Goal: Information Seeking & Learning: Learn about a topic

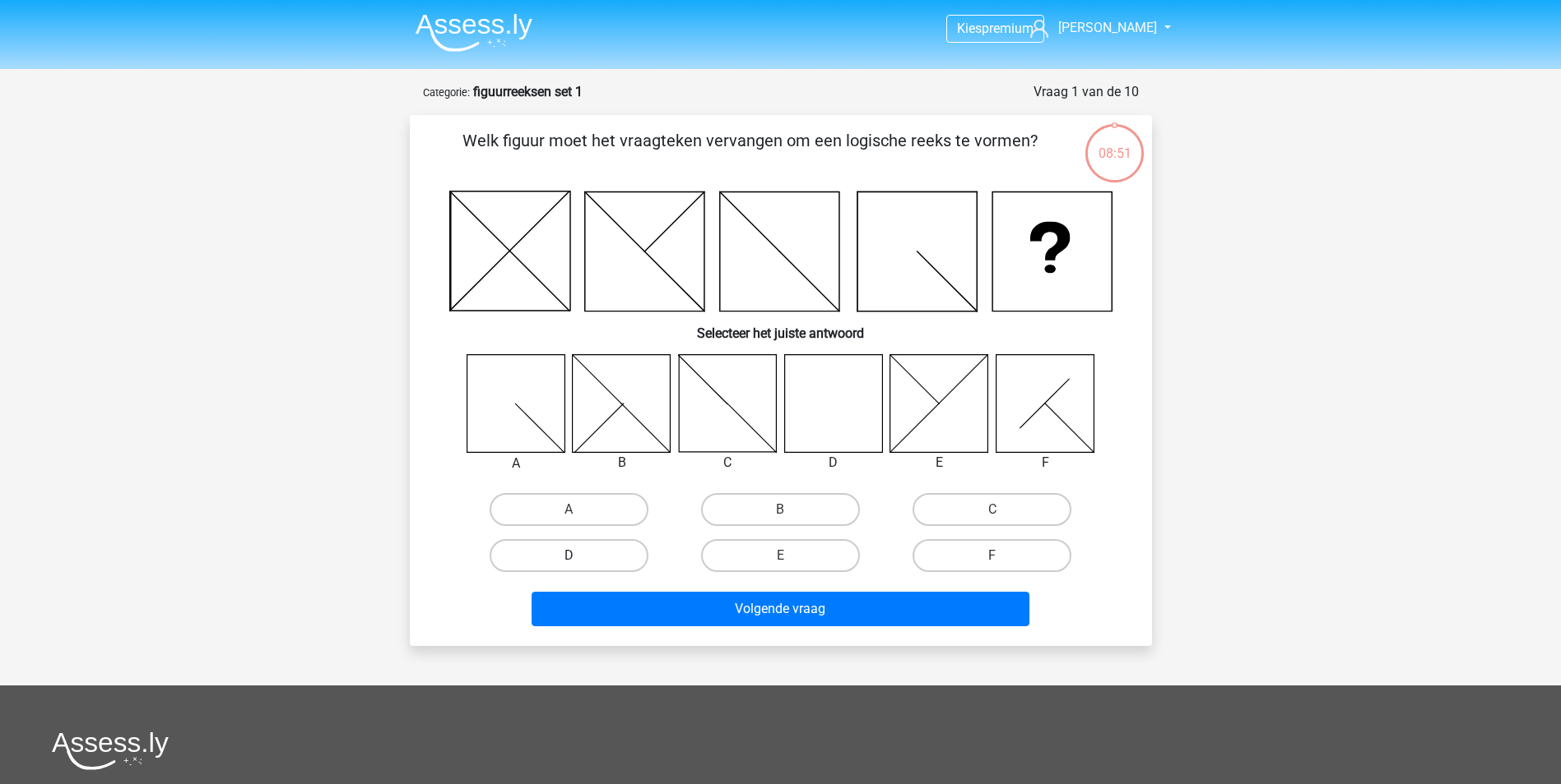
click at [593, 555] on label "D" at bounding box center [569, 556] width 159 height 33
click at [579, 556] on input "D" at bounding box center [574, 561] width 11 height 11
radio input "true"
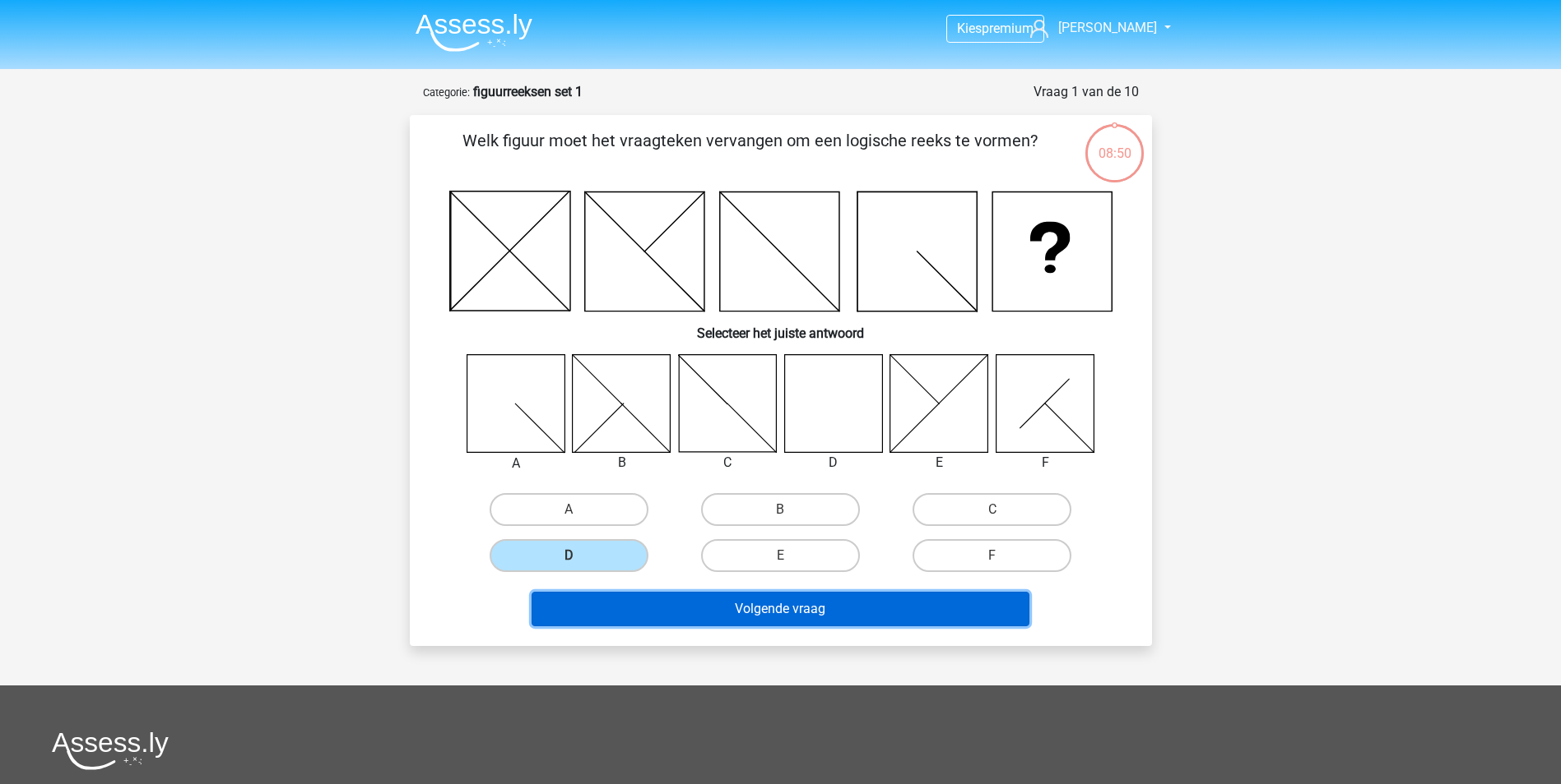
click at [695, 609] on button "Volgende vraag" at bounding box center [780, 609] width 498 height 34
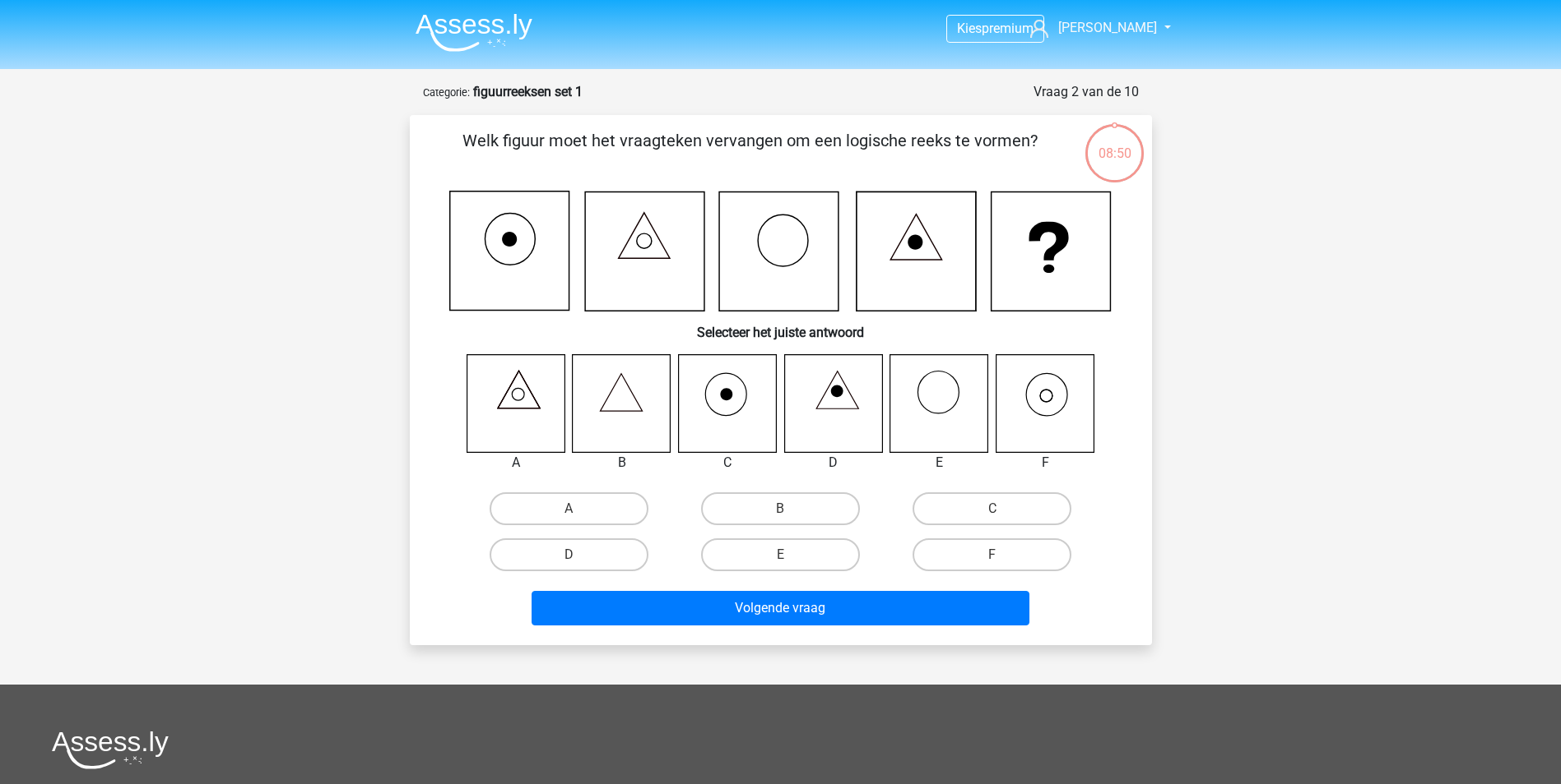
scroll to position [82, 0]
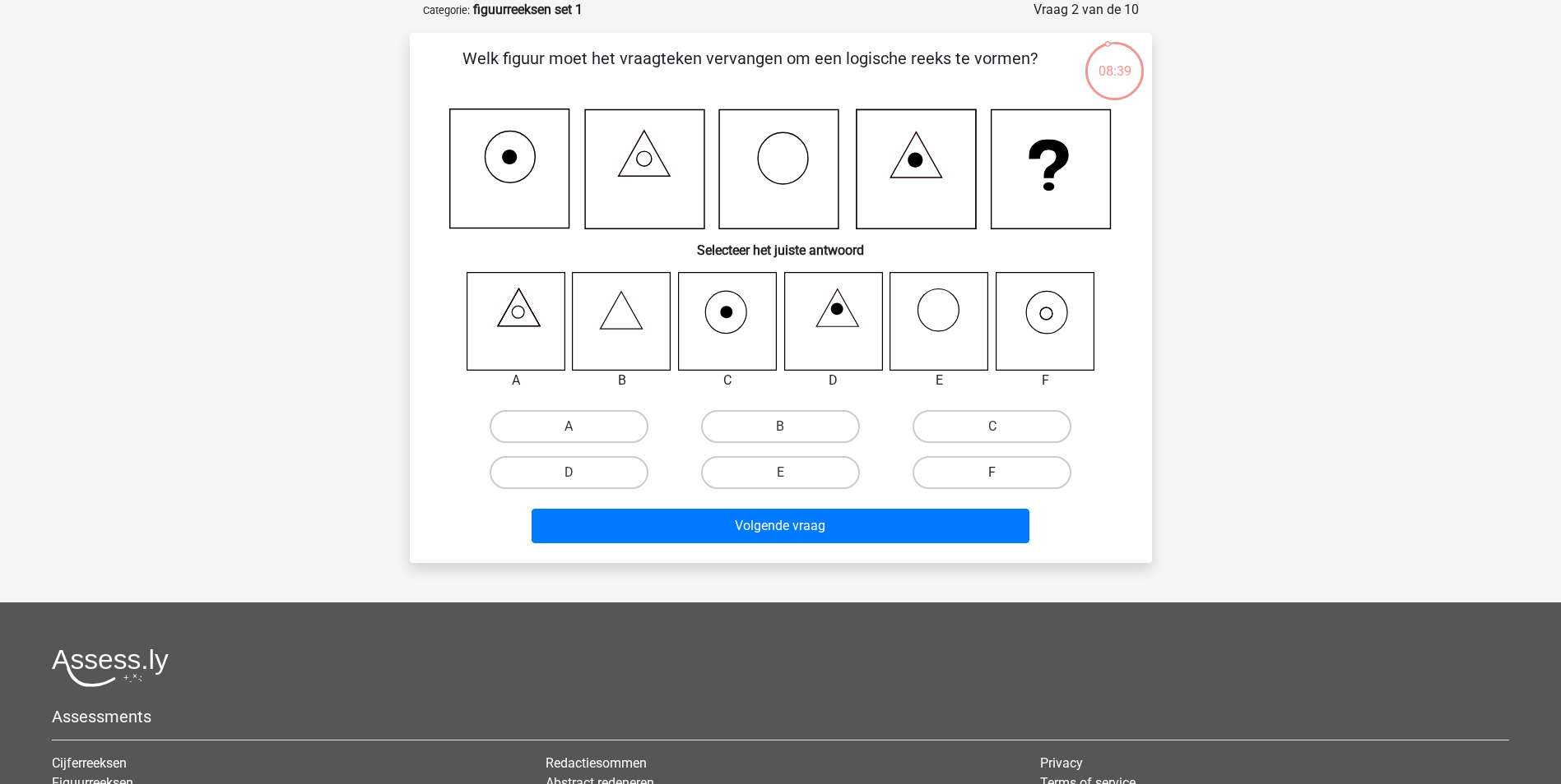
click at [975, 471] on label "F" at bounding box center [992, 472] width 159 height 33
click at [992, 473] on input "F" at bounding box center [997, 478] width 11 height 11
radio input "true"
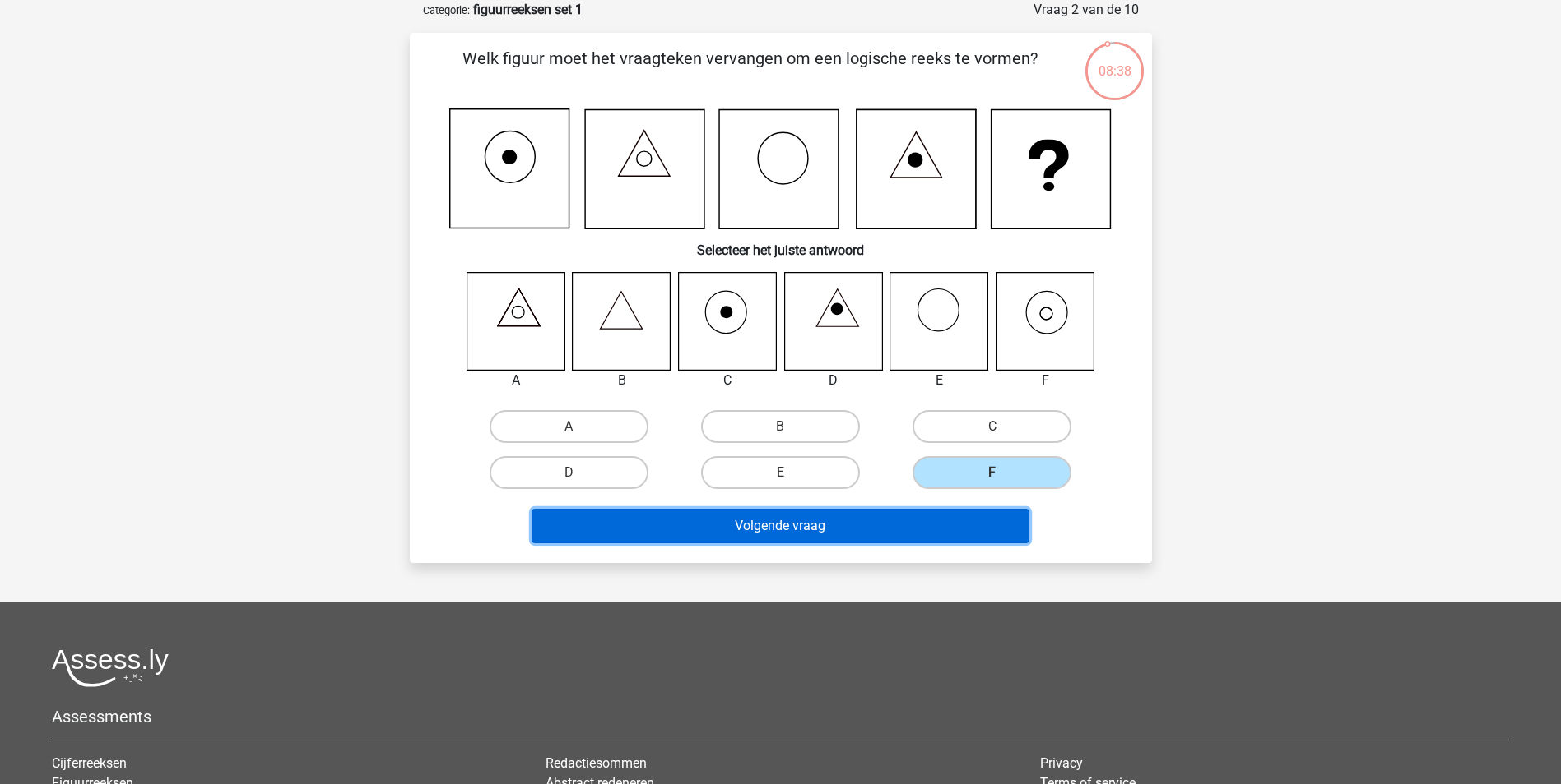
click at [964, 513] on button "Volgende vraag" at bounding box center [780, 526] width 498 height 34
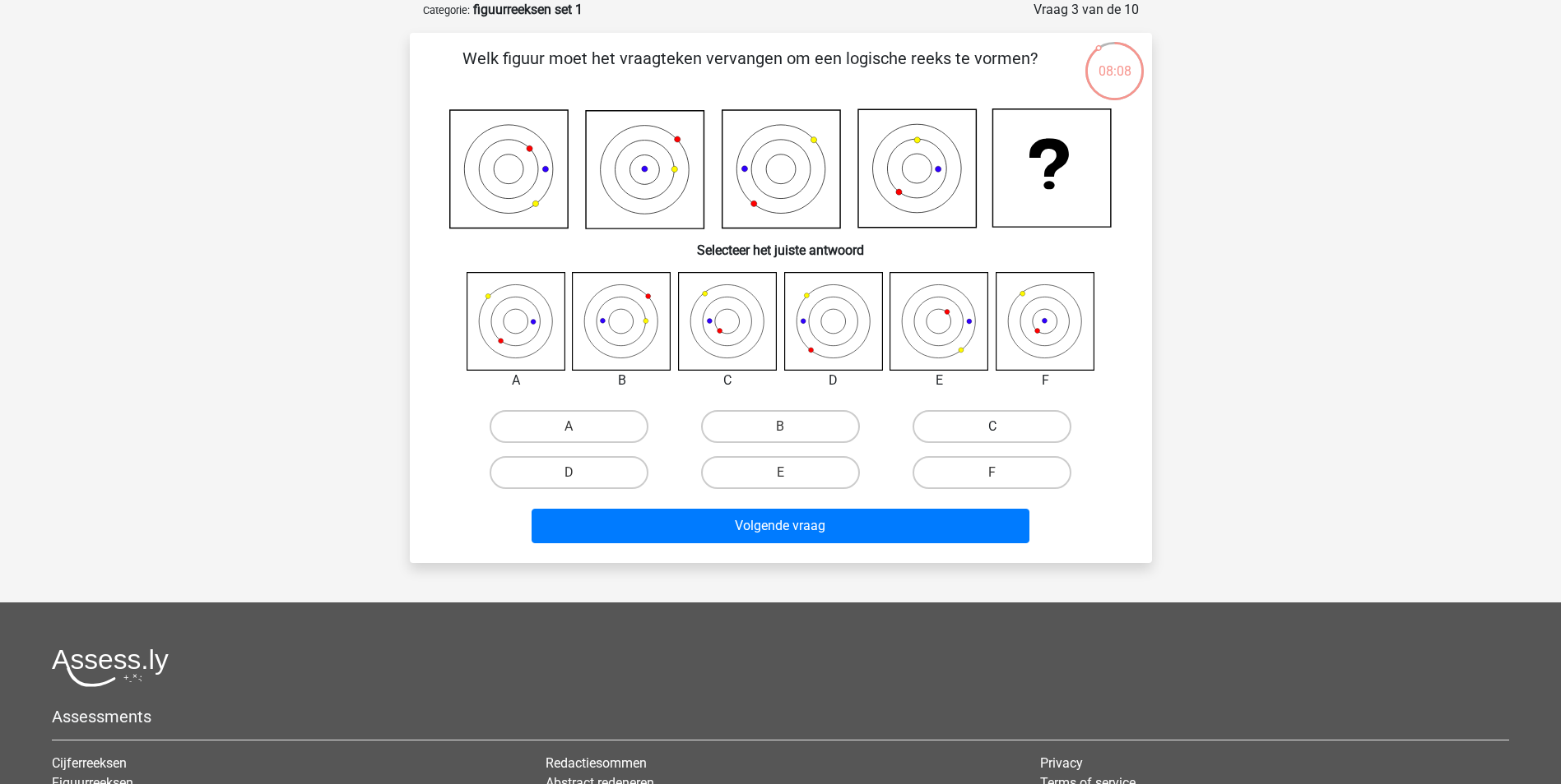
click at [976, 425] on label "C" at bounding box center [992, 426] width 159 height 33
click at [992, 427] on input "C" at bounding box center [997, 432] width 11 height 11
radio input "true"
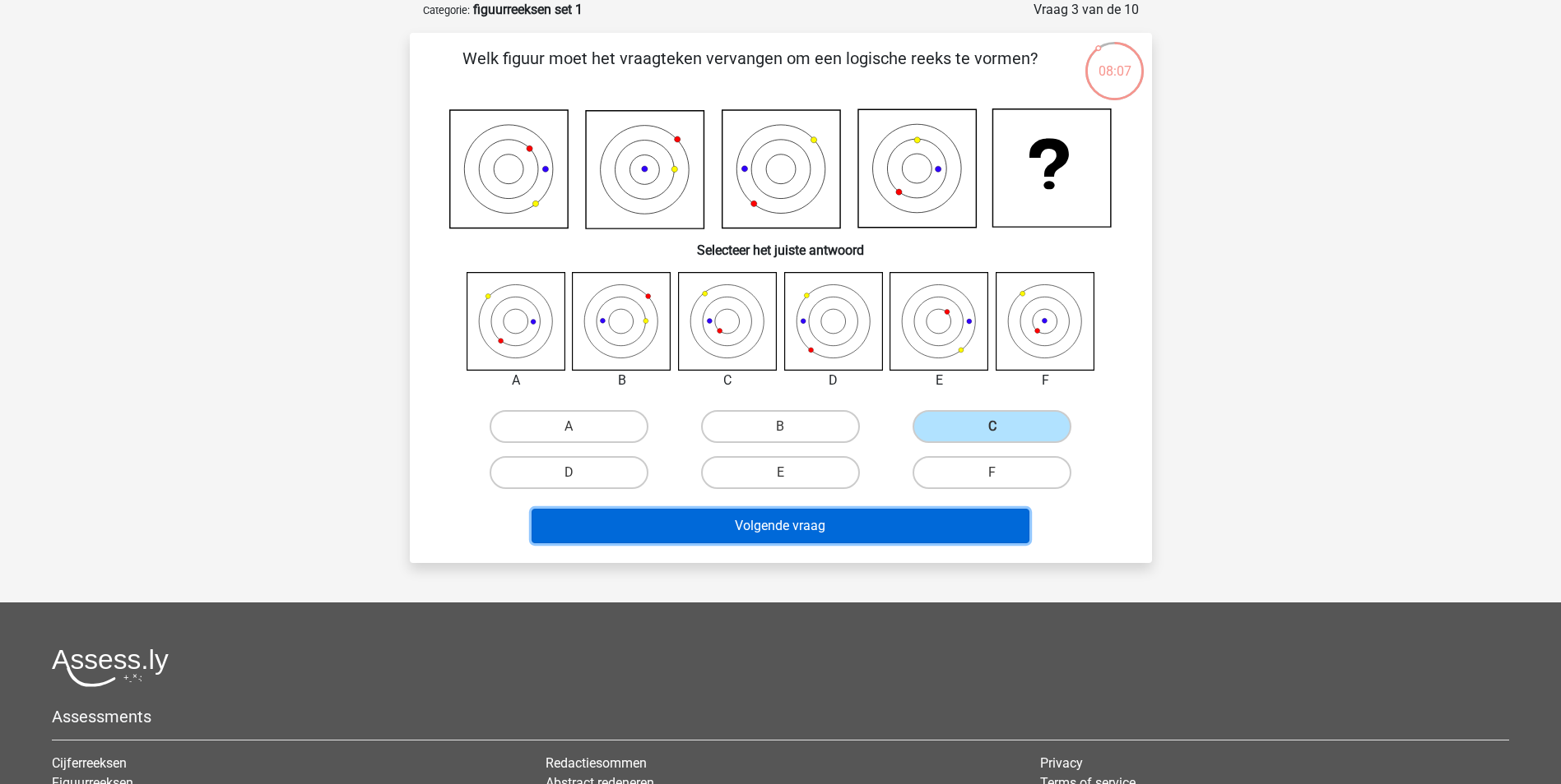
click at [870, 526] on button "Volgende vraag" at bounding box center [780, 526] width 498 height 34
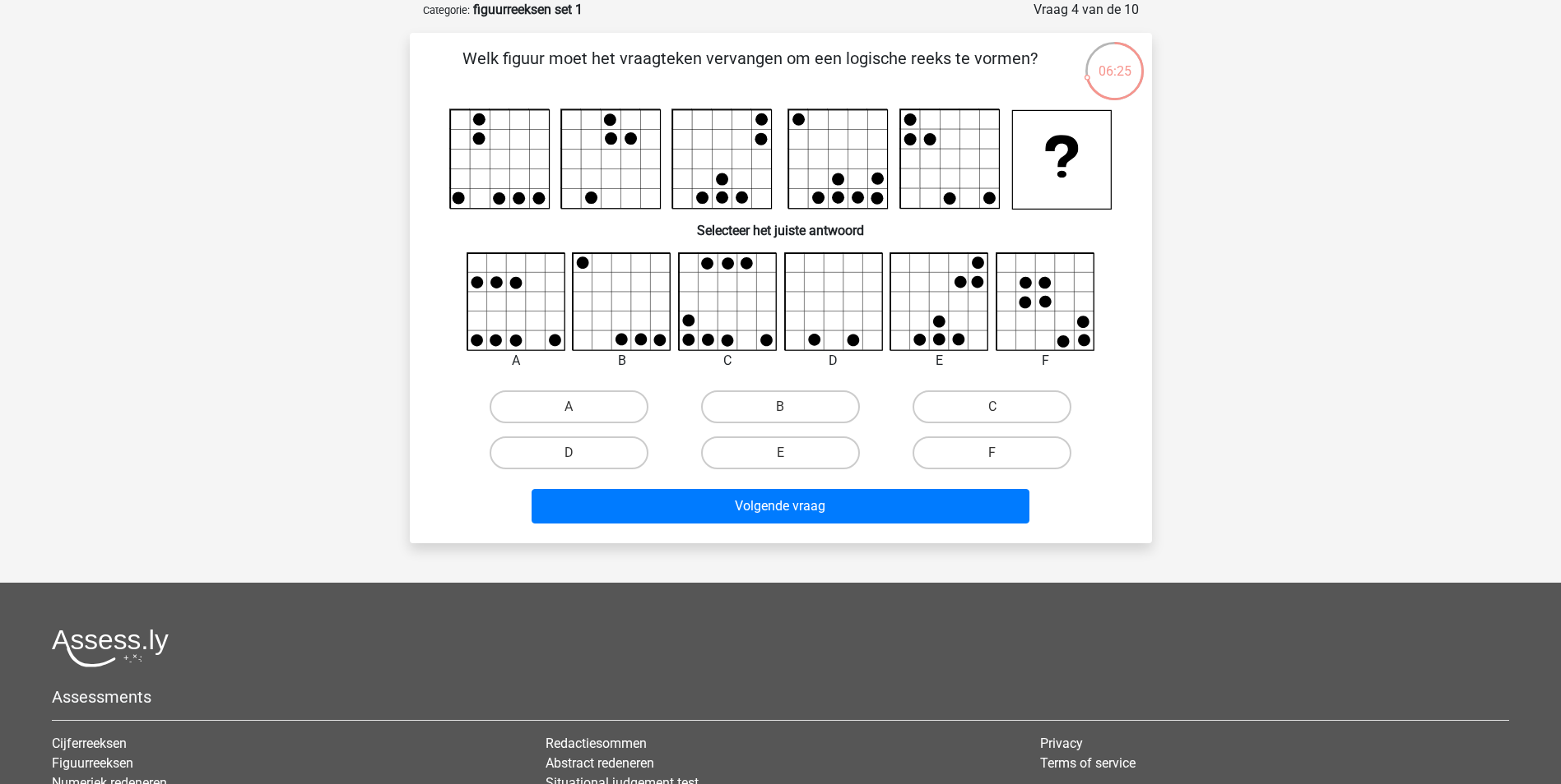
click at [791, 410] on input "B" at bounding box center [785, 413] width 11 height 11
radio input "true"
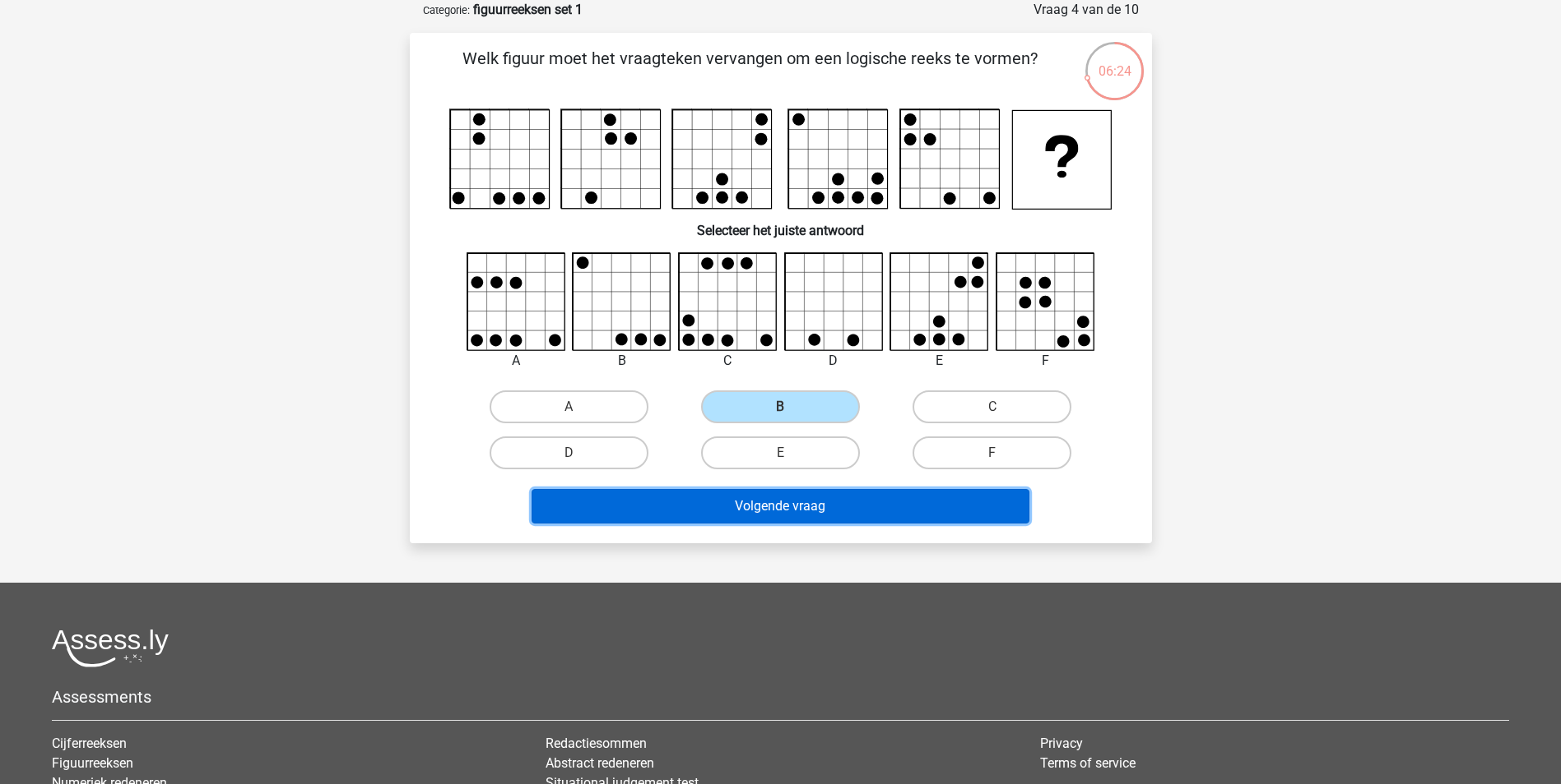
click at [864, 502] on button "Volgende vraag" at bounding box center [780, 506] width 498 height 34
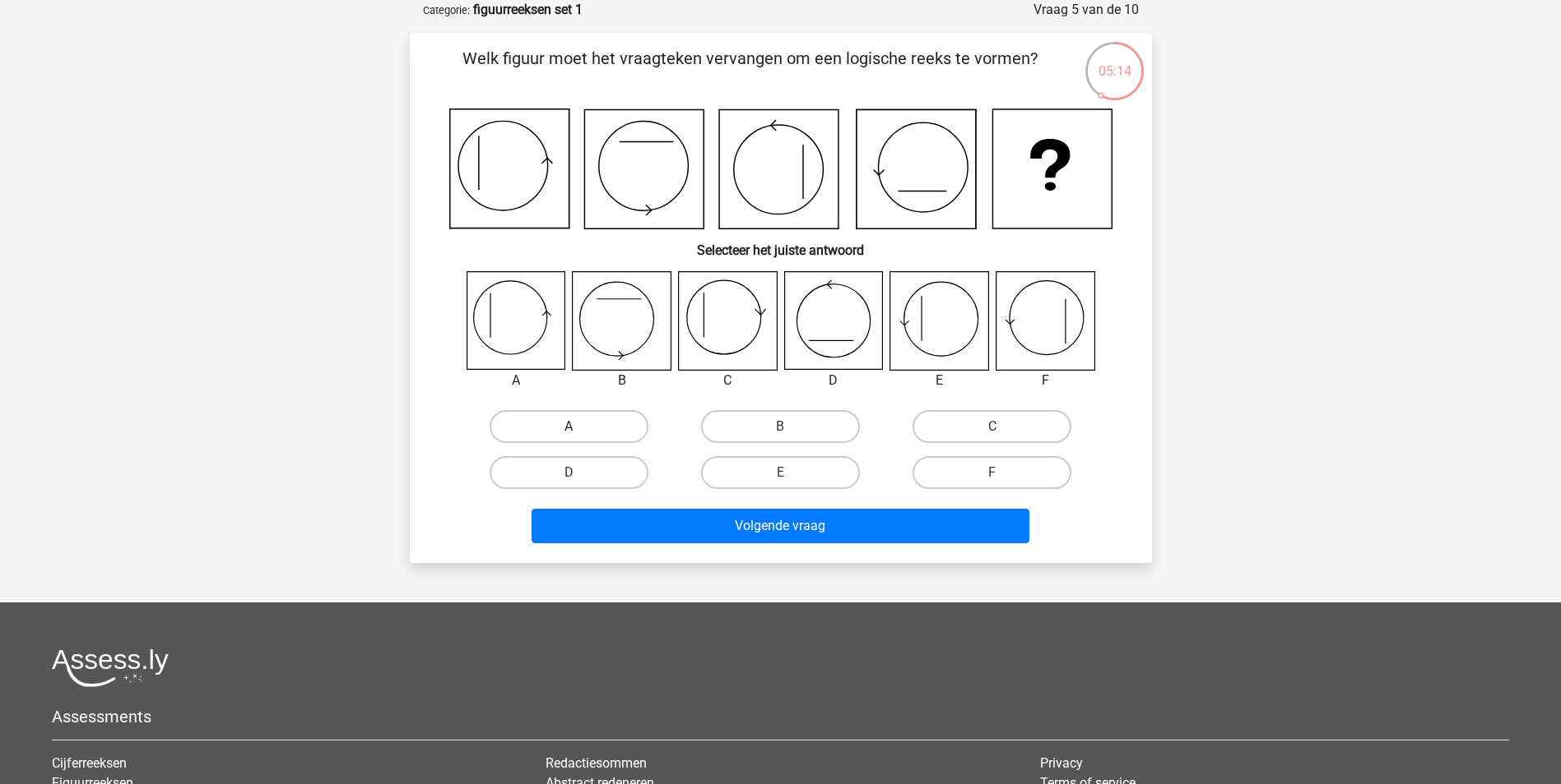
click at [574, 417] on label "A" at bounding box center [569, 426] width 159 height 33
click at [574, 427] on input "A" at bounding box center [574, 432] width 11 height 11
radio input "true"
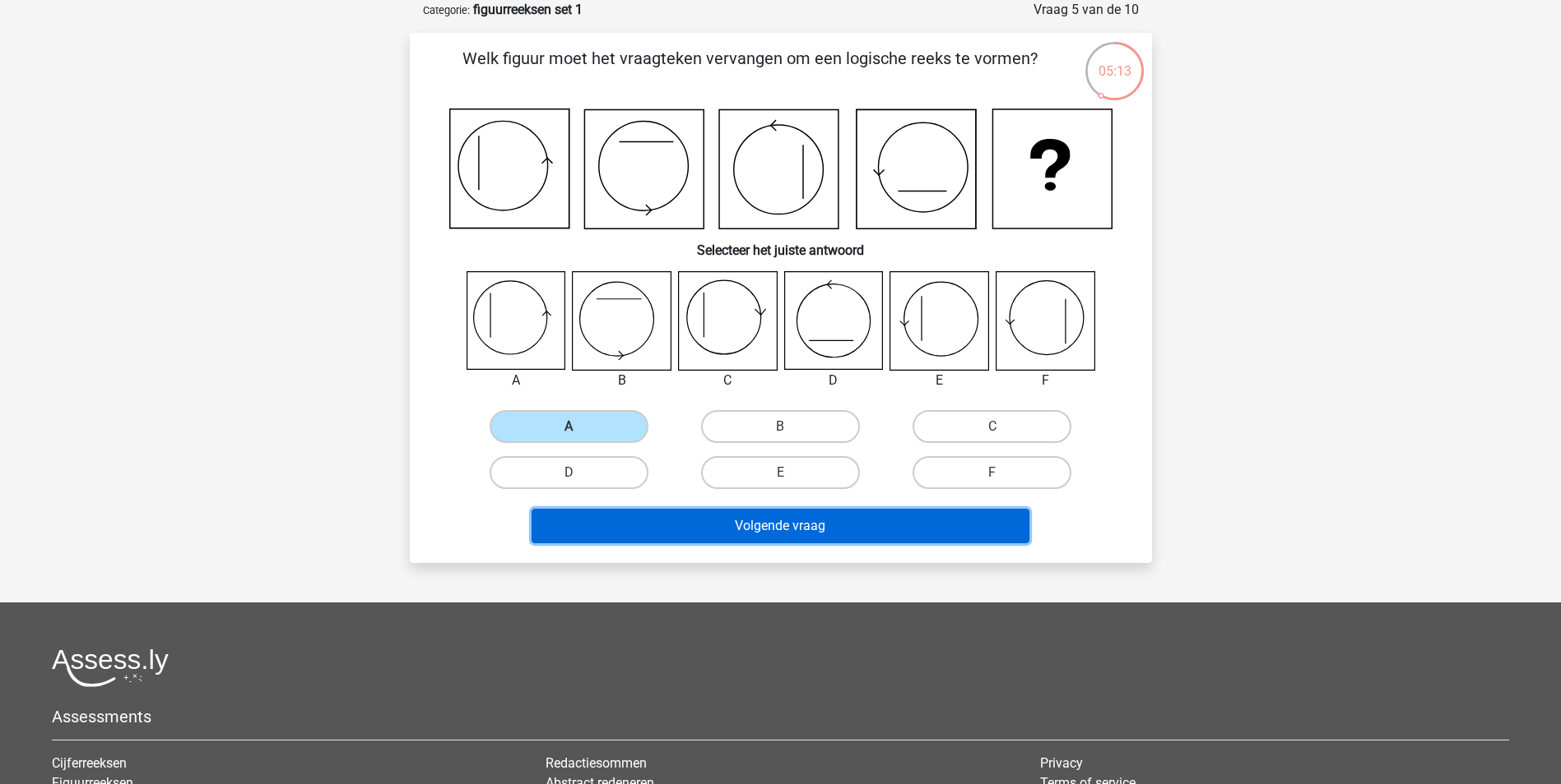
click at [768, 526] on button "Volgende vraag" at bounding box center [780, 526] width 498 height 34
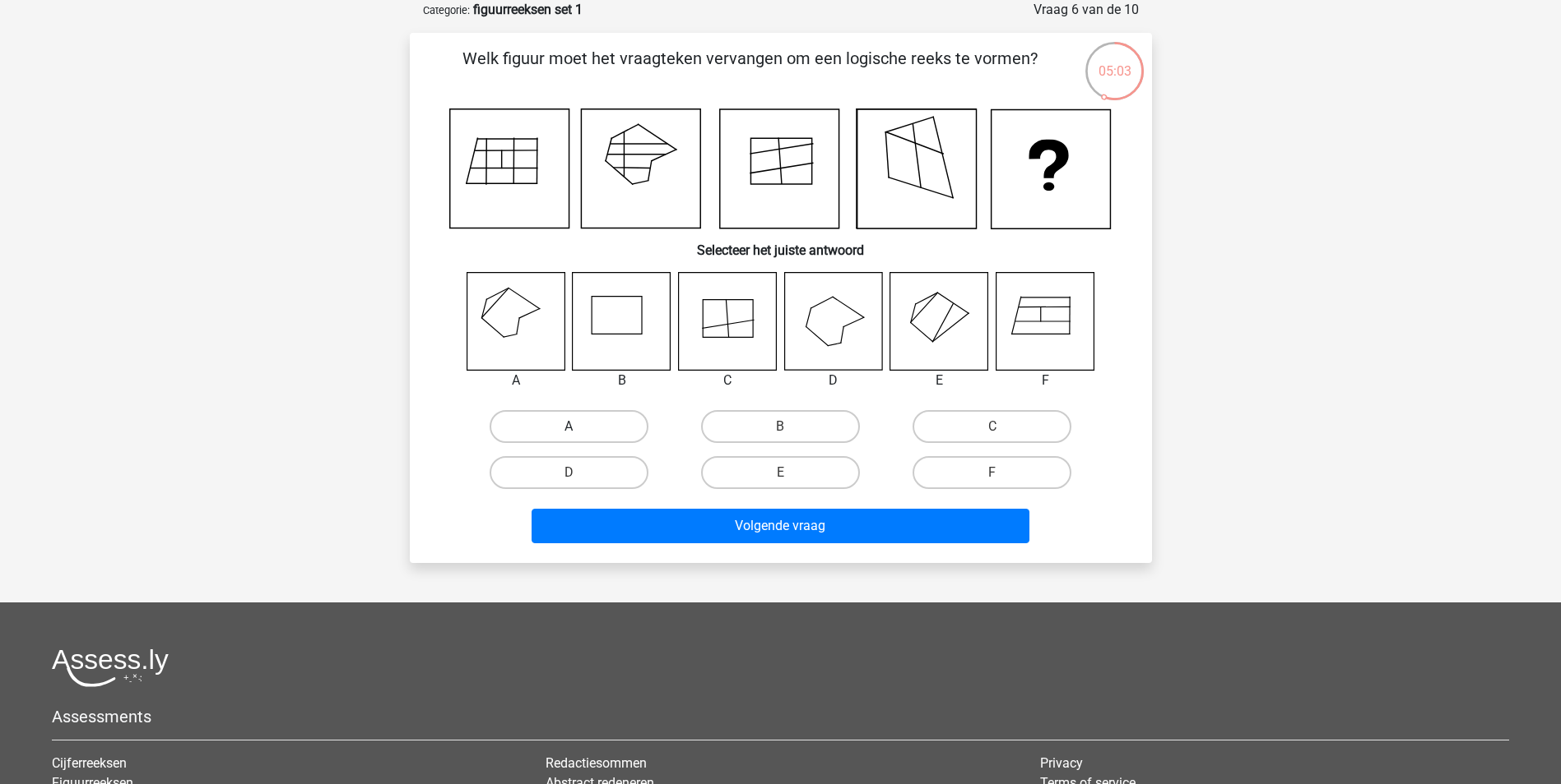
click at [572, 423] on label "A" at bounding box center [569, 426] width 159 height 33
click at [572, 427] on input "A" at bounding box center [574, 432] width 11 height 11
radio input "true"
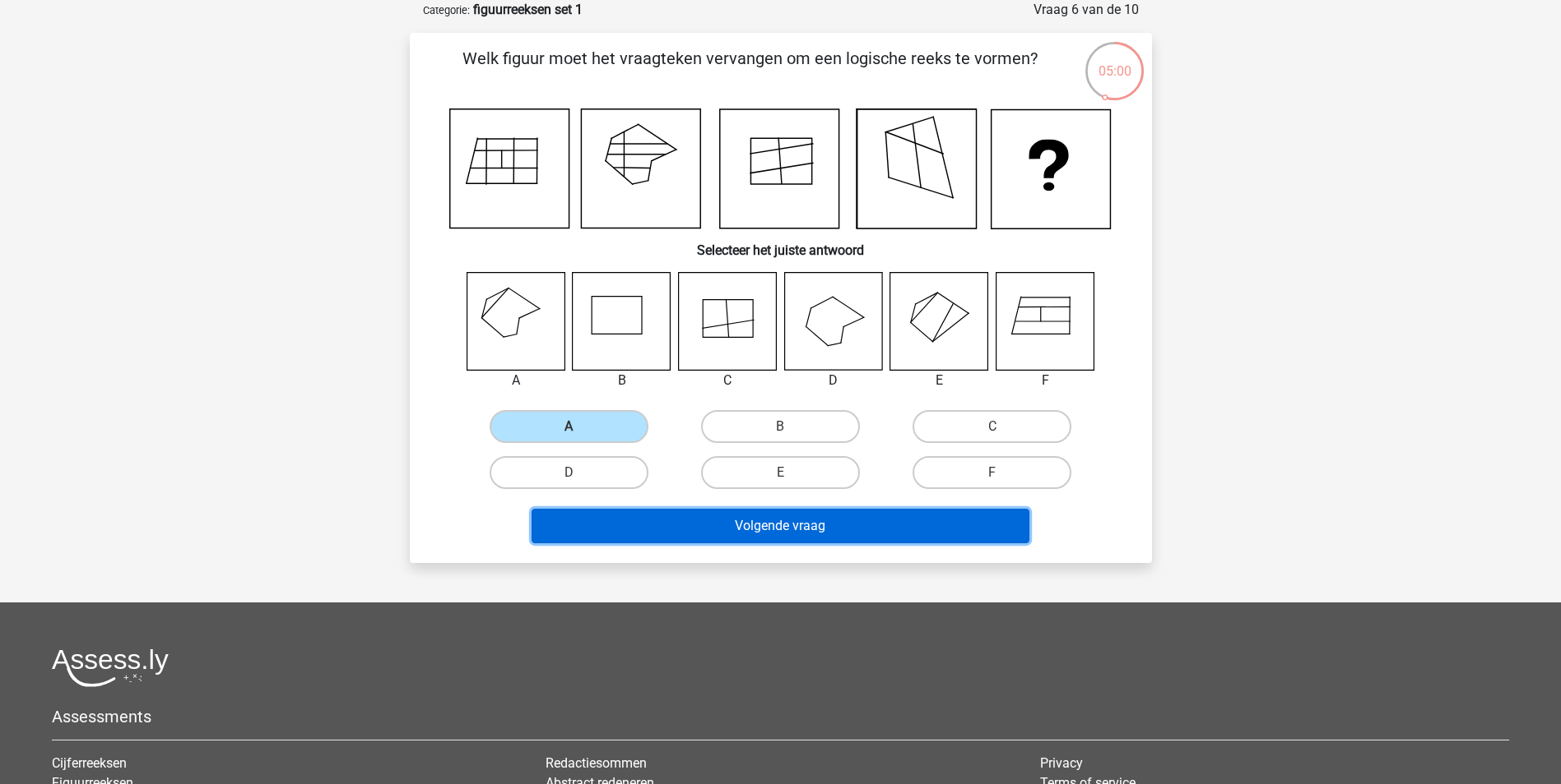
click at [777, 529] on button "Volgende vraag" at bounding box center [780, 526] width 498 height 34
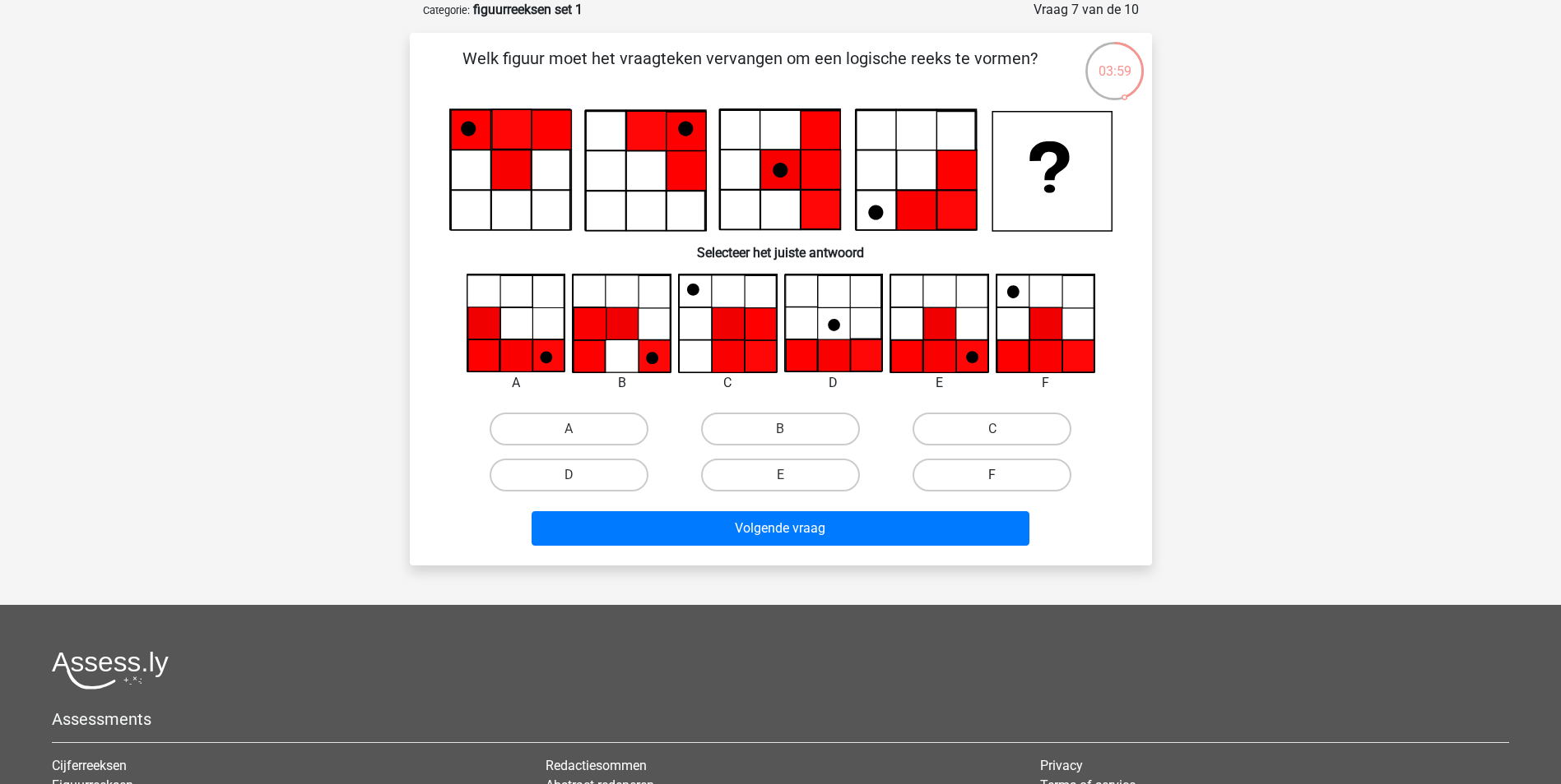
click at [1005, 468] on label "F" at bounding box center [992, 474] width 159 height 33
click at [1003, 475] on input "F" at bounding box center [997, 481] width 11 height 11
radio input "true"
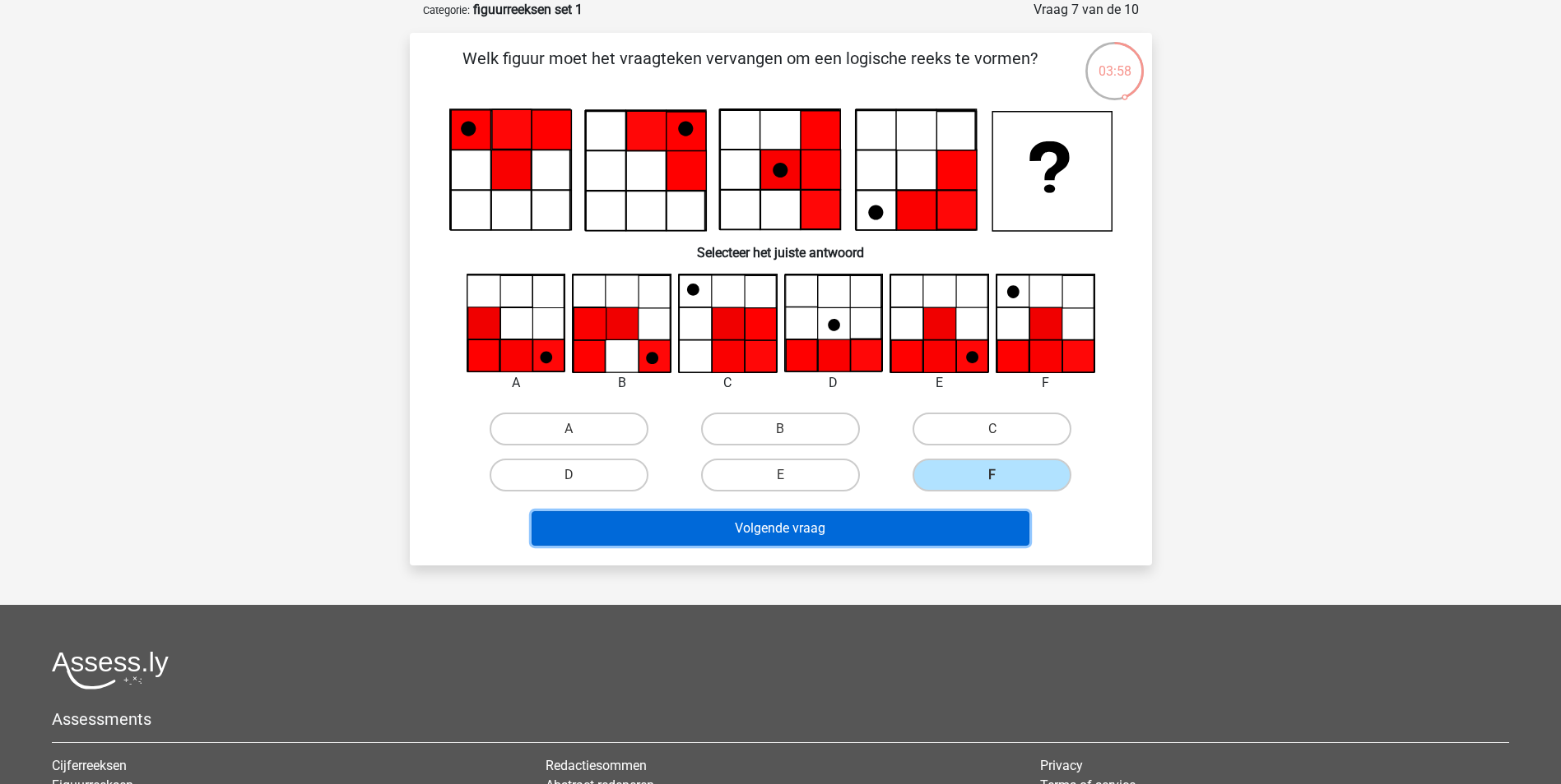
click at [942, 525] on button "Volgende vraag" at bounding box center [780, 528] width 498 height 34
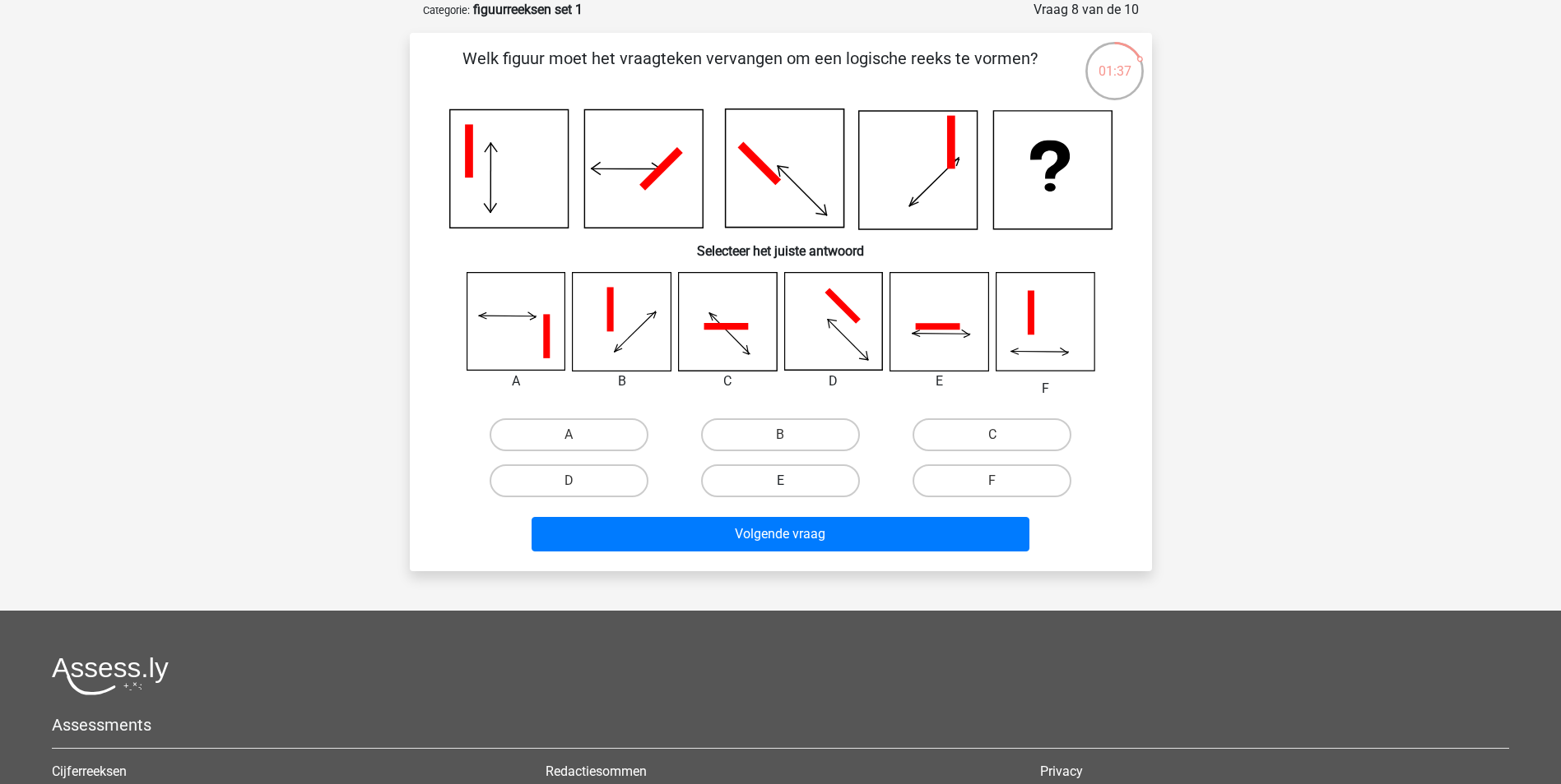
click at [824, 481] on label "E" at bounding box center [780, 481] width 159 height 33
click at [791, 481] on input "E" at bounding box center [785, 486] width 11 height 11
radio input "true"
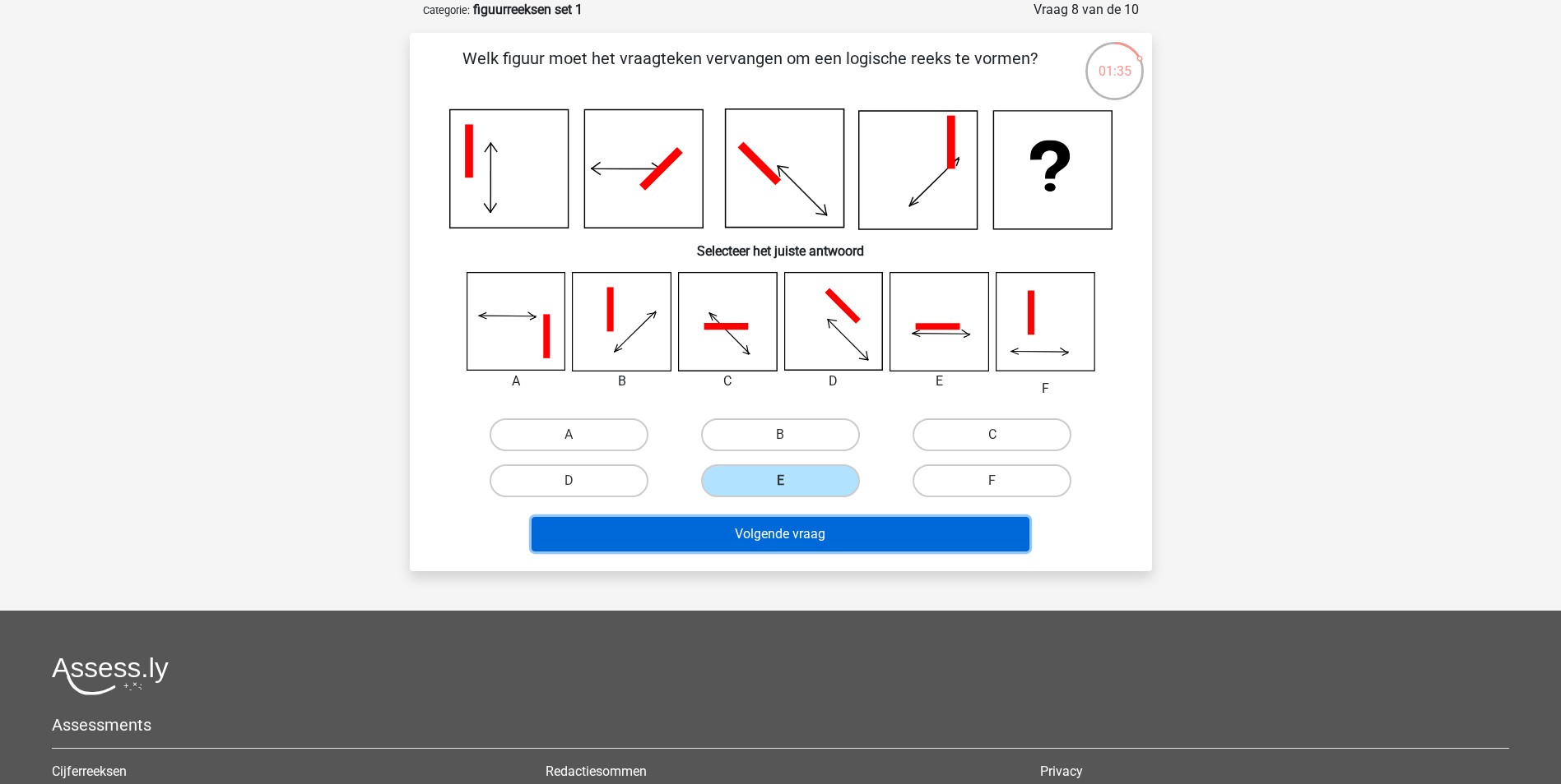
click at [851, 536] on button "Volgende vraag" at bounding box center [780, 534] width 498 height 34
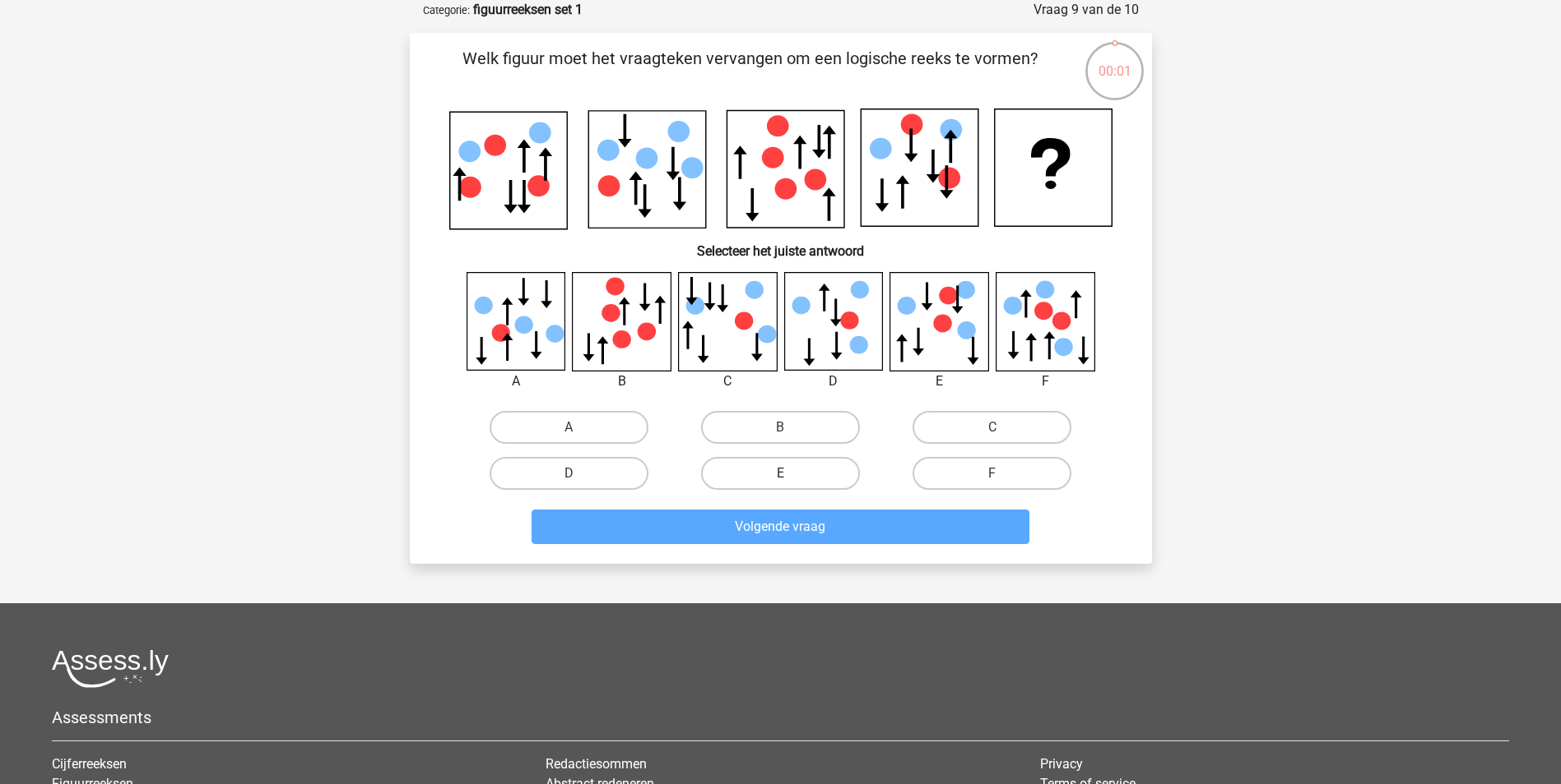
click at [833, 473] on label "E" at bounding box center [780, 473] width 159 height 33
click at [791, 474] on input "E" at bounding box center [785, 479] width 11 height 11
radio input "true"
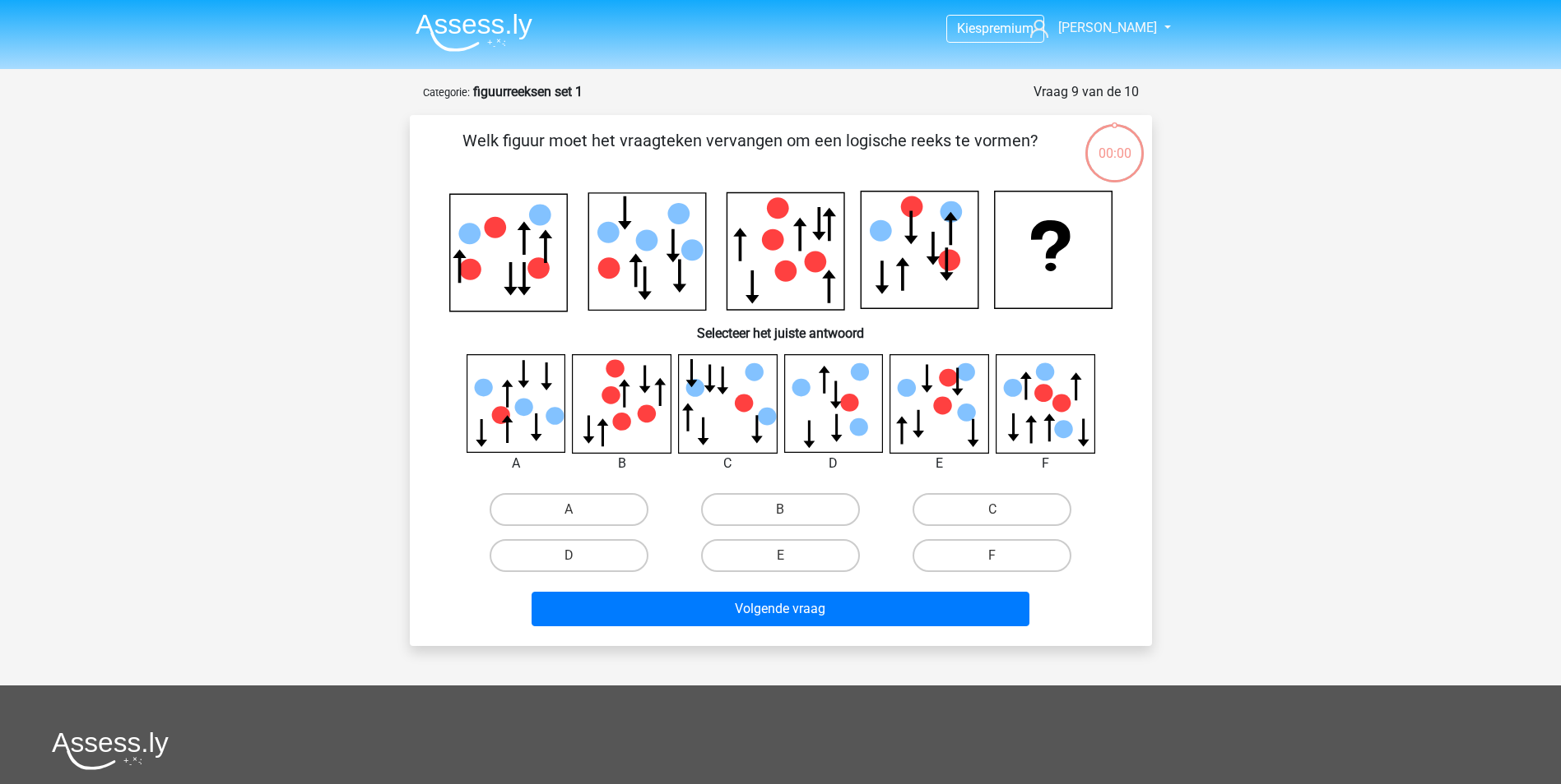
scroll to position [82, 0]
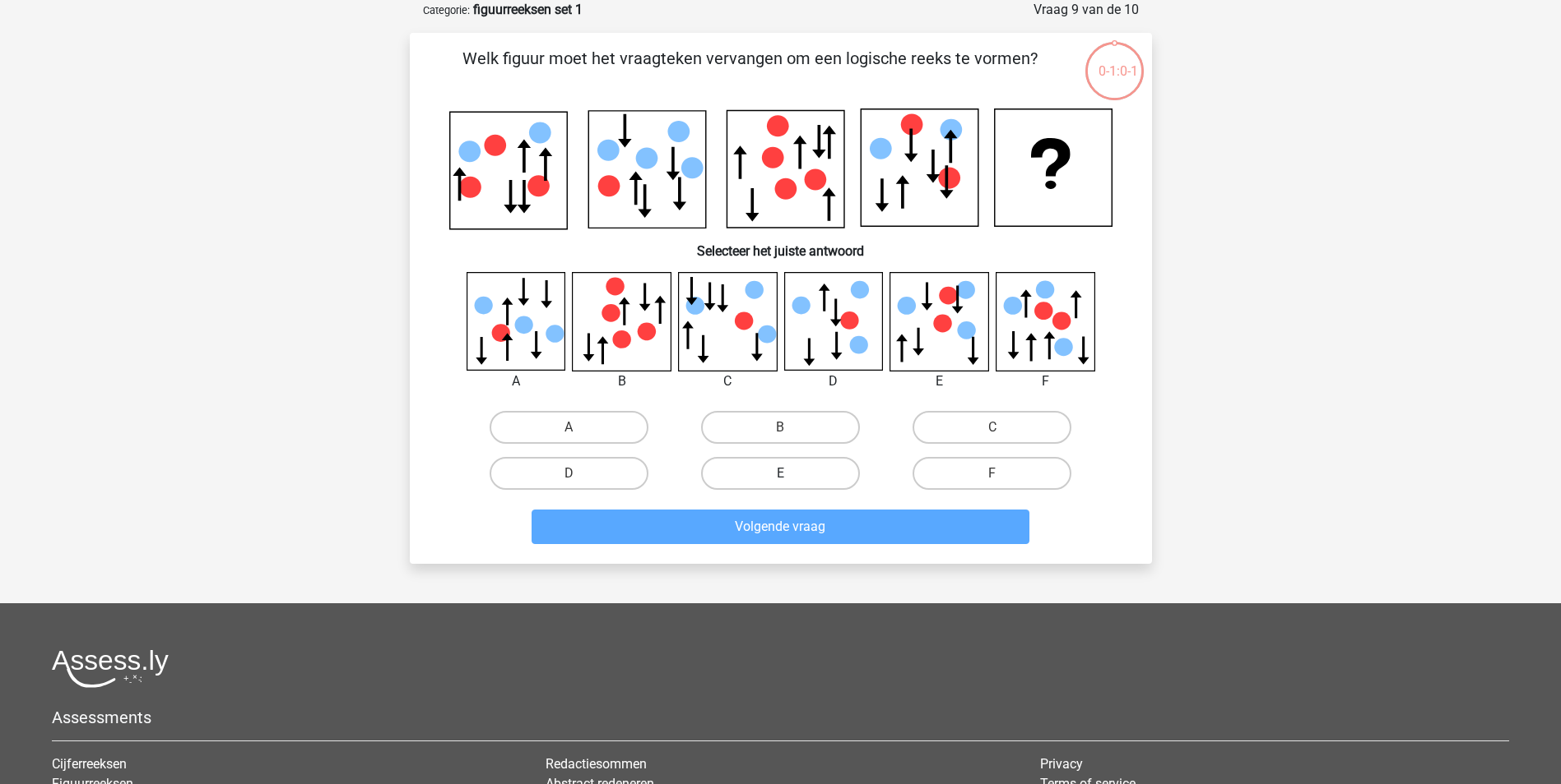
click at [794, 479] on label "E" at bounding box center [780, 473] width 159 height 33
click at [791, 479] on input "E" at bounding box center [785, 479] width 11 height 11
radio input "true"
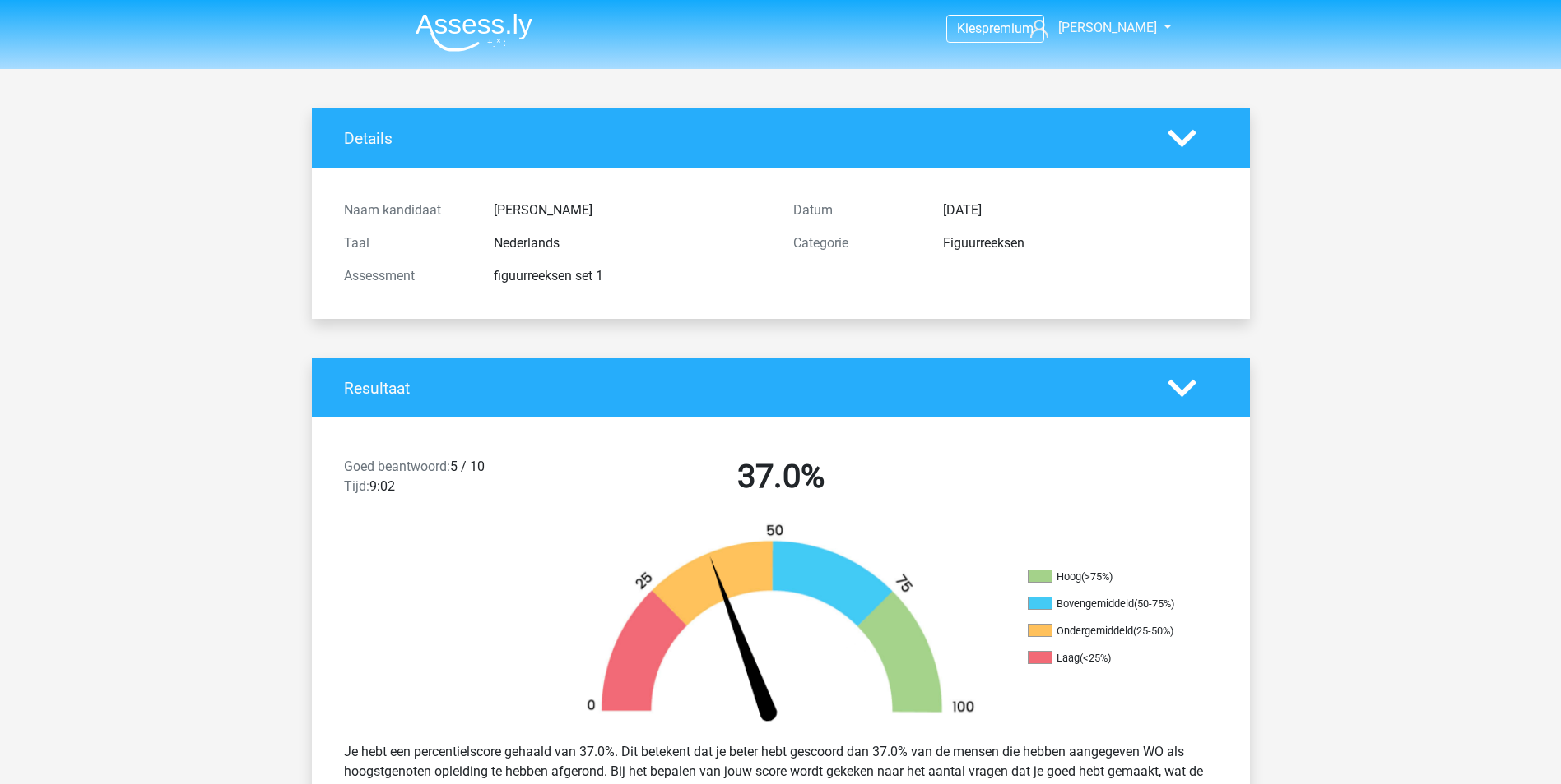
click at [499, 31] on img at bounding box center [474, 33] width 116 height 39
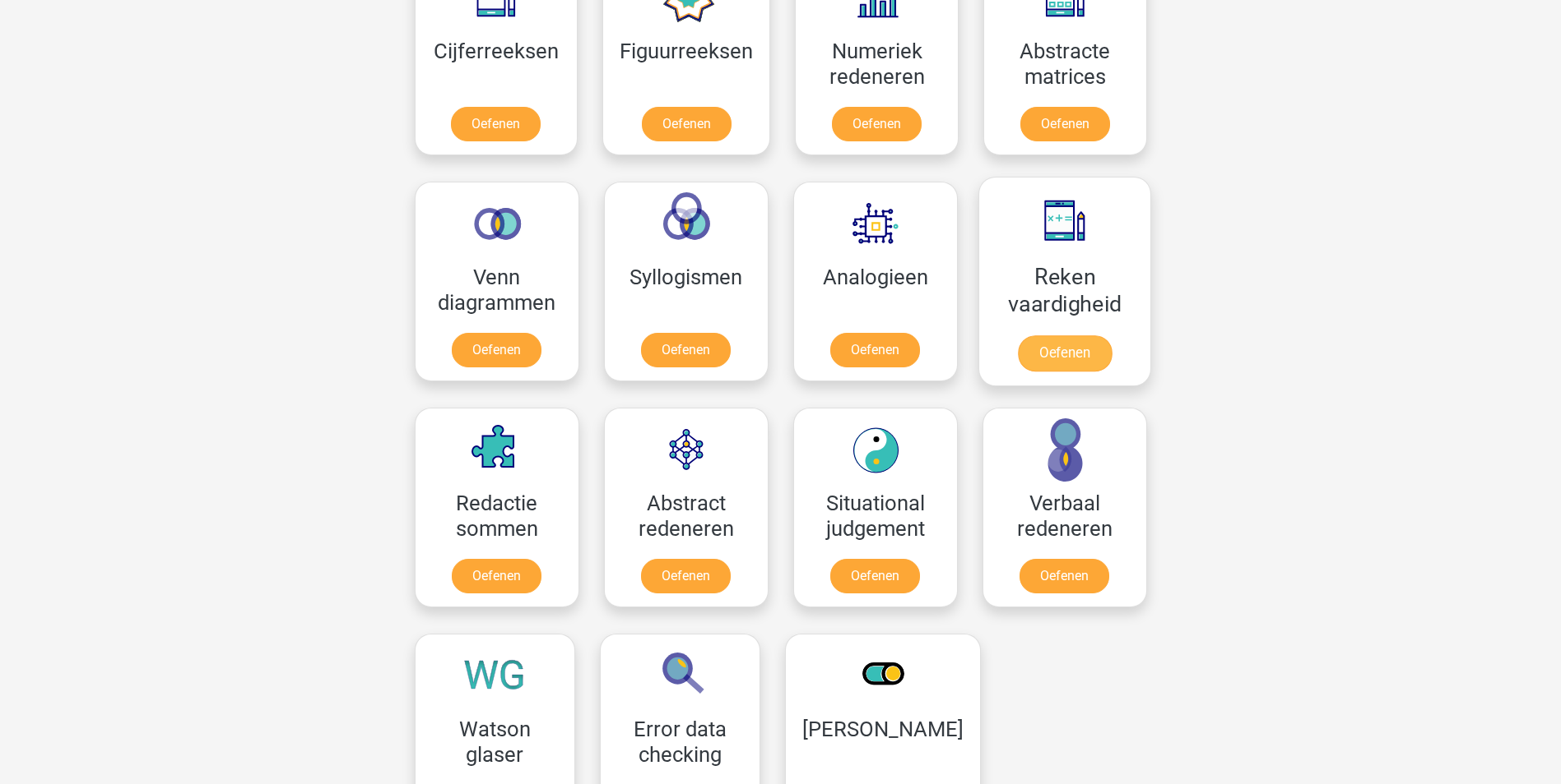
scroll to position [822, 0]
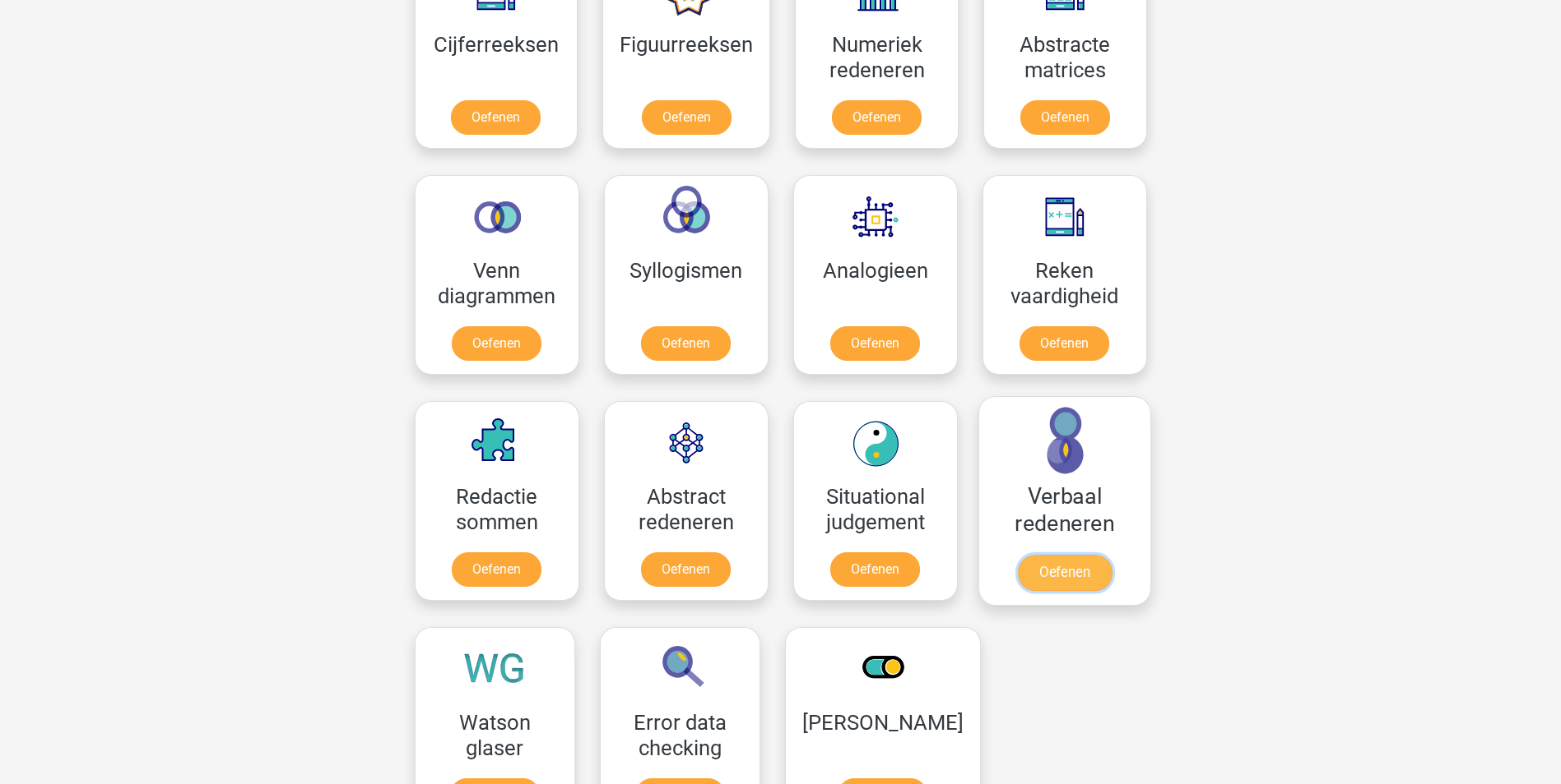
click at [1064, 571] on link "Oefenen" at bounding box center [1063, 572] width 94 height 36
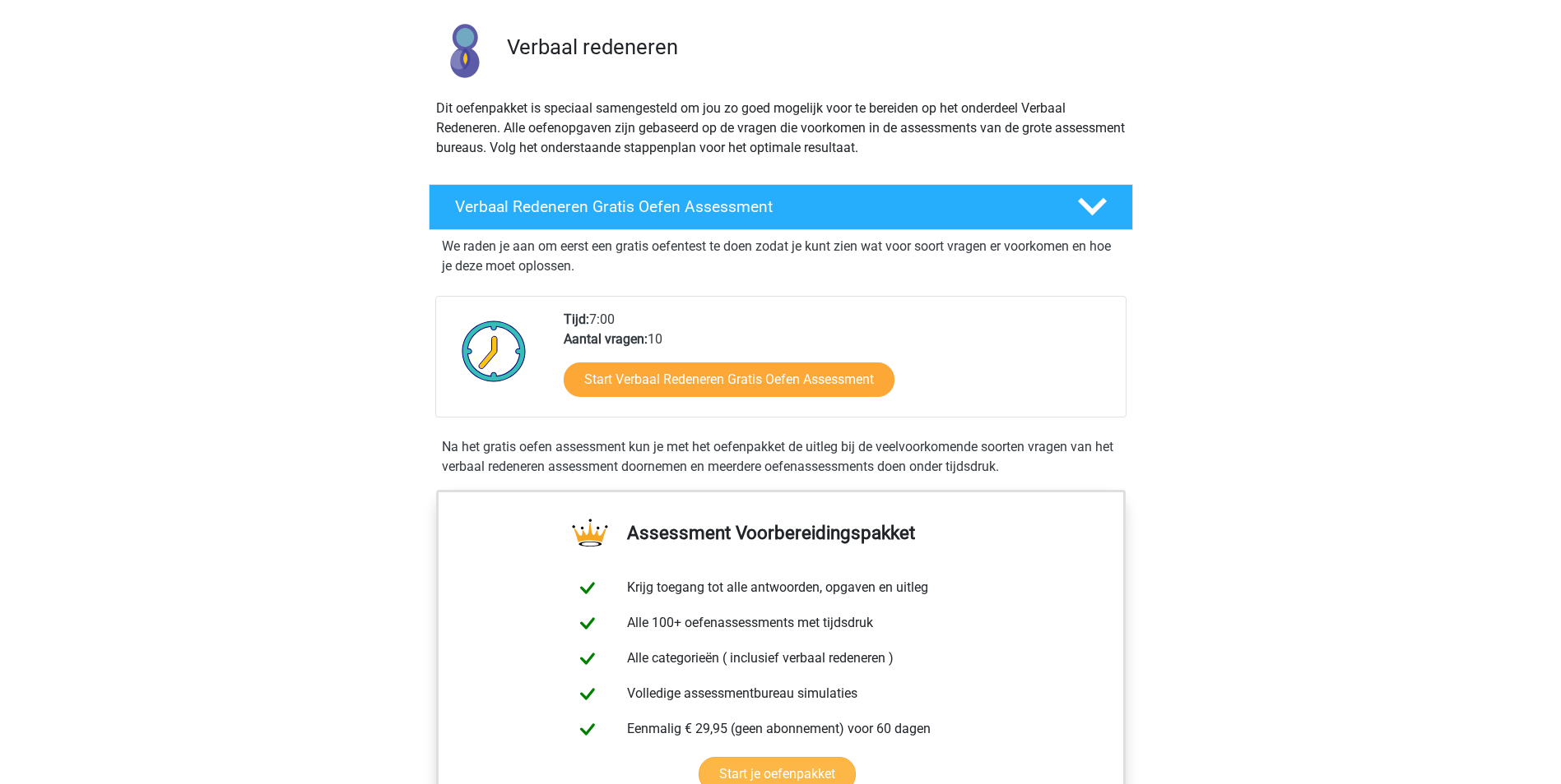
scroll to position [82, 0]
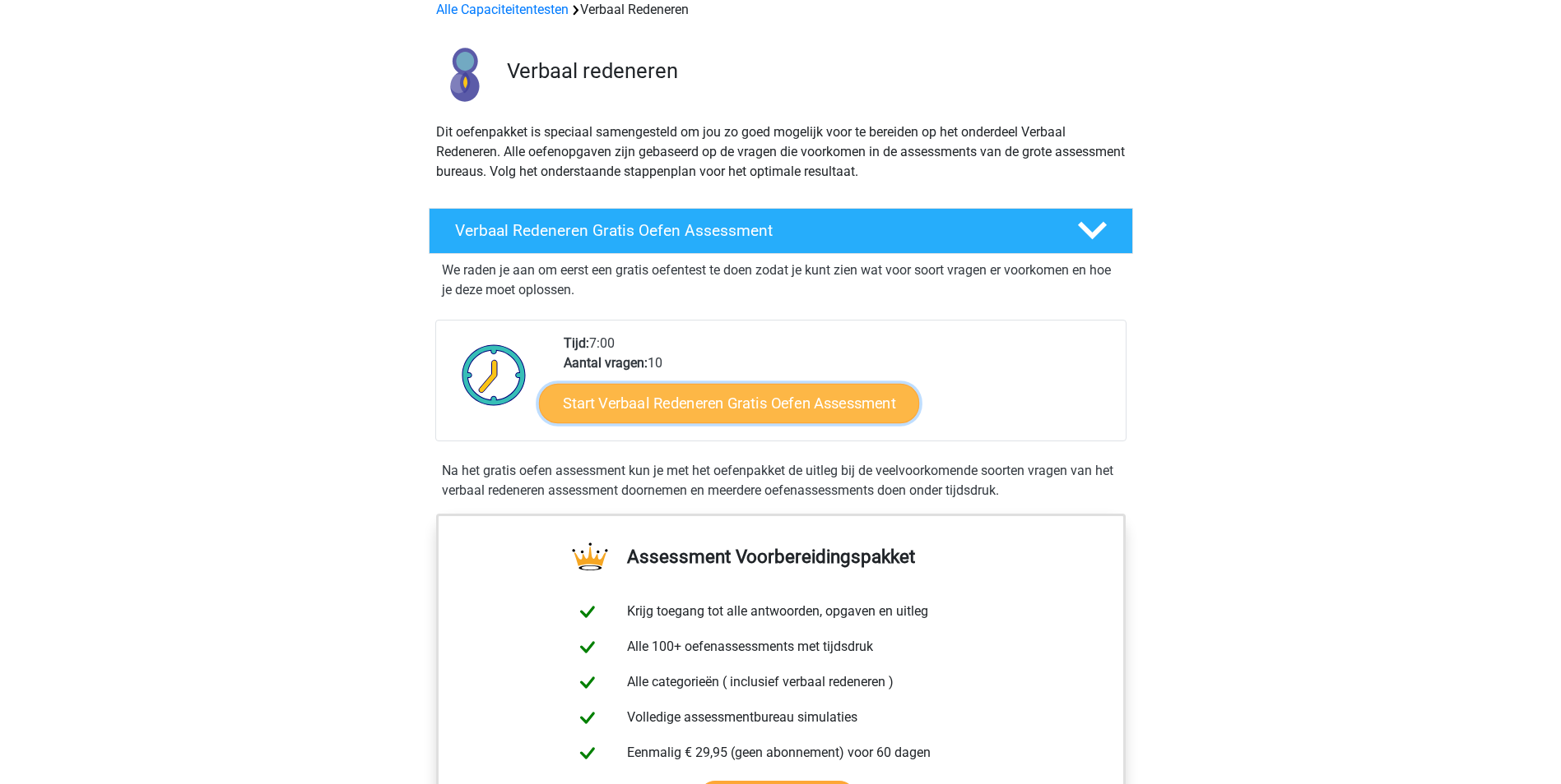
click at [764, 397] on link "Start Verbaal Redeneren Gratis Oefen Assessment" at bounding box center [729, 403] width 380 height 40
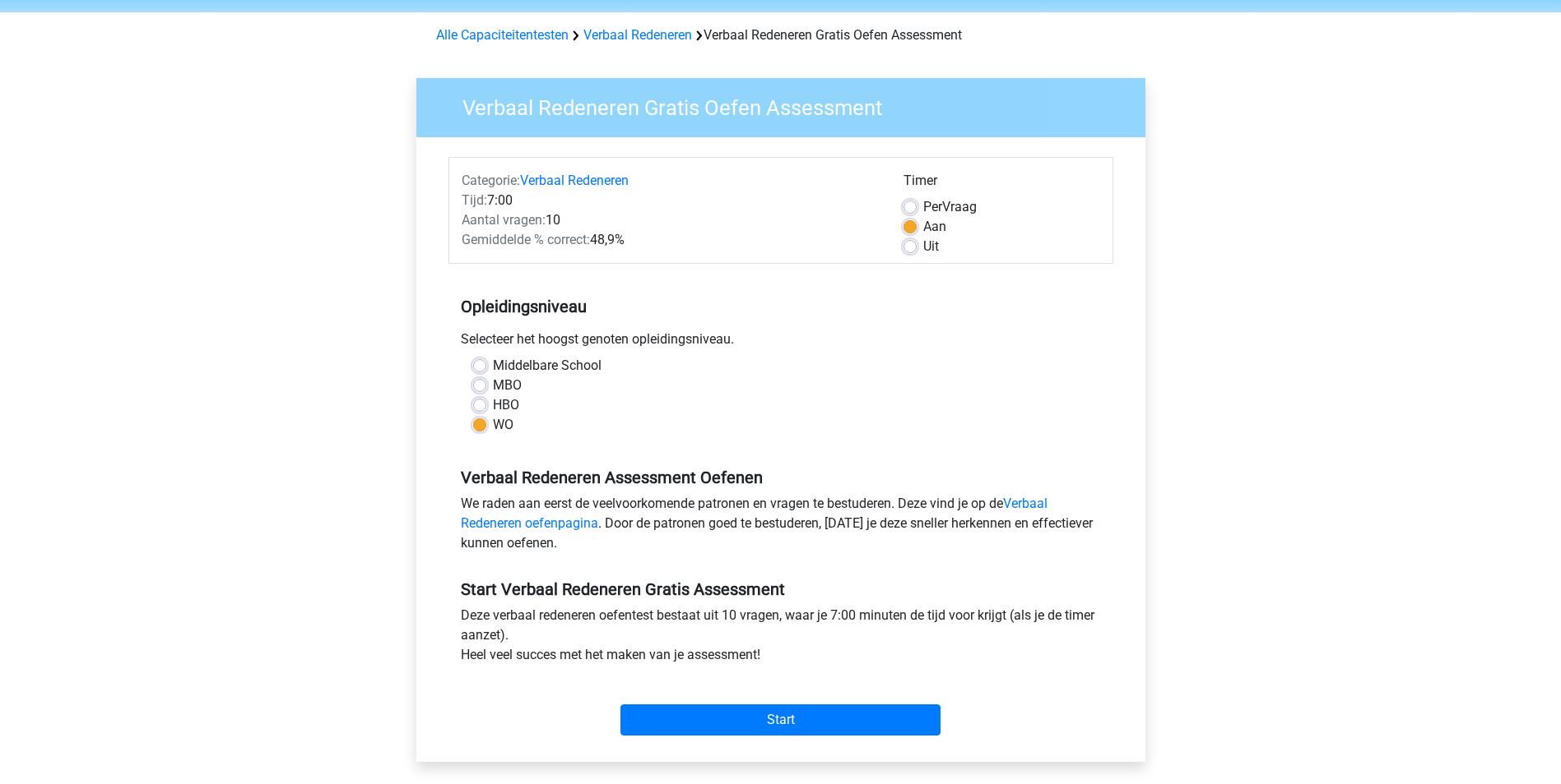
scroll to position [164, 0]
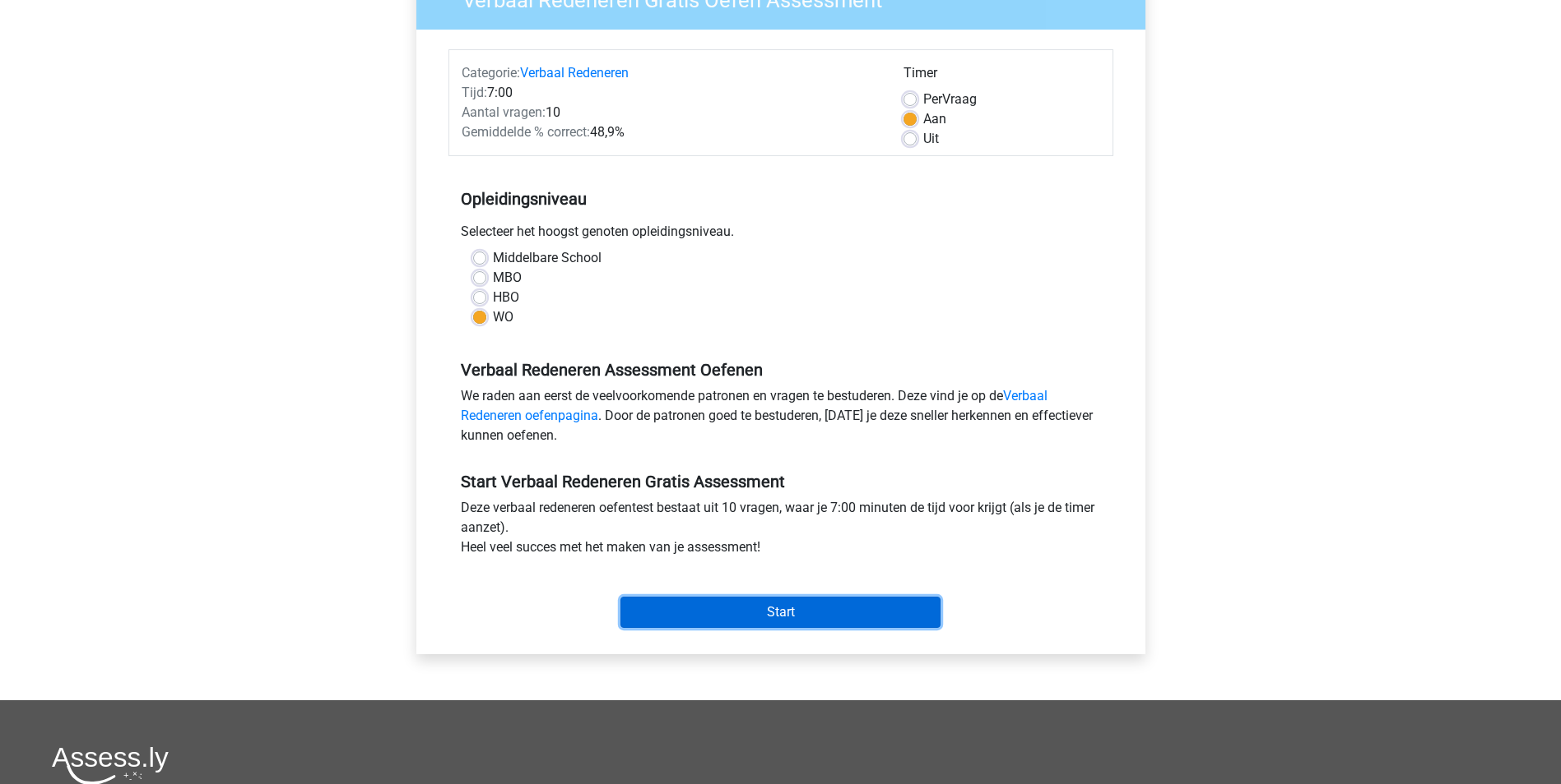
click at [855, 603] on input "Start" at bounding box center [780, 612] width 320 height 31
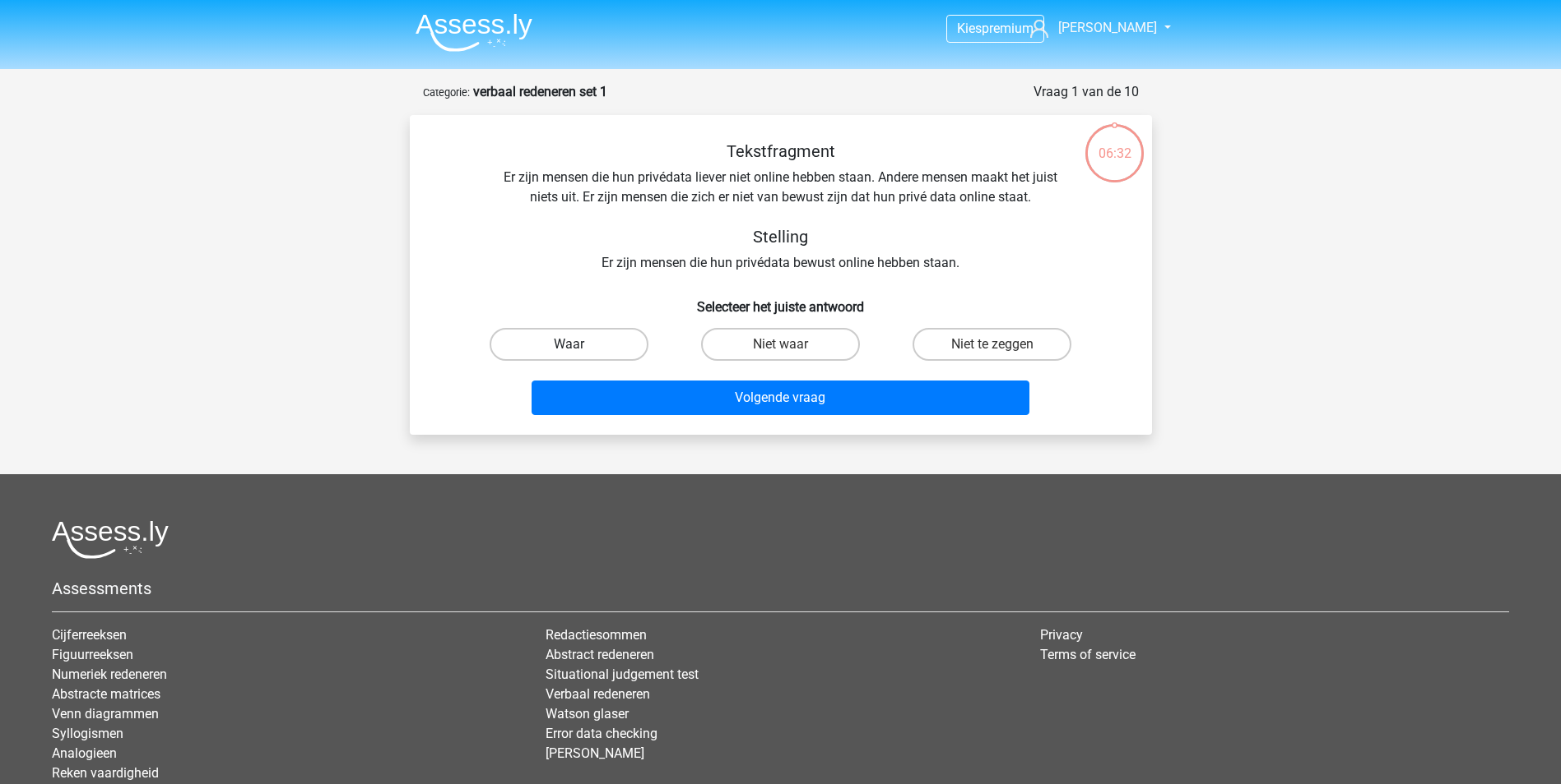
click at [604, 340] on label "Waar" at bounding box center [569, 344] width 159 height 33
click at [579, 345] on input "Waar" at bounding box center [574, 350] width 11 height 11
radio input "true"
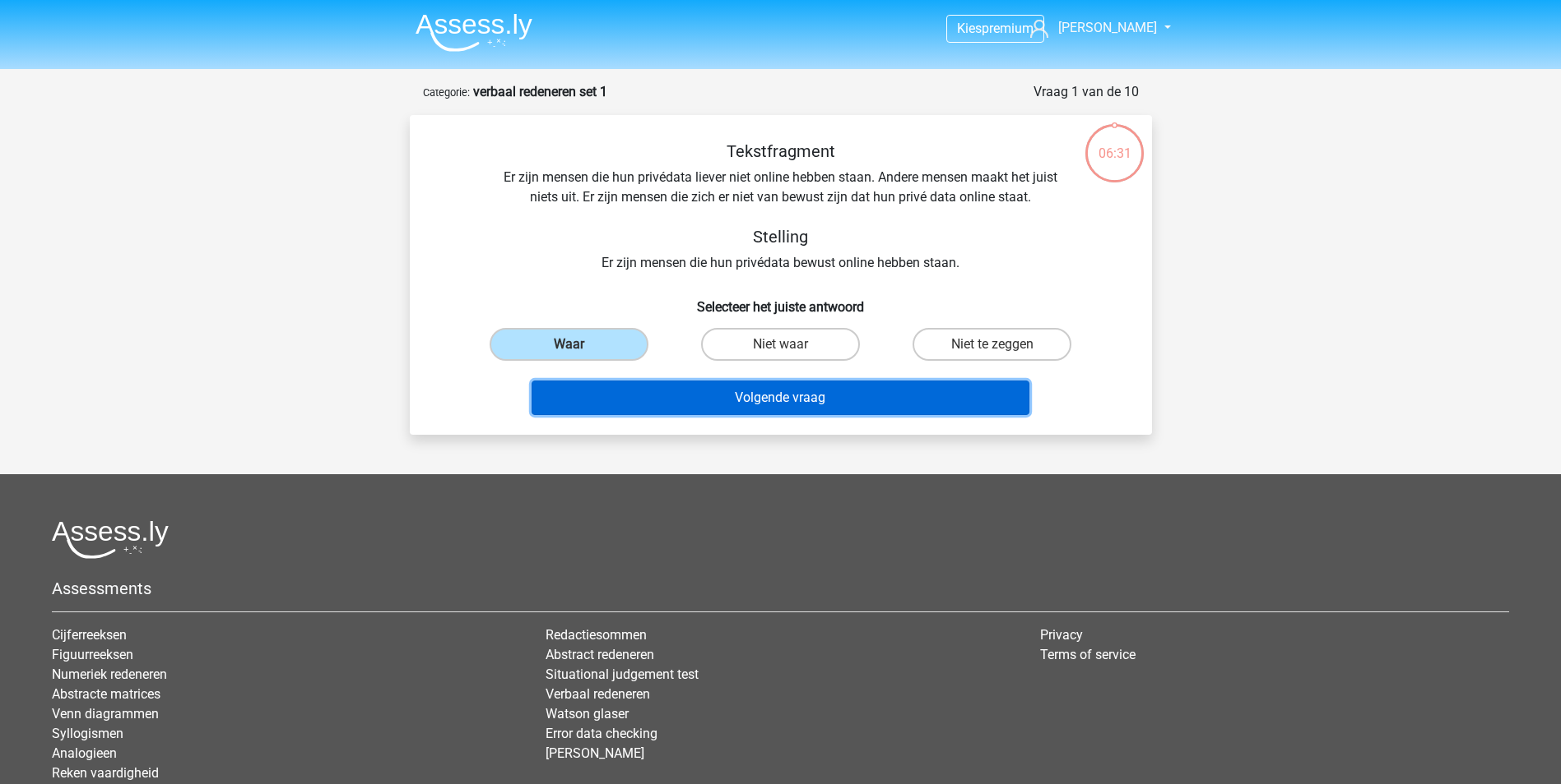
click at [788, 393] on button "Volgende vraag" at bounding box center [780, 398] width 498 height 34
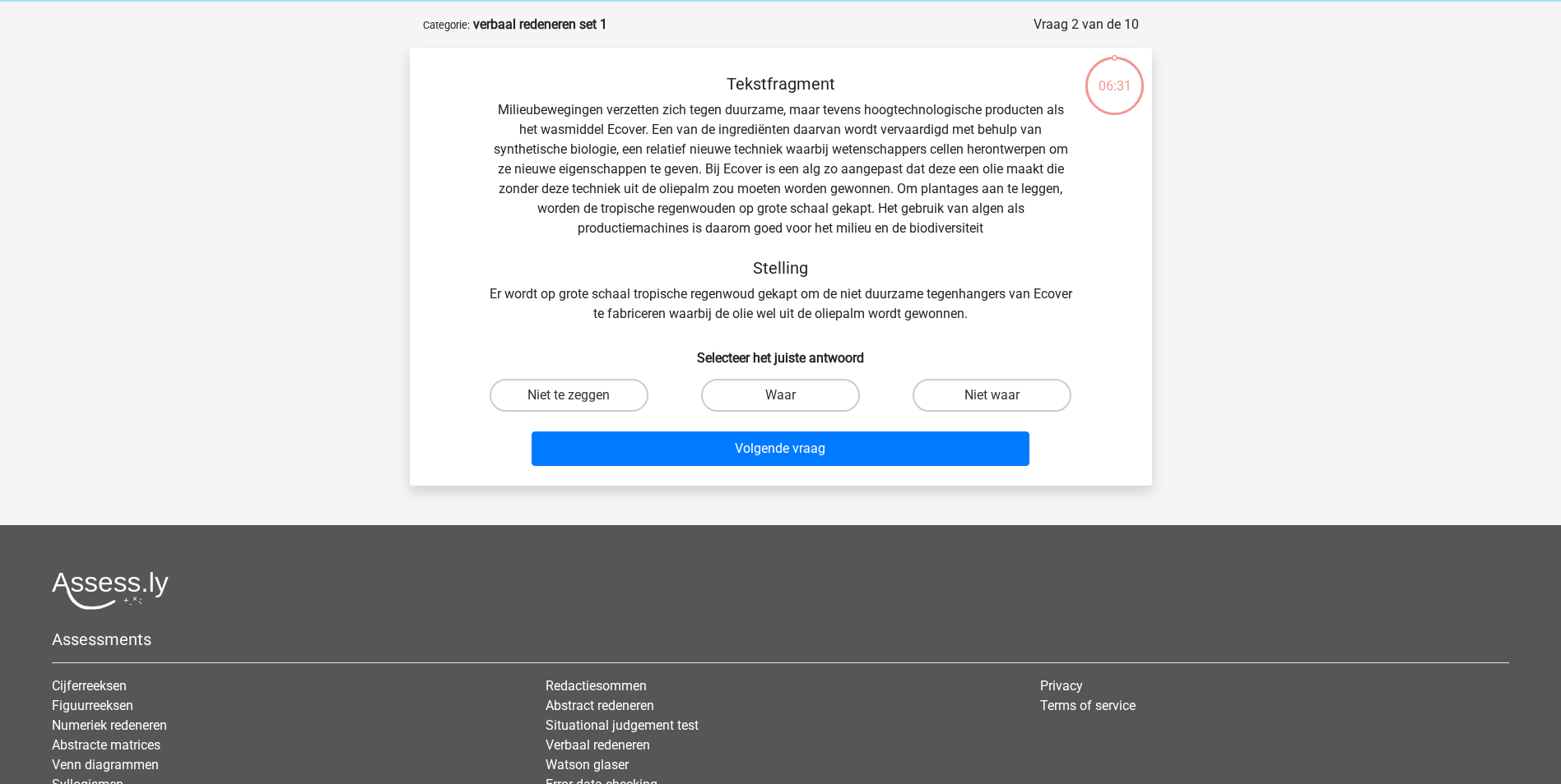
scroll to position [82, 0]
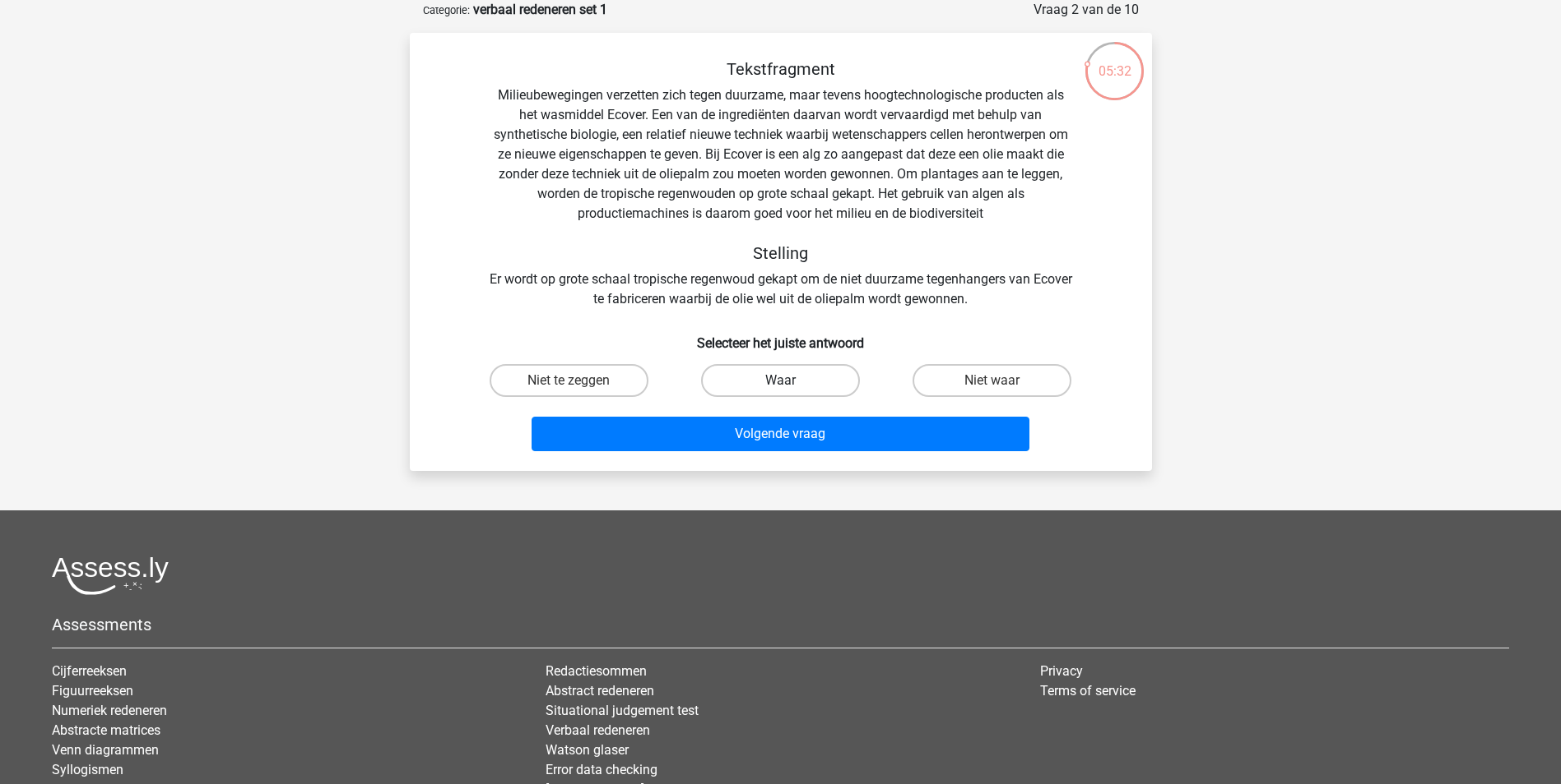
click at [799, 383] on label "Waar" at bounding box center [780, 380] width 159 height 33
click at [791, 383] on input "Waar" at bounding box center [785, 386] width 11 height 11
radio input "true"
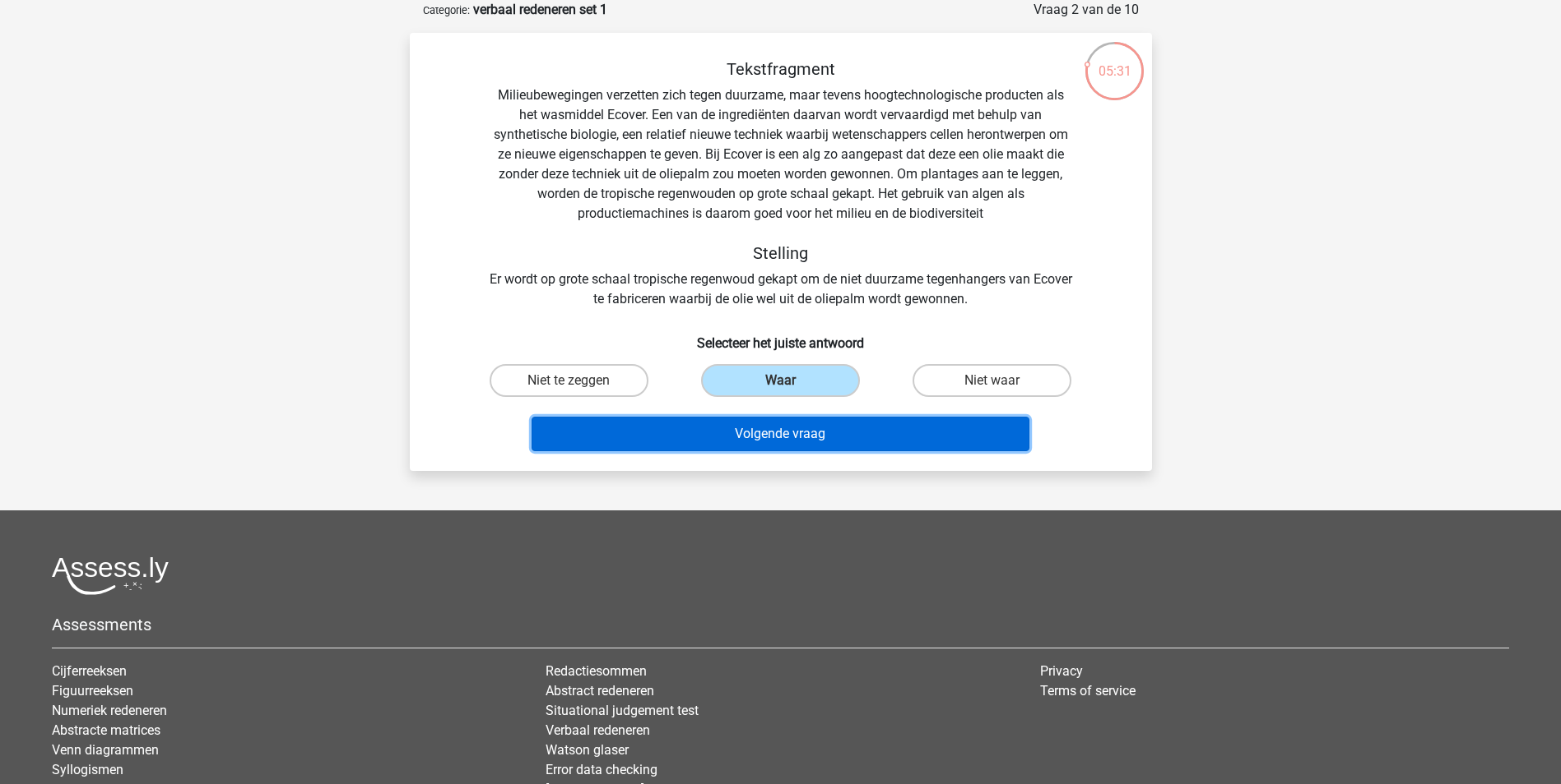
click at [807, 437] on button "Volgende vraag" at bounding box center [780, 434] width 498 height 34
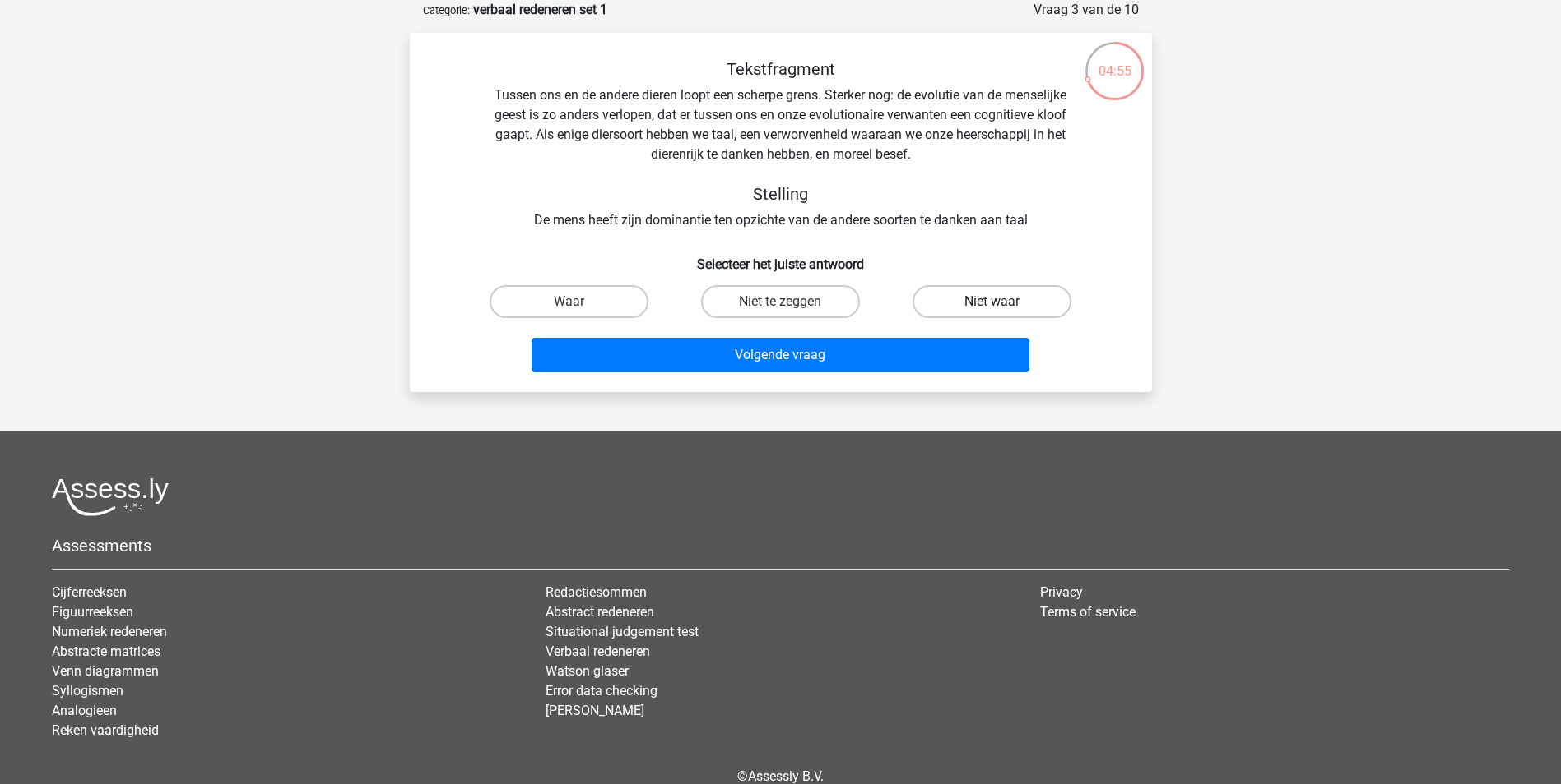
click at [986, 302] on label "Niet waar" at bounding box center [992, 302] width 159 height 33
click at [992, 302] on input "Niet waar" at bounding box center [997, 307] width 11 height 11
radio input "true"
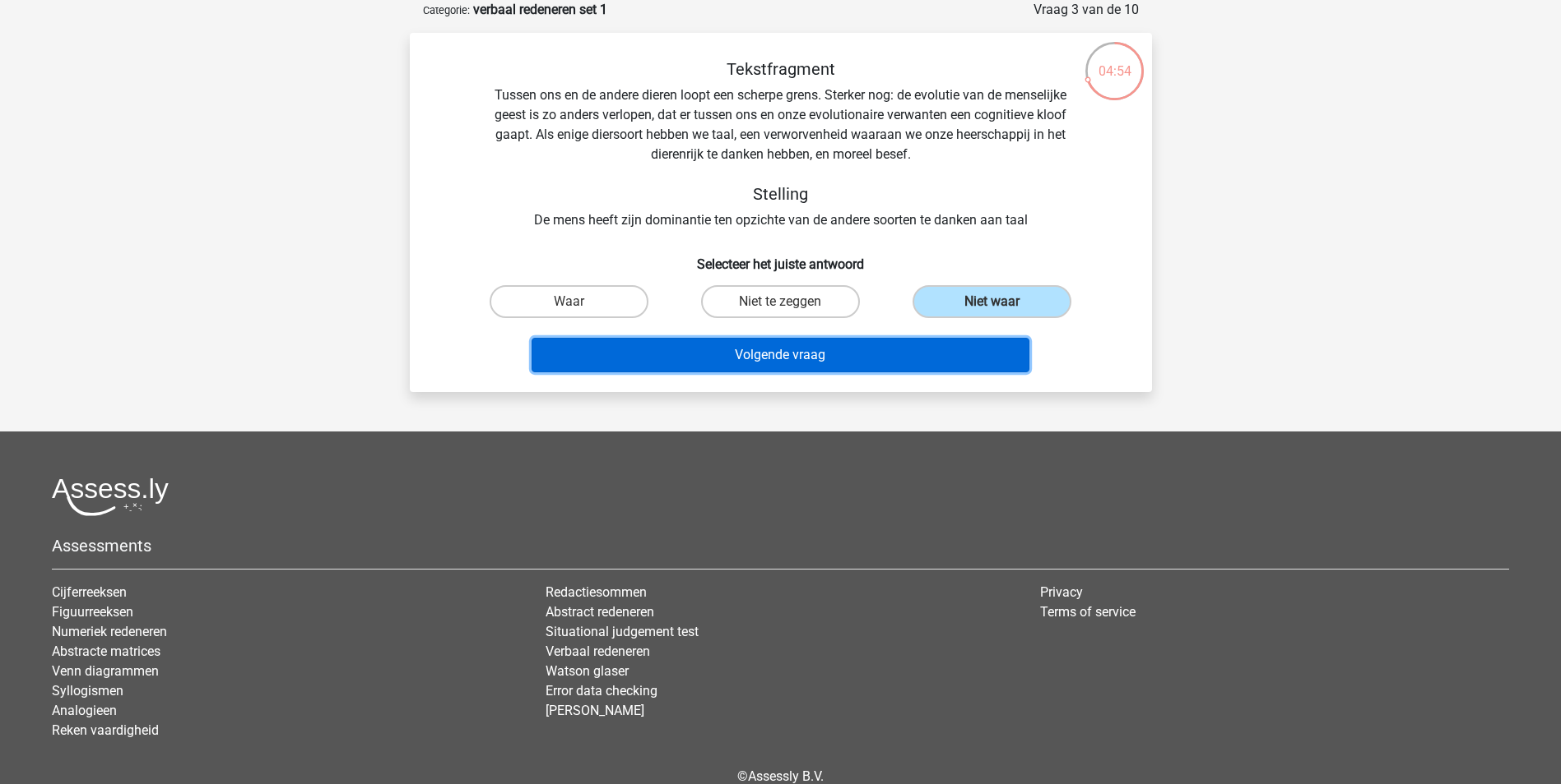
click at [962, 354] on button "Volgende vraag" at bounding box center [780, 355] width 498 height 34
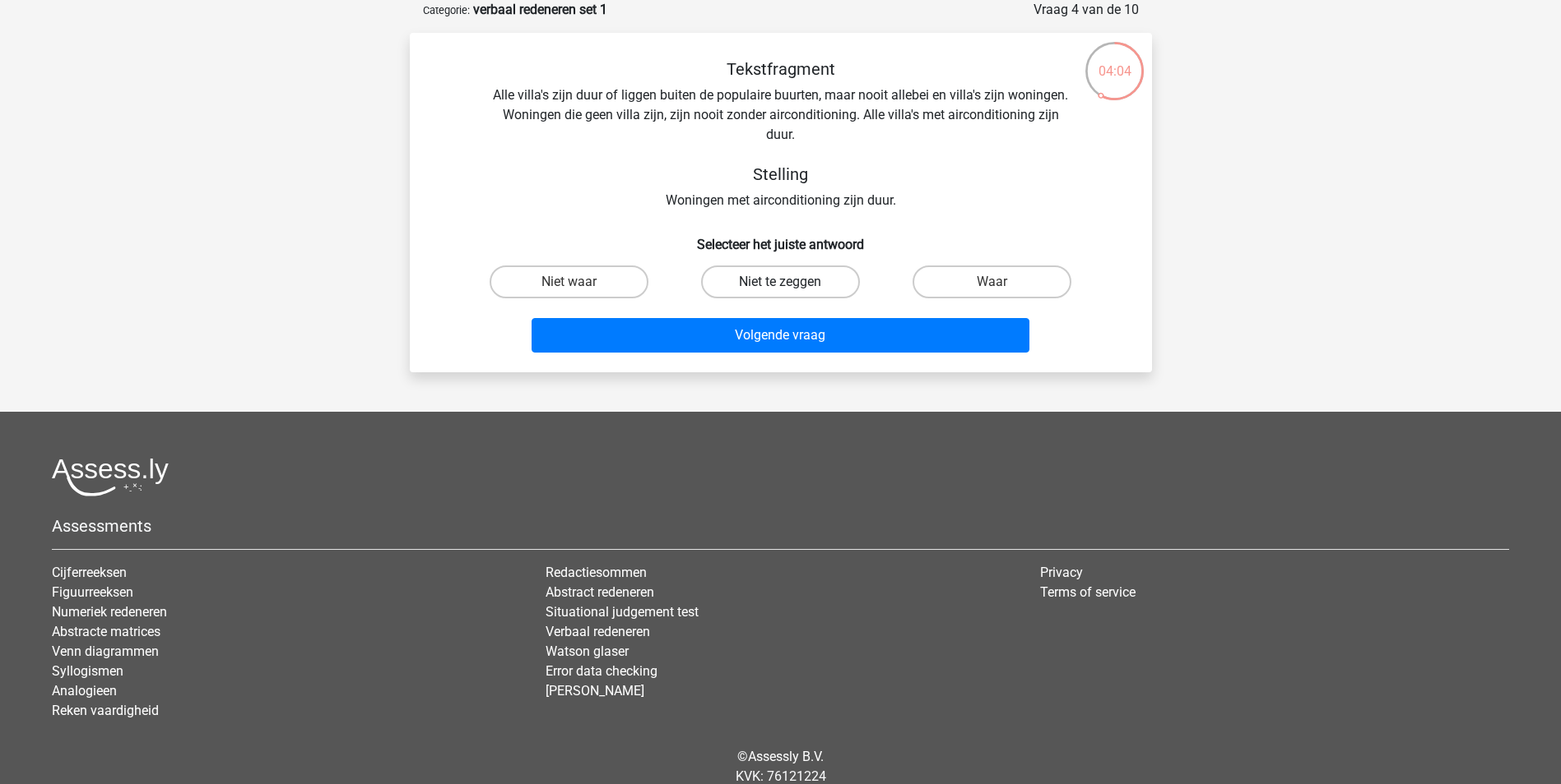
click at [830, 286] on label "Niet te zeggen" at bounding box center [780, 281] width 159 height 33
click at [791, 286] on input "Niet te zeggen" at bounding box center [785, 287] width 11 height 11
radio input "true"
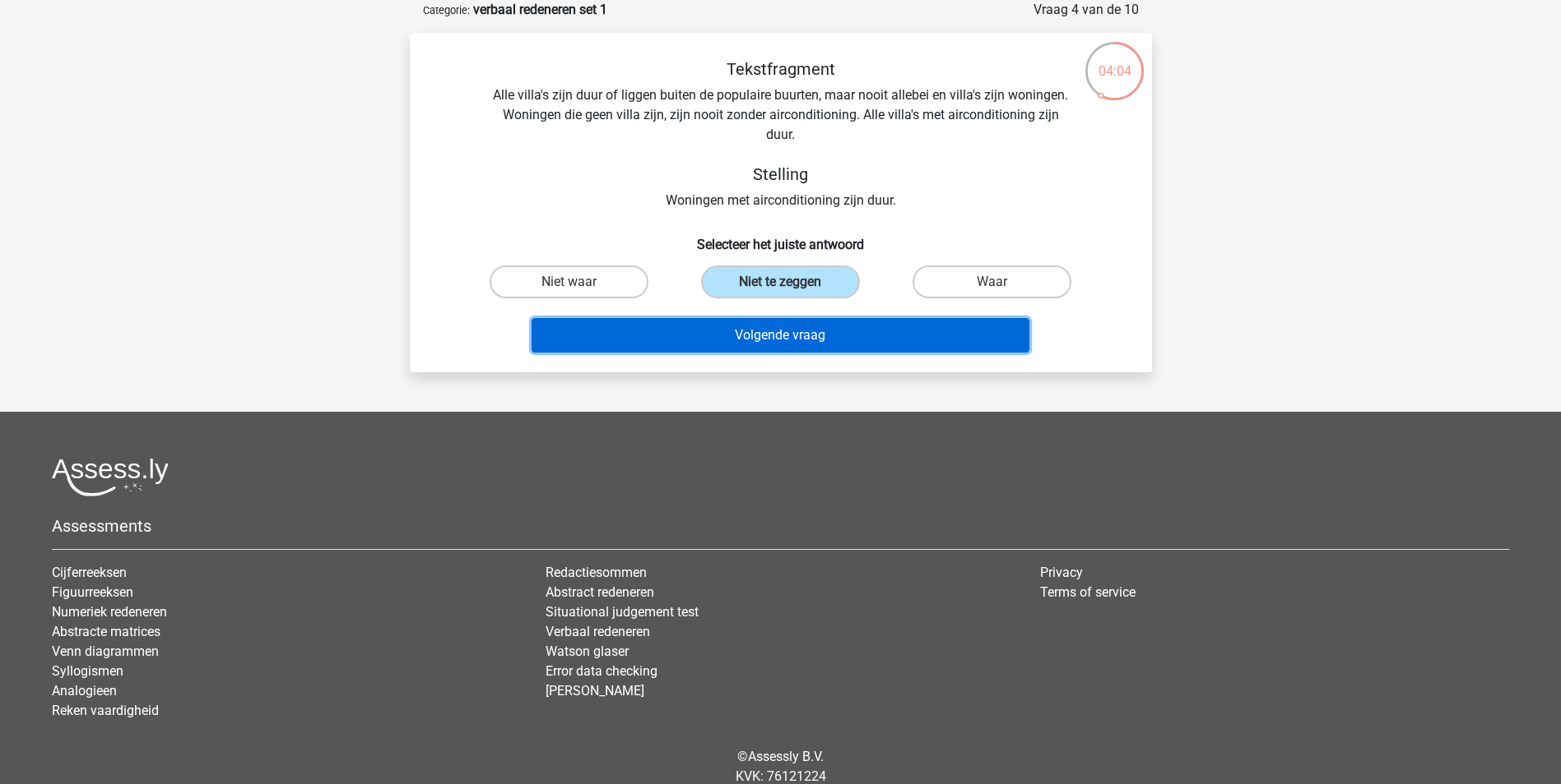
click at [843, 342] on button "Volgende vraag" at bounding box center [780, 335] width 498 height 34
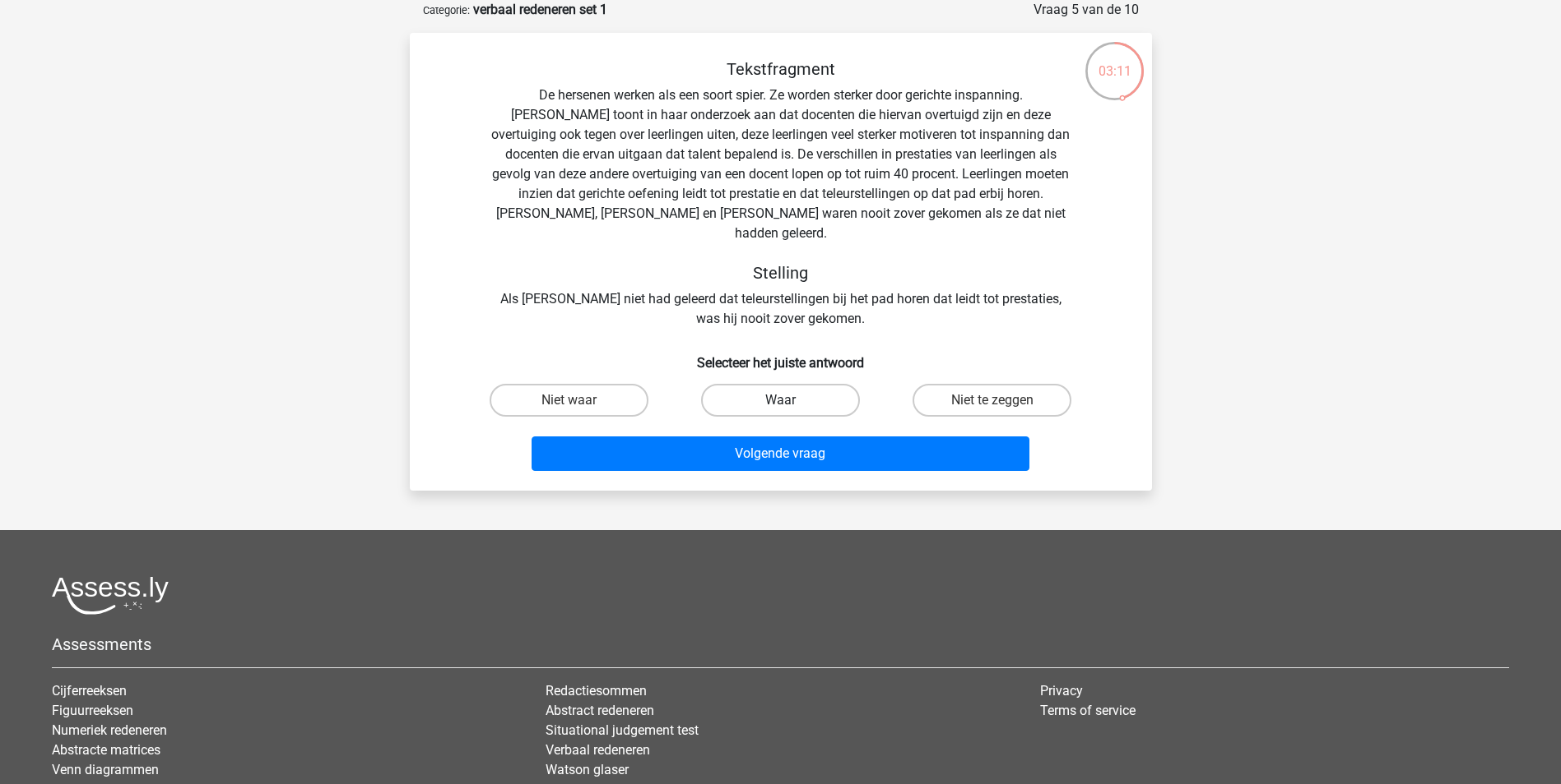
click at [792, 384] on label "Waar" at bounding box center [780, 399] width 159 height 33
click at [791, 400] on input "Waar" at bounding box center [785, 406] width 11 height 11
radio input "true"
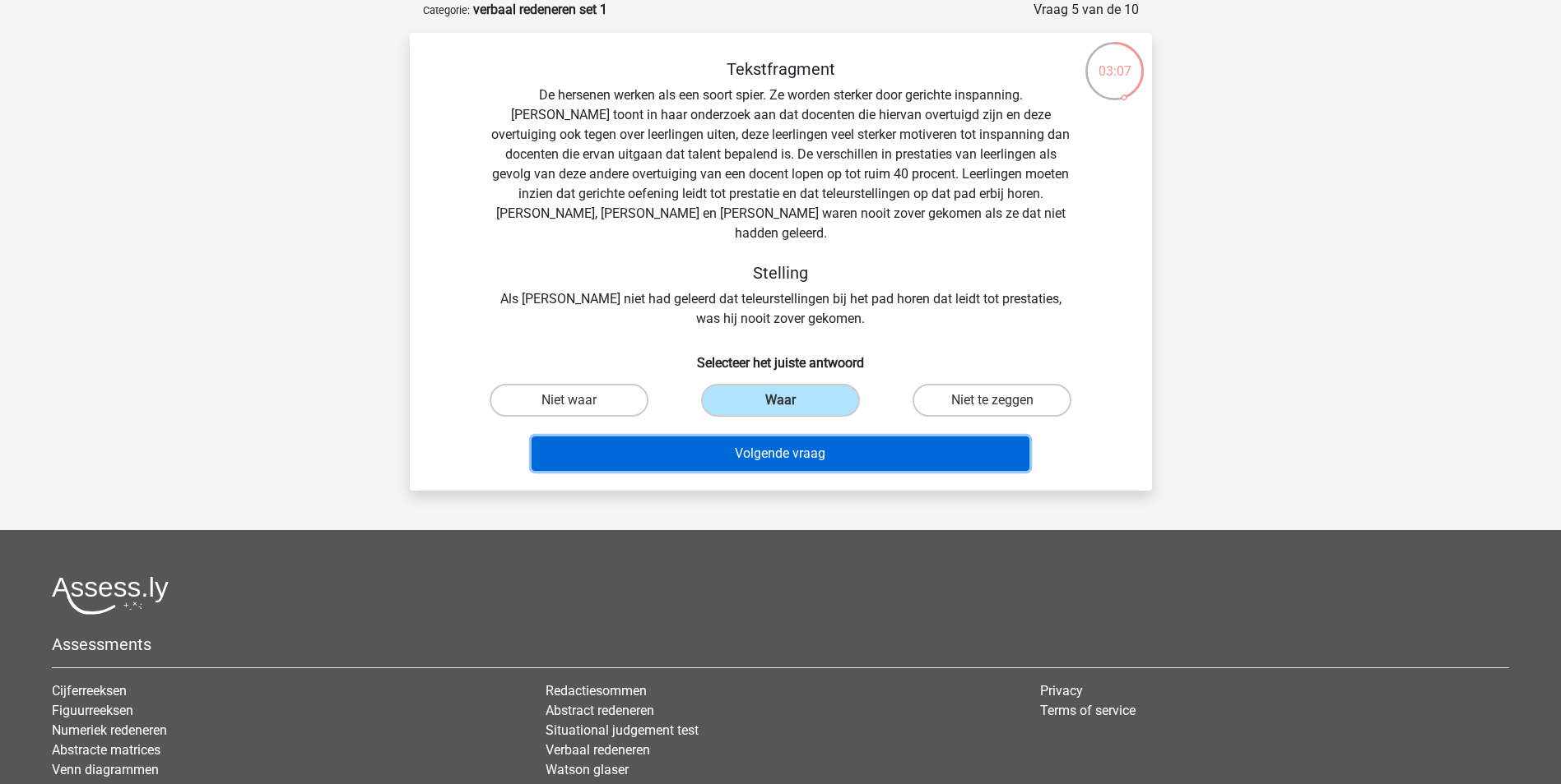
click at [822, 440] on button "Volgende vraag" at bounding box center [780, 453] width 498 height 34
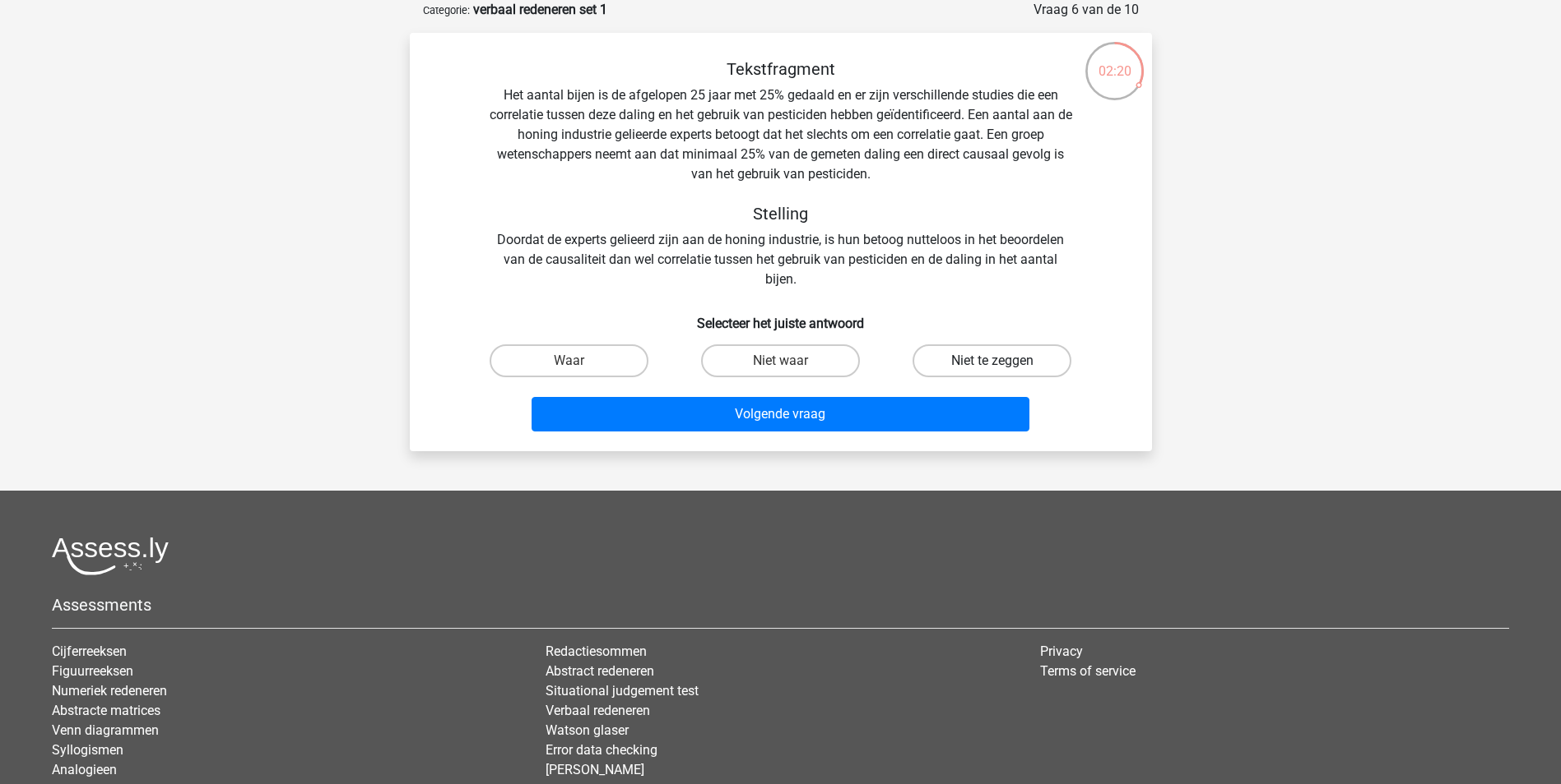
click at [990, 367] on label "Niet te zeggen" at bounding box center [992, 361] width 159 height 33
click at [992, 367] on input "Niet te zeggen" at bounding box center [997, 366] width 11 height 11
radio input "true"
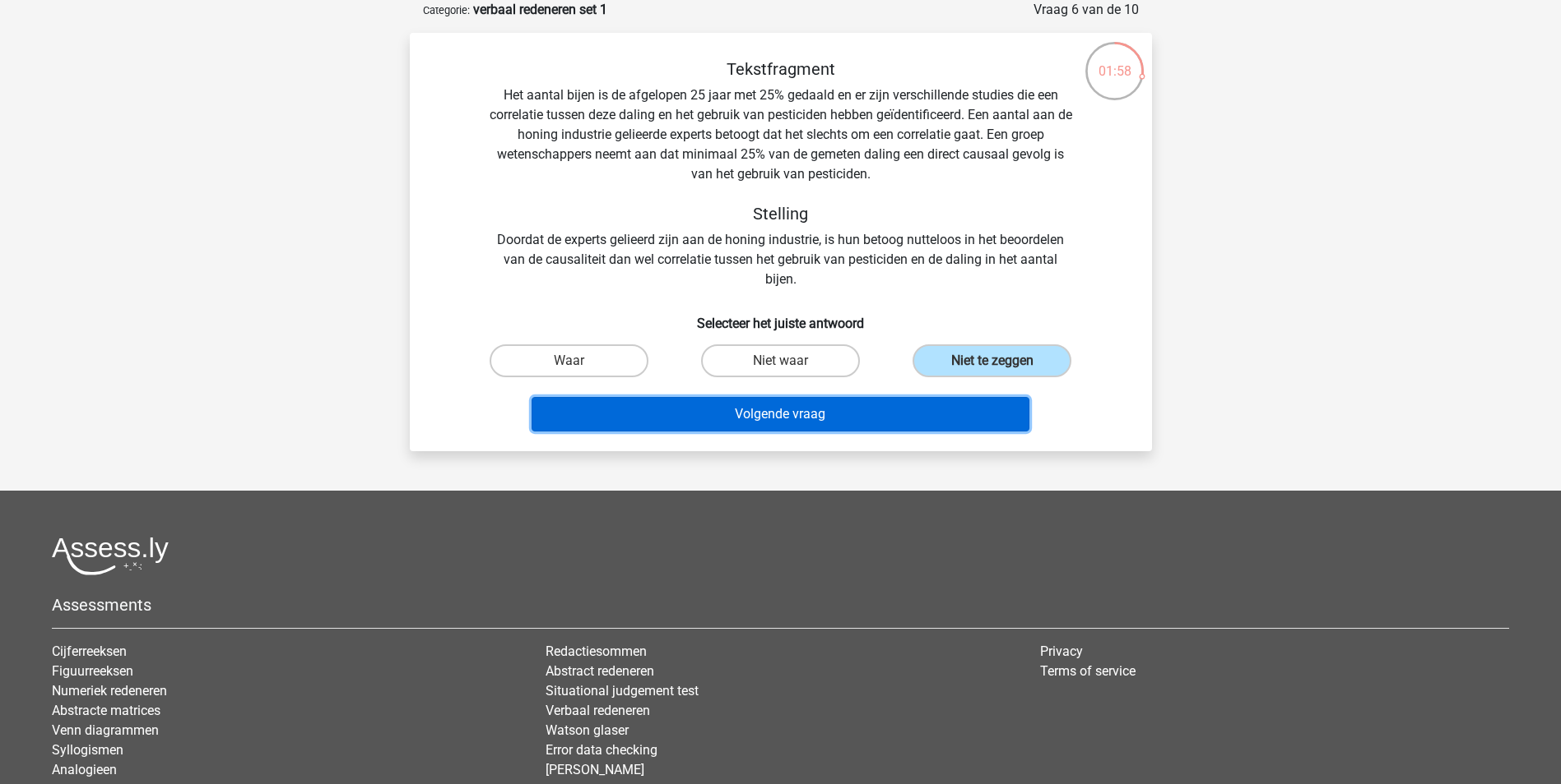
click at [848, 407] on button "Volgende vraag" at bounding box center [780, 414] width 498 height 34
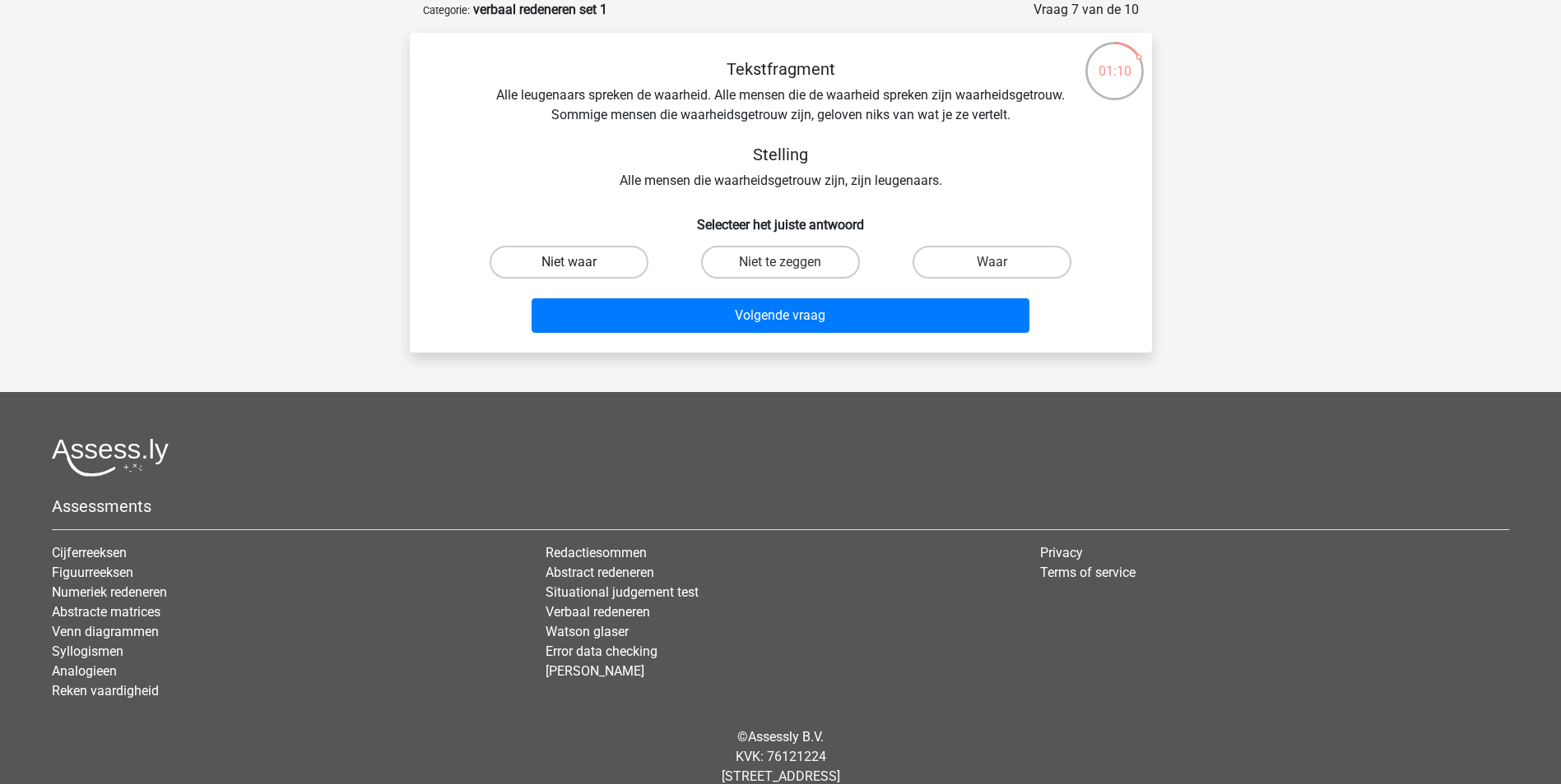
click at [596, 265] on label "Niet waar" at bounding box center [569, 262] width 159 height 33
click at [579, 265] on input "Niet waar" at bounding box center [574, 267] width 11 height 11
radio input "true"
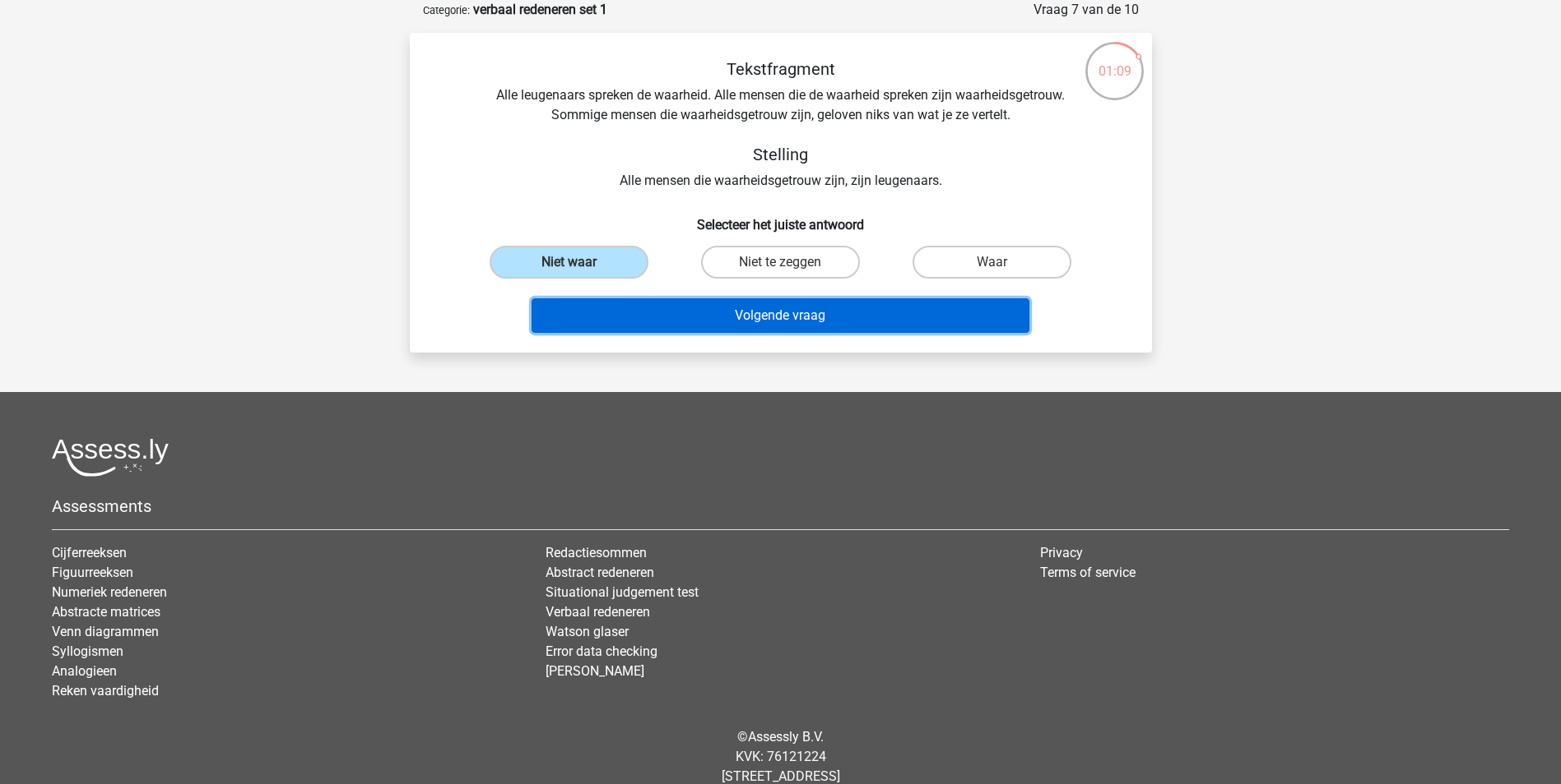
click at [683, 317] on button "Volgende vraag" at bounding box center [780, 315] width 498 height 34
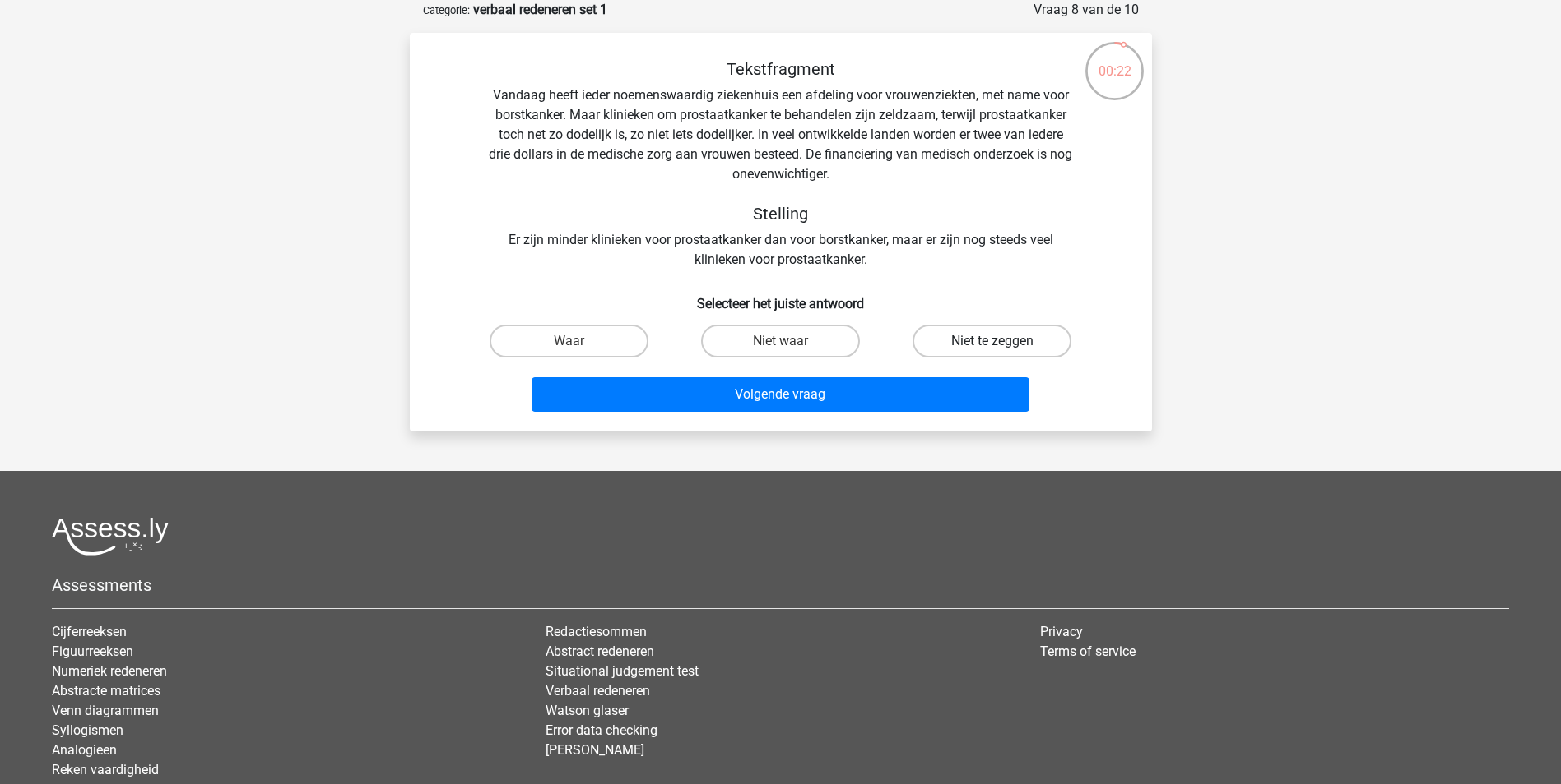
click at [981, 343] on label "Niet te zeggen" at bounding box center [992, 340] width 159 height 33
click at [992, 343] on input "Niet te zeggen" at bounding box center [997, 347] width 11 height 11
radio input "true"
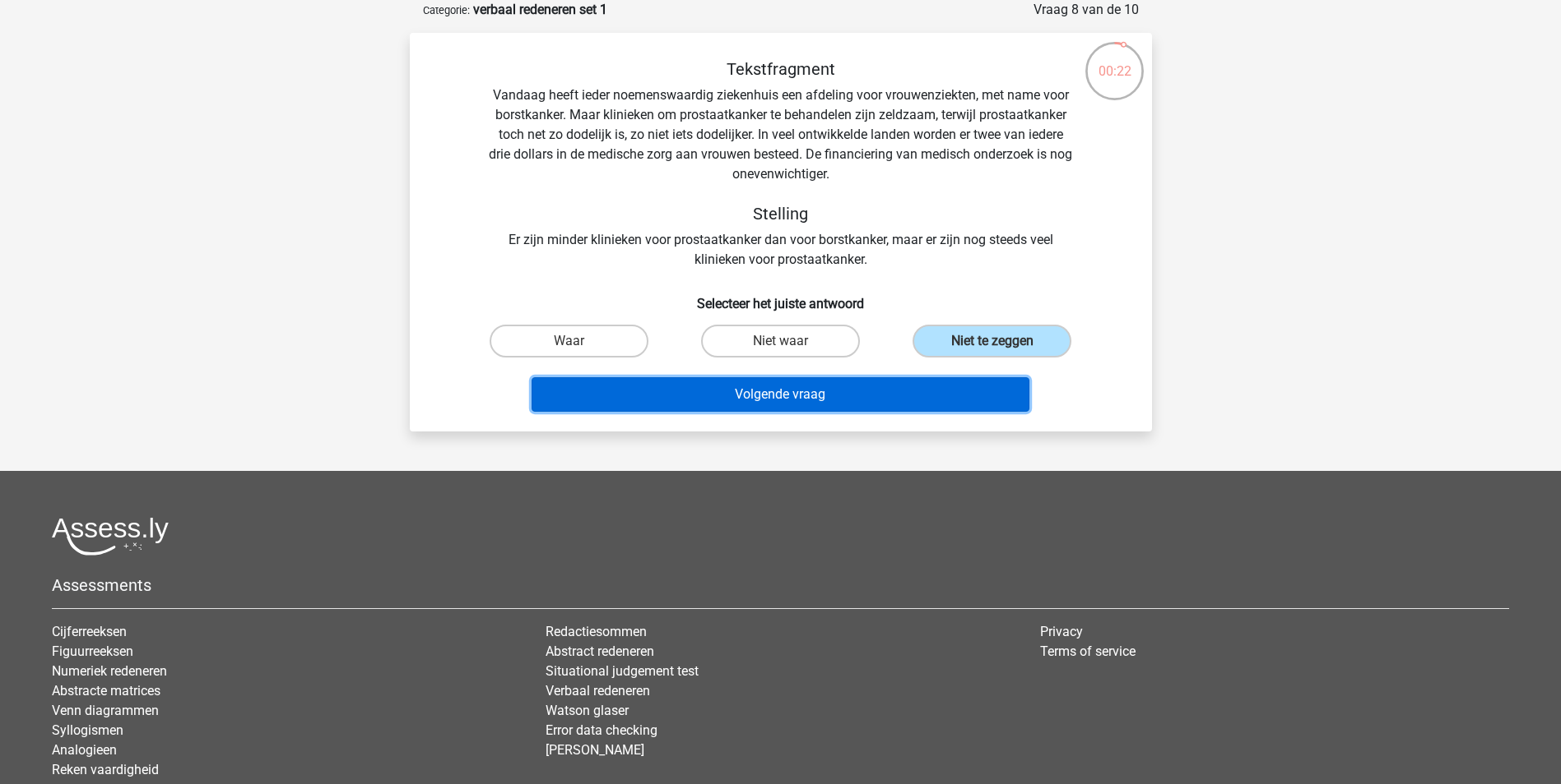
click at [779, 403] on button "Volgende vraag" at bounding box center [780, 394] width 498 height 34
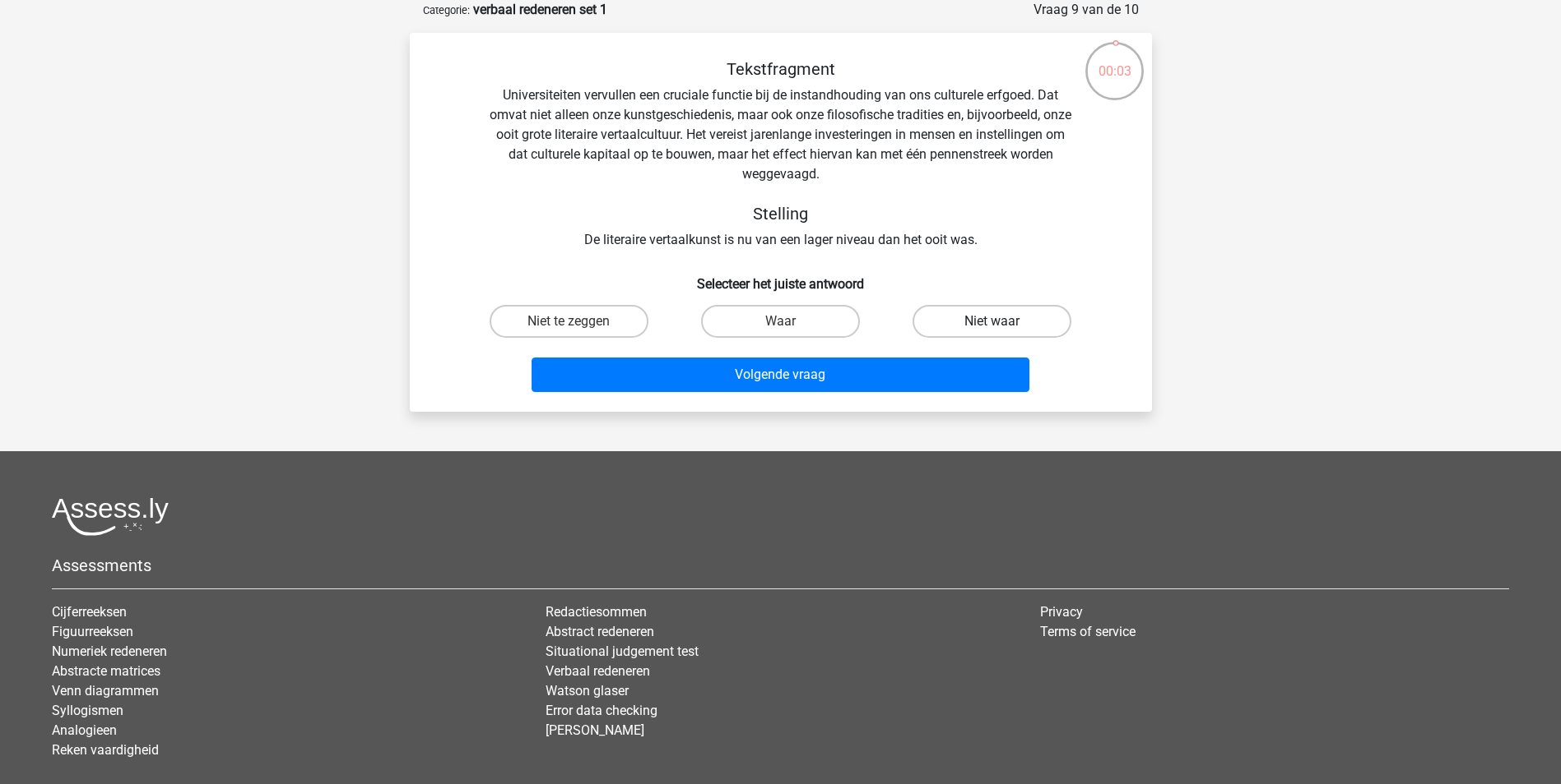
click at [967, 322] on label "Niet waar" at bounding box center [992, 321] width 159 height 33
click at [992, 322] on input "Niet waar" at bounding box center [997, 327] width 11 height 11
radio input "true"
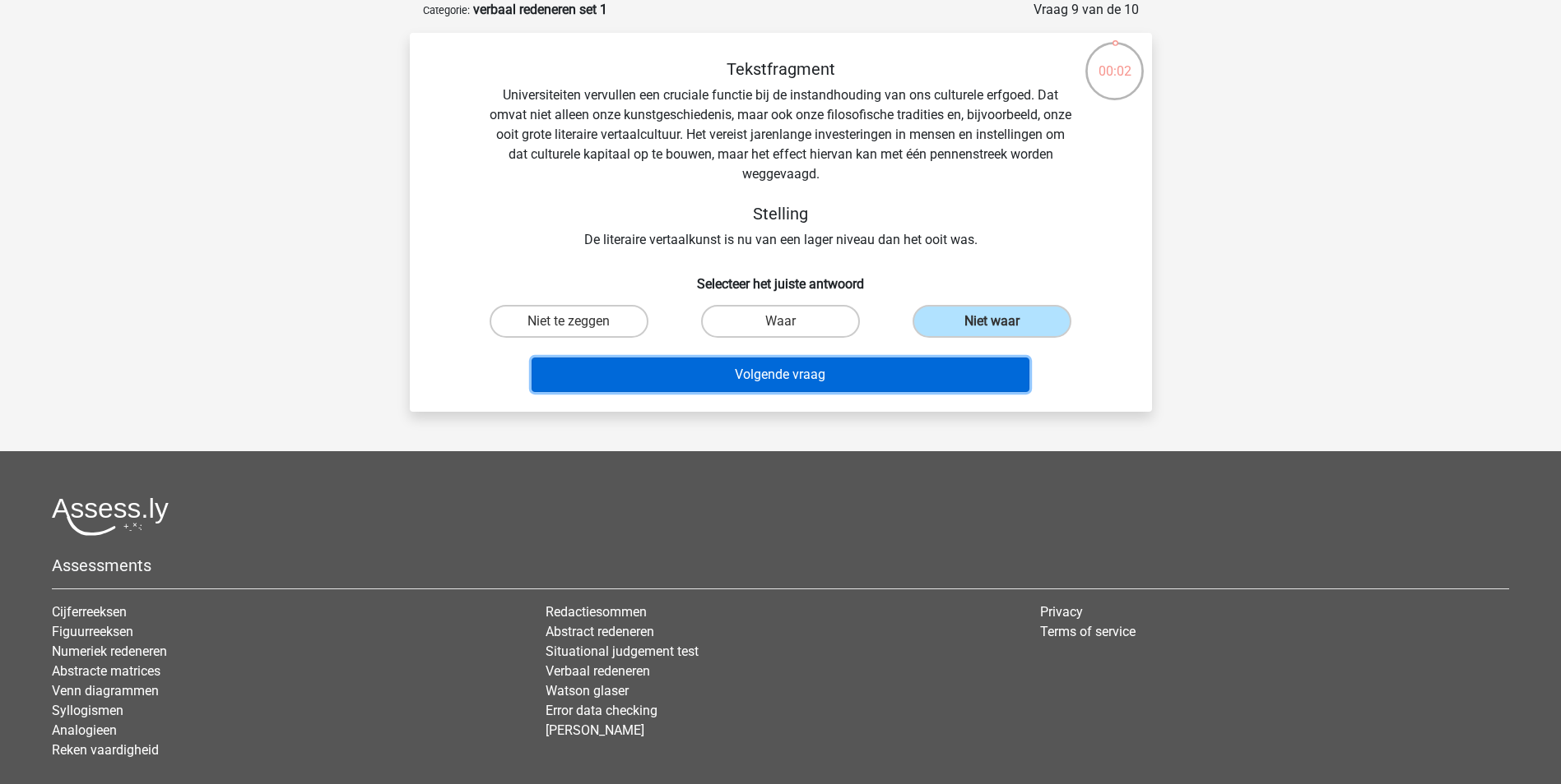
click at [931, 387] on button "Volgende vraag" at bounding box center [780, 375] width 498 height 34
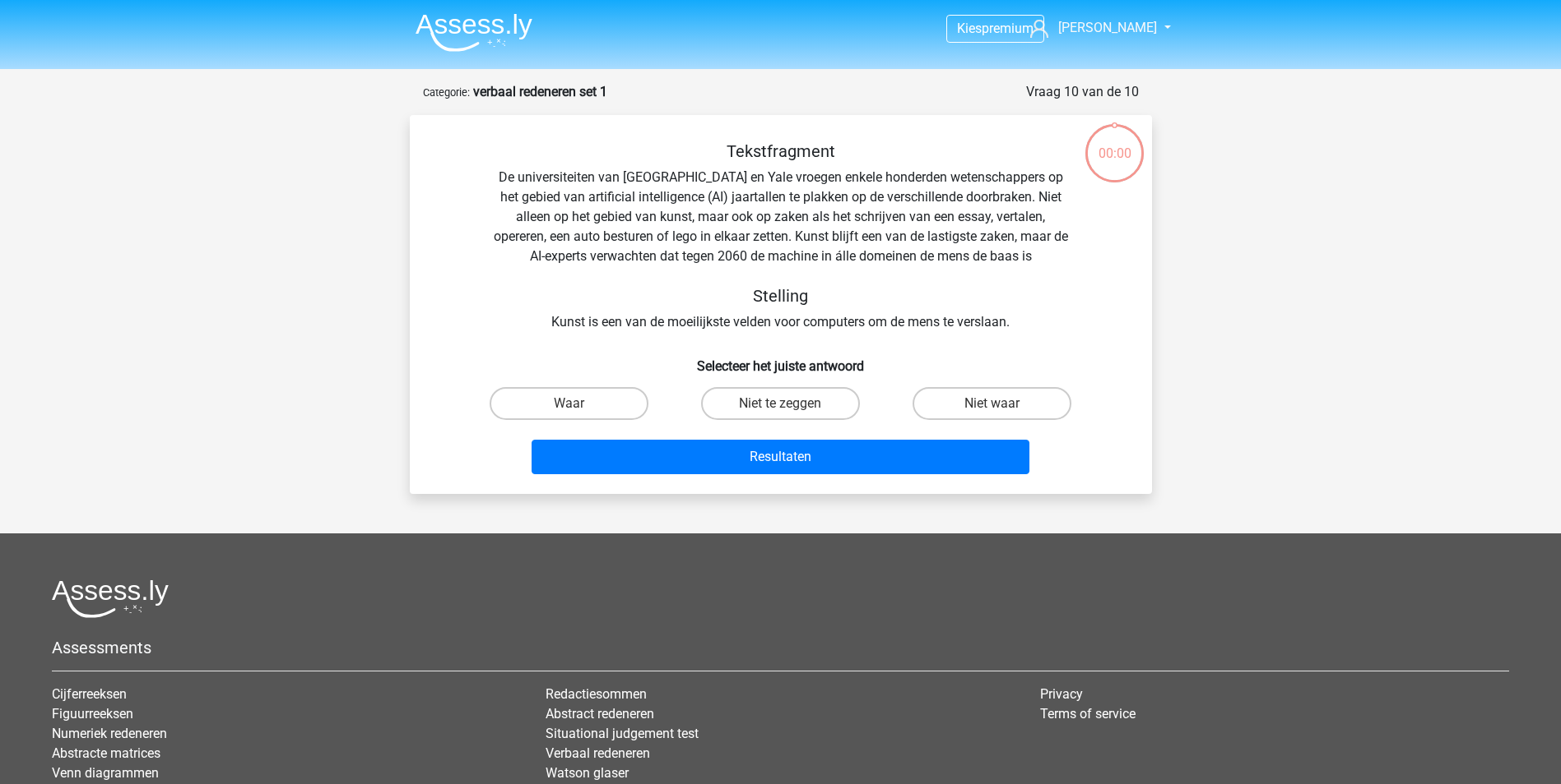
scroll to position [82, 0]
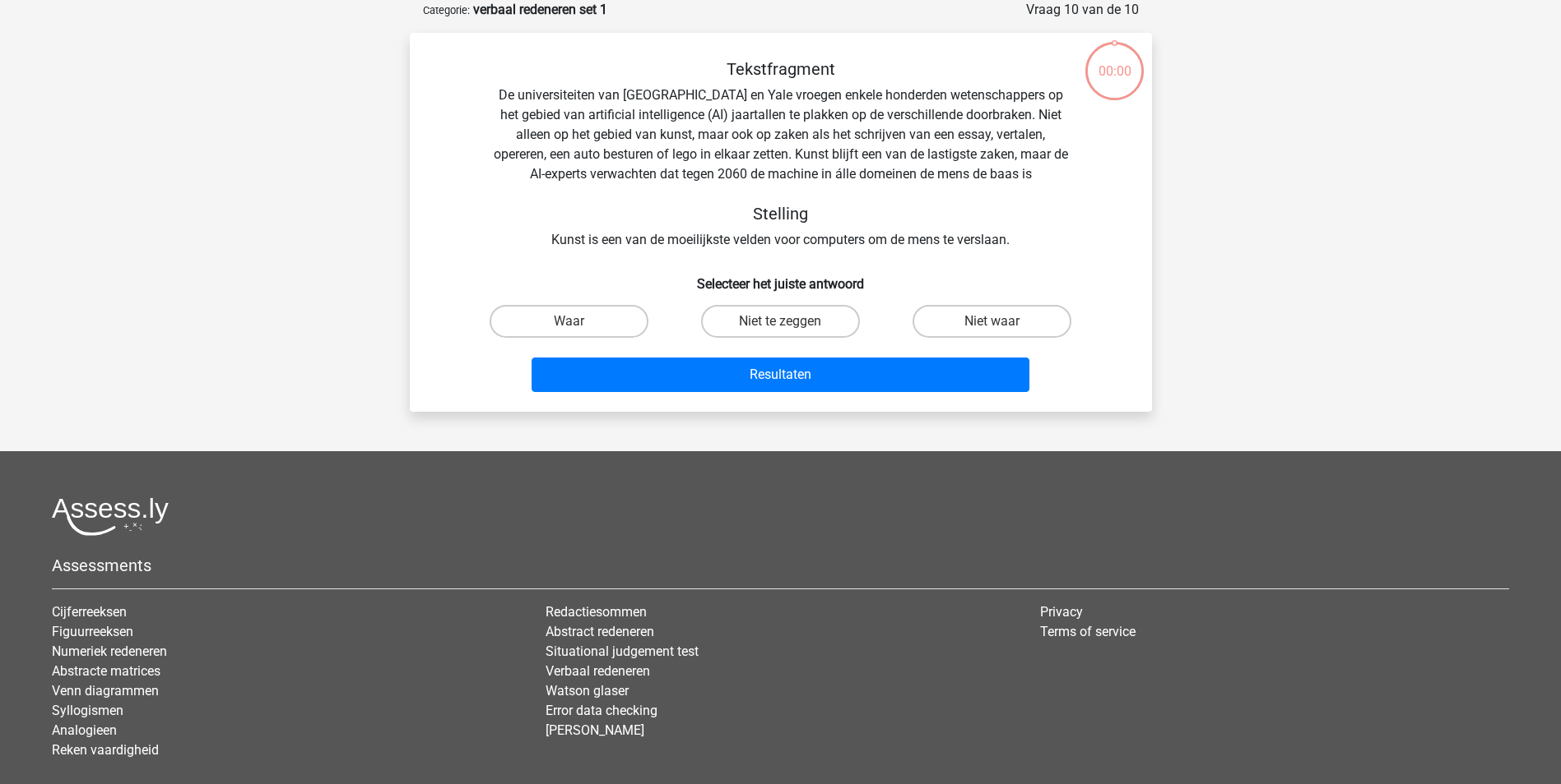
click at [772, 331] on label "Niet te zeggen" at bounding box center [780, 321] width 159 height 33
click at [780, 331] on input "Niet te zeggen" at bounding box center [785, 327] width 11 height 11
radio input "true"
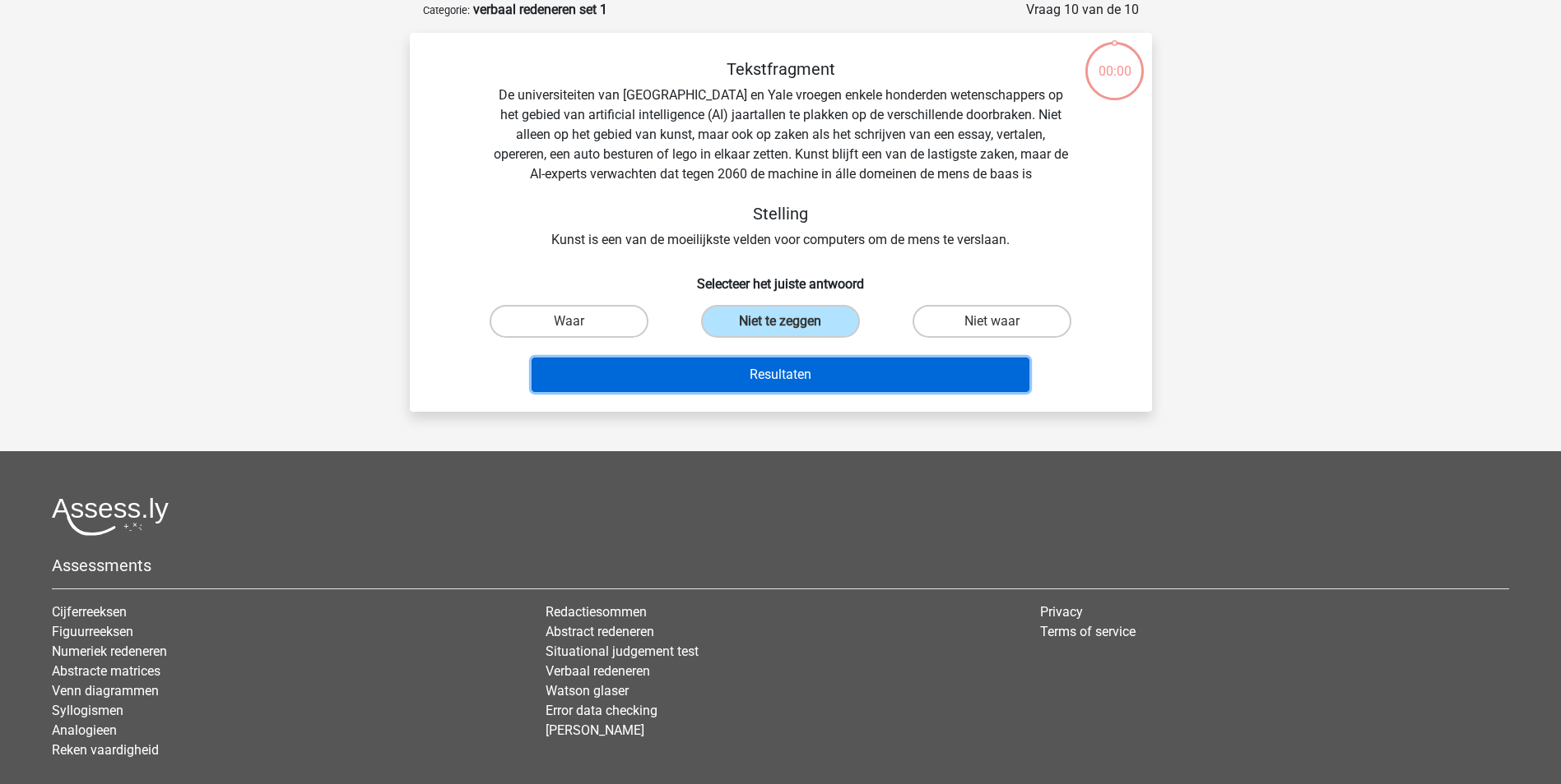
click at [772, 367] on button "Resultaten" at bounding box center [780, 375] width 498 height 34
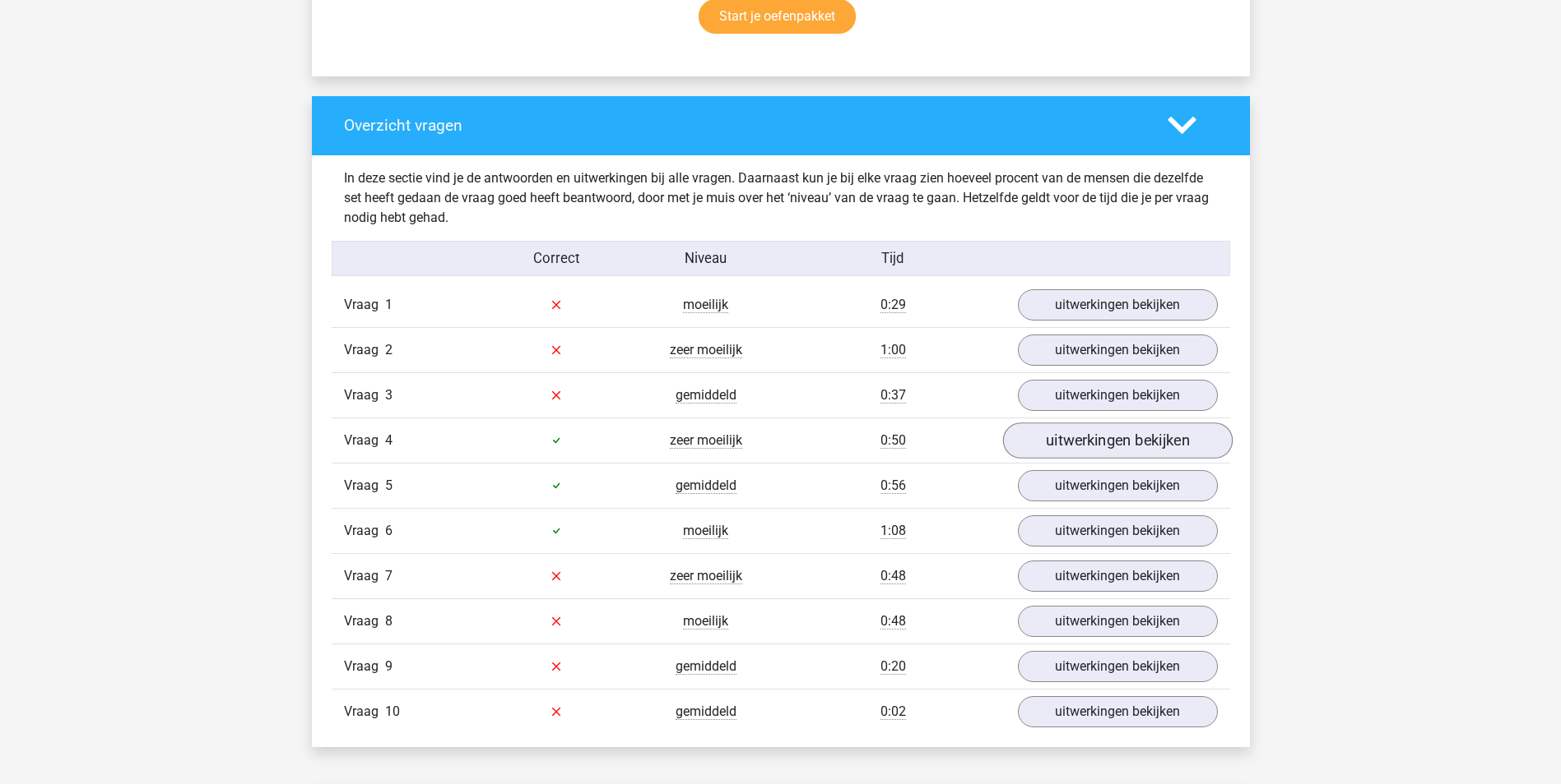
scroll to position [1234, 0]
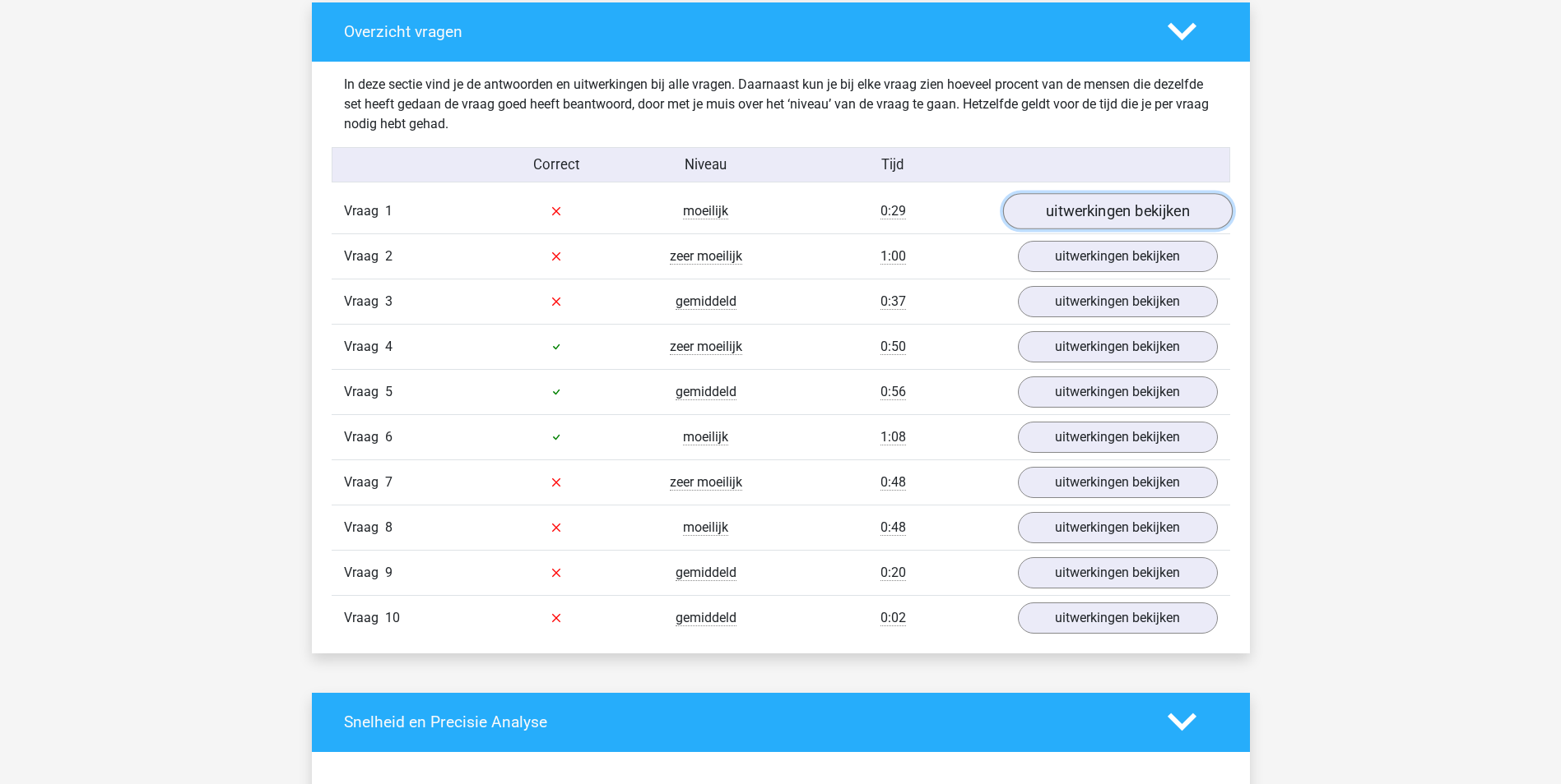
click at [1059, 207] on link "uitwerkingen bekijken" at bounding box center [1117, 211] width 229 height 36
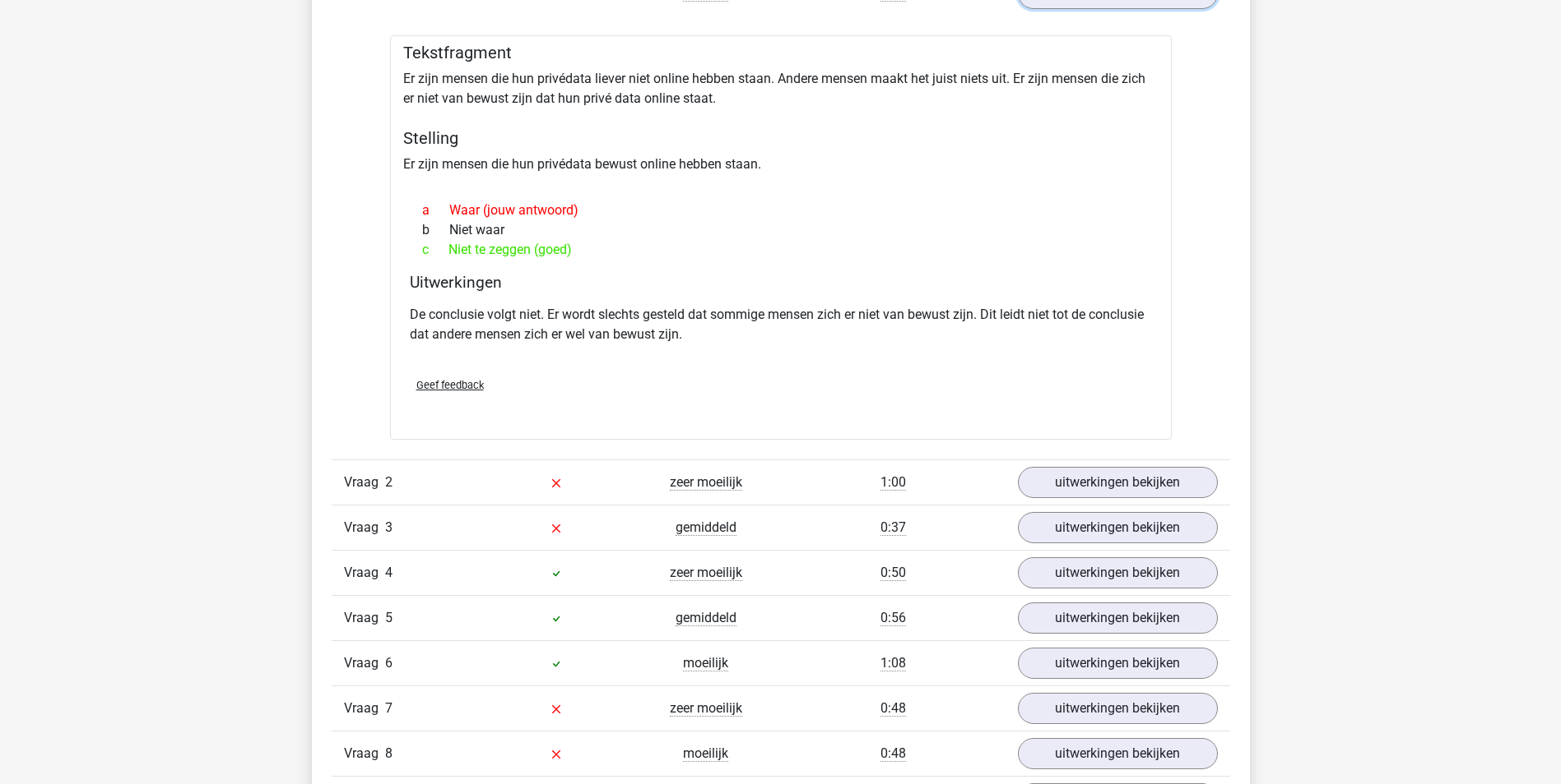
scroll to position [1480, 0]
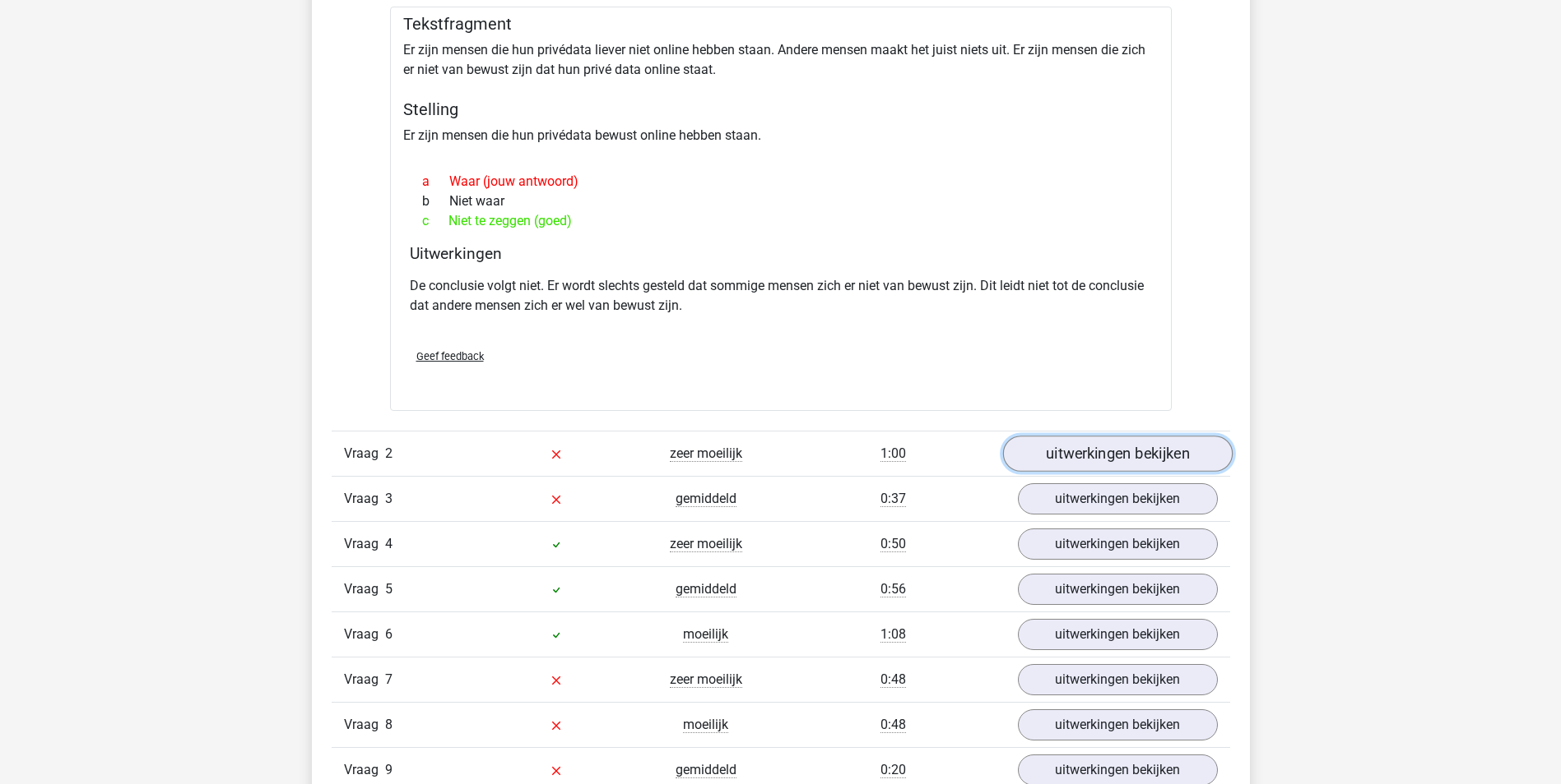
click at [1146, 455] on link "uitwerkingen bekijken" at bounding box center [1117, 453] width 229 height 36
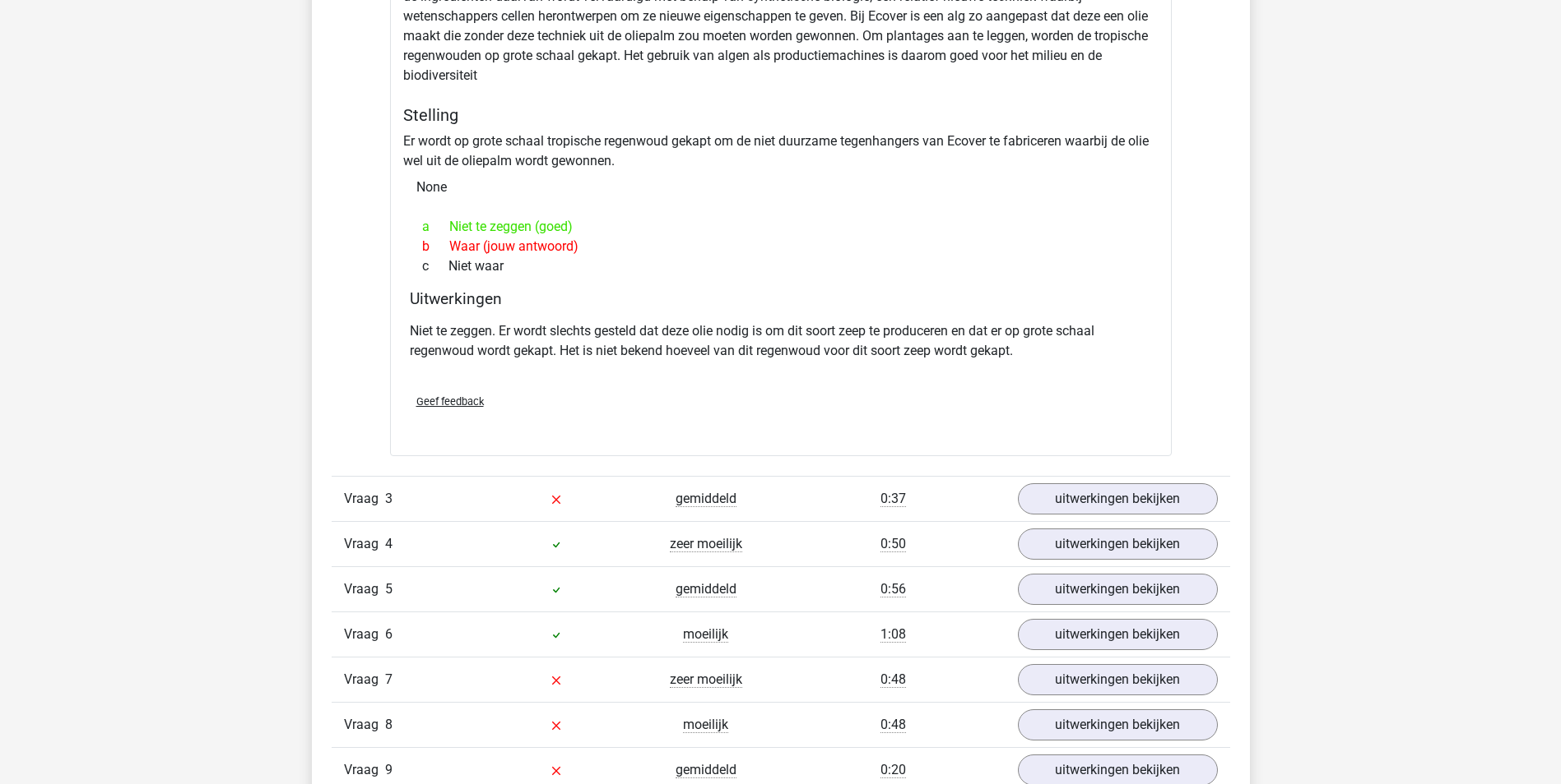
scroll to position [2056, 0]
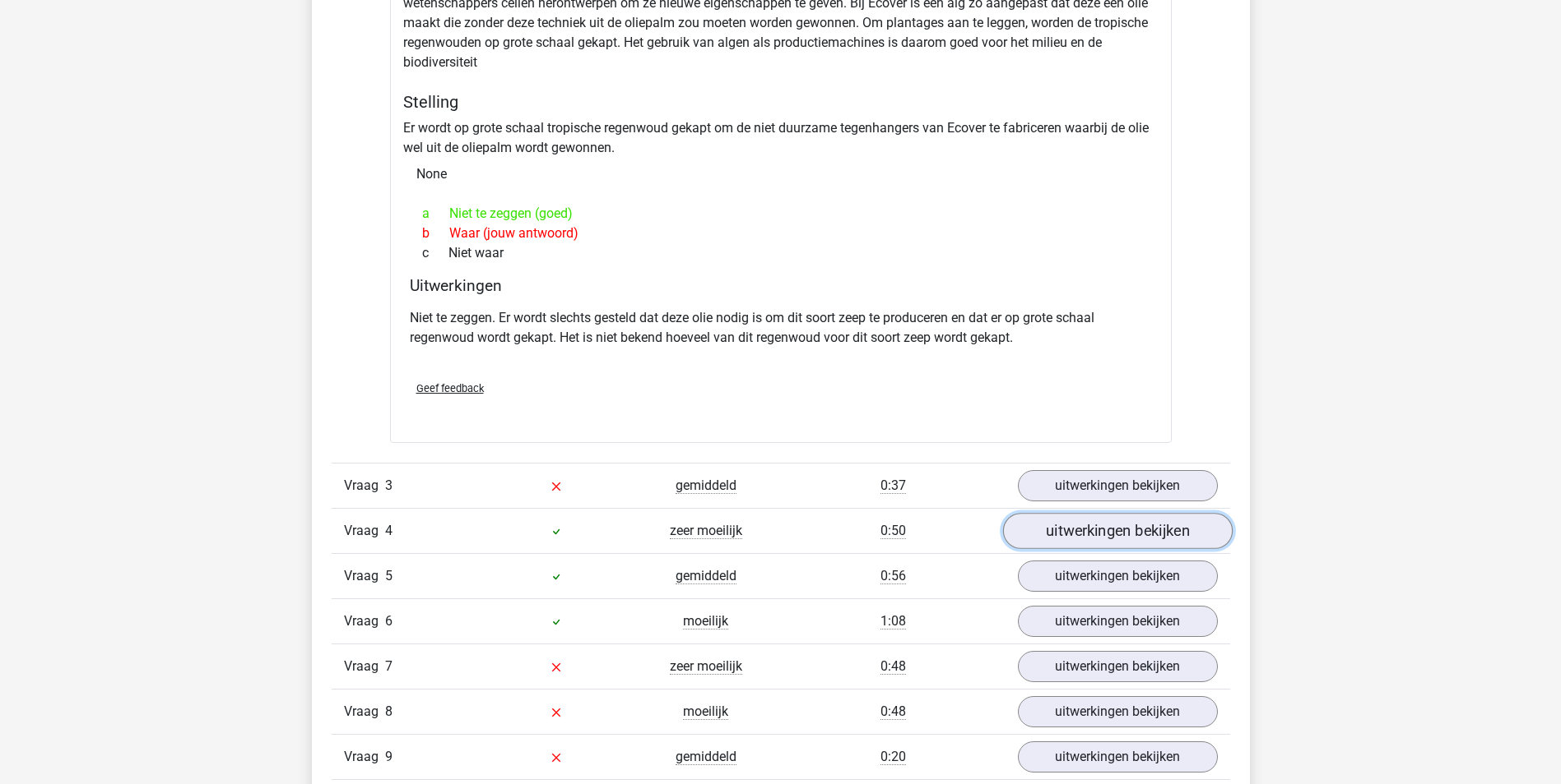
click at [1120, 526] on link "uitwerkingen bekijken" at bounding box center [1117, 531] width 229 height 36
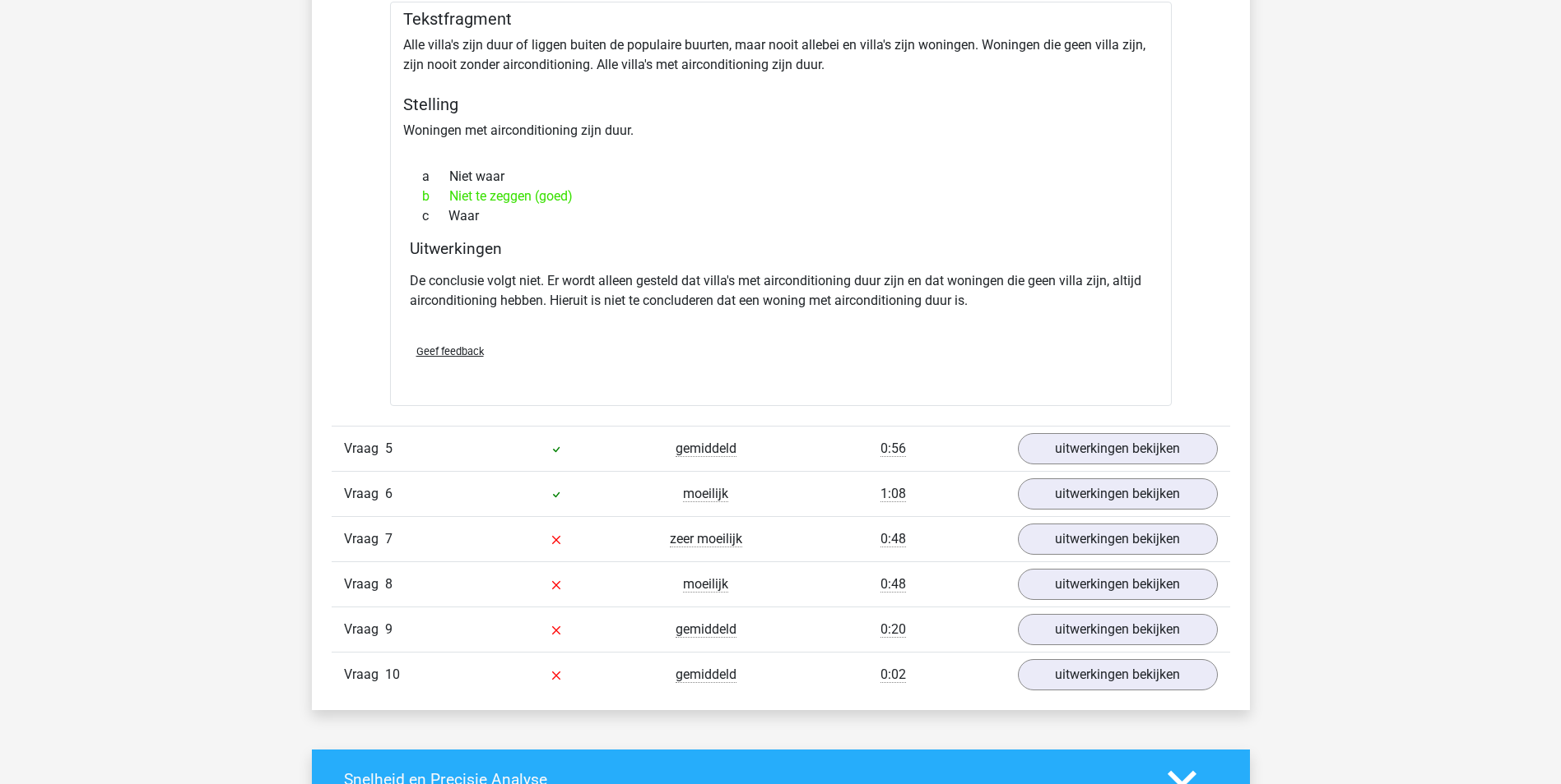
scroll to position [2632, 0]
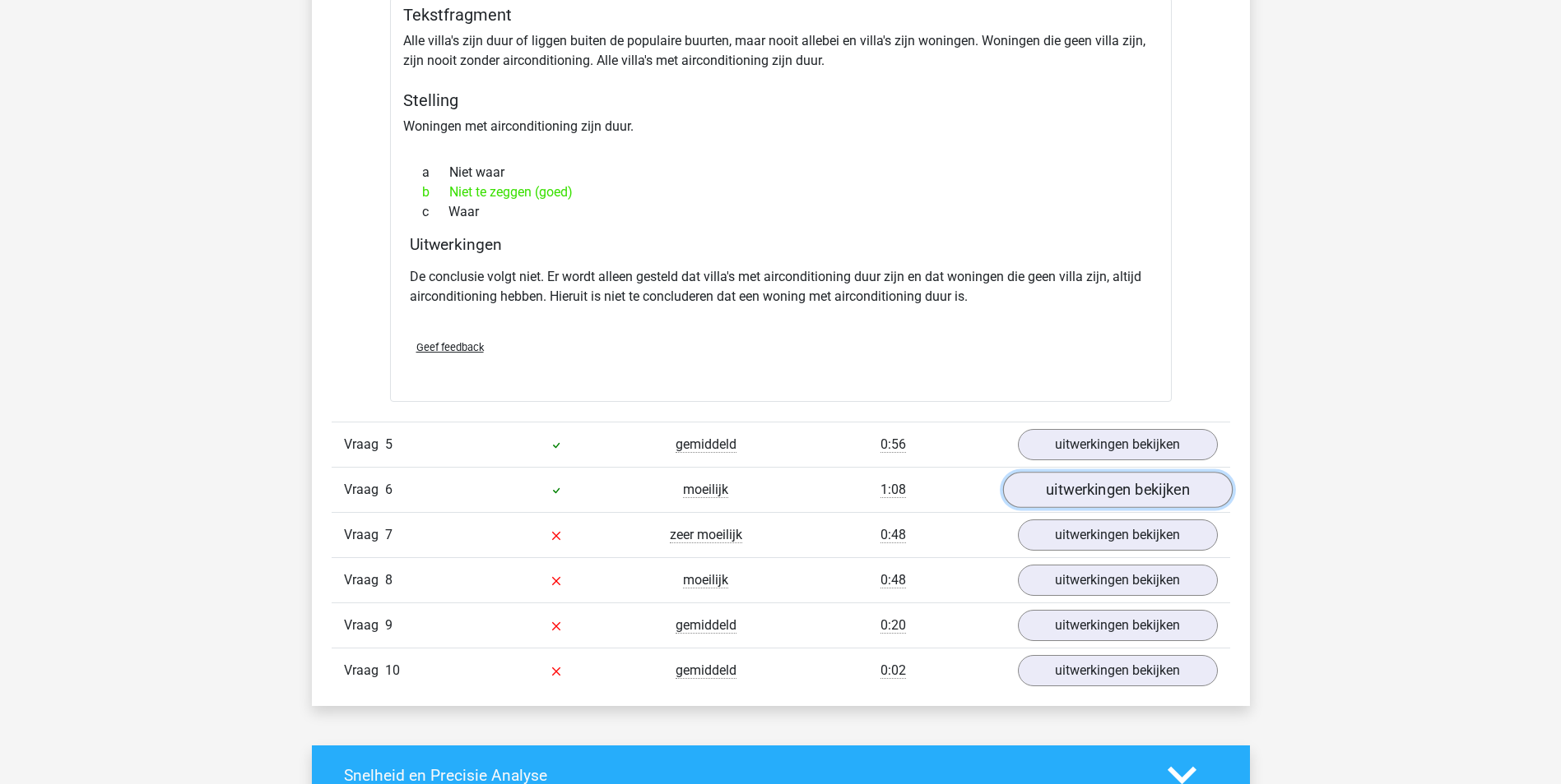
click at [1102, 487] on link "uitwerkingen bekijken" at bounding box center [1117, 489] width 229 height 36
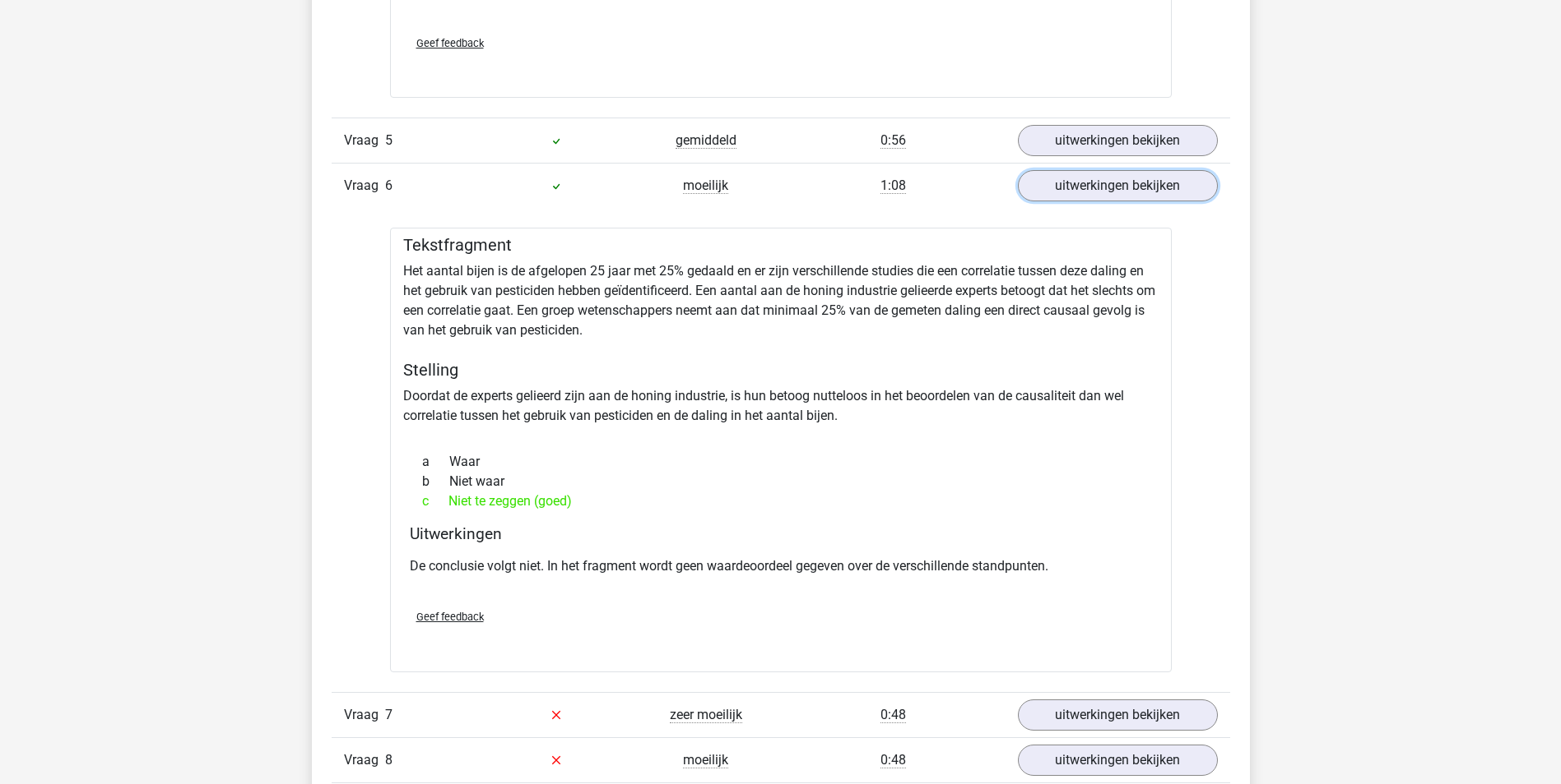
scroll to position [3125, 0]
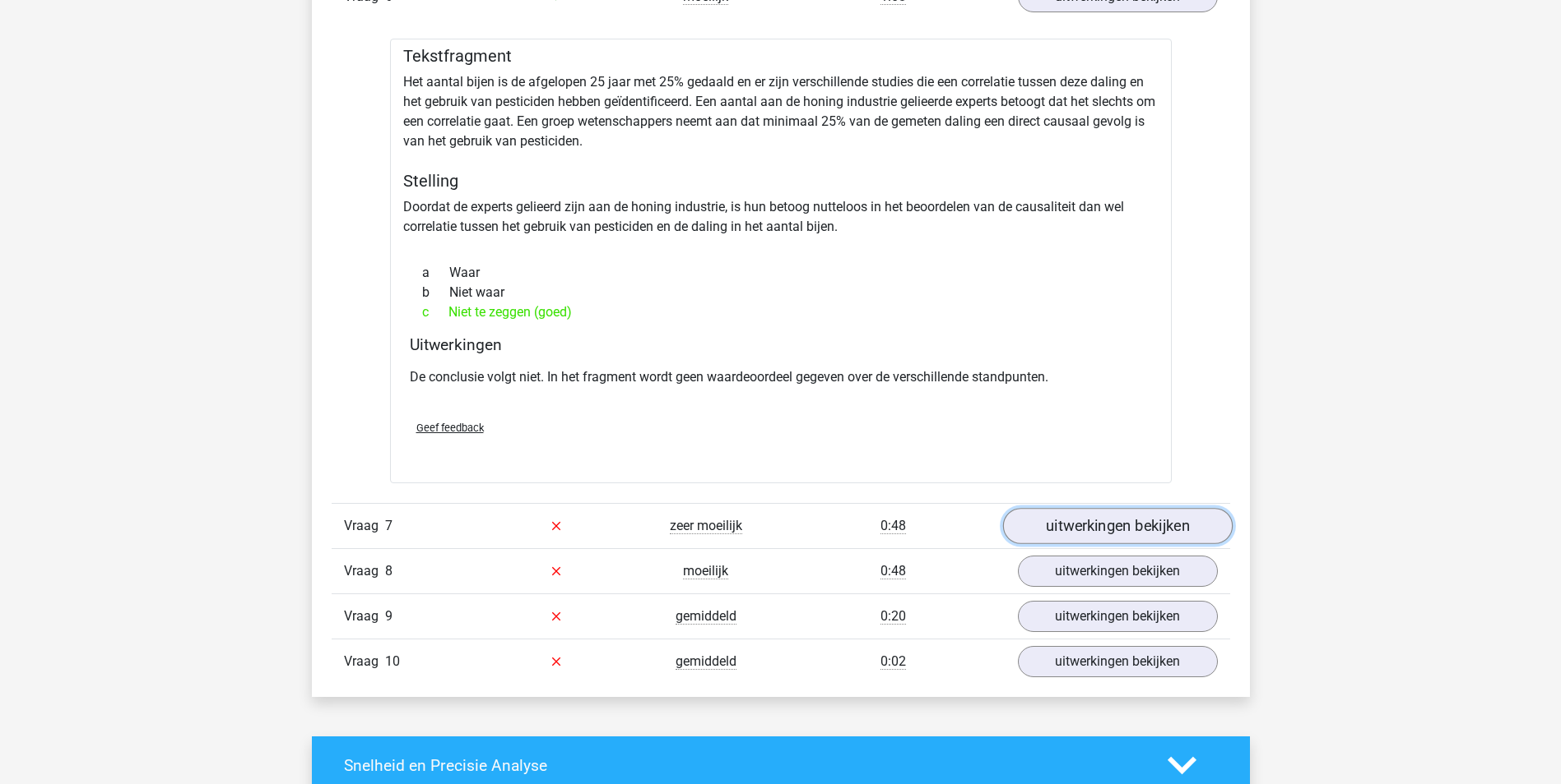
click at [1099, 520] on link "uitwerkingen bekijken" at bounding box center [1117, 526] width 229 height 36
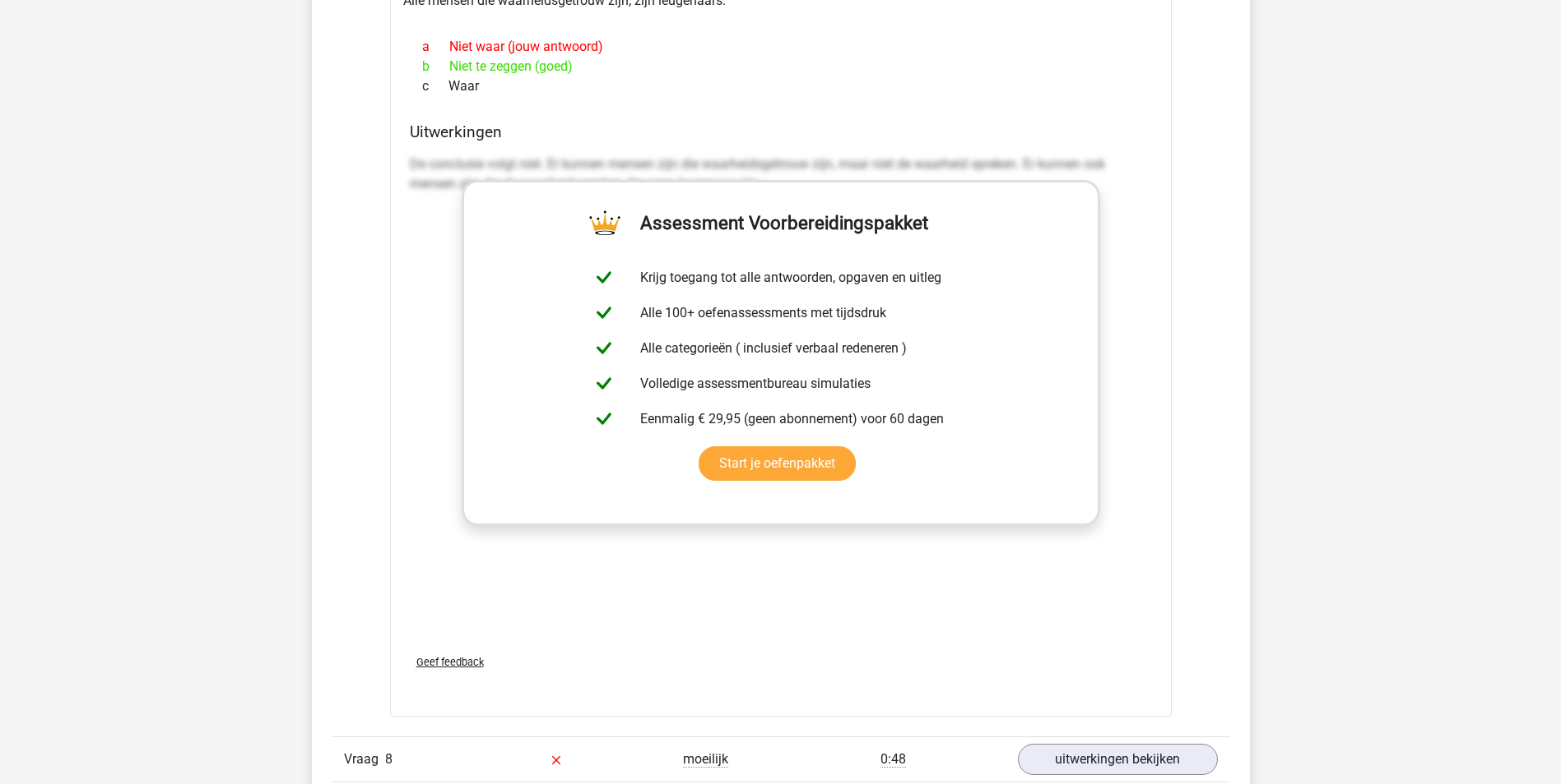
scroll to position [4029, 0]
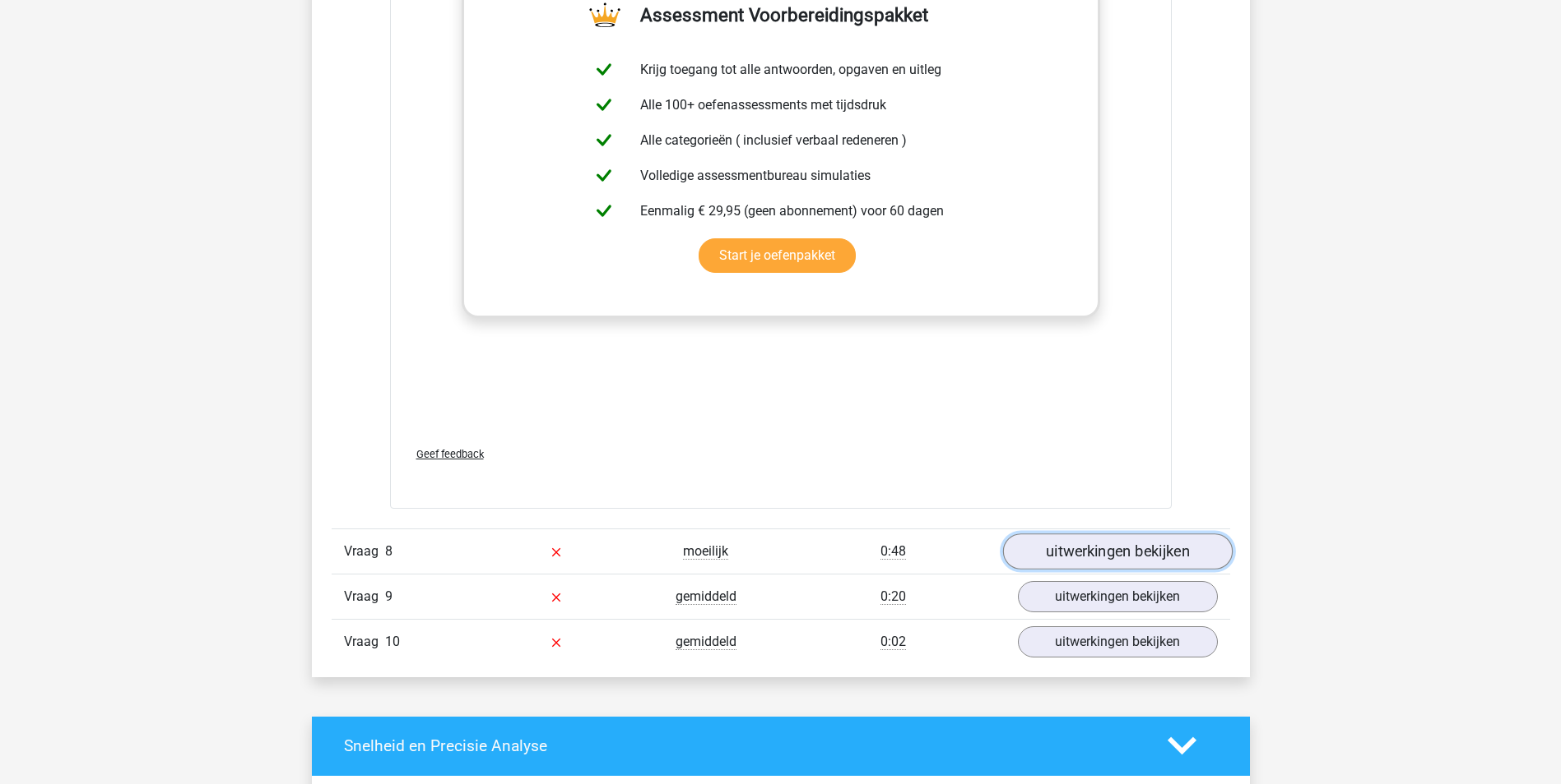
click at [1114, 546] on link "uitwerkingen bekijken" at bounding box center [1117, 551] width 229 height 36
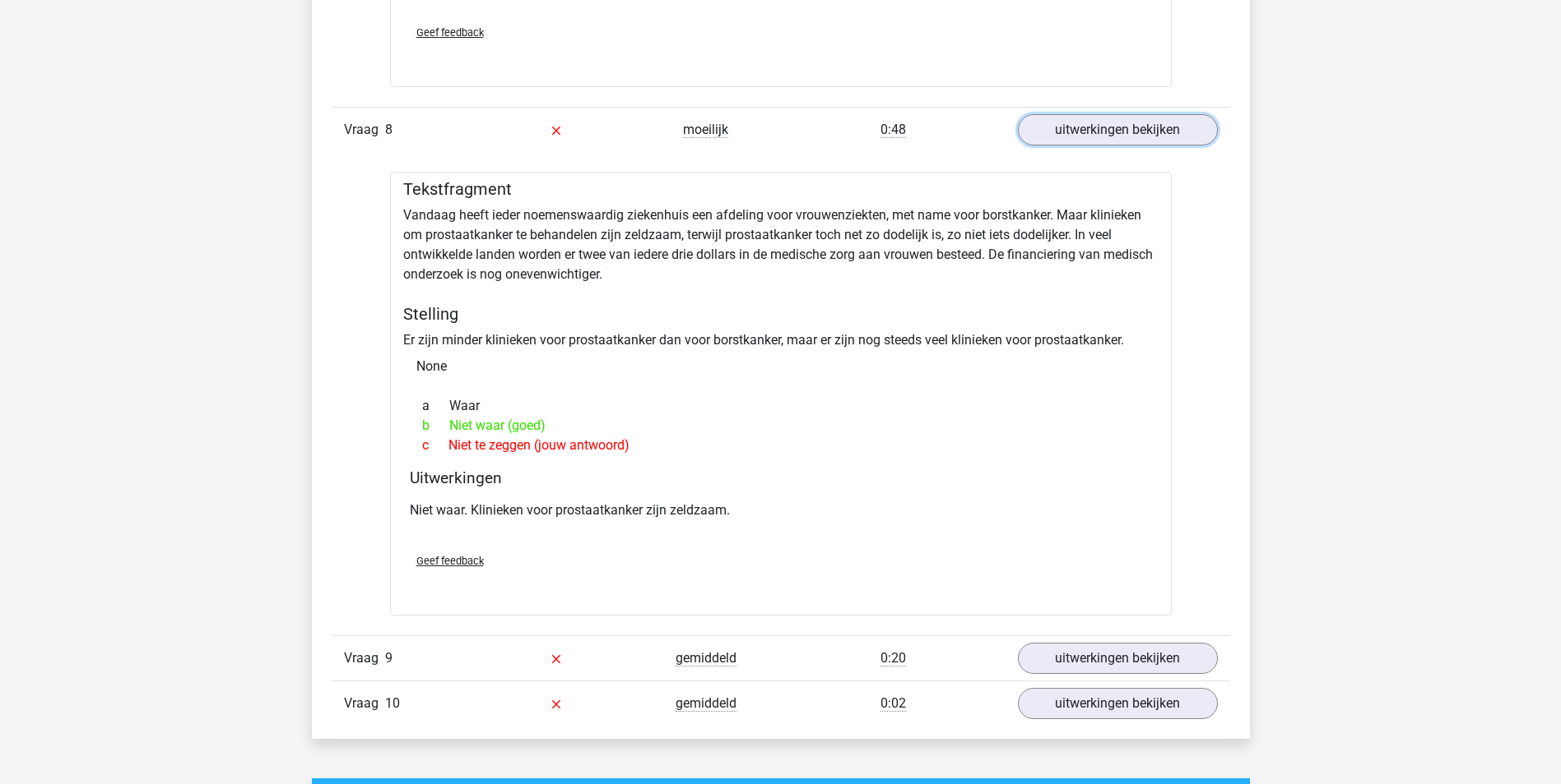
scroll to position [4440, 0]
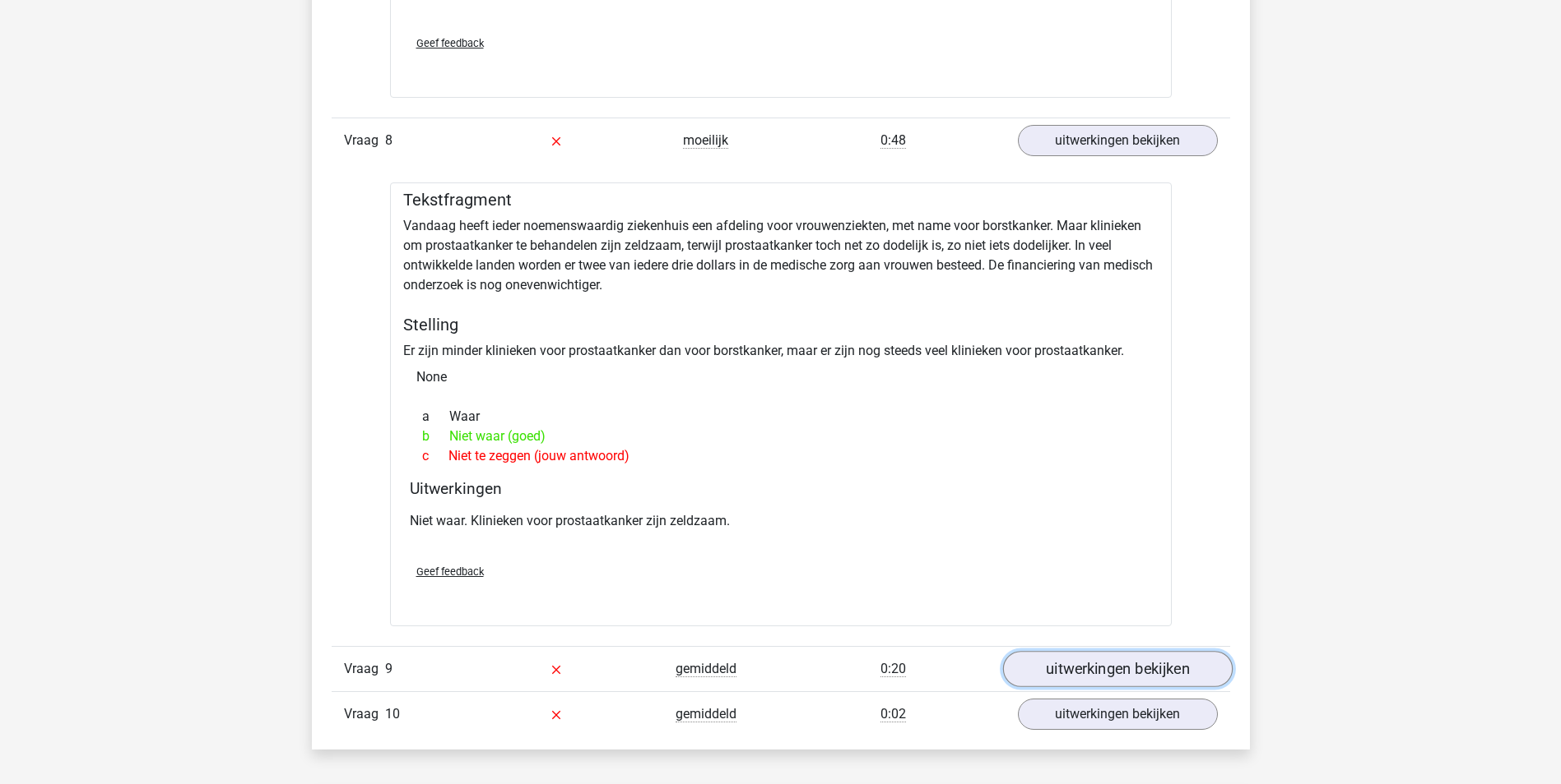
click at [1114, 670] on link "uitwerkingen bekijken" at bounding box center [1117, 668] width 229 height 36
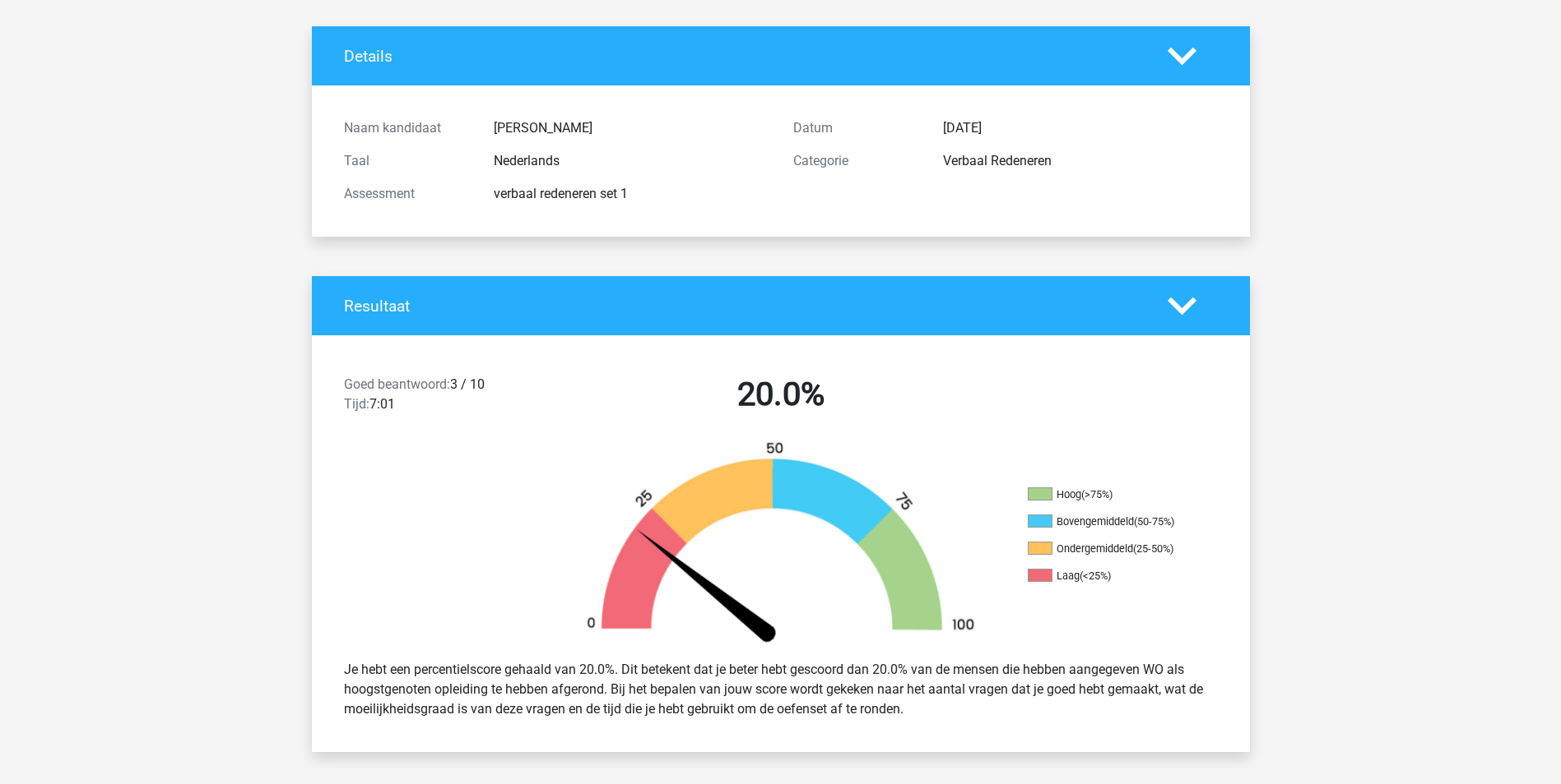
scroll to position [0, 0]
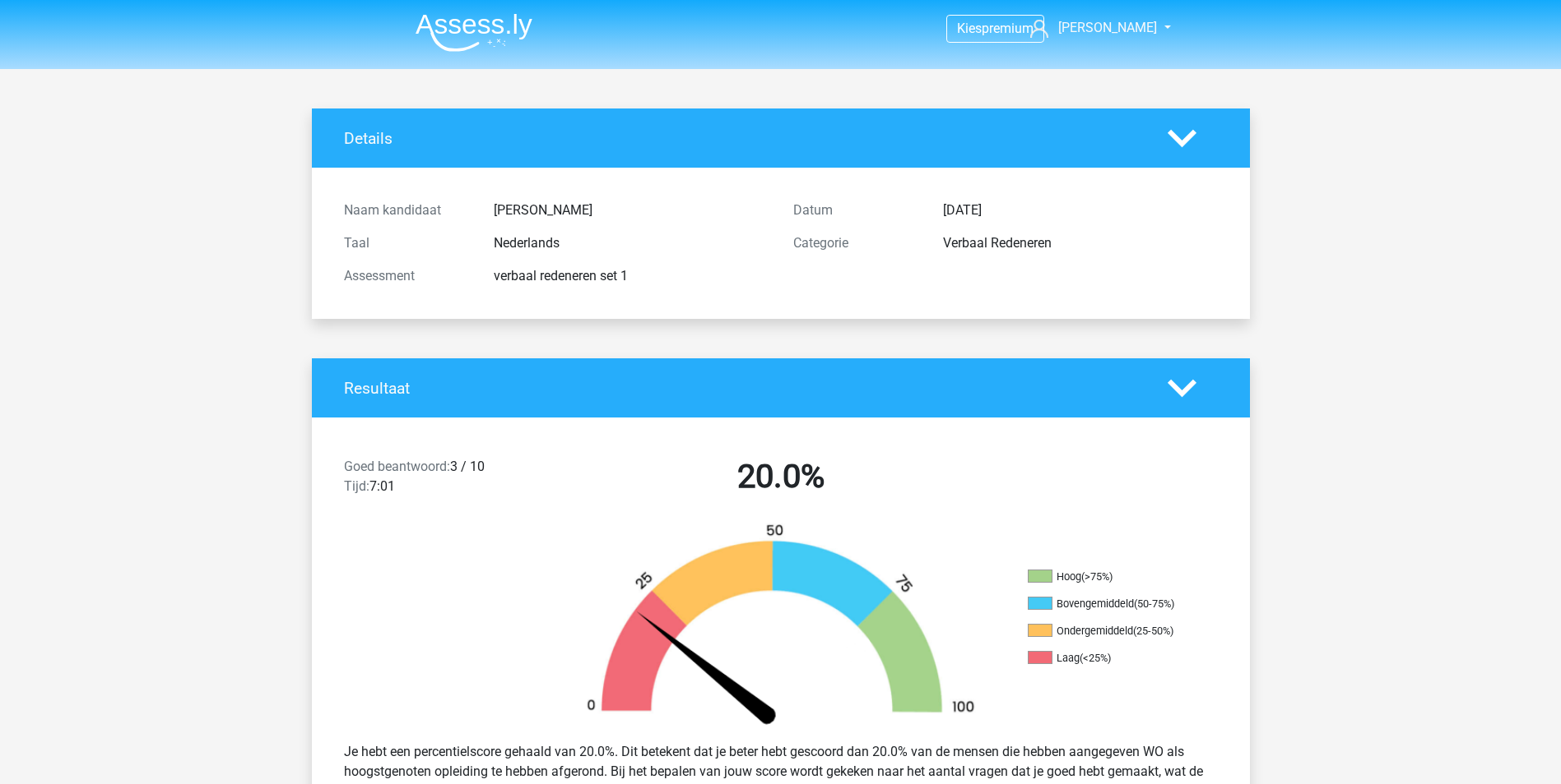
click at [451, 19] on img at bounding box center [474, 33] width 116 height 39
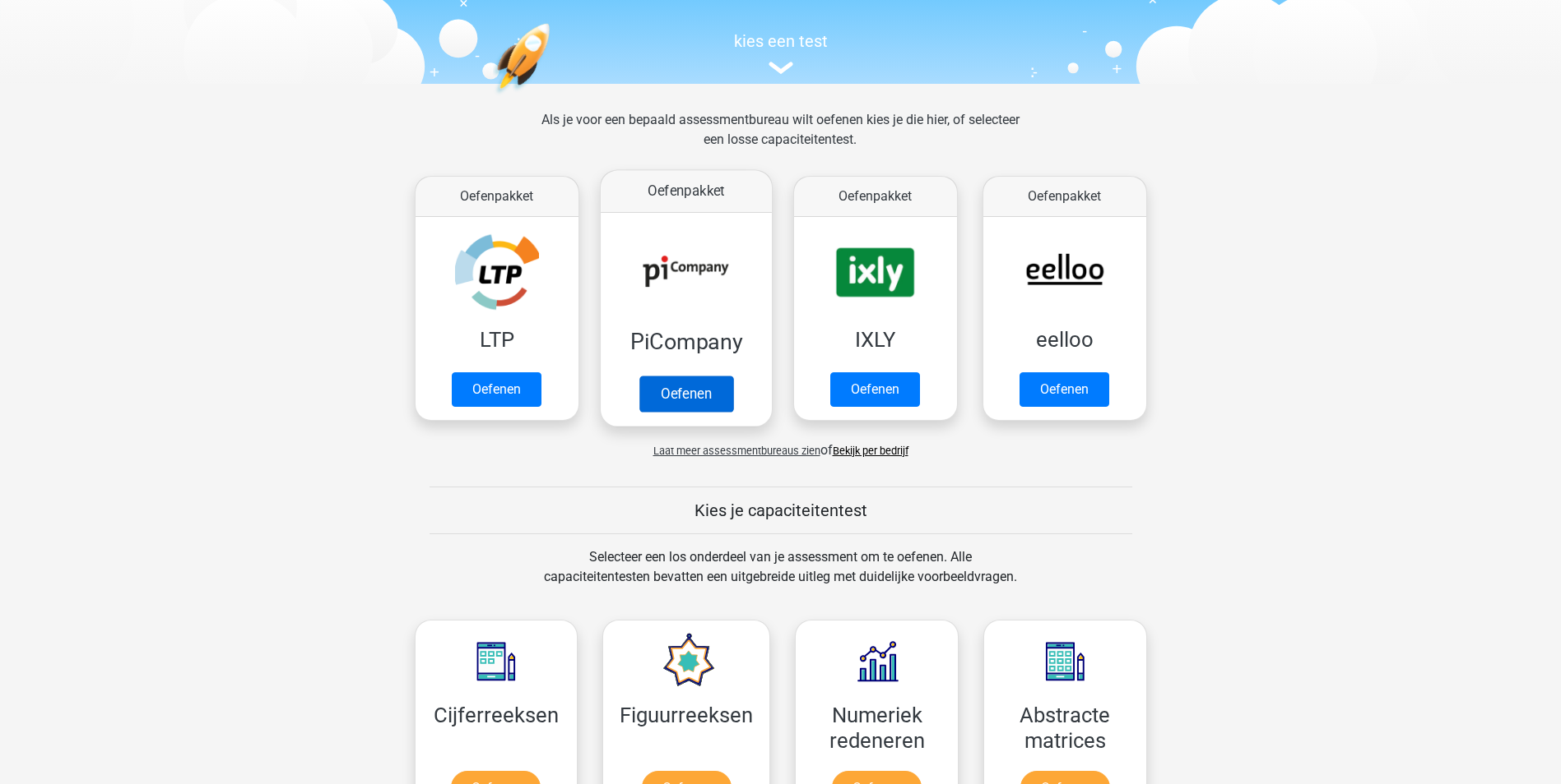
scroll to position [164, 0]
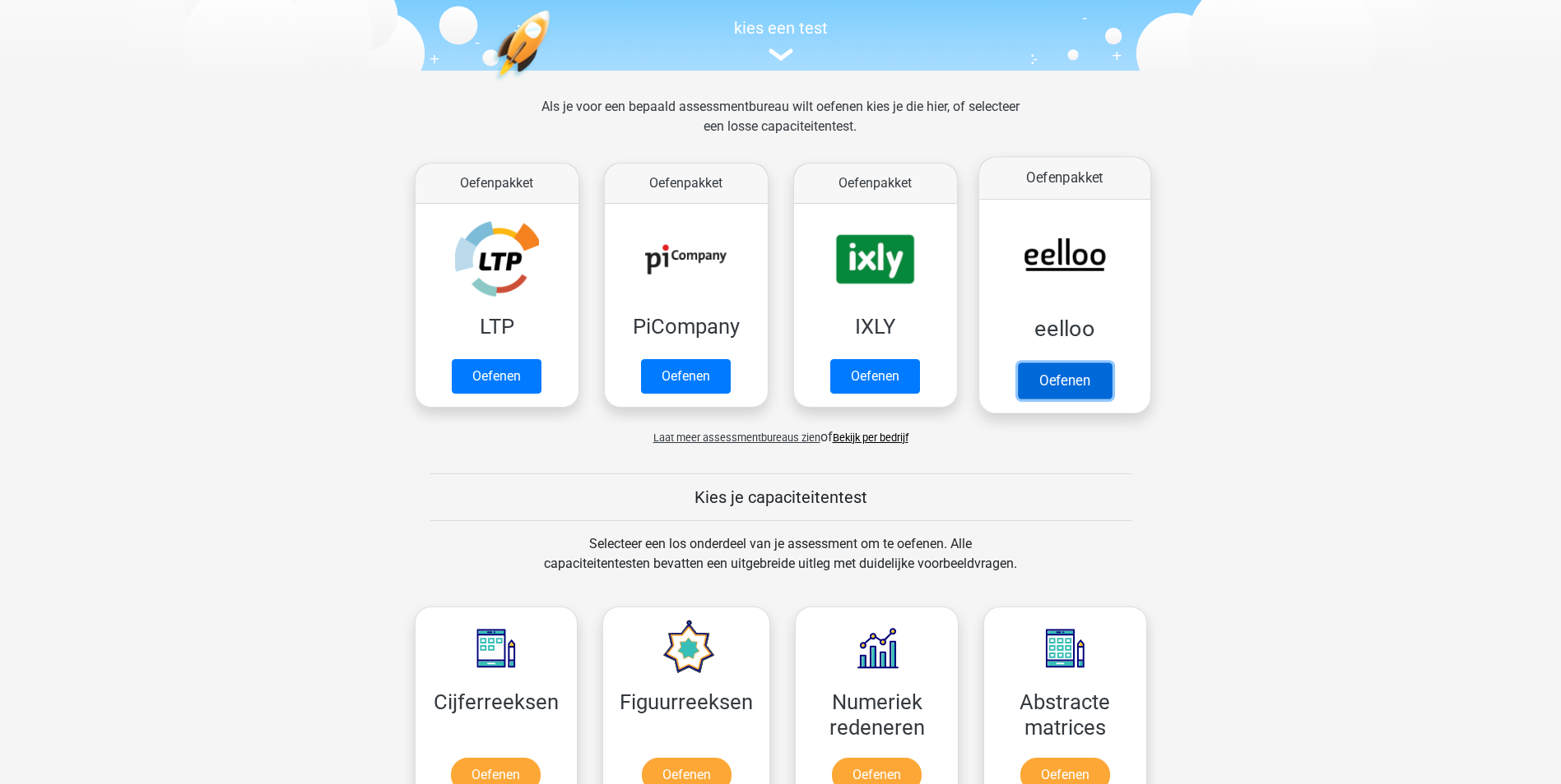
click at [1079, 370] on link "Oefenen" at bounding box center [1063, 380] width 94 height 36
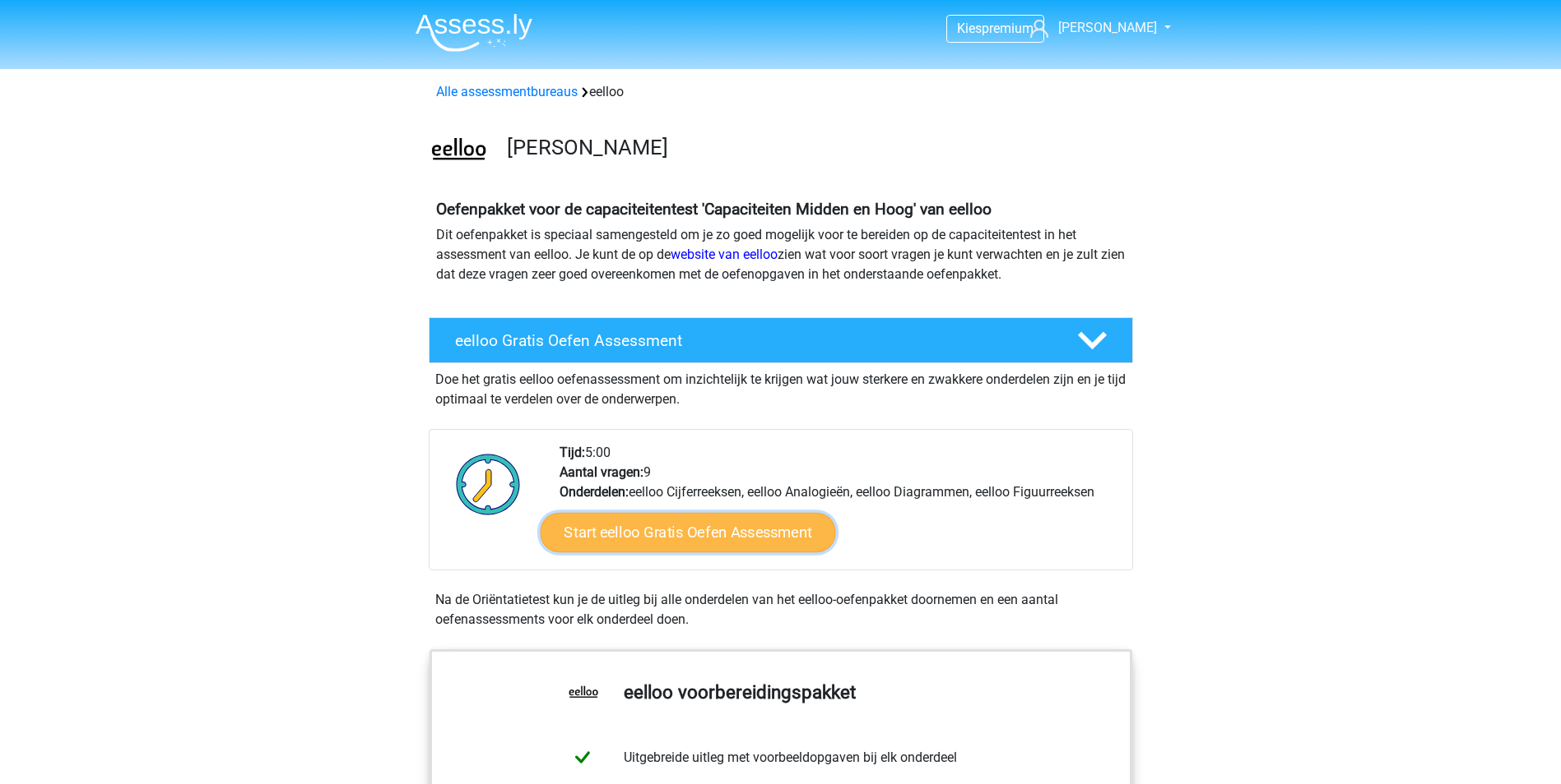
click at [709, 535] on link "Start eelloo Gratis Oefen Assessment" at bounding box center [687, 533] width 296 height 40
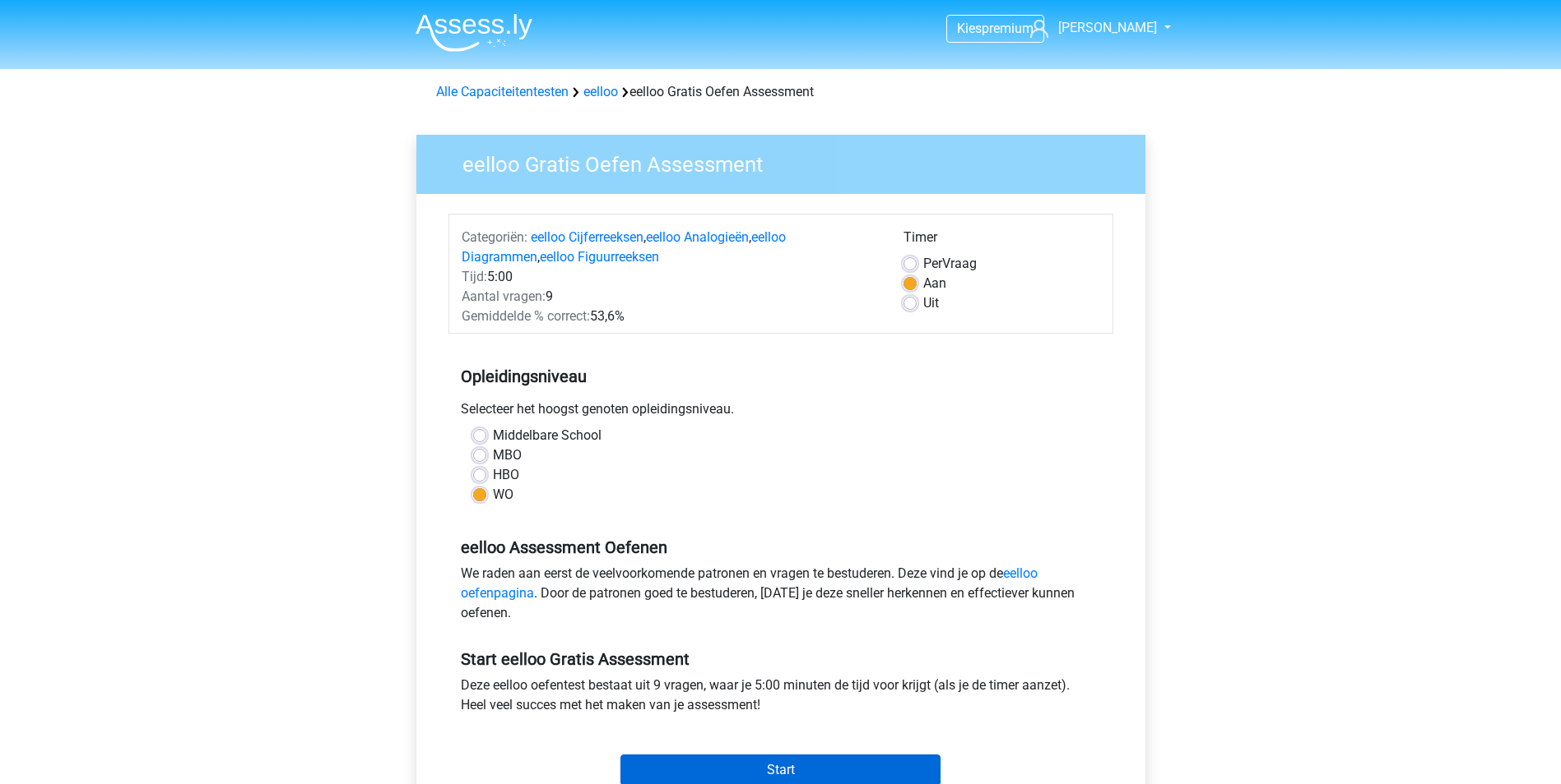
scroll to position [82, 0]
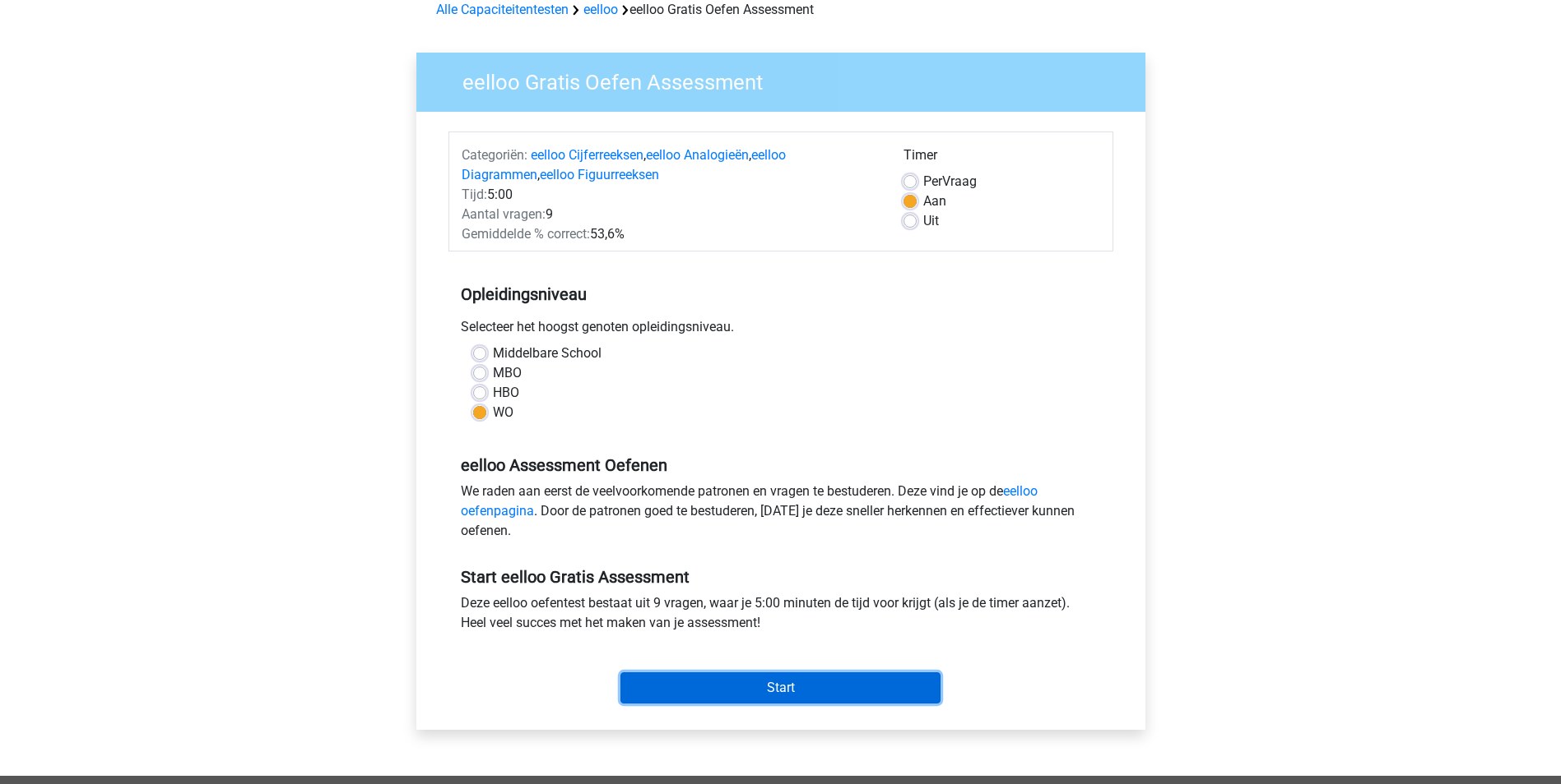
click at [861, 687] on input "Start" at bounding box center [780, 688] width 320 height 31
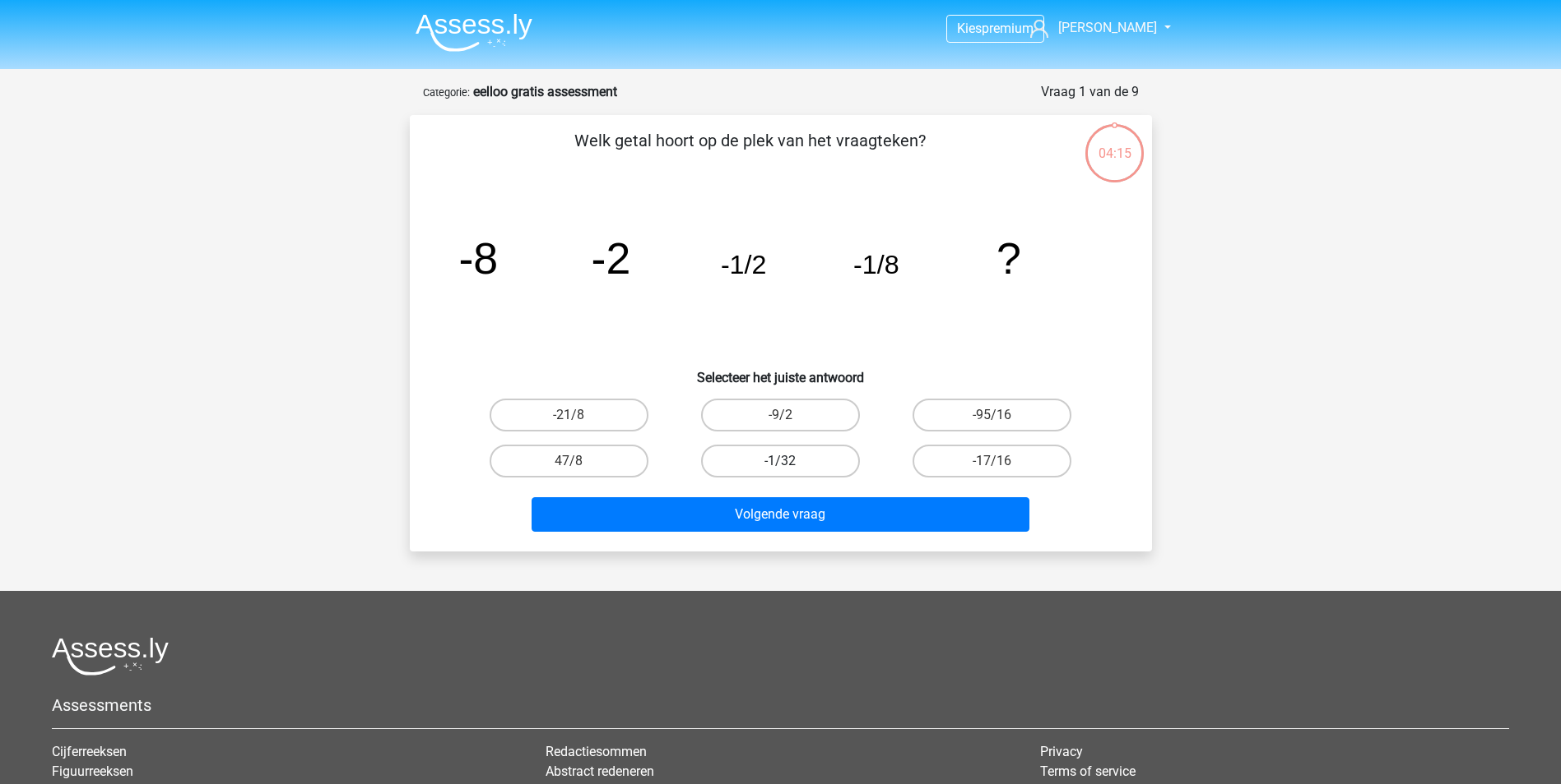
click at [833, 462] on label "-1/32" at bounding box center [780, 460] width 159 height 33
click at [791, 462] on input "-1/32" at bounding box center [785, 467] width 11 height 11
radio input "true"
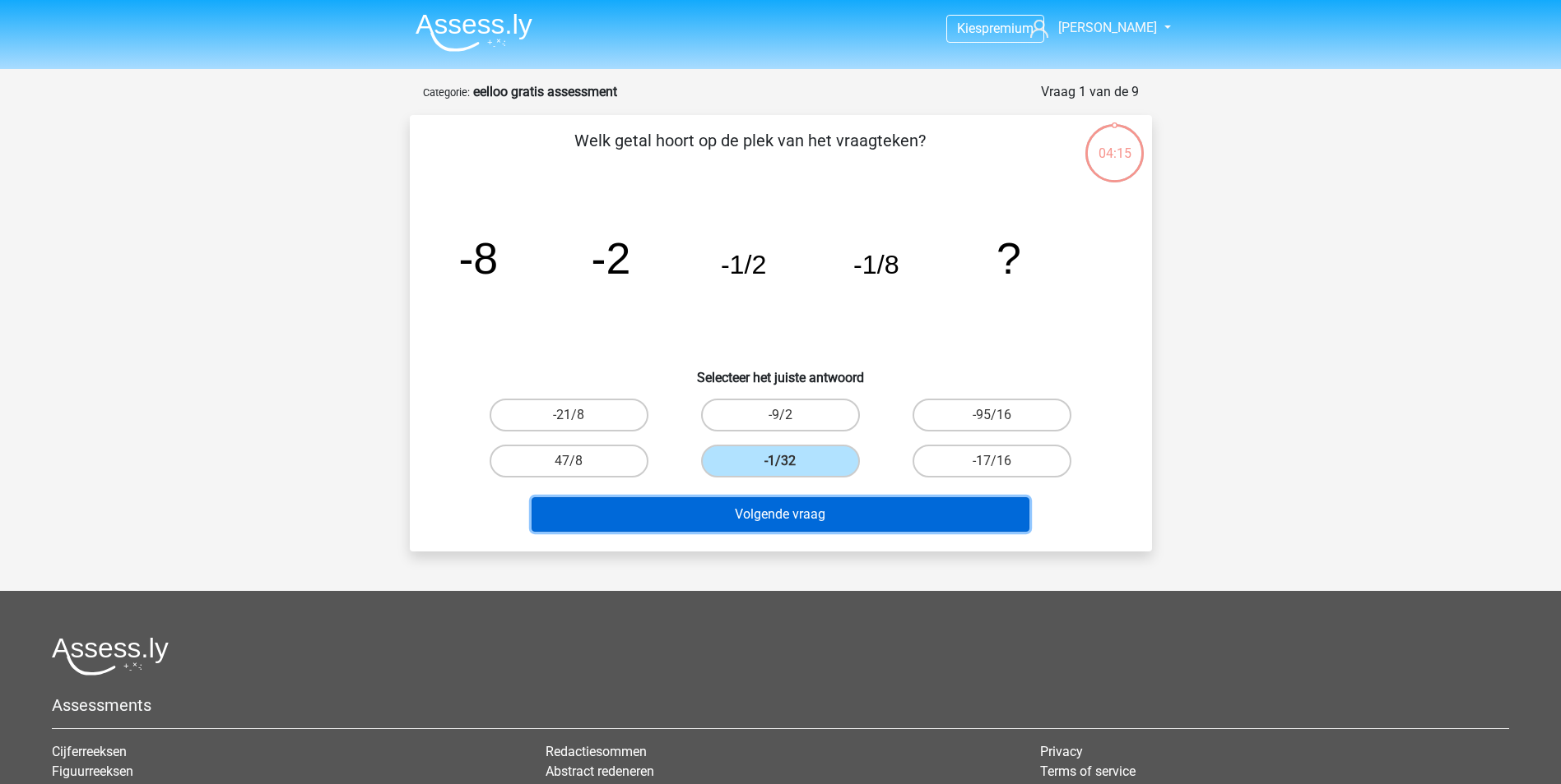
click at [865, 517] on button "Volgende vraag" at bounding box center [780, 514] width 498 height 34
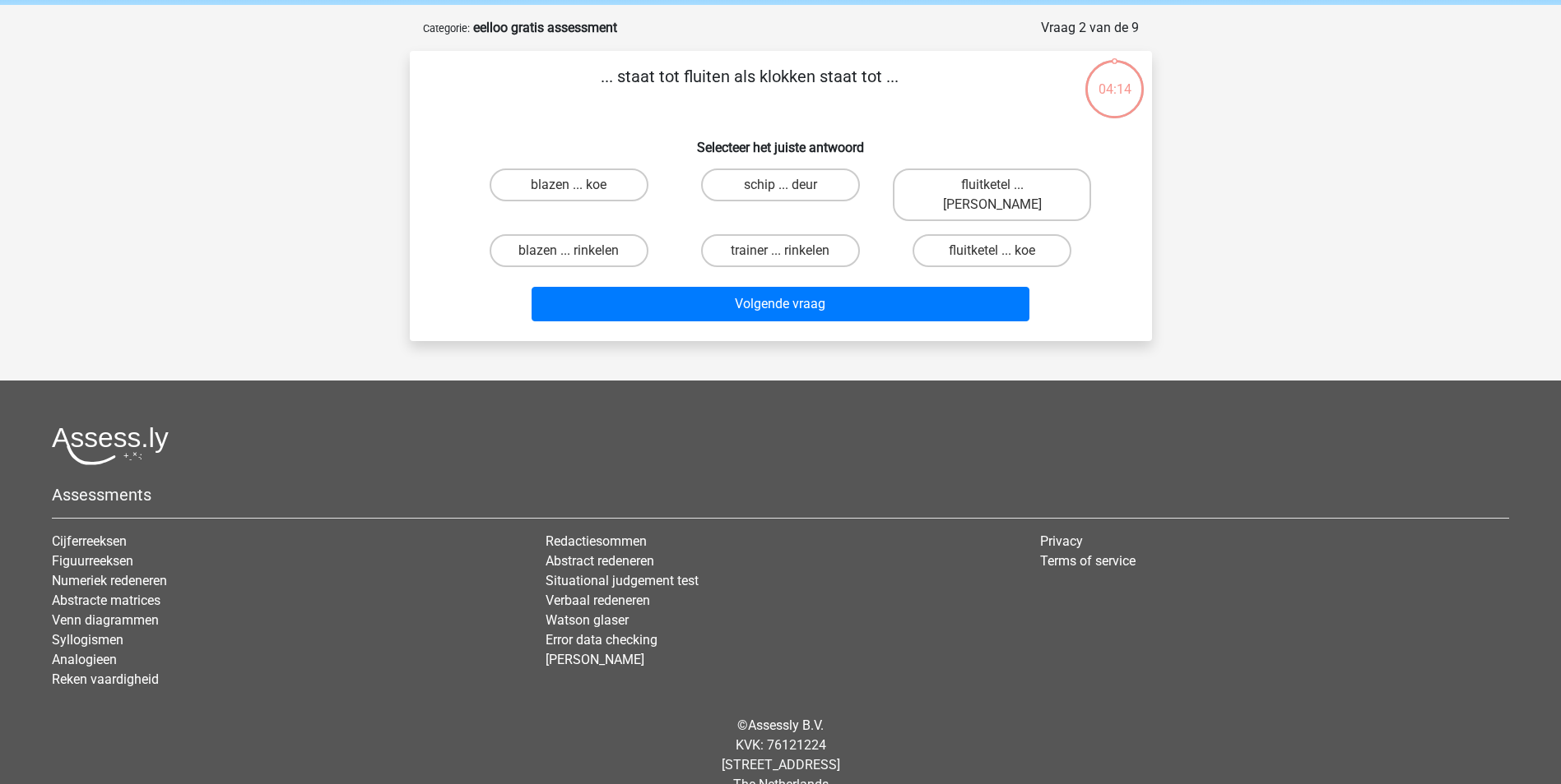
scroll to position [75, 0]
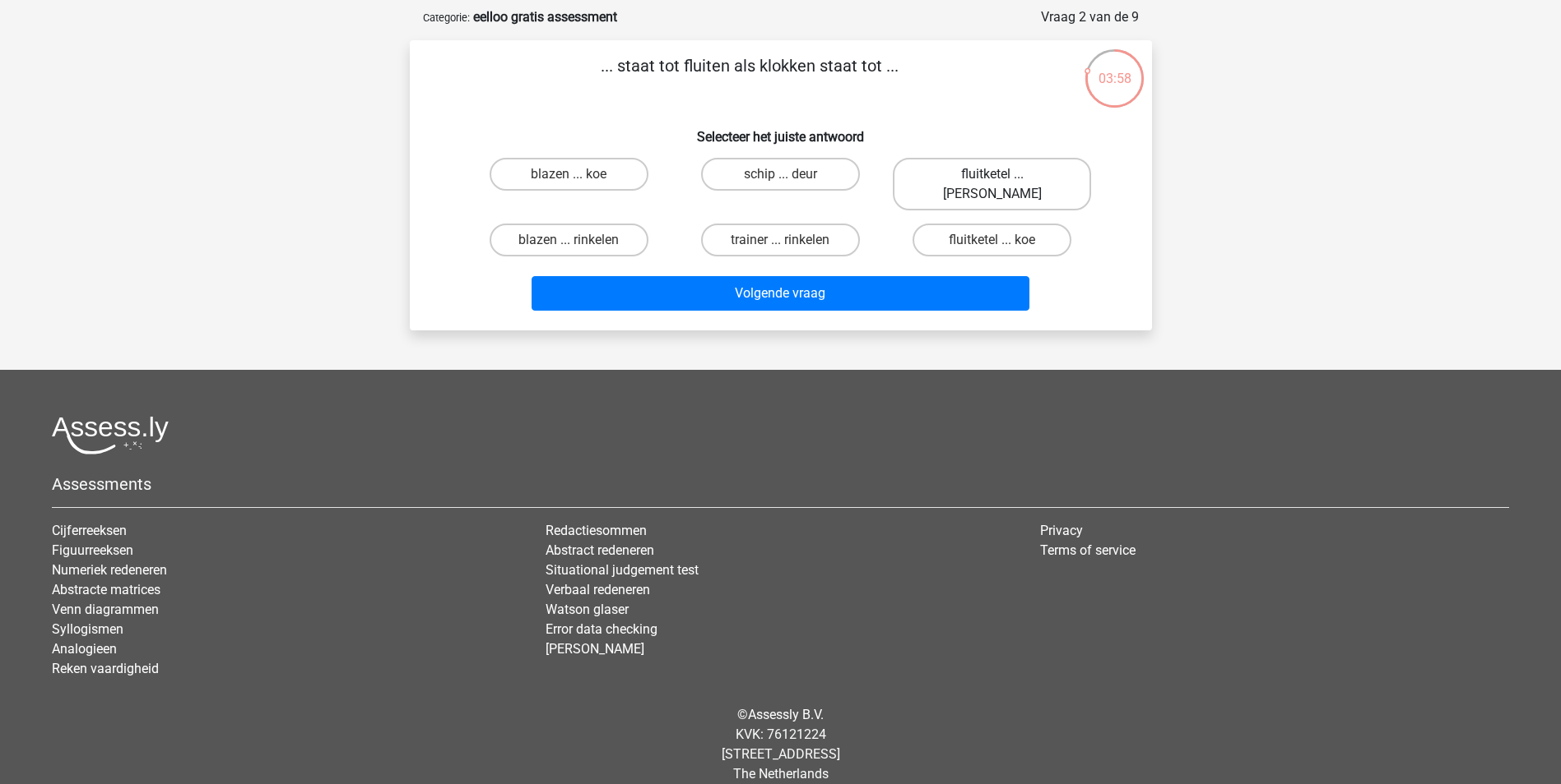
click at [979, 171] on label "fluitketel ... luiden" at bounding box center [992, 184] width 199 height 53
click at [992, 175] on input "fluitketel ... luiden" at bounding box center [997, 180] width 11 height 11
radio input "true"
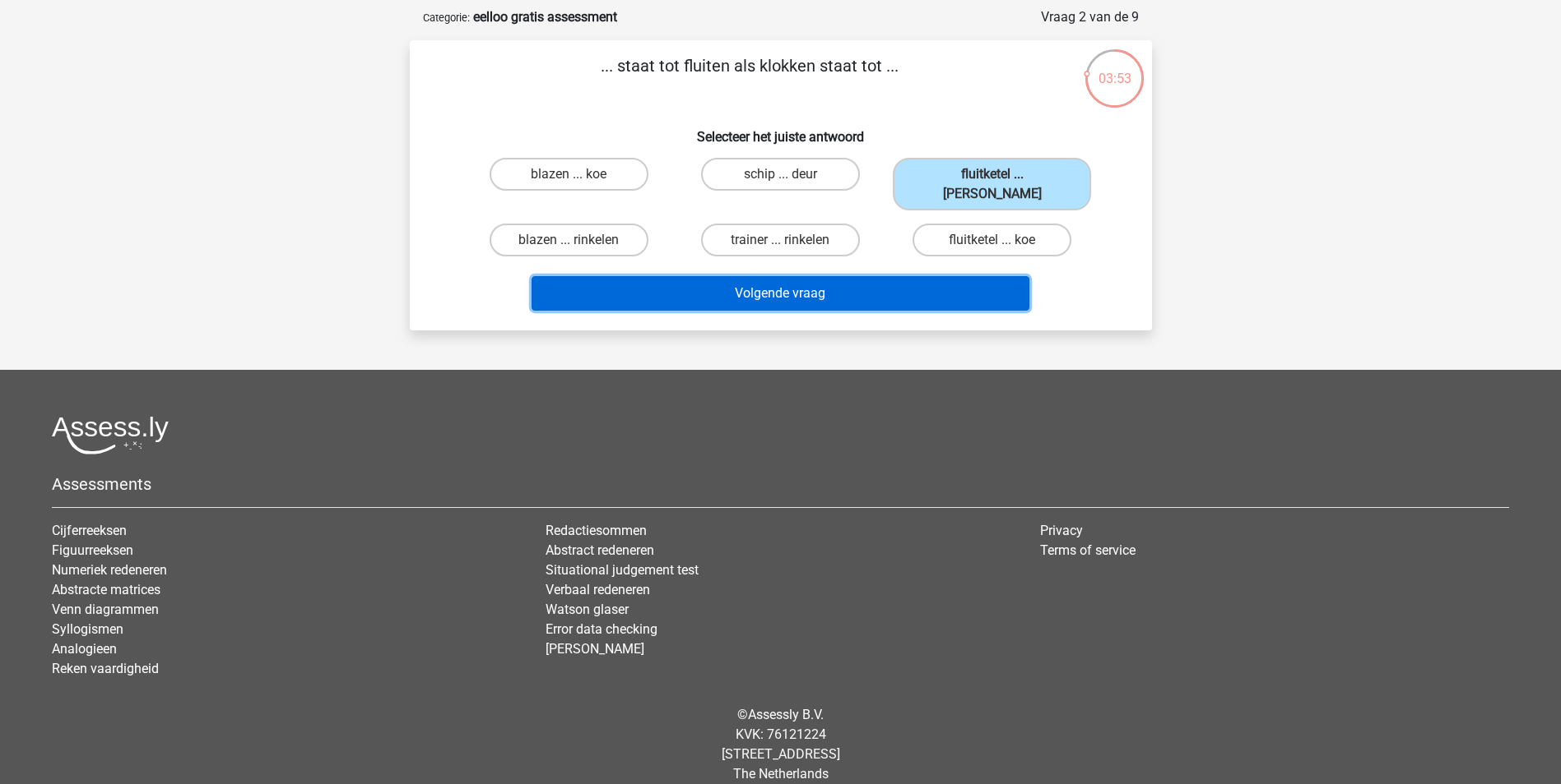
click at [807, 276] on button "Volgende vraag" at bounding box center [780, 293] width 498 height 34
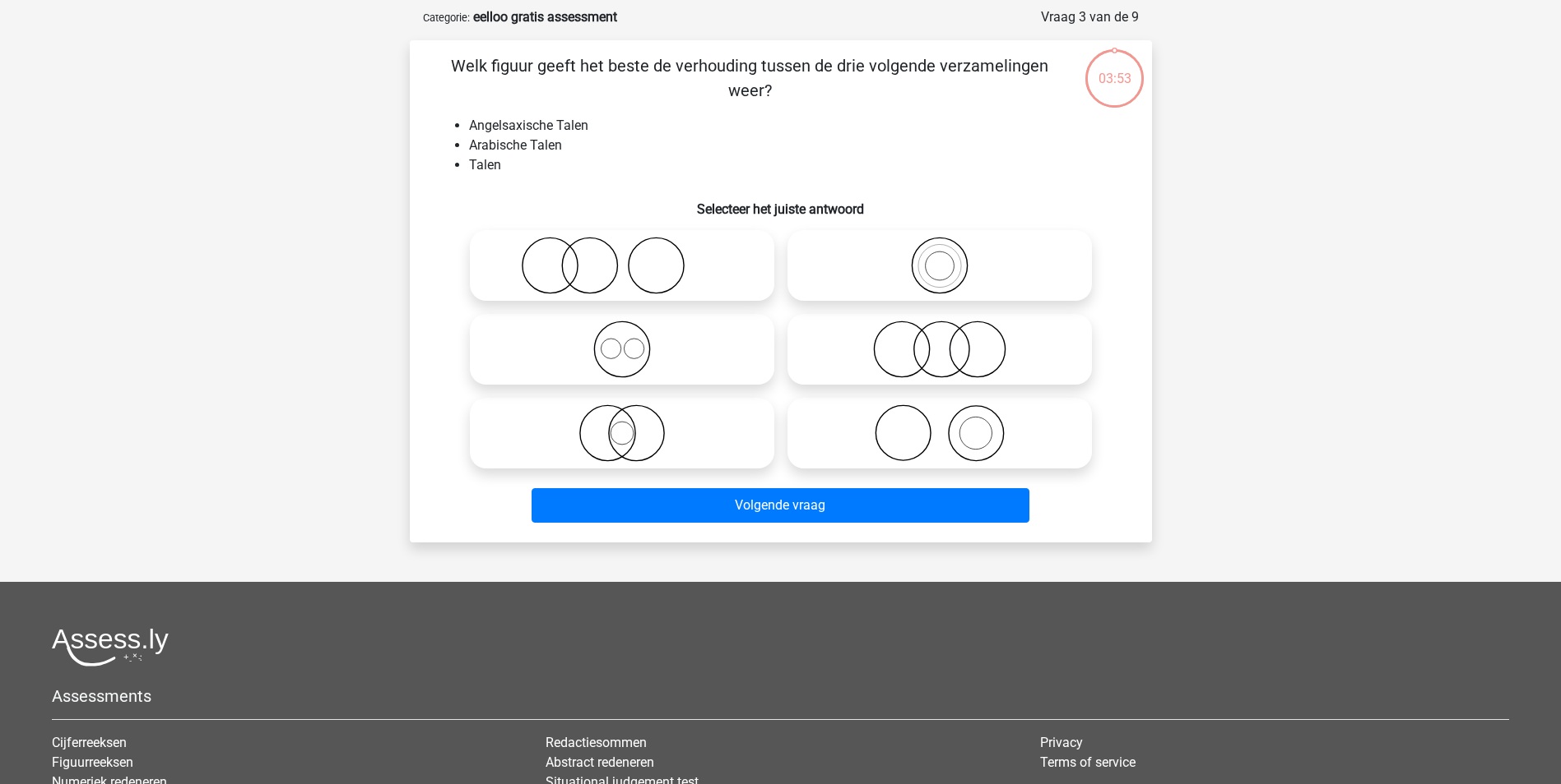
scroll to position [82, 0]
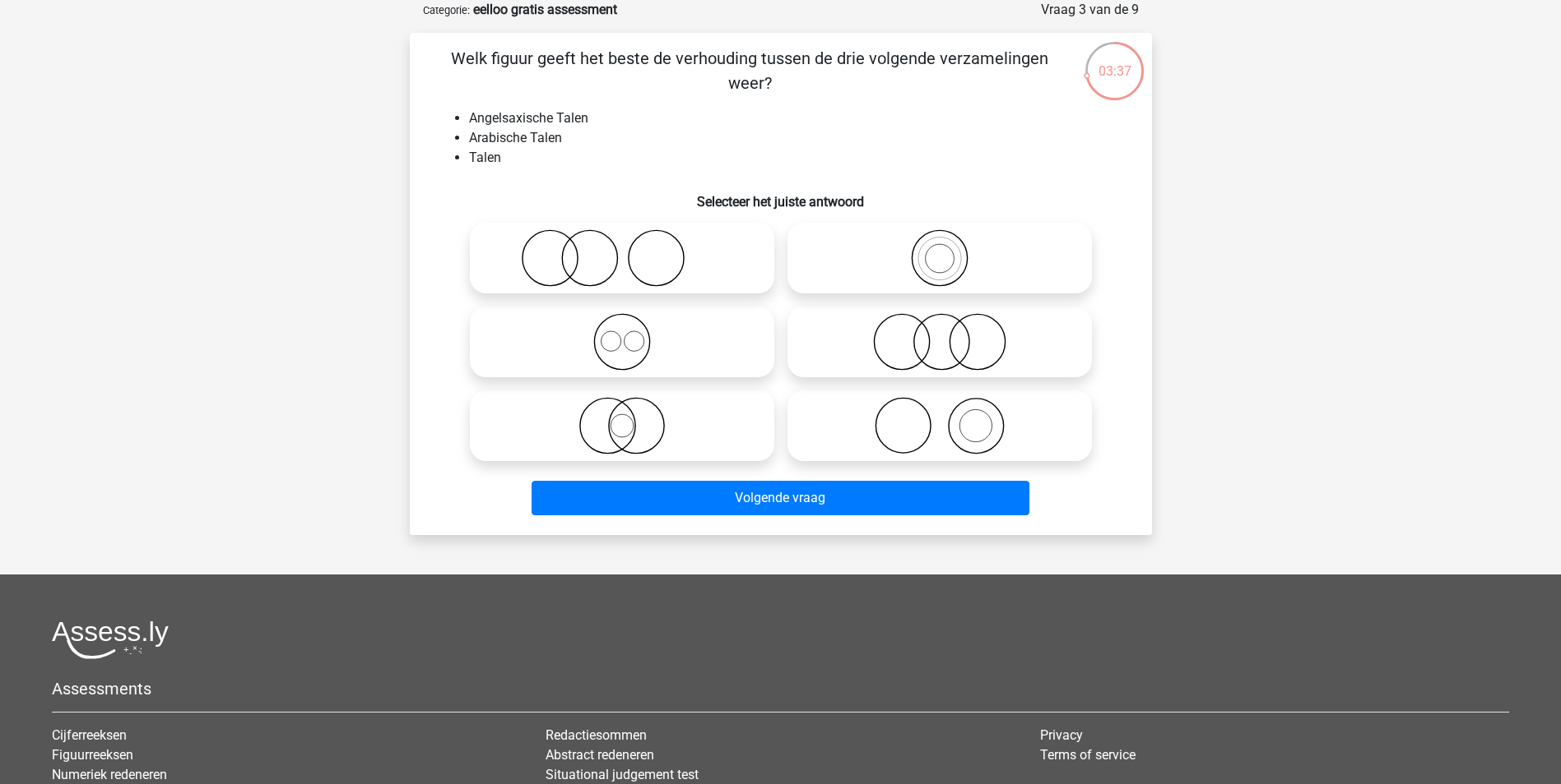
click at [649, 352] on icon at bounding box center [622, 341] width 291 height 57
click at [633, 334] on input "radio" at bounding box center [627, 328] width 11 height 11
radio input "true"
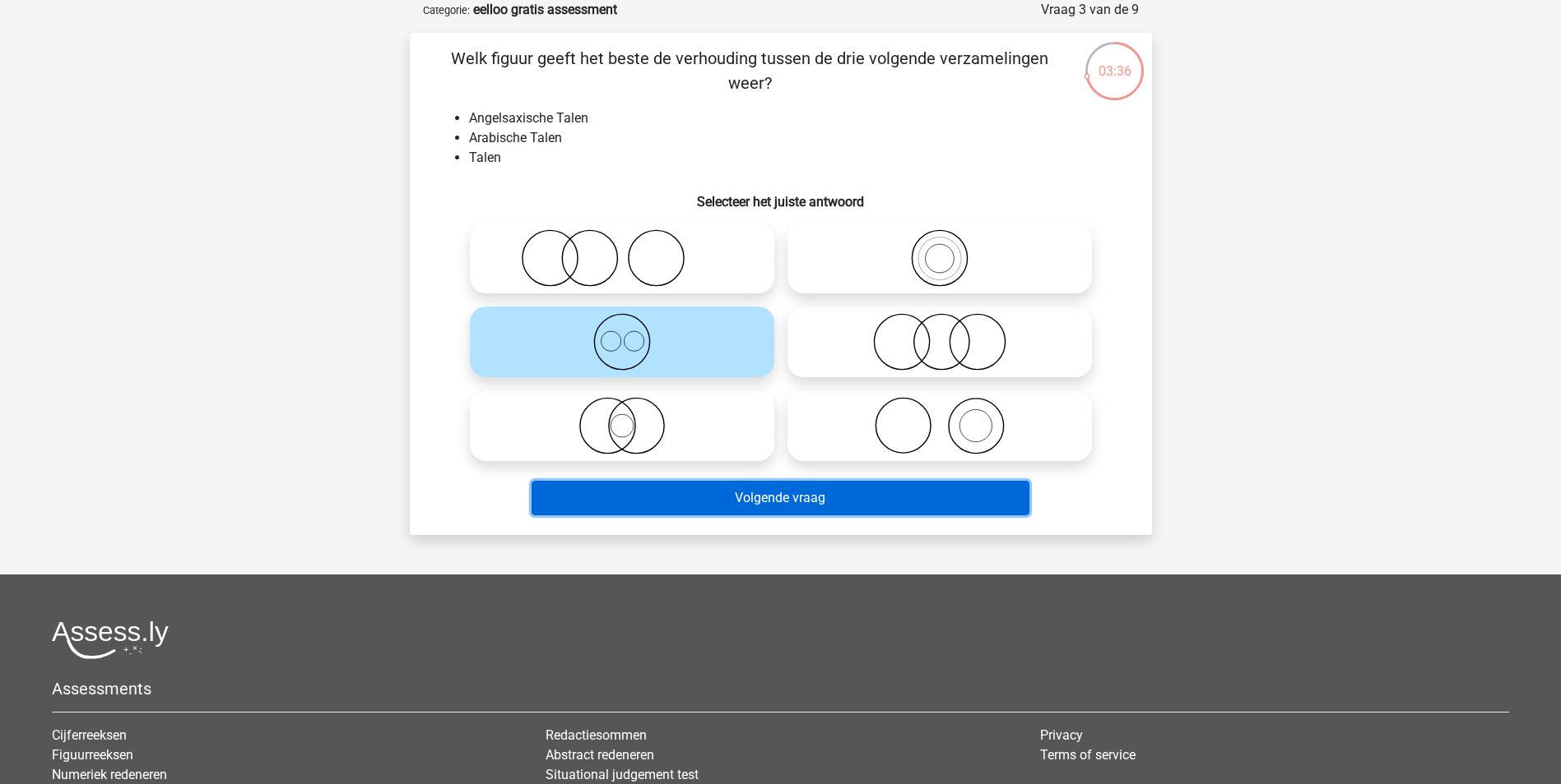
click at [788, 506] on button "Volgende vraag" at bounding box center [780, 497] width 498 height 34
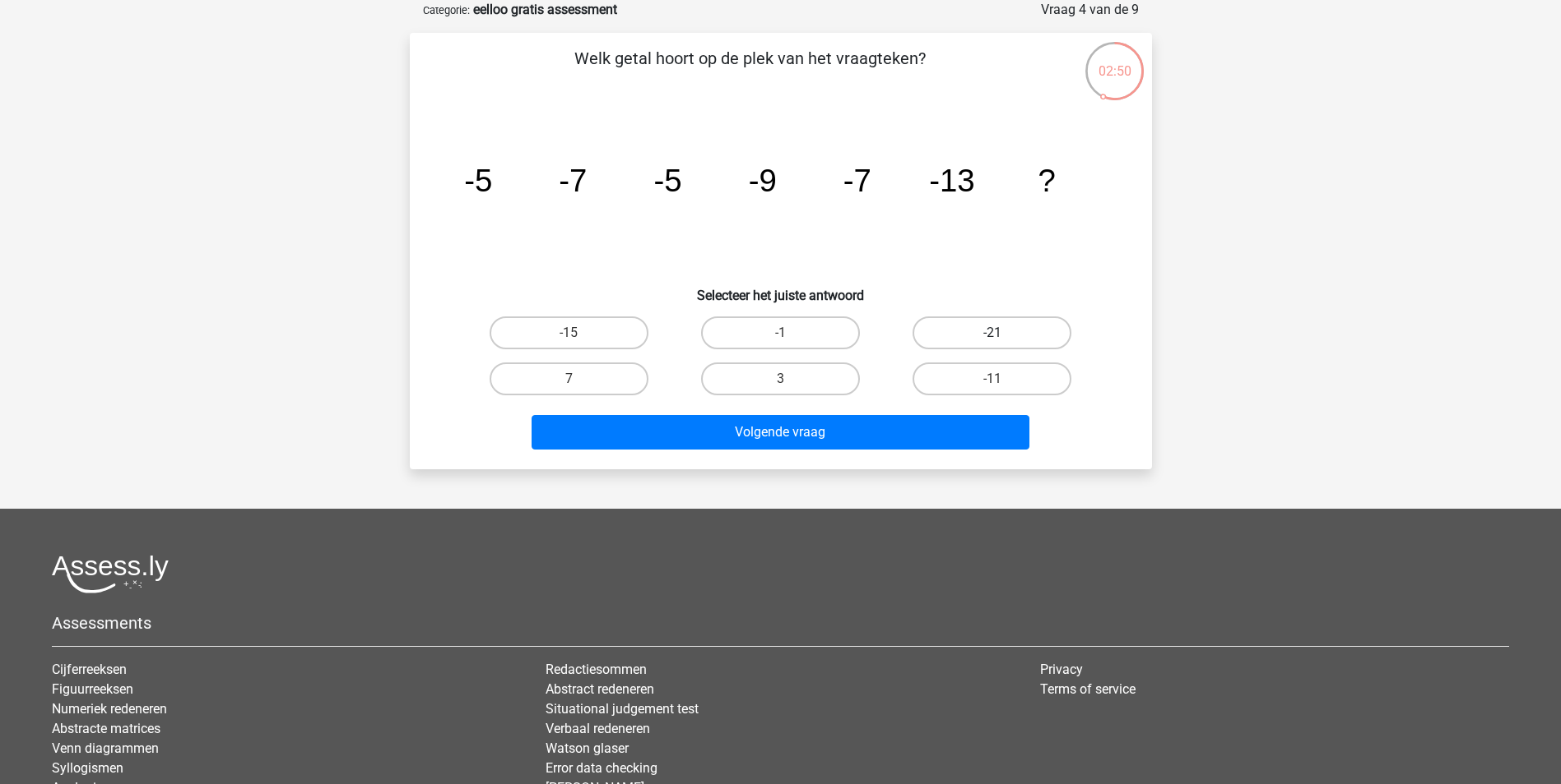
click at [1015, 337] on label "-21" at bounding box center [992, 332] width 159 height 33
click at [1003, 337] on input "-21" at bounding box center [997, 339] width 11 height 11
radio input "true"
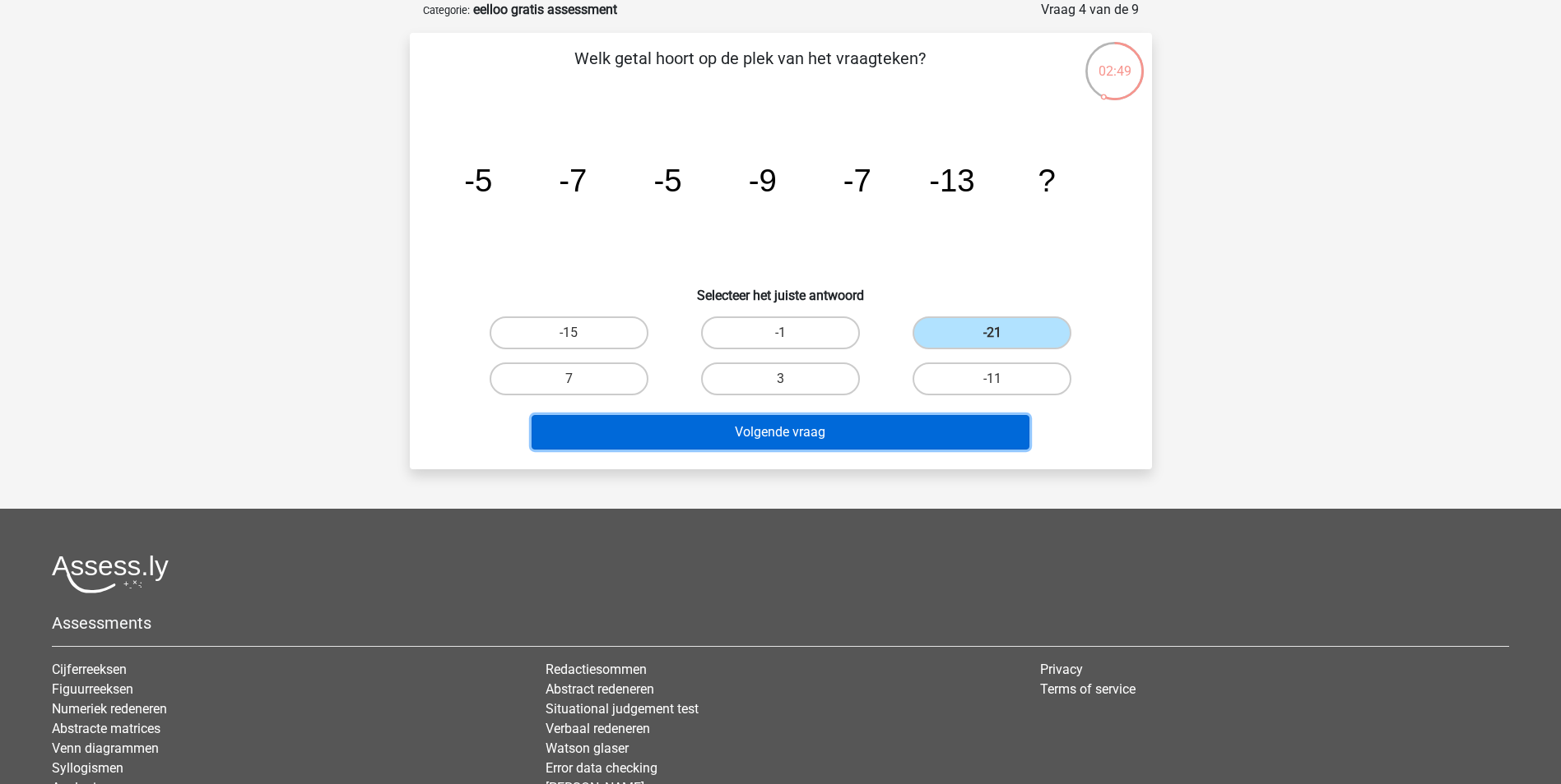
click at [955, 424] on button "Volgende vraag" at bounding box center [780, 432] width 498 height 34
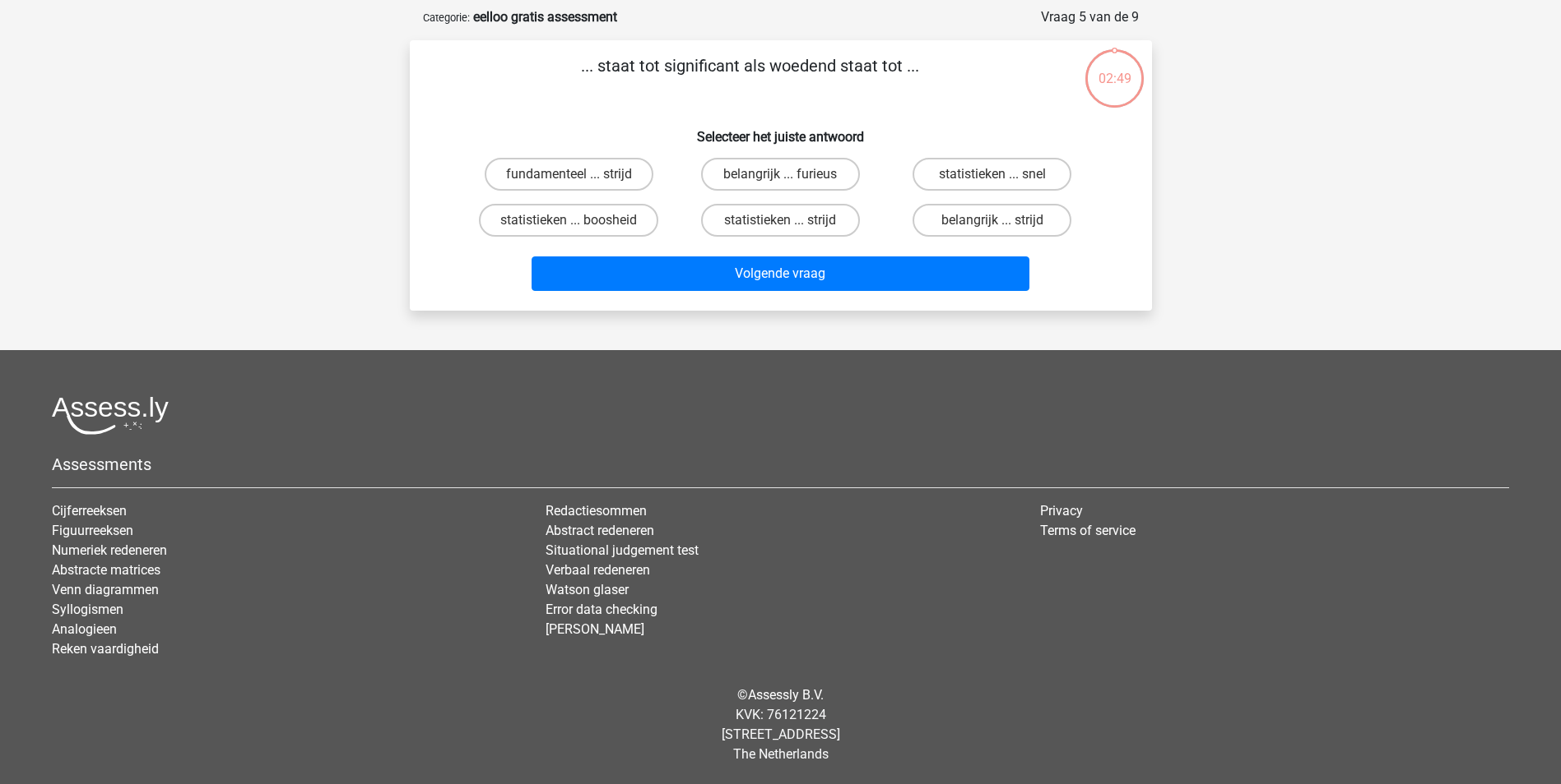
scroll to position [75, 0]
click at [816, 175] on label "belangrijk ... furieus" at bounding box center [780, 174] width 159 height 33
click at [791, 175] on input "belangrijk ... furieus" at bounding box center [785, 180] width 11 height 11
radio input "true"
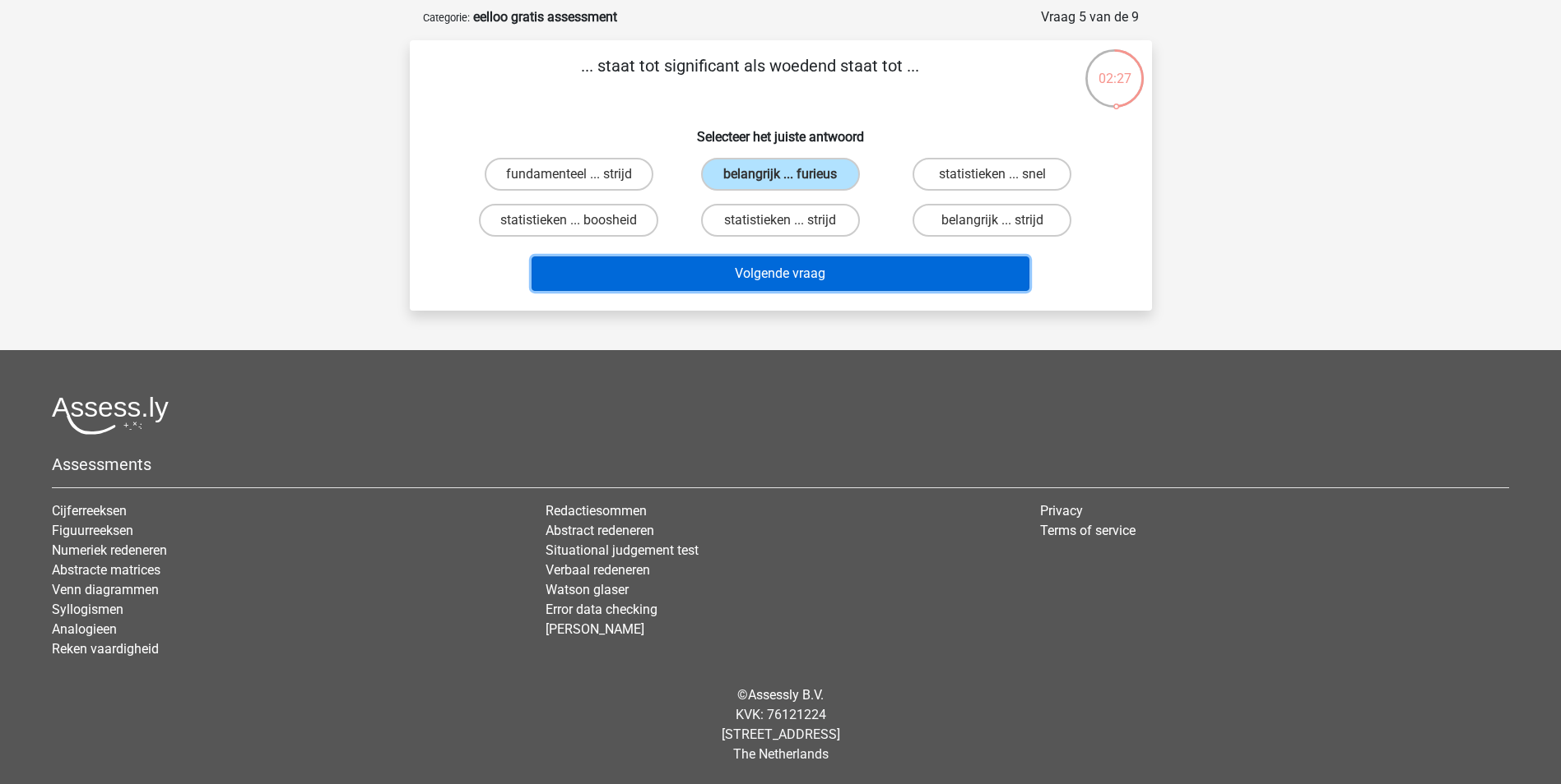
click at [831, 273] on button "Volgende vraag" at bounding box center [780, 273] width 498 height 34
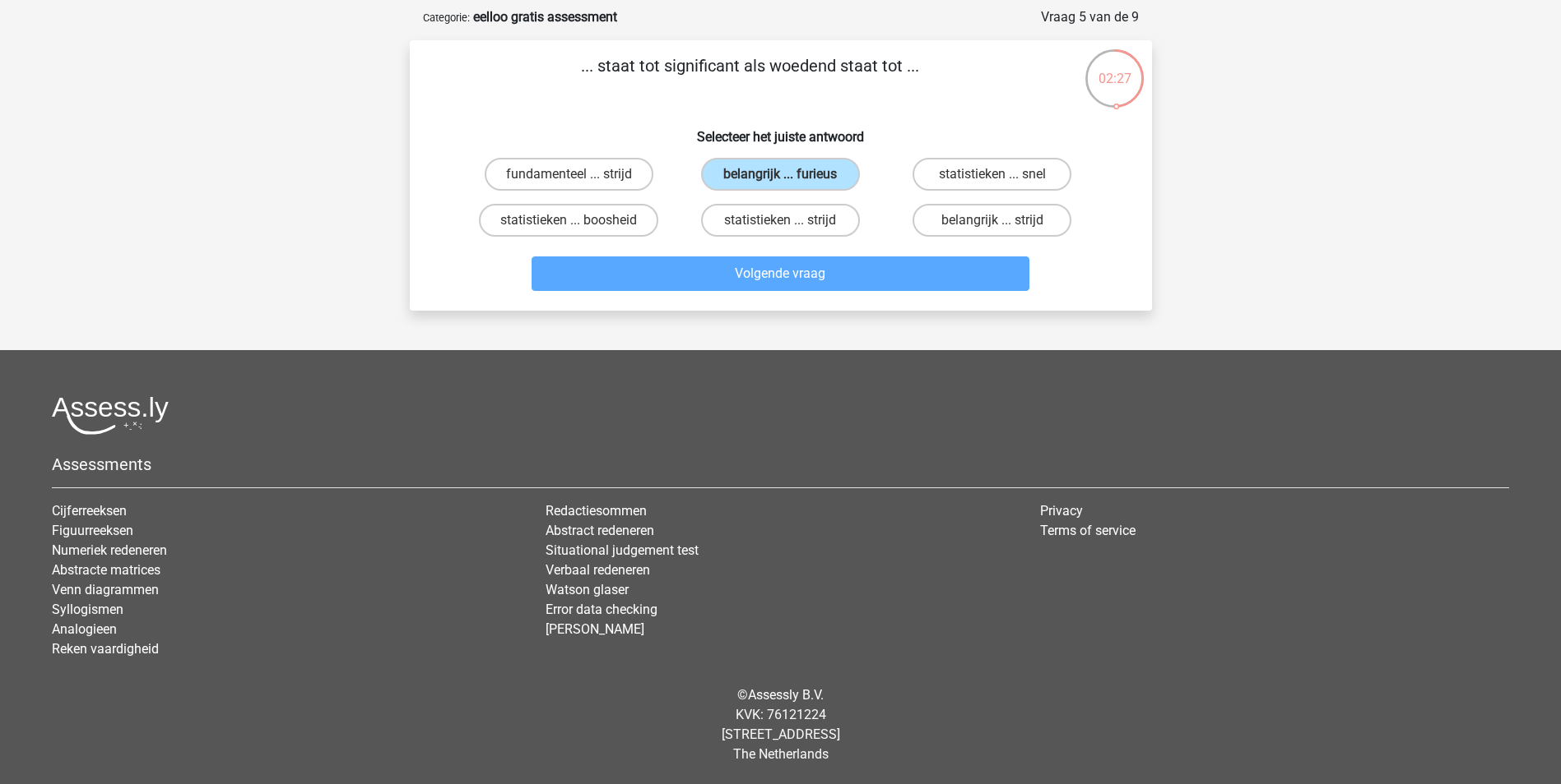
scroll to position [82, 0]
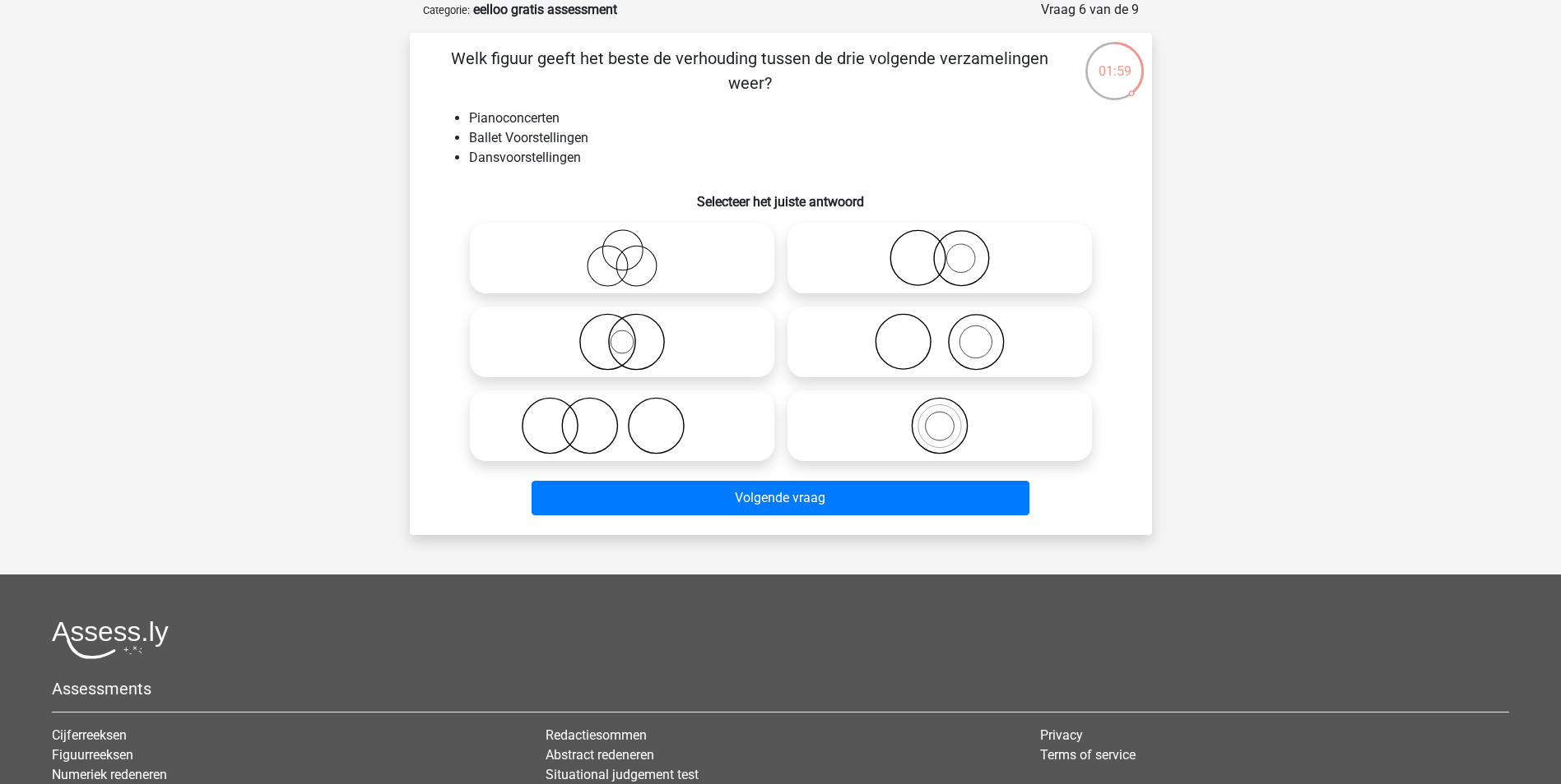
click at [930, 351] on icon at bounding box center [940, 341] width 291 height 57
click at [940, 334] on input "radio" at bounding box center [945, 328] width 11 height 11
radio input "true"
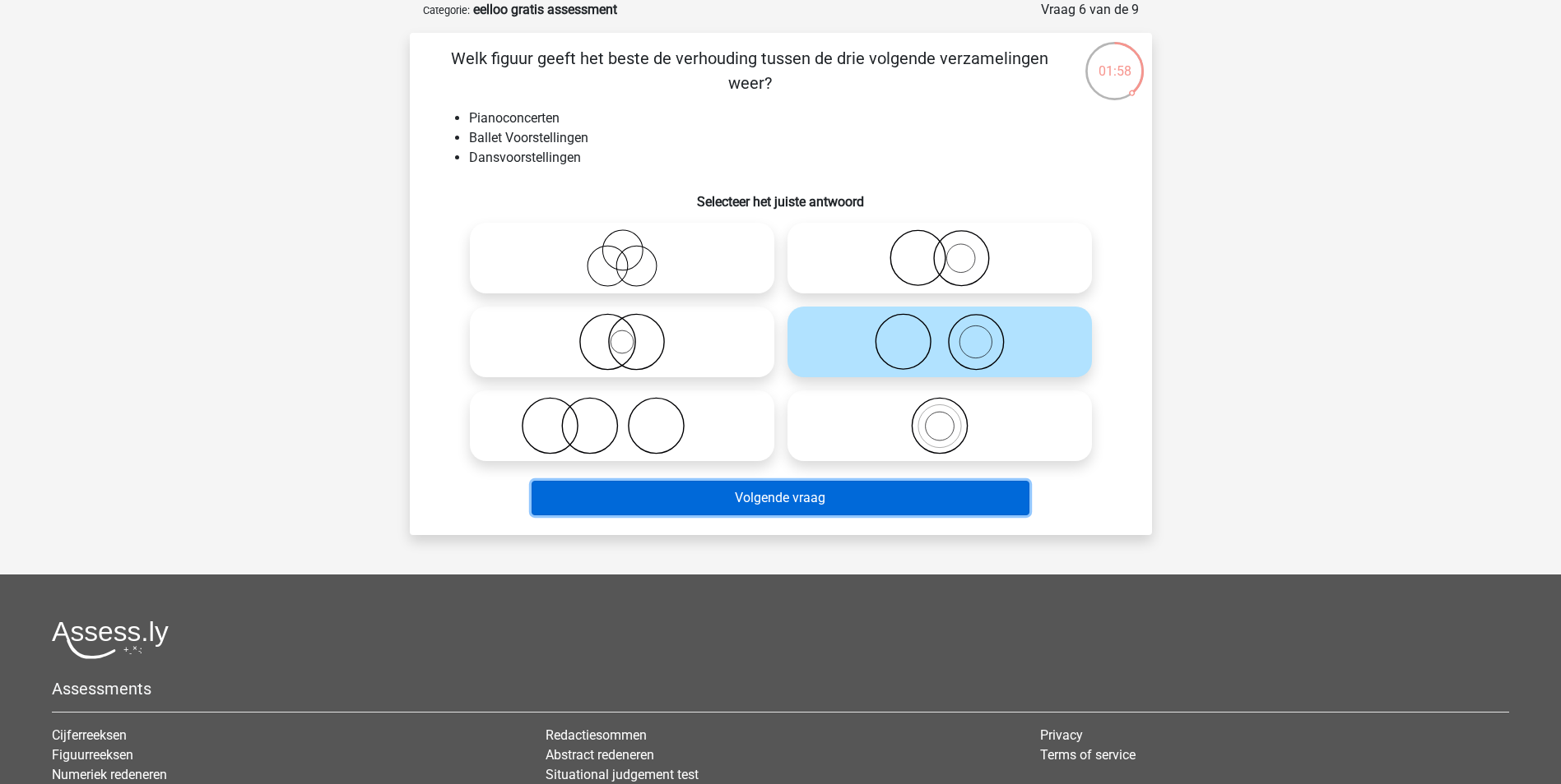
click at [831, 501] on button "Volgende vraag" at bounding box center [780, 497] width 498 height 34
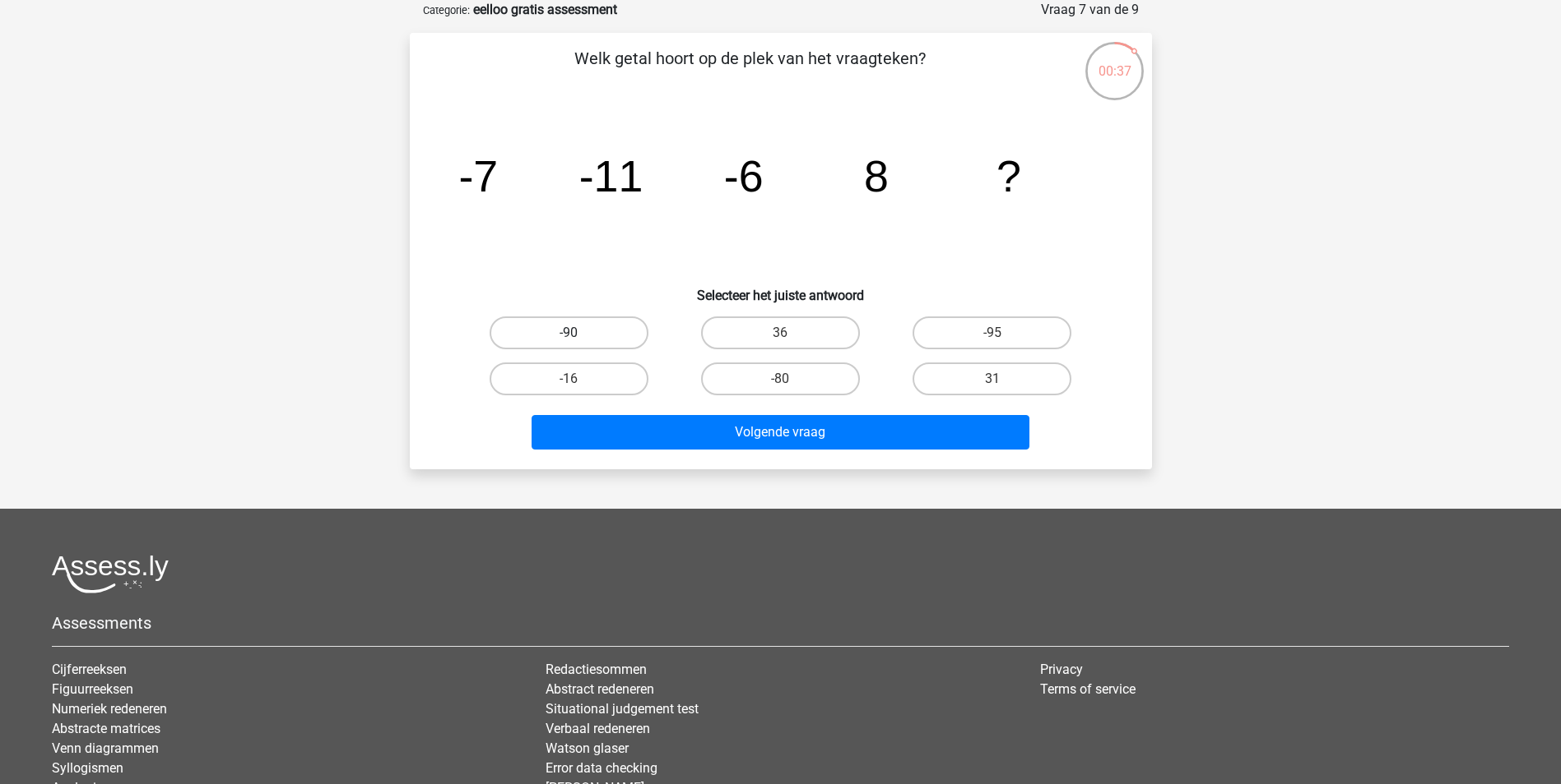
click at [612, 334] on label "-90" at bounding box center [569, 332] width 159 height 33
click at [579, 334] on input "-90" at bounding box center [574, 339] width 11 height 11
radio input "true"
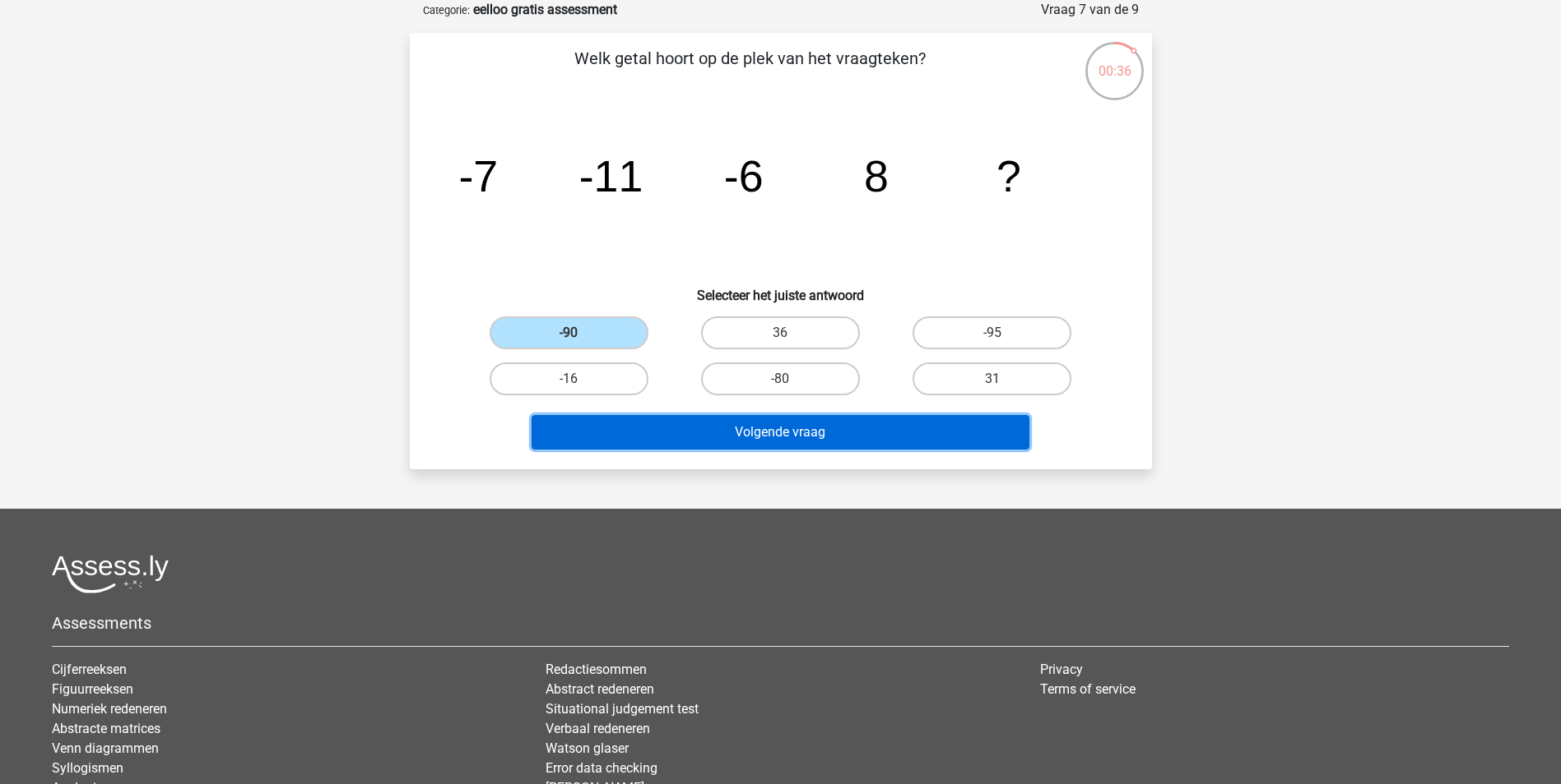
click at [820, 431] on button "Volgende vraag" at bounding box center [780, 432] width 498 height 34
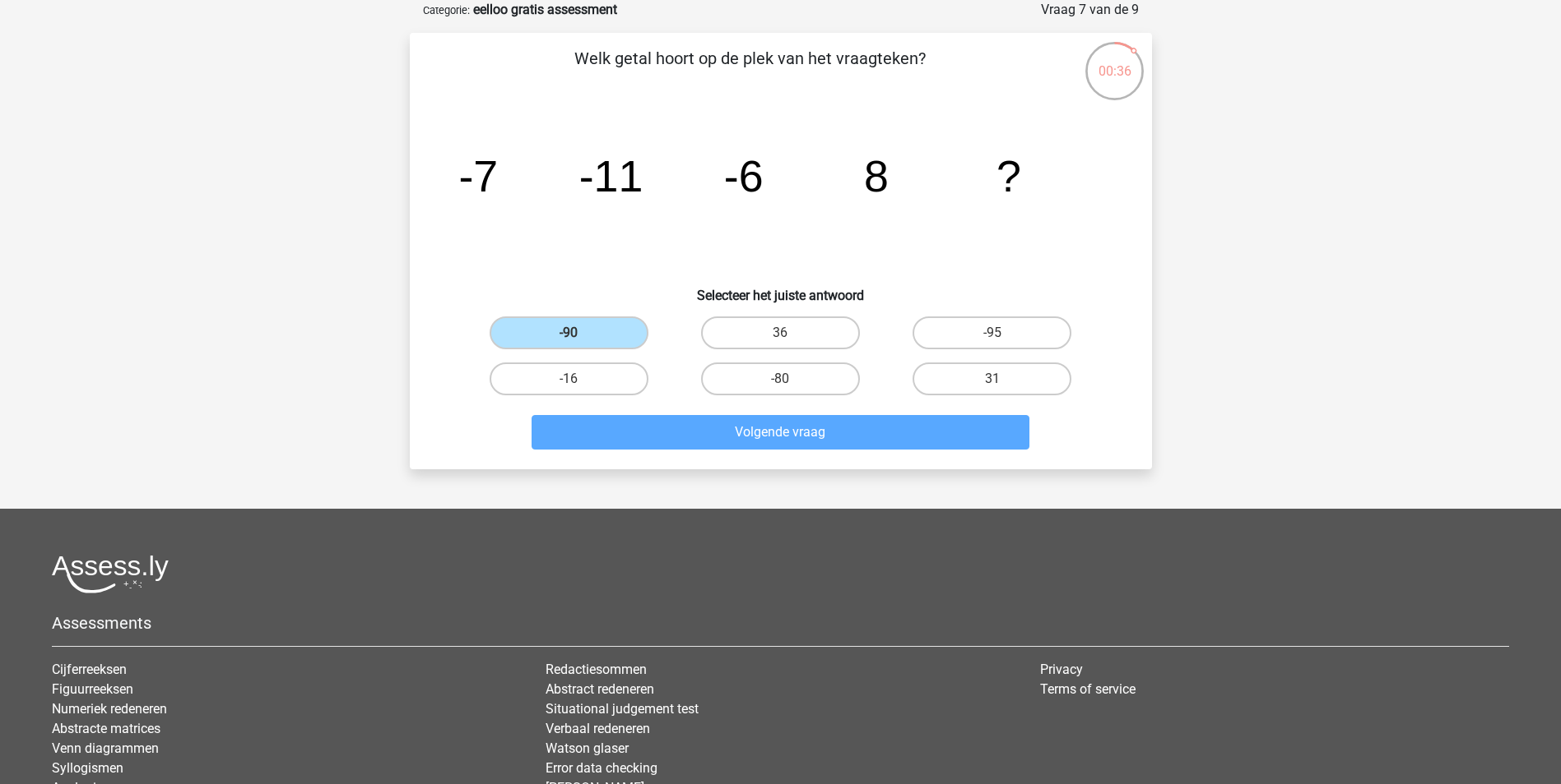
scroll to position [75, 0]
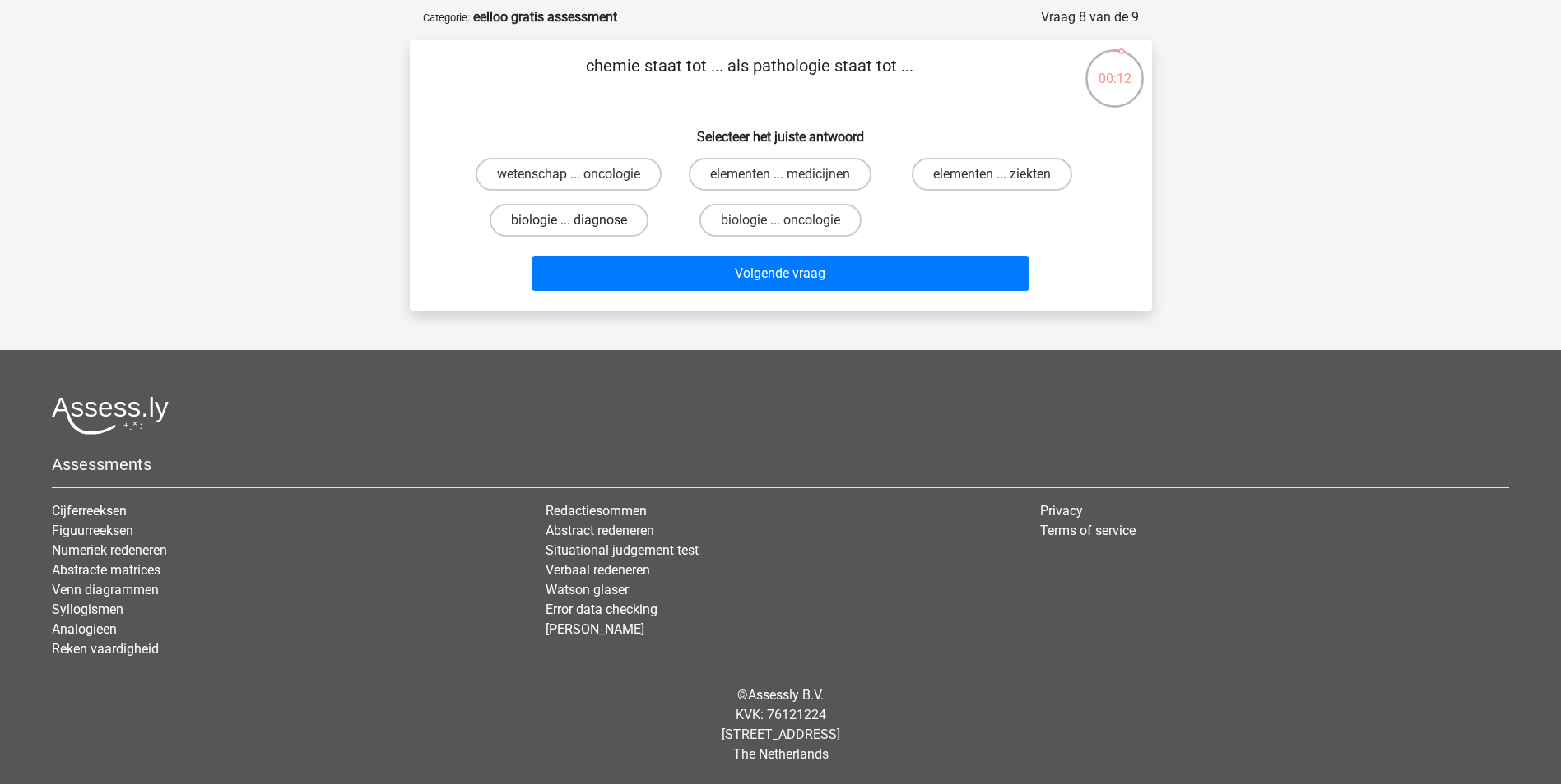
click at [611, 228] on label "biologie ... diagnose" at bounding box center [569, 220] width 159 height 33
click at [579, 228] on input "biologie ... diagnose" at bounding box center [574, 226] width 11 height 11
radio input "true"
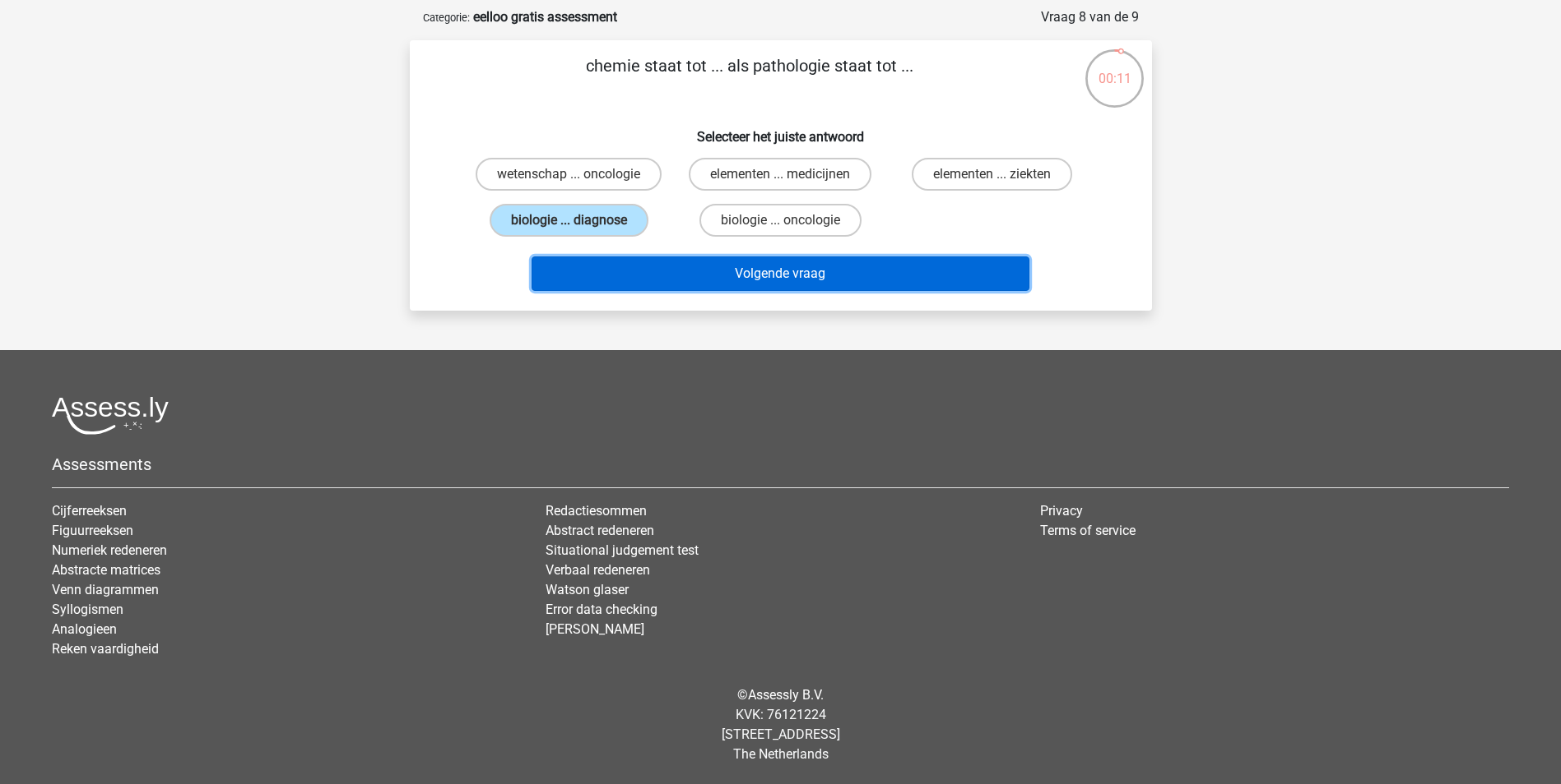
click at [706, 273] on button "Volgende vraag" at bounding box center [780, 273] width 498 height 34
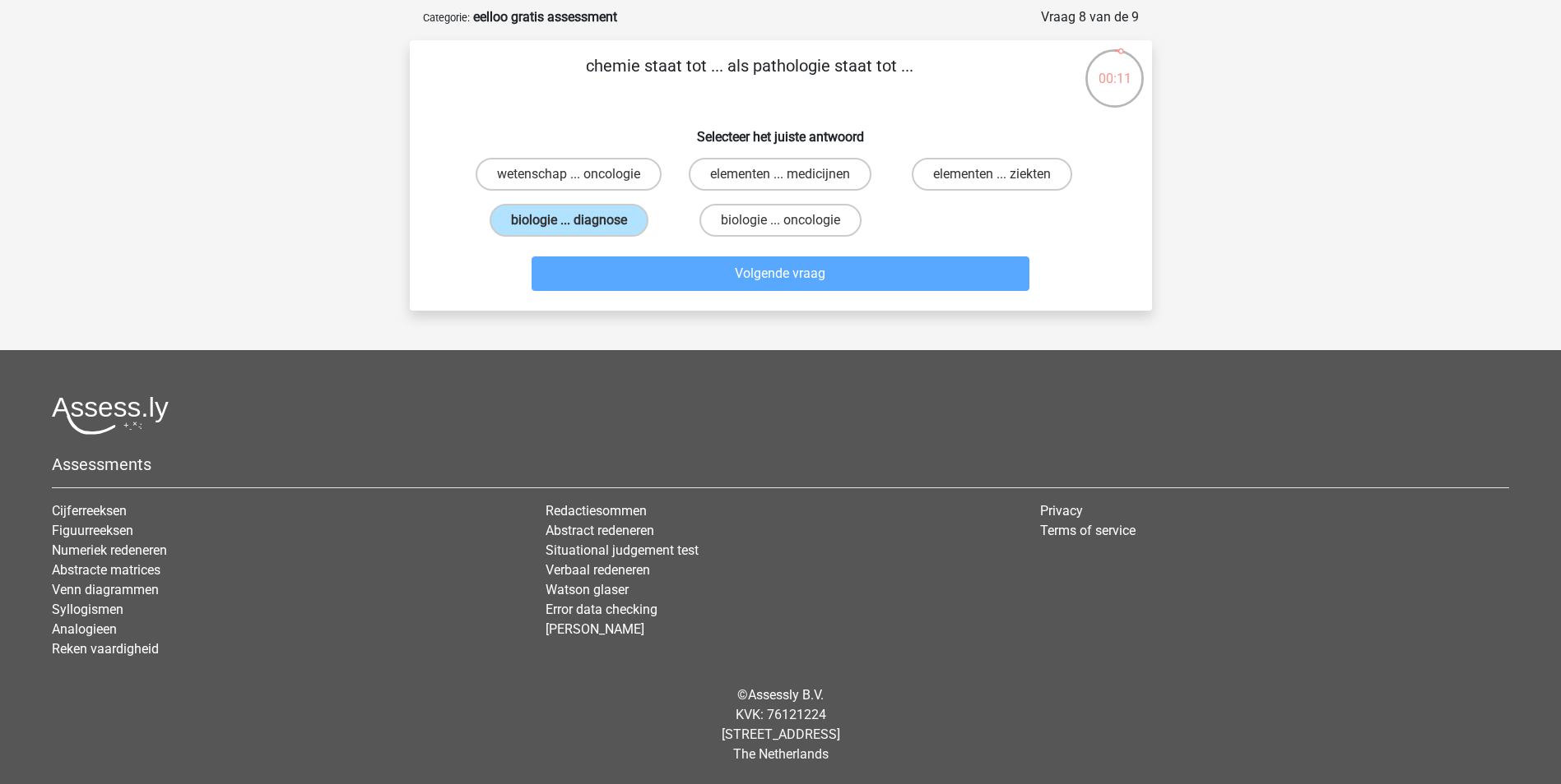
scroll to position [82, 0]
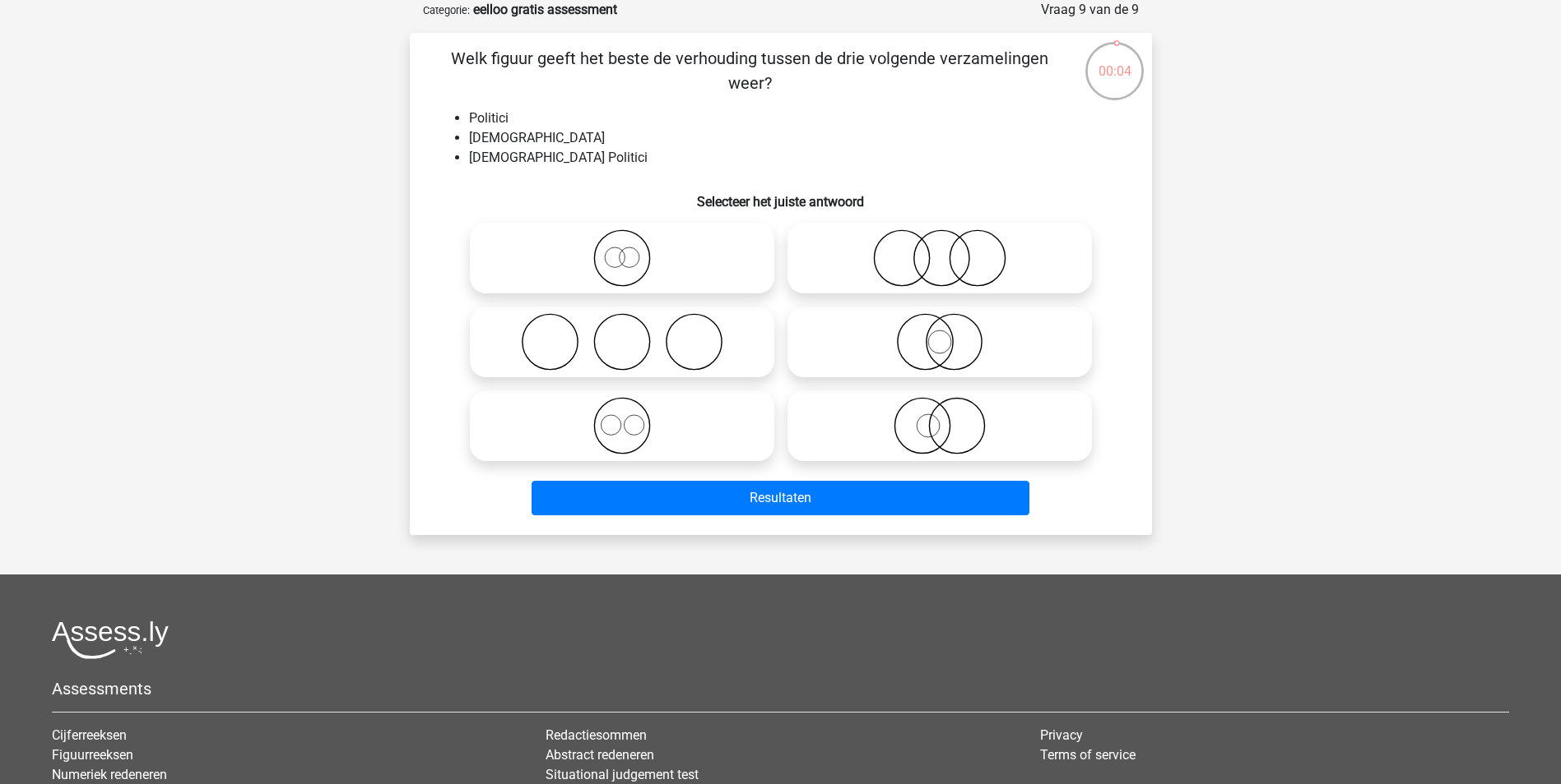
click at [939, 438] on icon at bounding box center [940, 425] width 291 height 57
click at [940, 418] on input "radio" at bounding box center [945, 413] width 11 height 11
radio input "true"
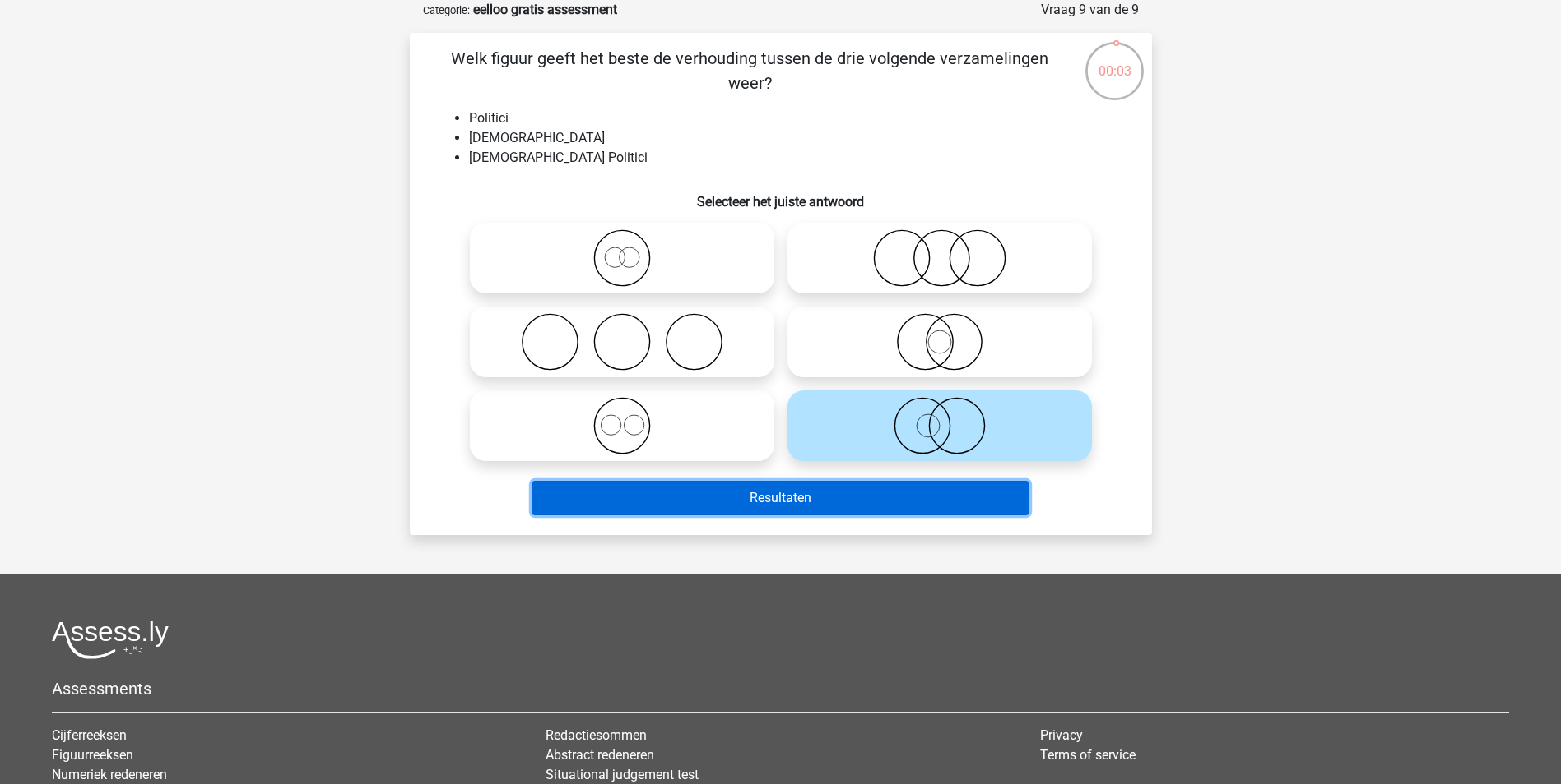
click at [964, 506] on button "Resultaten" at bounding box center [780, 497] width 498 height 34
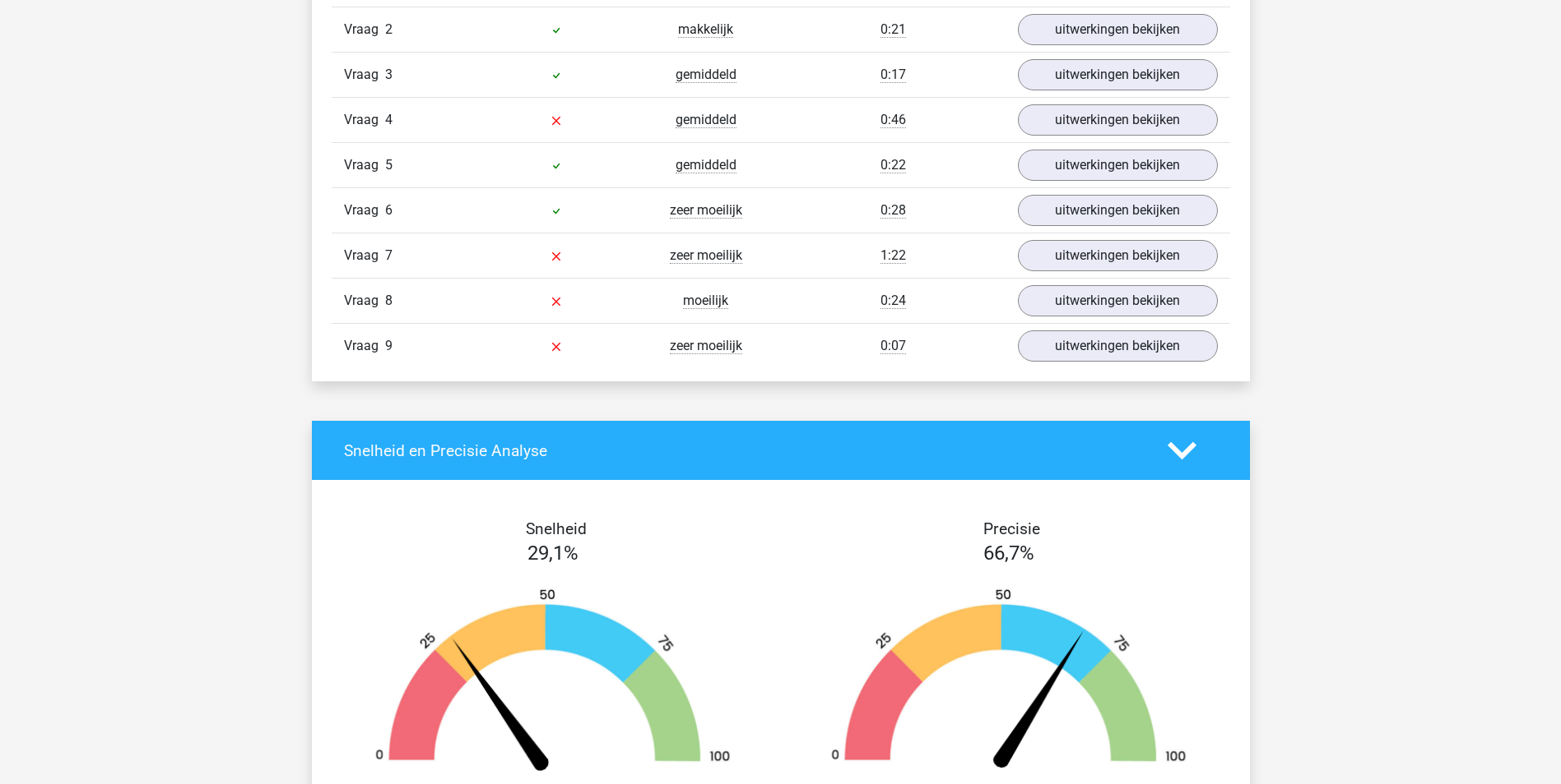
scroll to position [1645, 0]
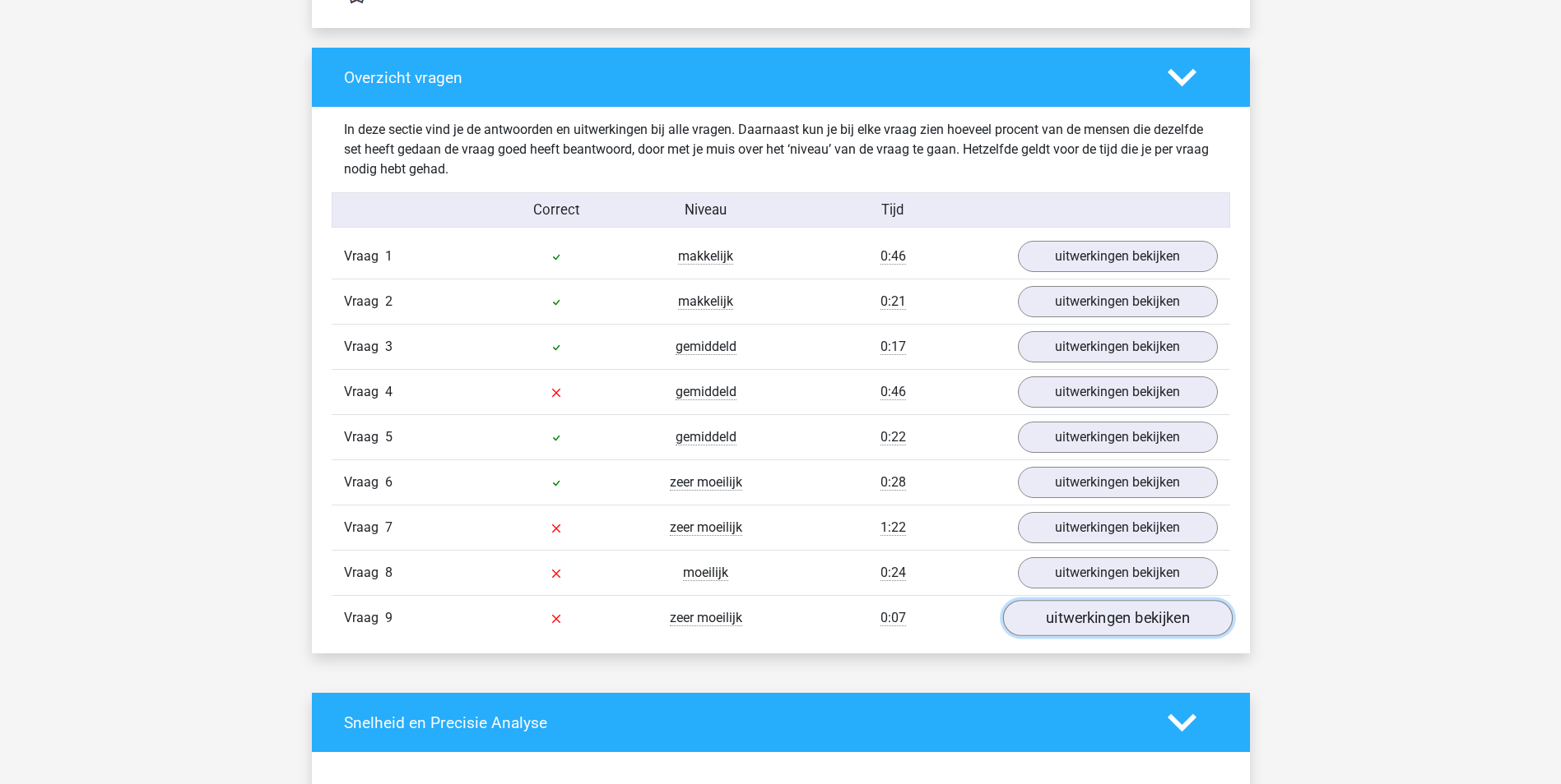
click at [1159, 618] on link "uitwerkingen bekijken" at bounding box center [1117, 619] width 229 height 36
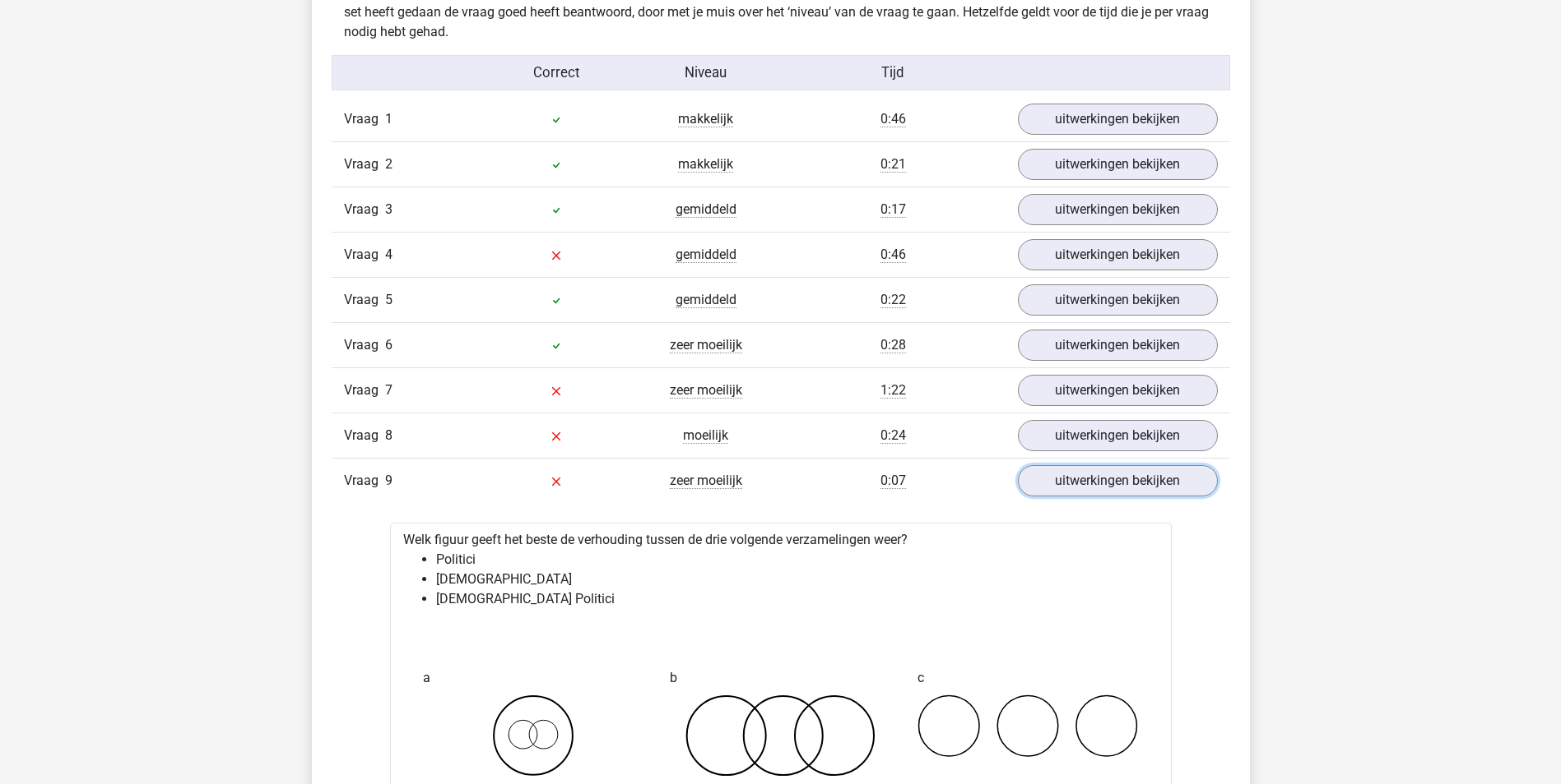
scroll to position [1727, 0]
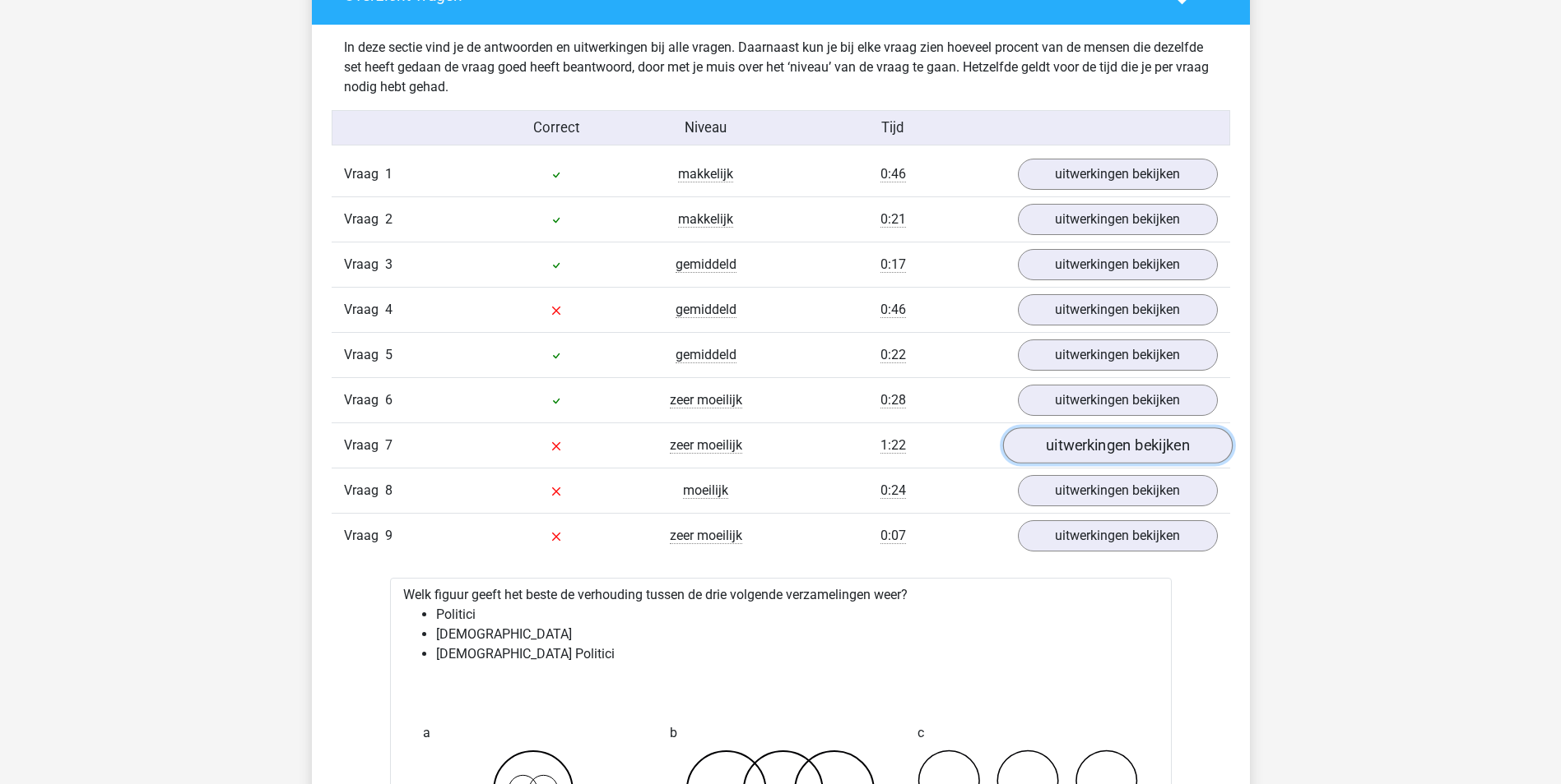
click at [1081, 453] on link "uitwerkingen bekijken" at bounding box center [1117, 446] width 229 height 36
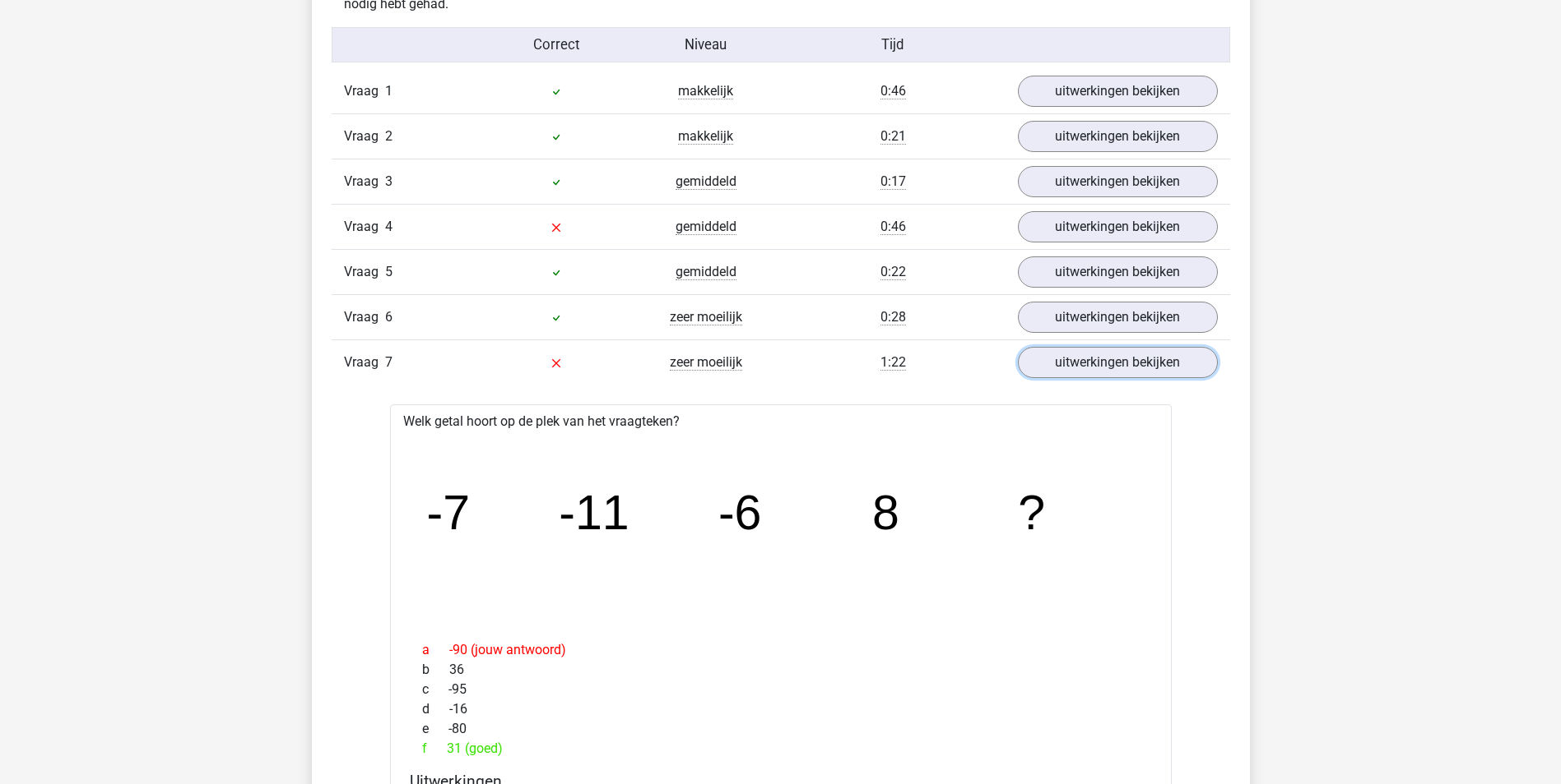
scroll to position [1809, 0]
click at [1128, 240] on link "uitwerkingen bekijken" at bounding box center [1117, 228] width 229 height 36
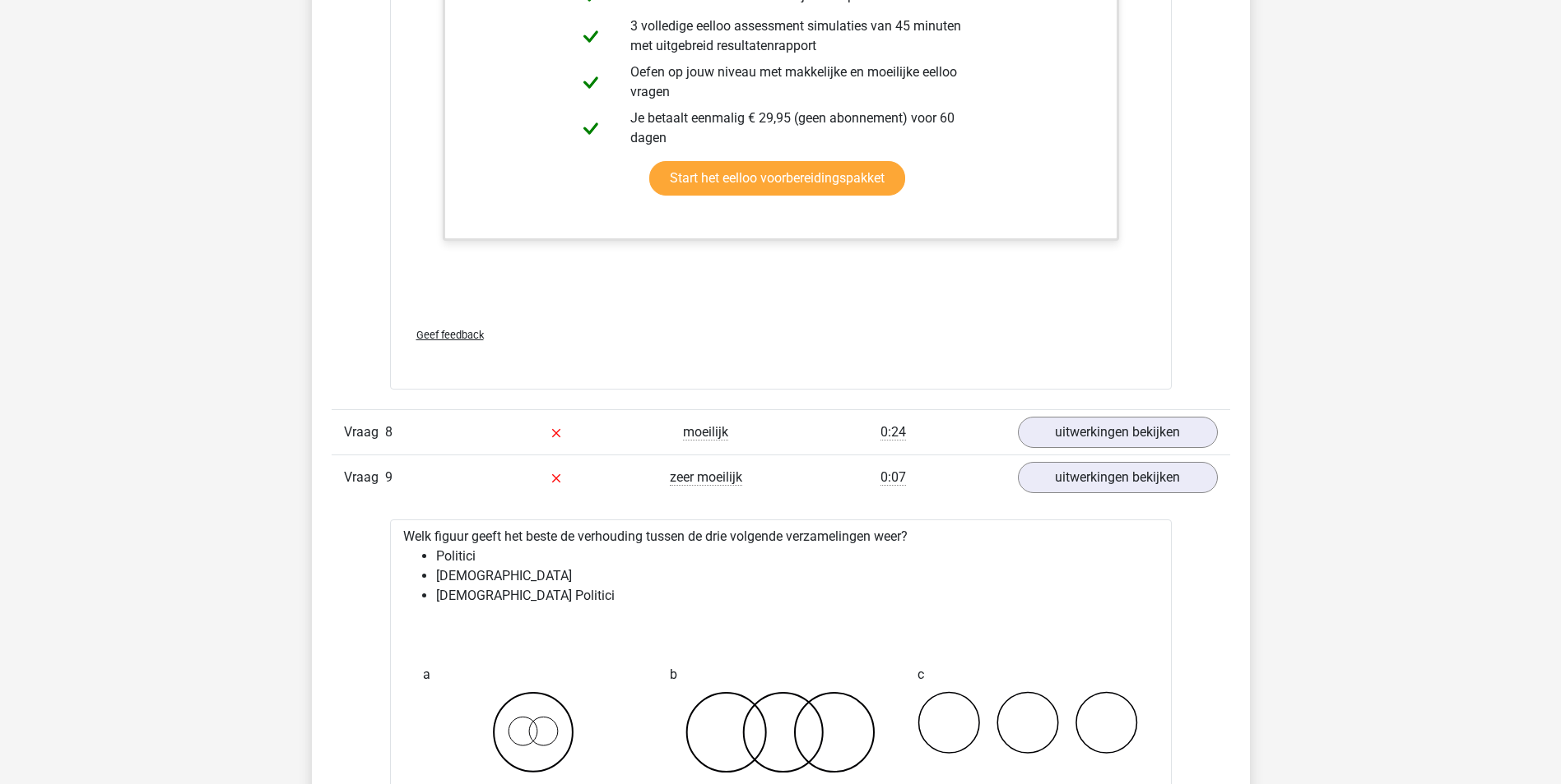
scroll to position [3618, 0]
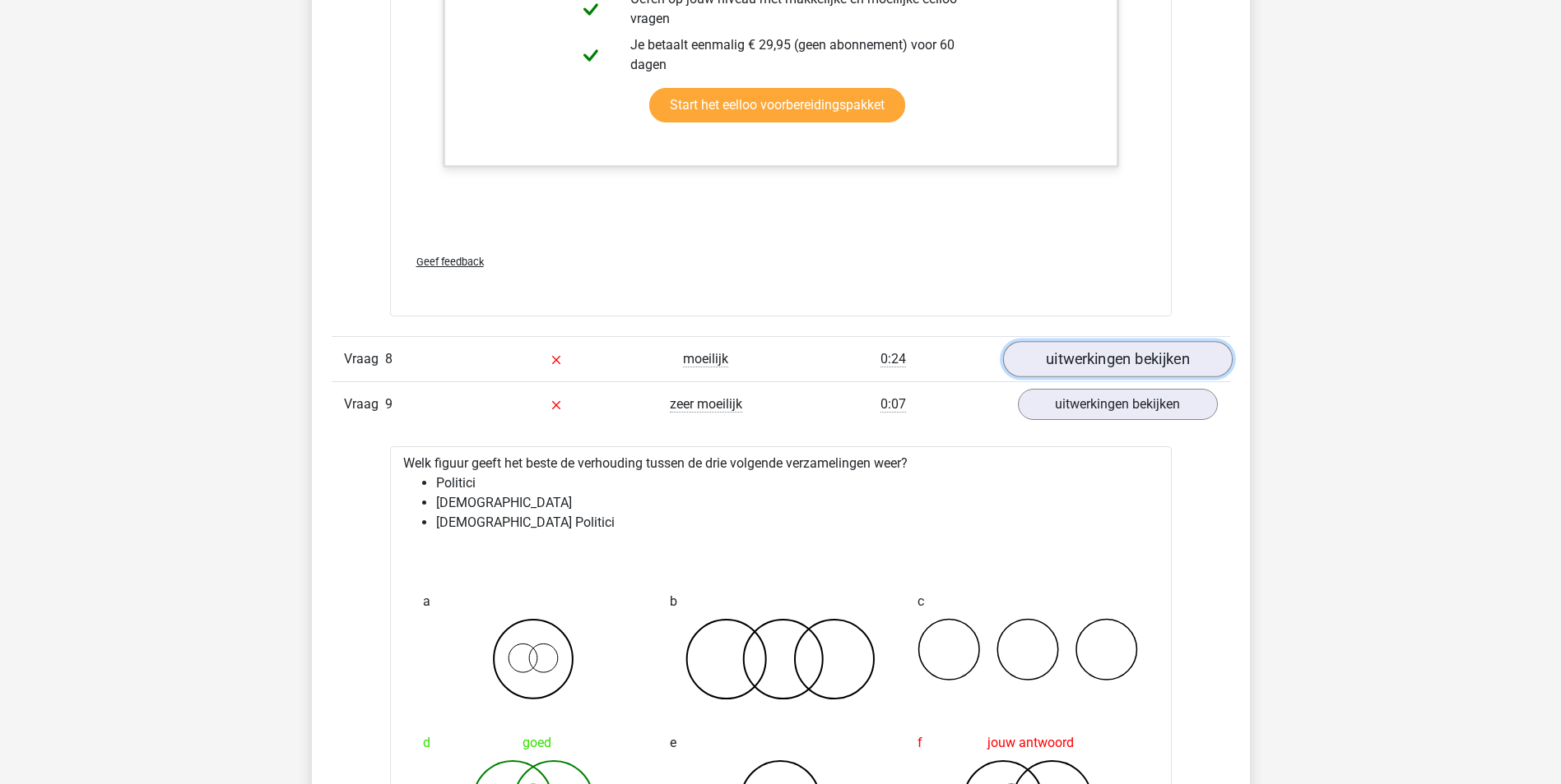
click at [1138, 352] on link "uitwerkingen bekijken" at bounding box center [1117, 359] width 229 height 36
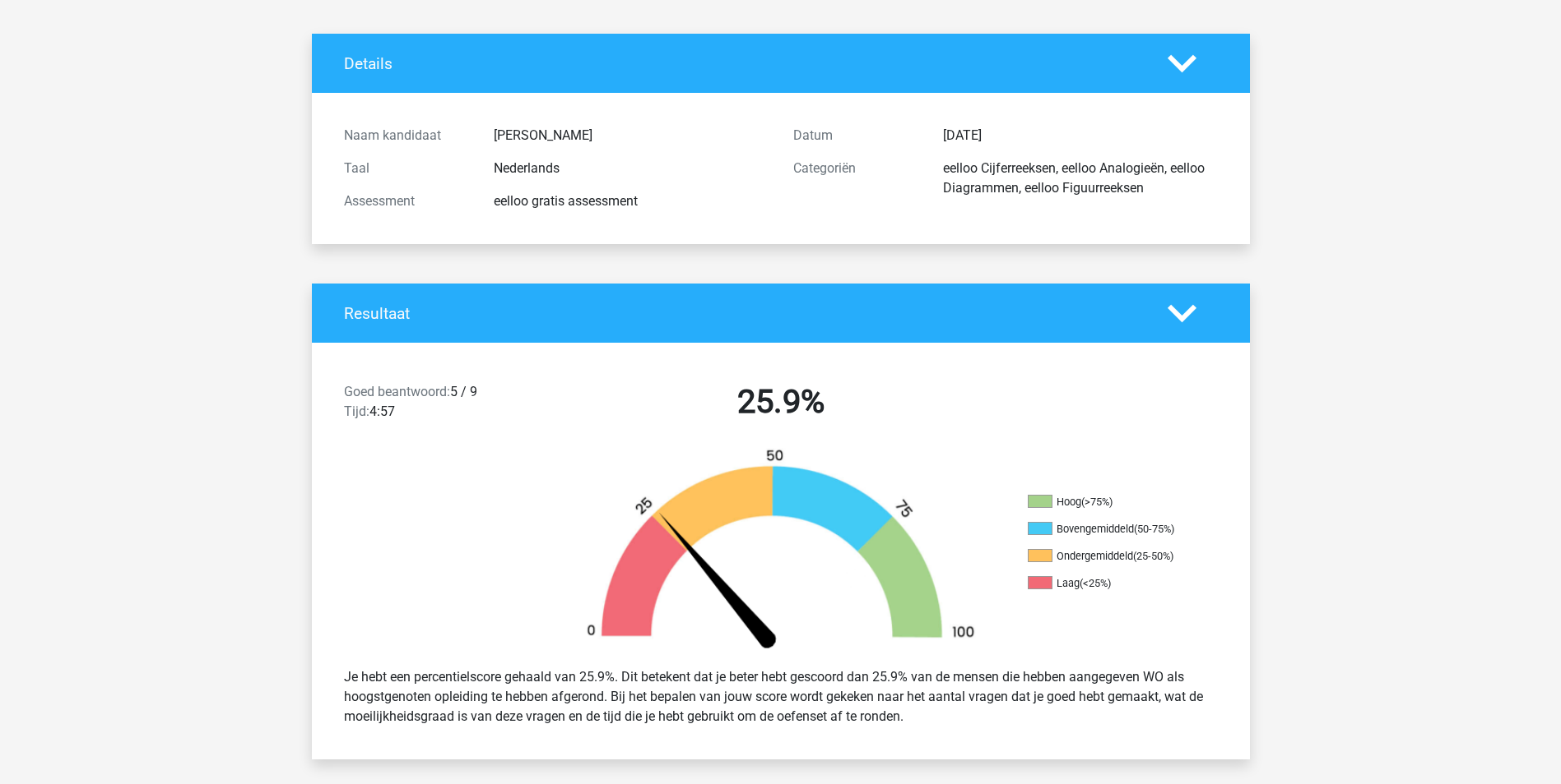
scroll to position [0, 0]
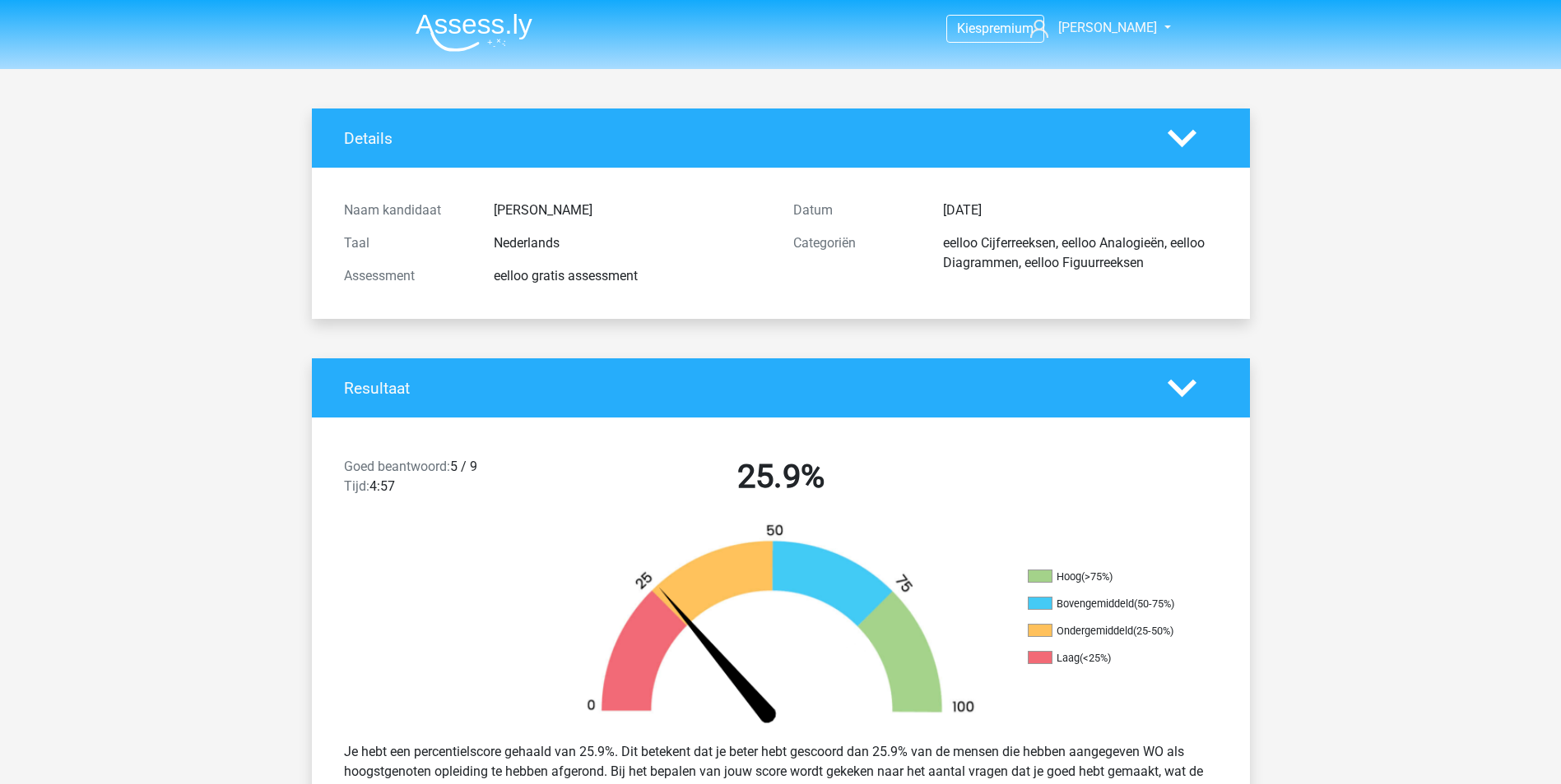
click at [447, 33] on img at bounding box center [474, 33] width 116 height 39
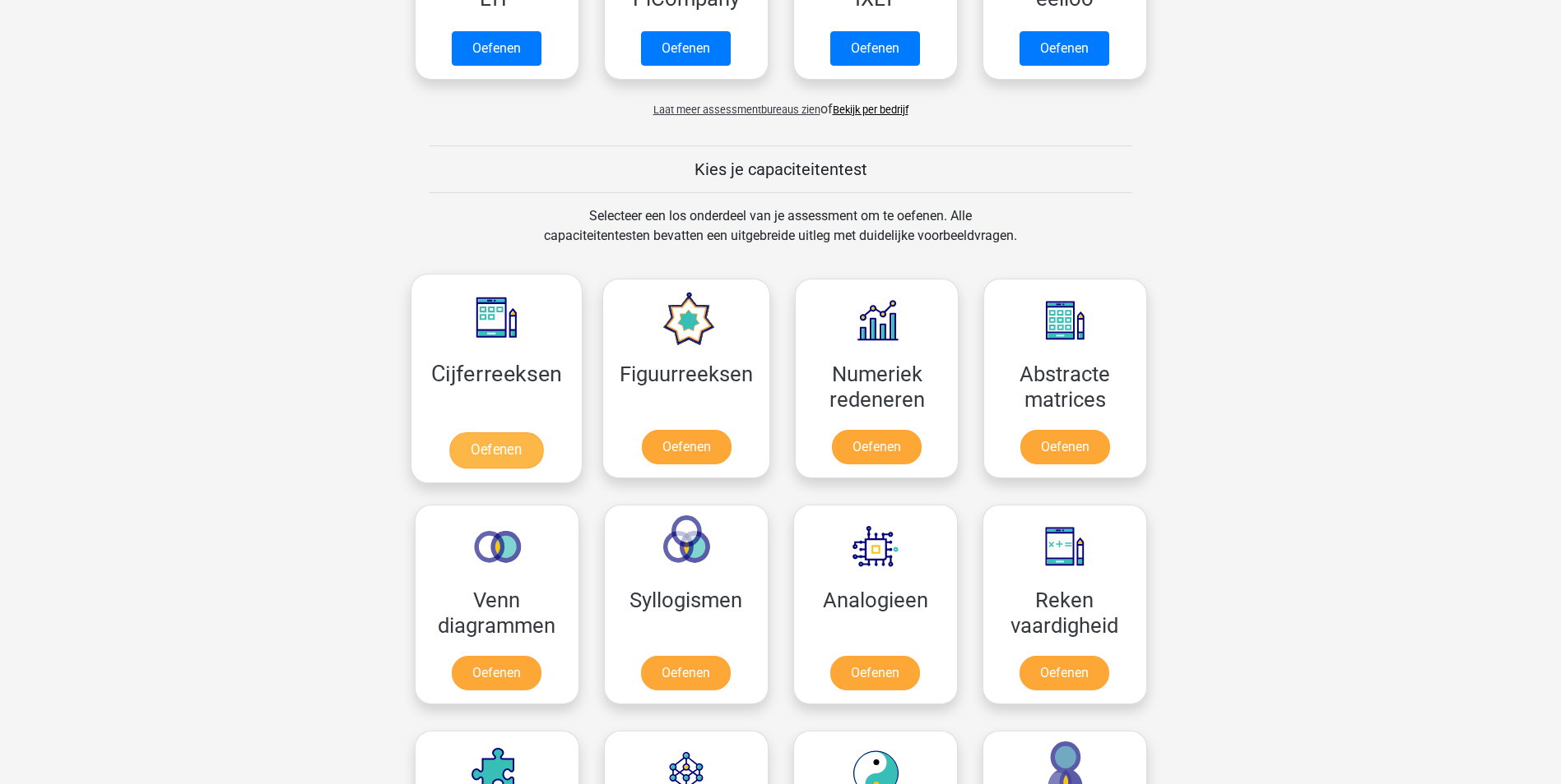
scroll to position [493, 0]
click at [867, 450] on link "Oefenen" at bounding box center [876, 449] width 94 height 36
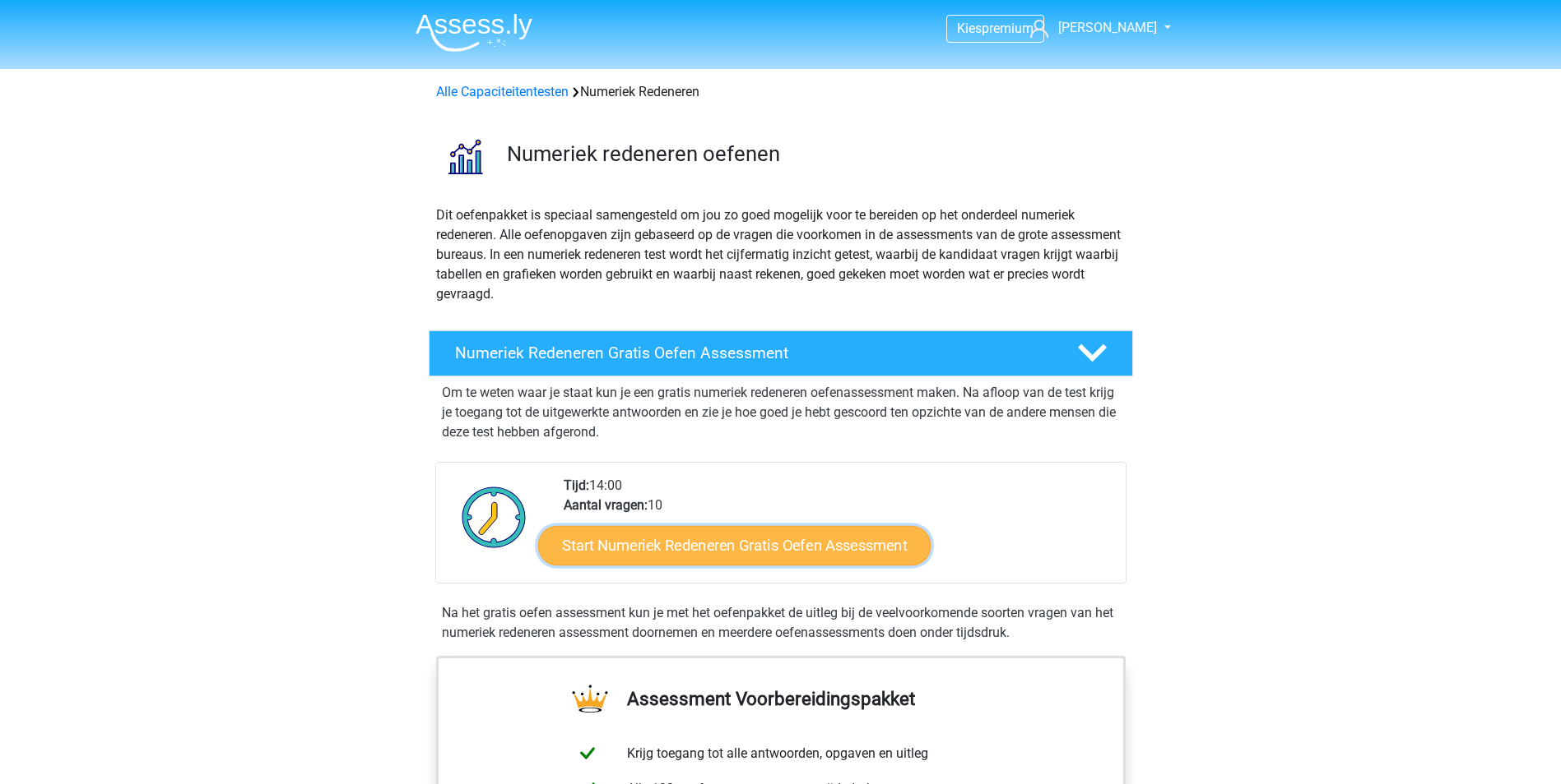
click at [784, 556] on link "Start Numeriek Redeneren Gratis Oefen Assessment" at bounding box center [734, 545] width 393 height 40
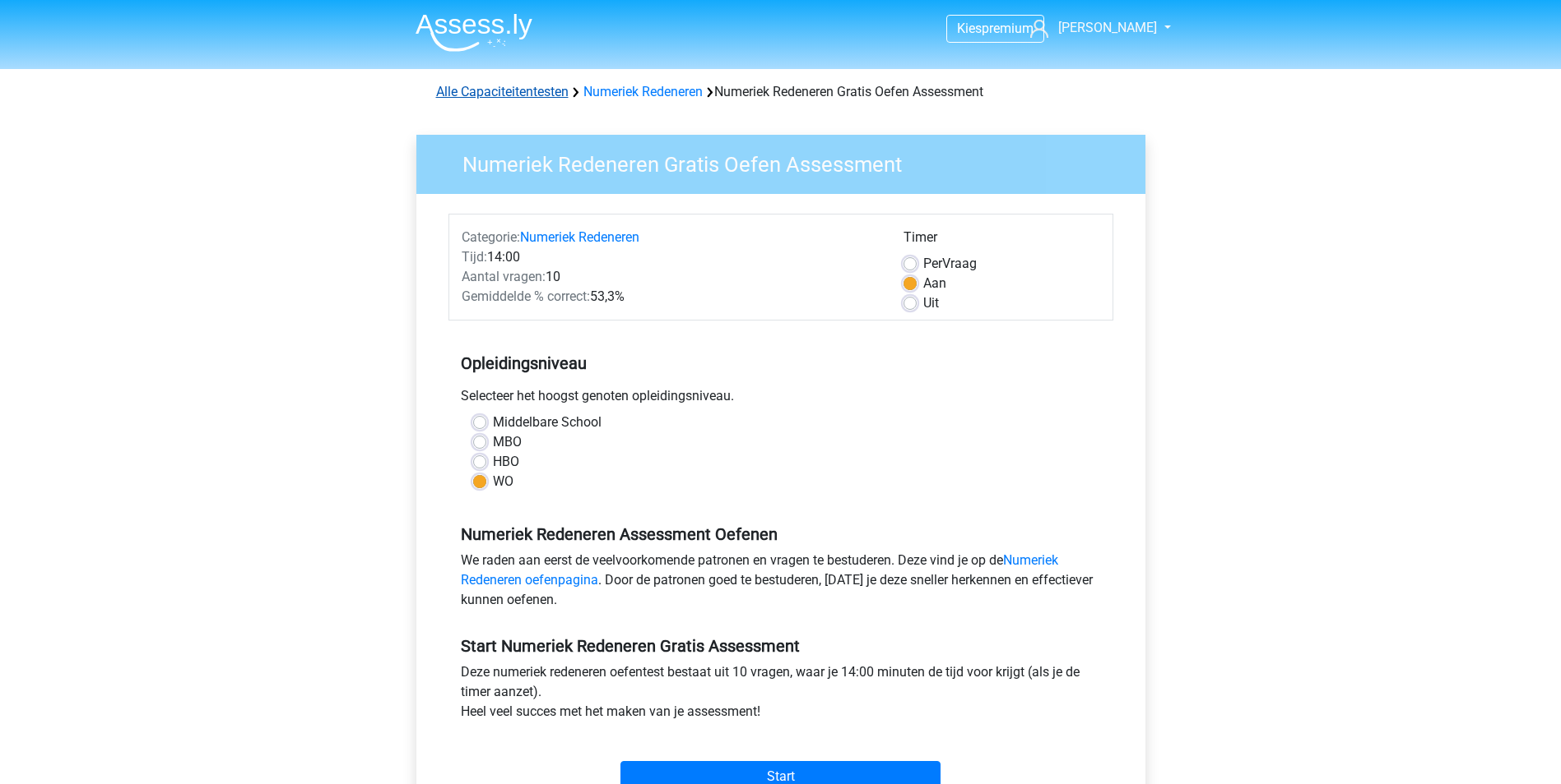
click at [546, 98] on link "Alle Capaciteitentesten" at bounding box center [502, 92] width 132 height 16
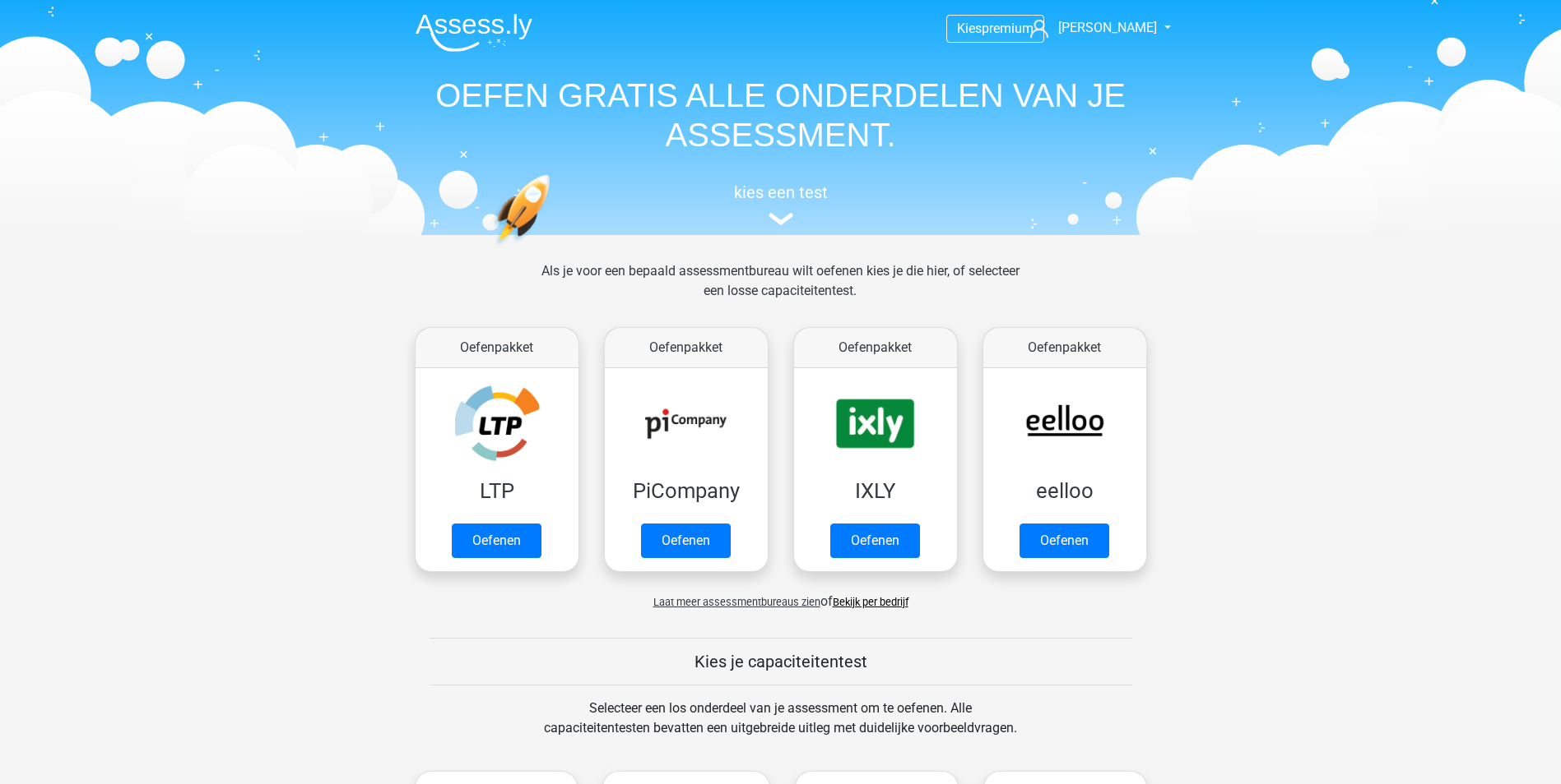
scroll to position [699, 0]
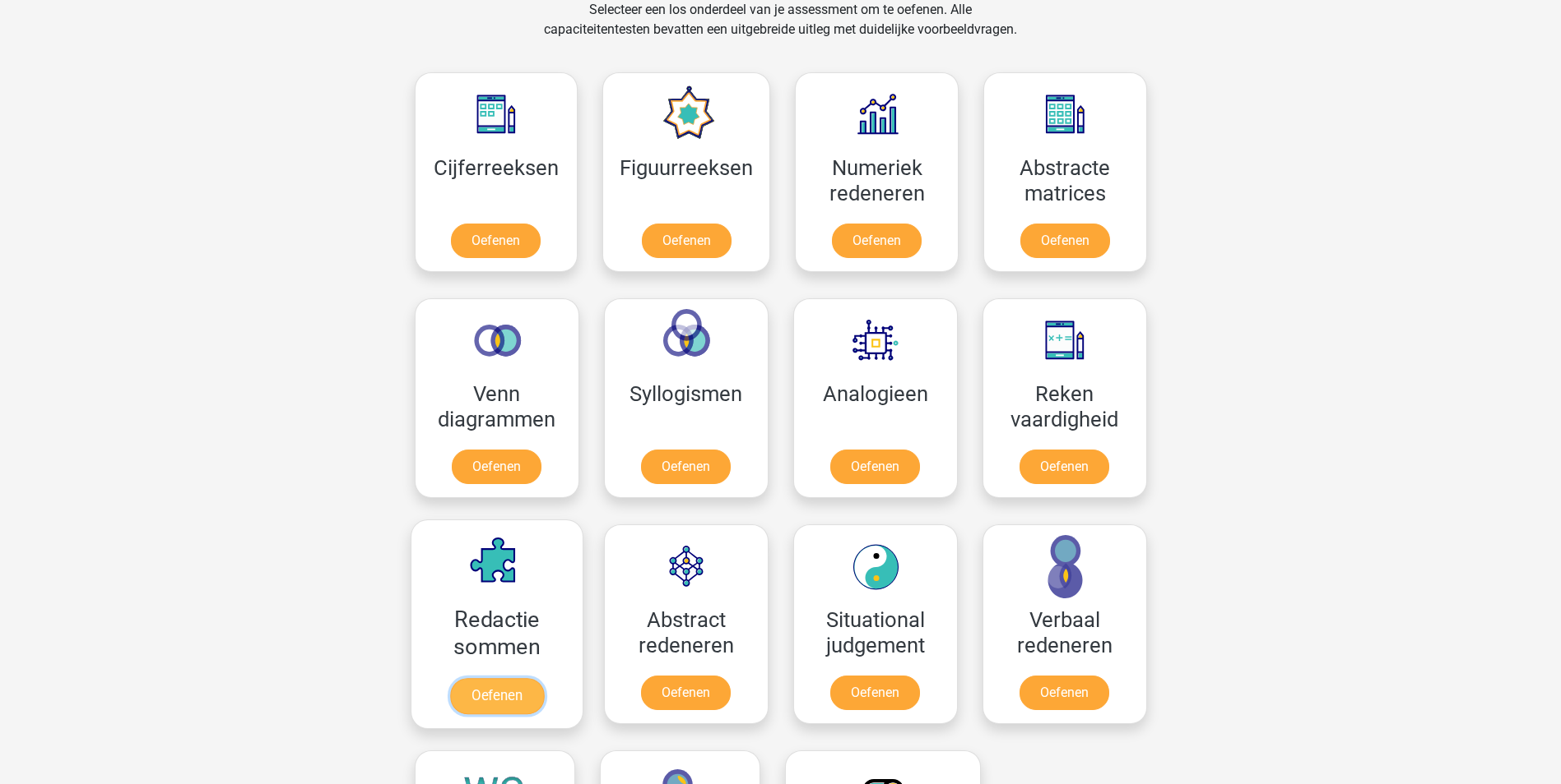
click at [543, 678] on link "Oefenen" at bounding box center [496, 696] width 94 height 36
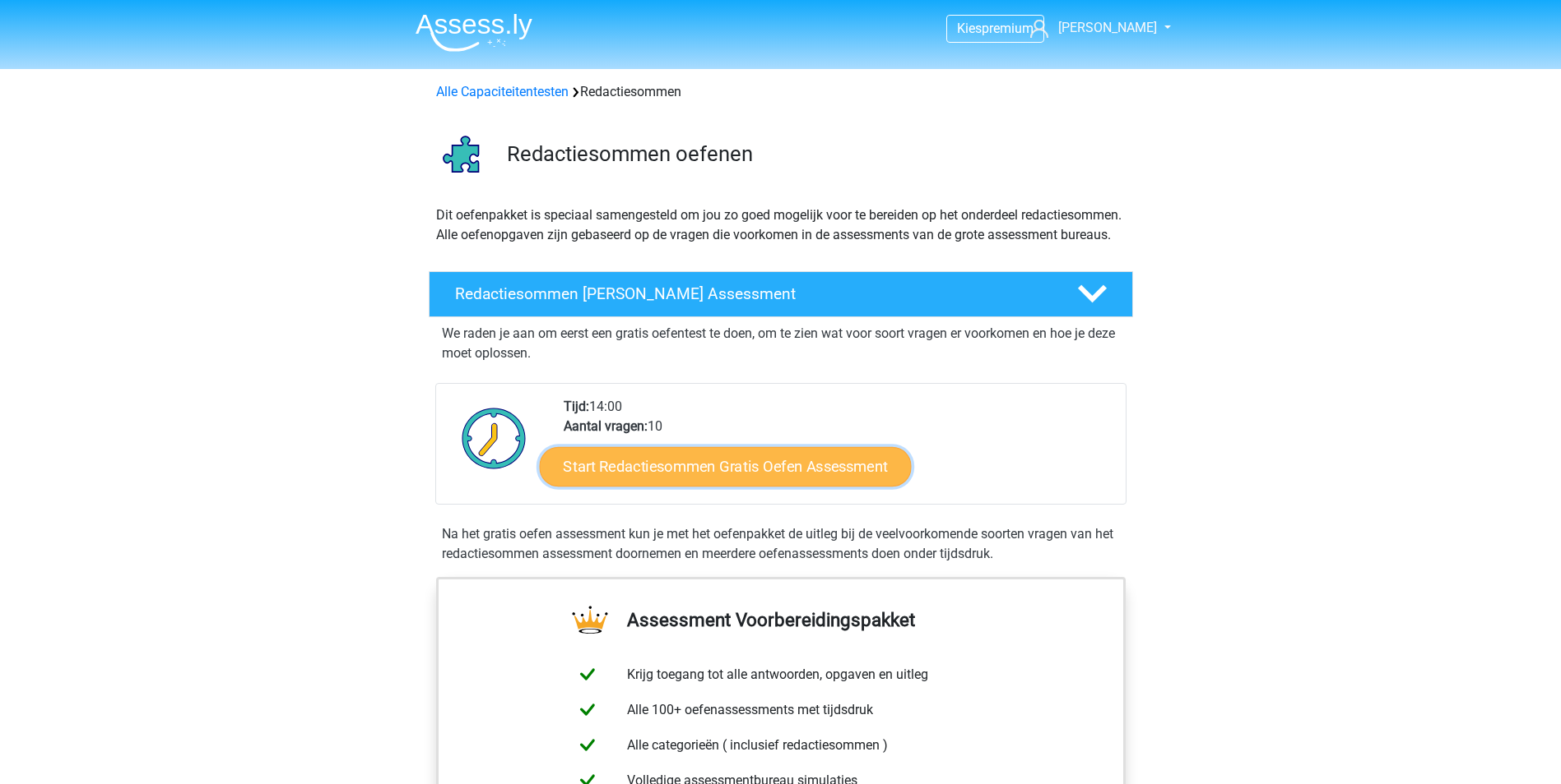
click at [726, 486] on link "Start Redactiesommen Gratis Oefen Assessment" at bounding box center [724, 466] width 371 height 40
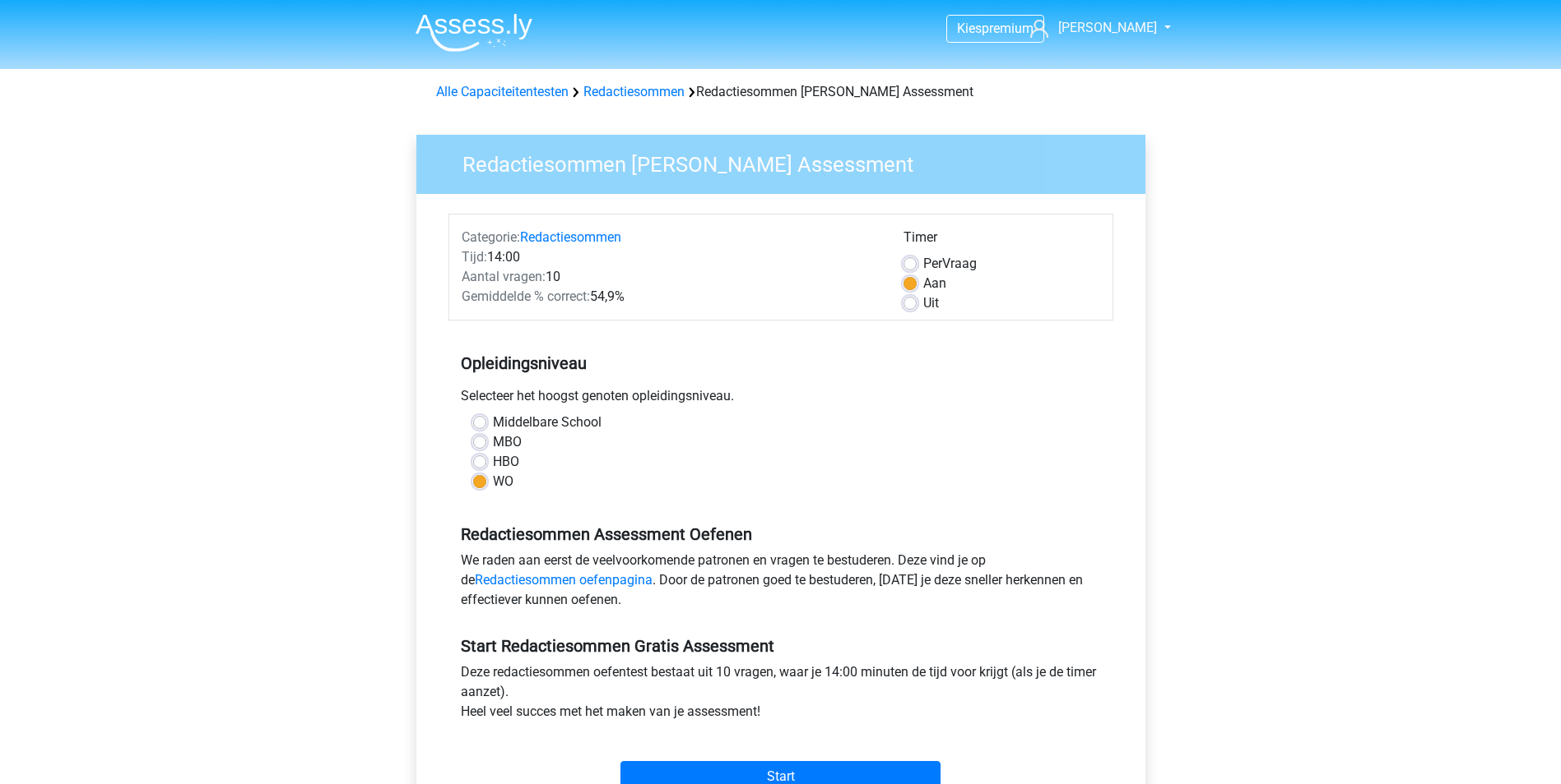
scroll to position [164, 0]
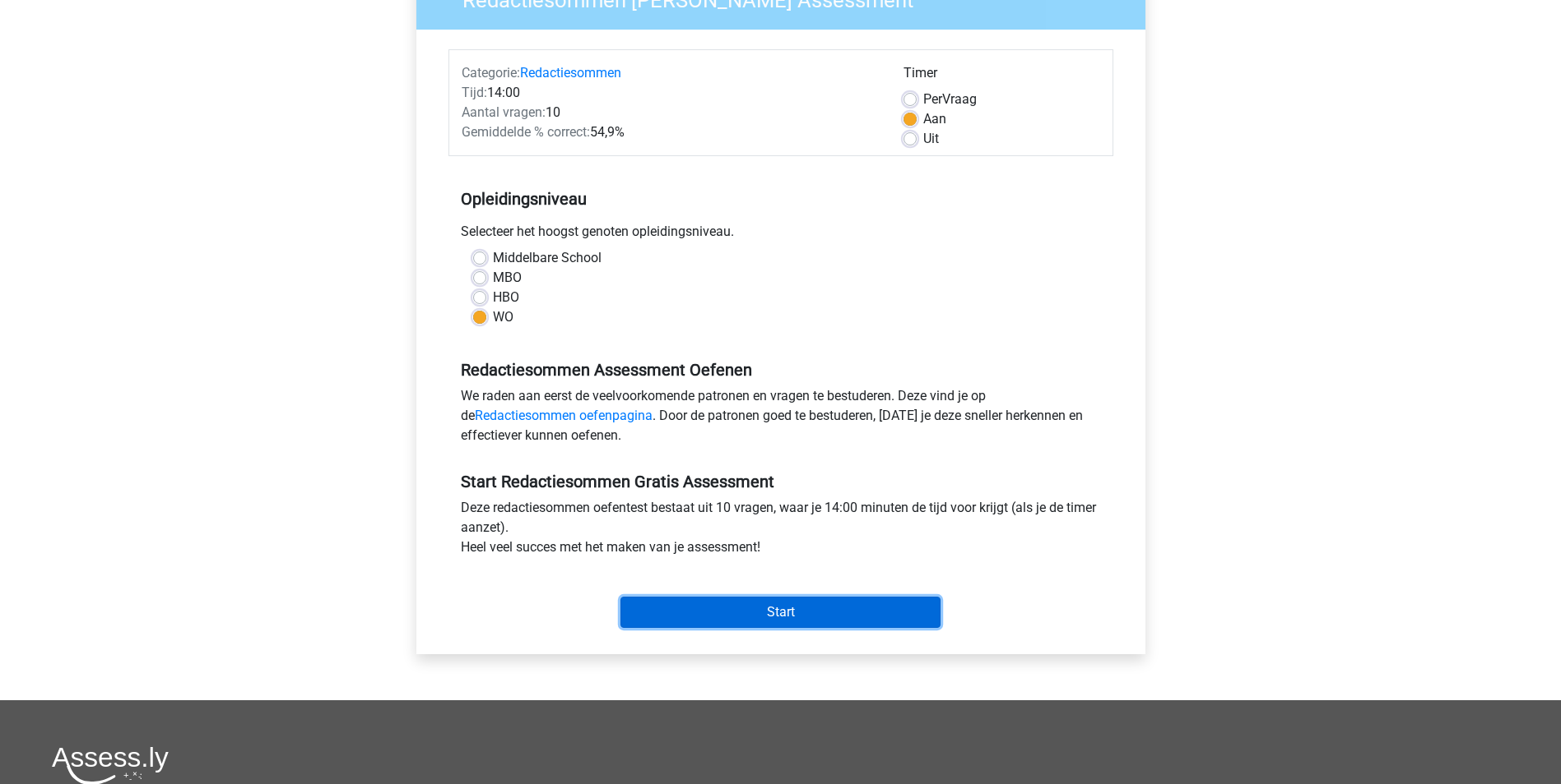
click at [786, 613] on input "Start" at bounding box center [780, 612] width 320 height 31
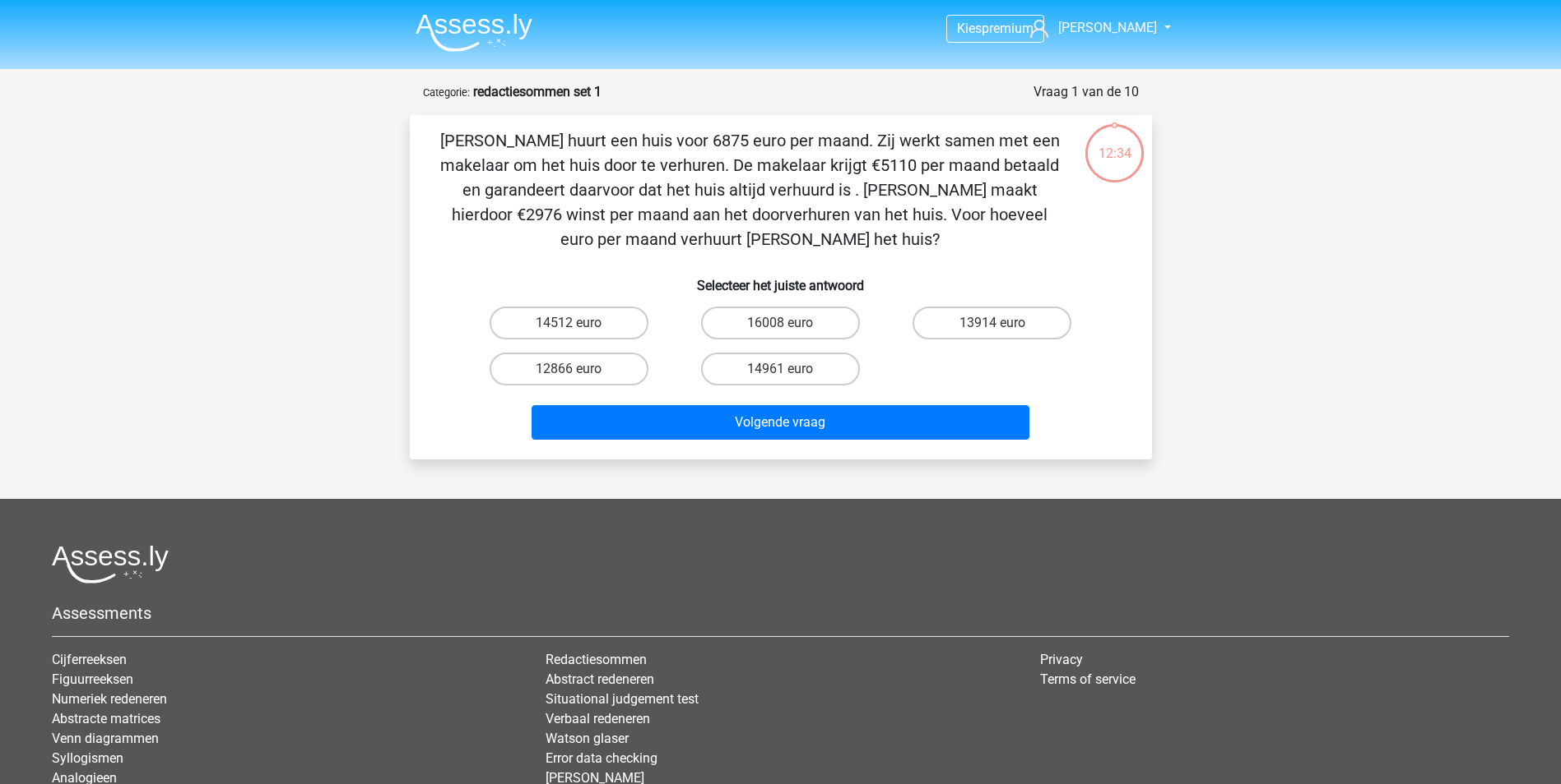
click at [784, 371] on input "14961 euro" at bounding box center [785, 375] width 11 height 11
radio input "true"
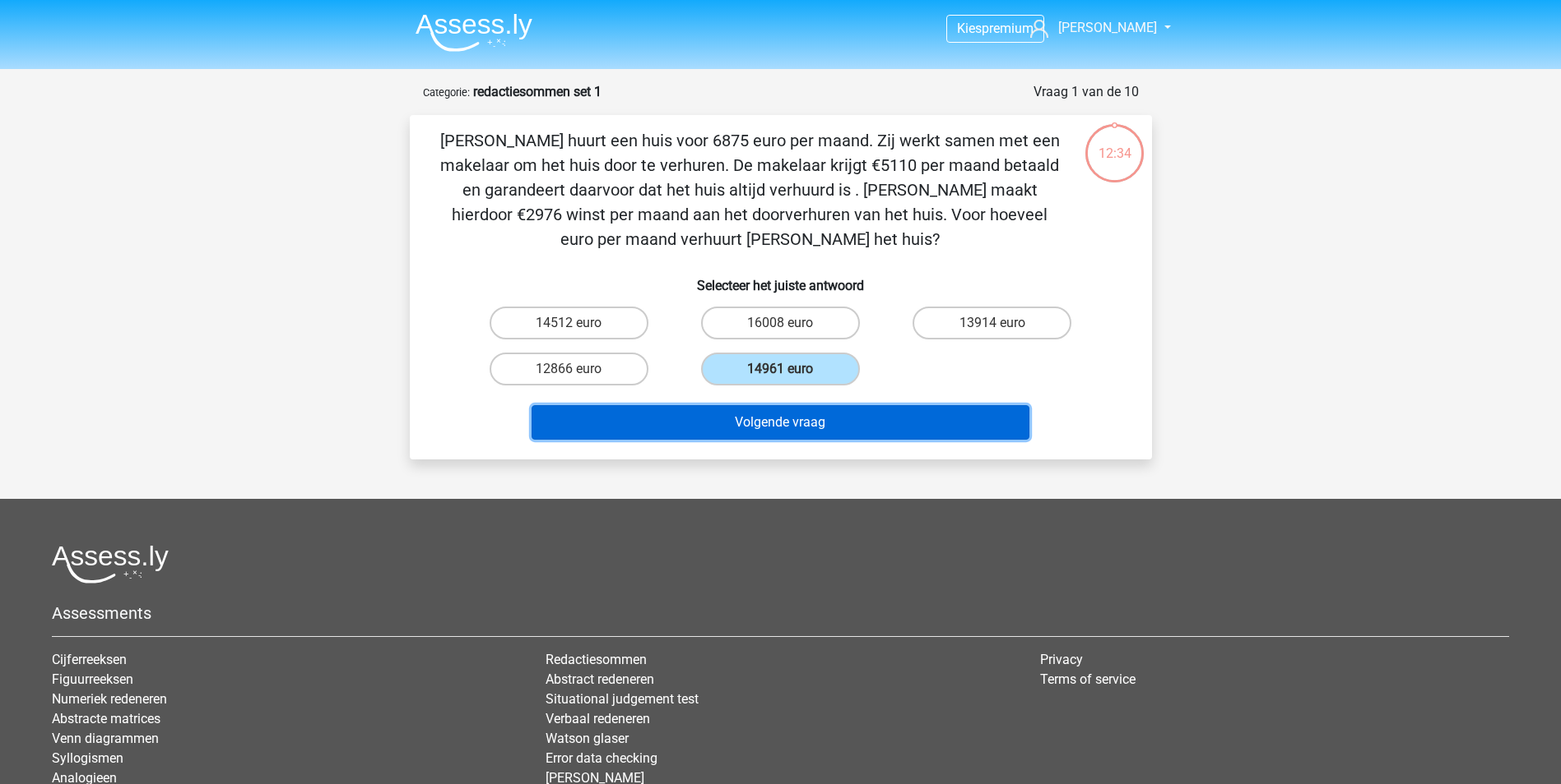
click at [777, 429] on button "Volgende vraag" at bounding box center [780, 422] width 498 height 34
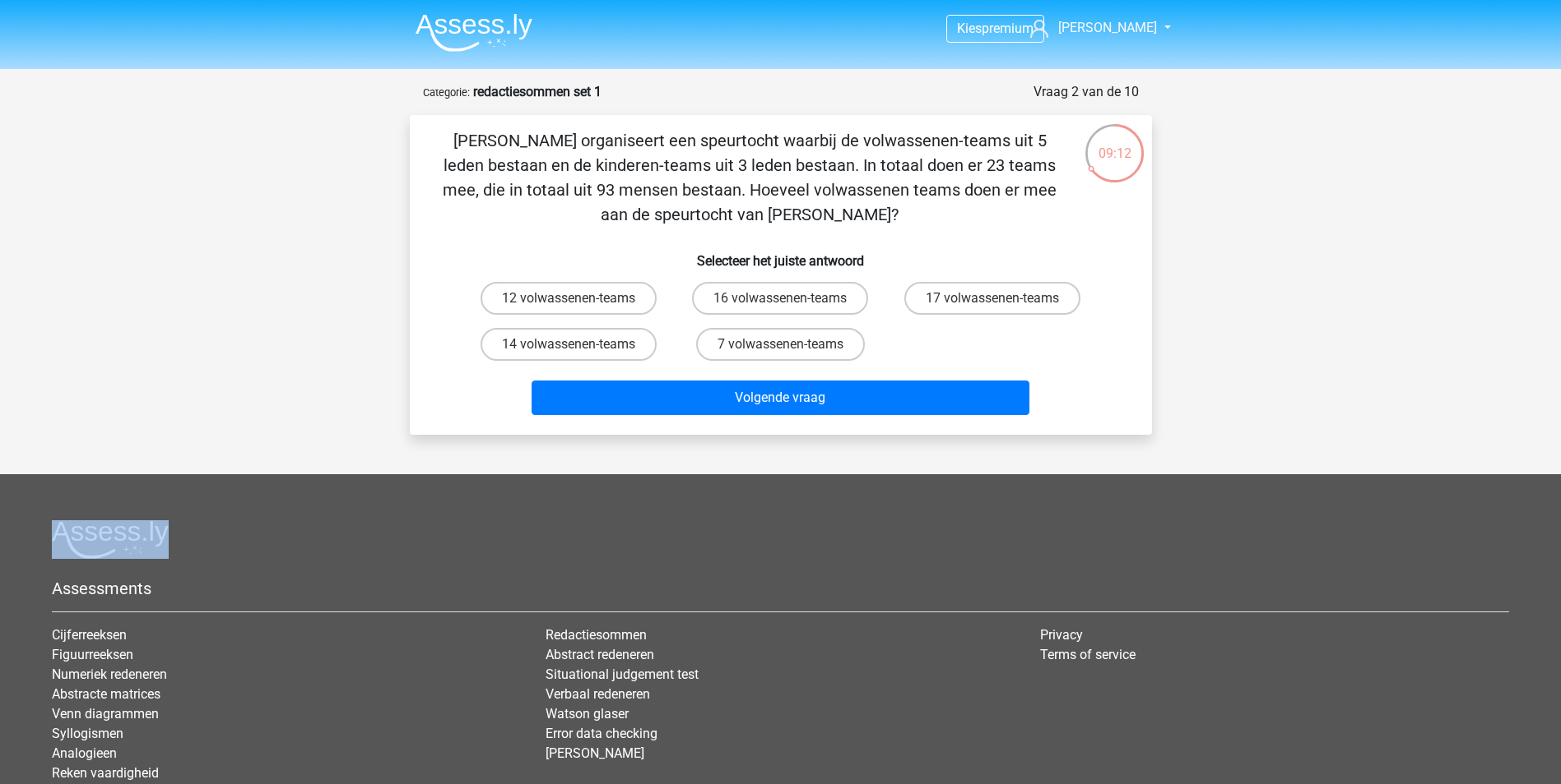
click at [0, 571] on html "Kies premium johan johan.ouwehand@hotmail.com" at bounding box center [780, 454] width 1561 height 908
click at [1, 442] on div "Kies premium johan johan.ouwehand@hotmail.com" at bounding box center [780, 454] width 1561 height 908
drag, startPoint x: 0, startPoint y: 651, endPoint x: 17, endPoint y: 645, distance: 18.0
click at [17, 645] on footer "Assessments Cijferreeksen Figuurreeksen Numeriek redeneren Abstracte matrices V…" at bounding box center [780, 691] width 1561 height 434
click at [626, 301] on label "12 volwassenen-teams" at bounding box center [569, 298] width 176 height 33
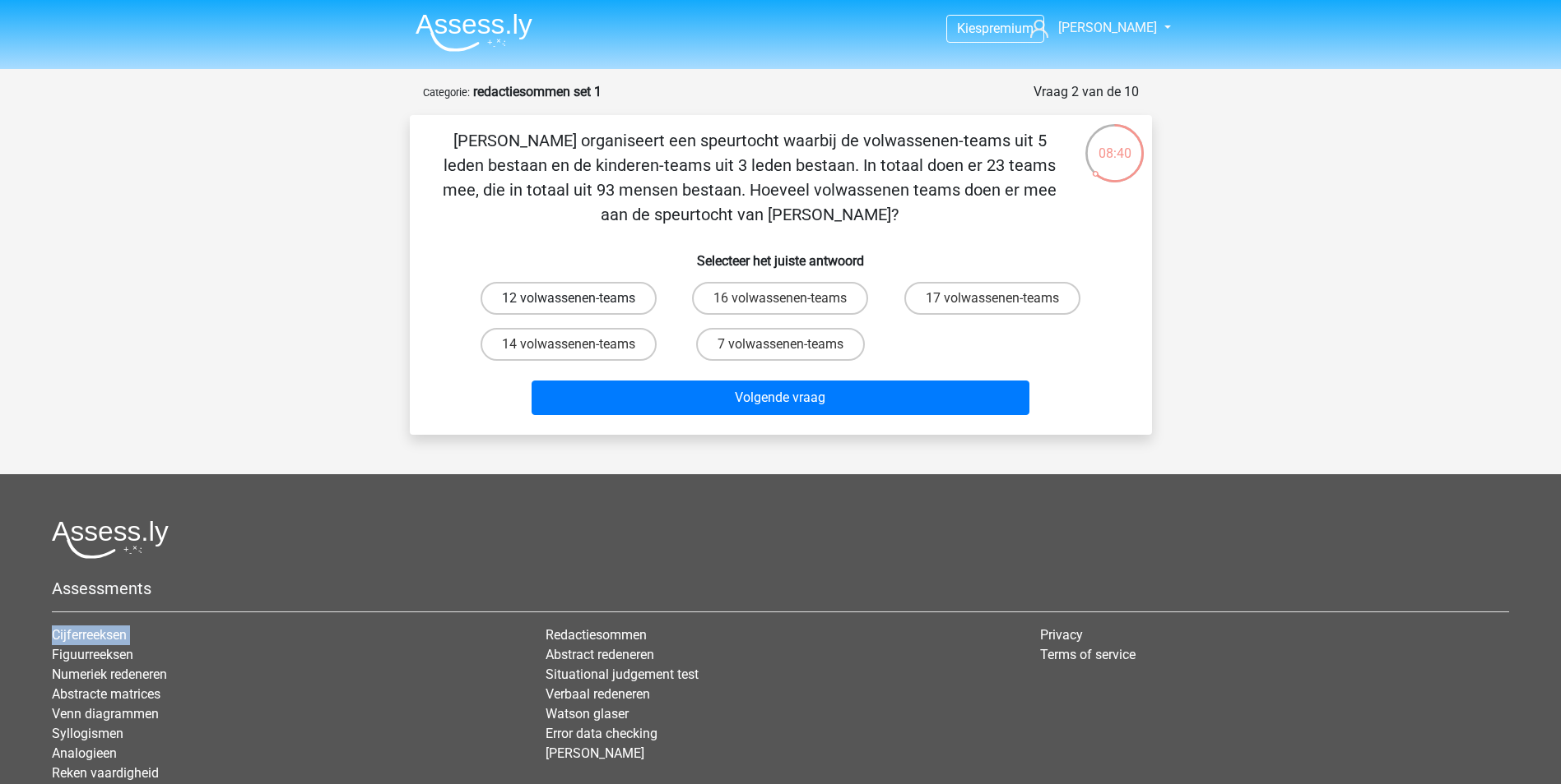
click at [579, 301] on input "12 volwassenen-teams" at bounding box center [574, 303] width 11 height 11
radio input "true"
click at [602, 348] on label "14 volwassenen-teams" at bounding box center [569, 344] width 176 height 33
click at [579, 348] on input "14 volwassenen-teams" at bounding box center [574, 350] width 11 height 11
radio input "true"
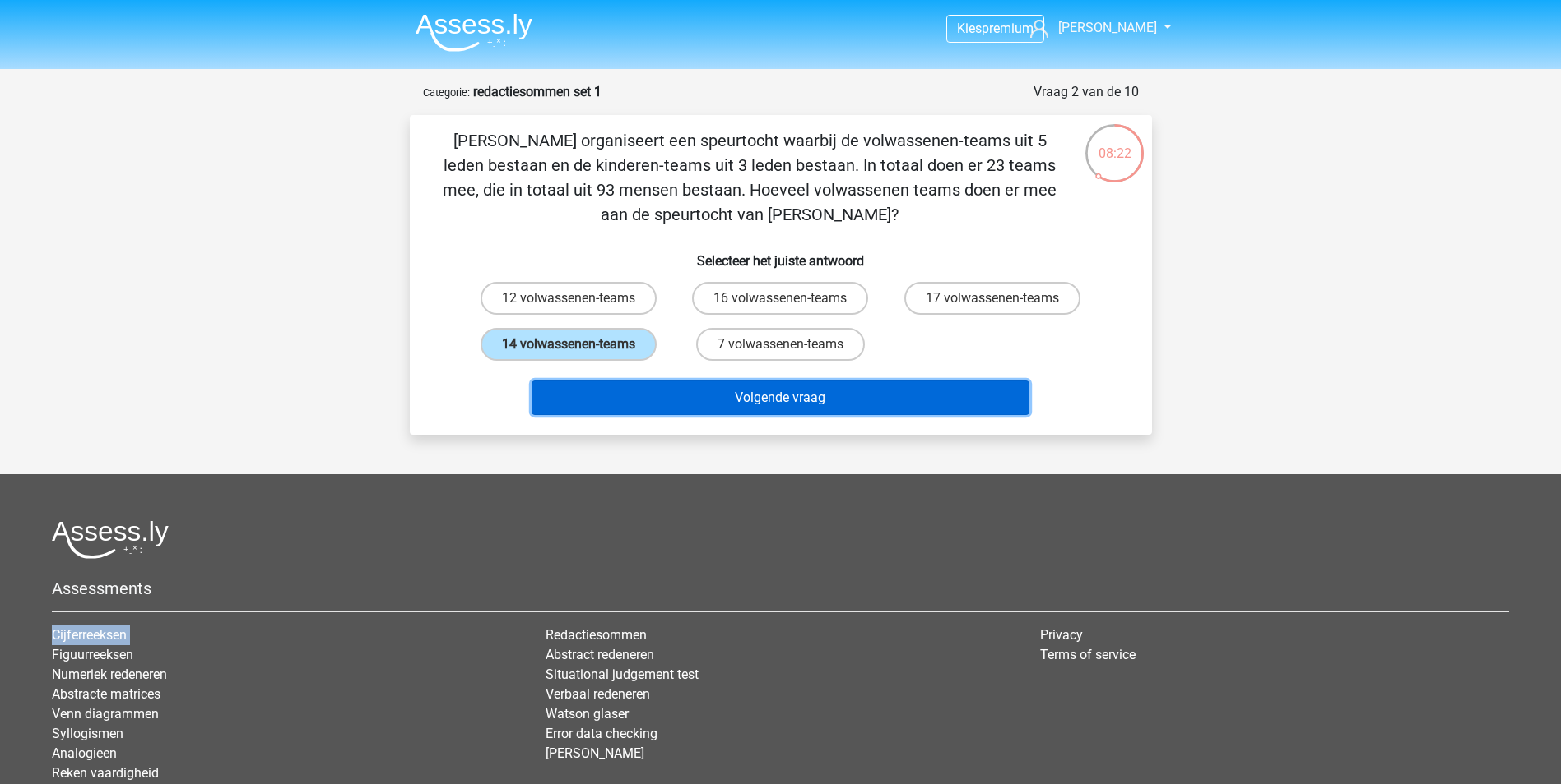
click at [709, 386] on button "Volgende vraag" at bounding box center [780, 398] width 498 height 34
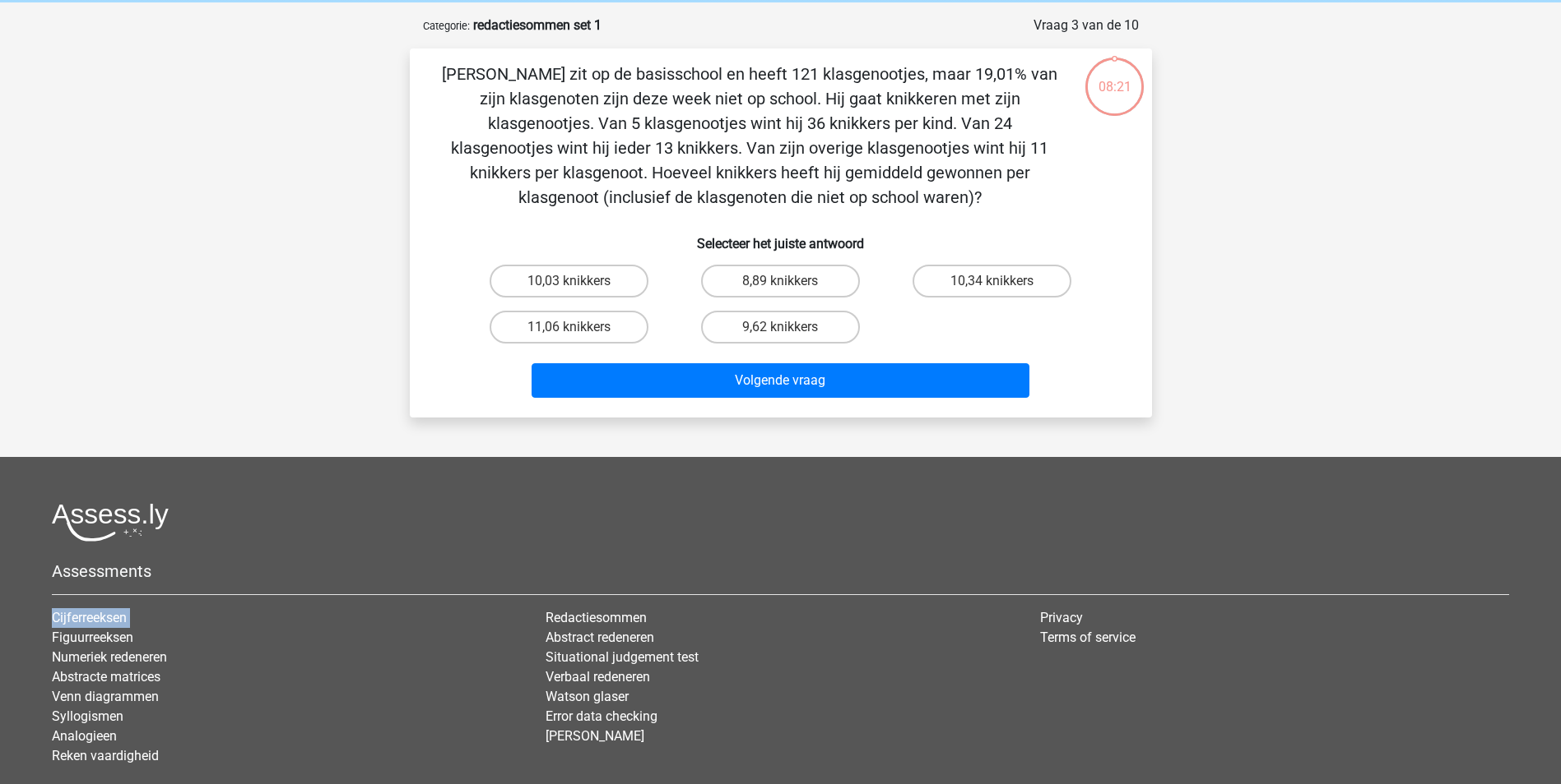
scroll to position [82, 0]
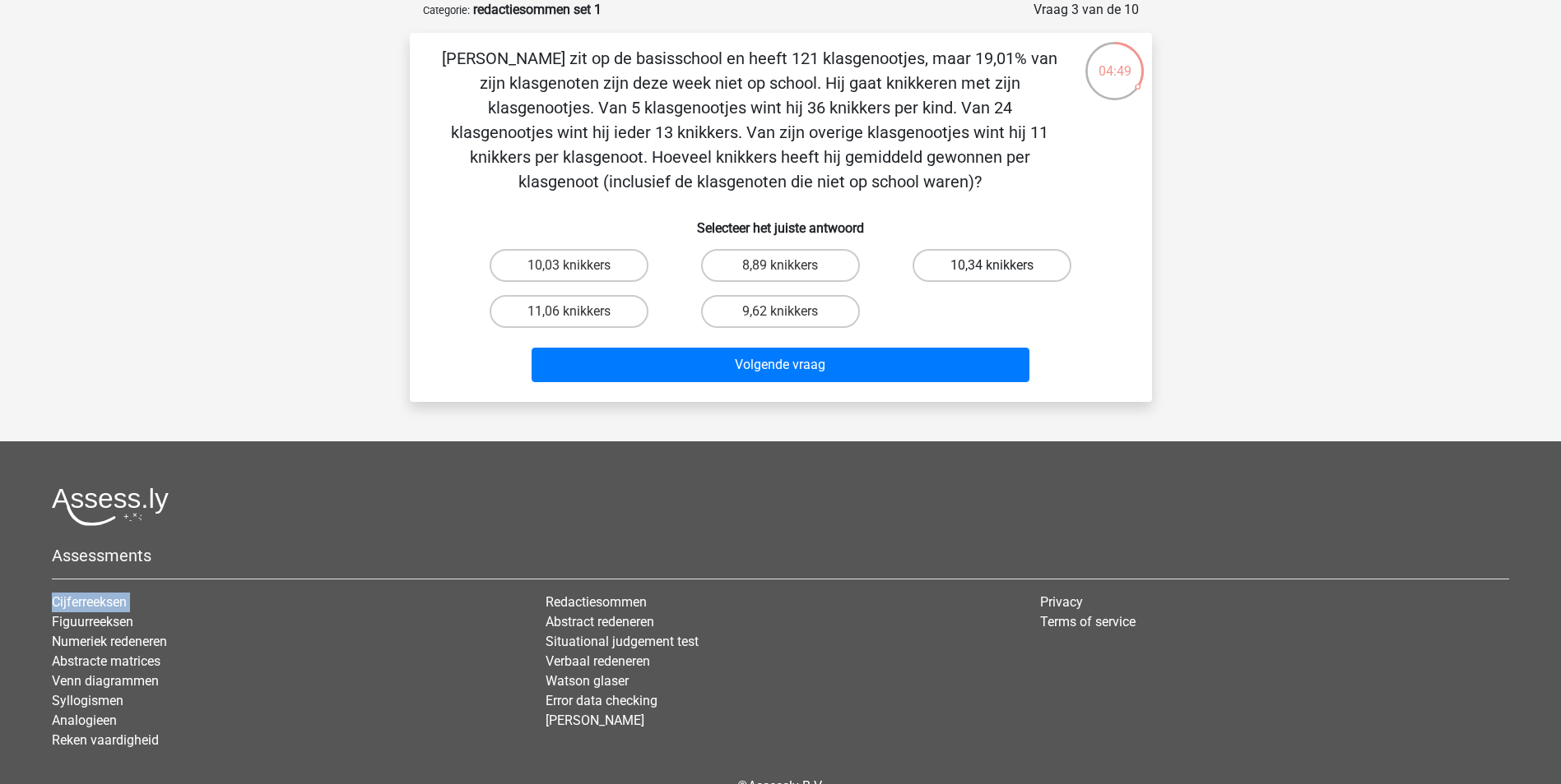
click at [1013, 263] on label "10,34 knikkers" at bounding box center [992, 265] width 159 height 33
click at [1003, 265] on input "10,34 knikkers" at bounding box center [997, 271] width 11 height 11
radio input "true"
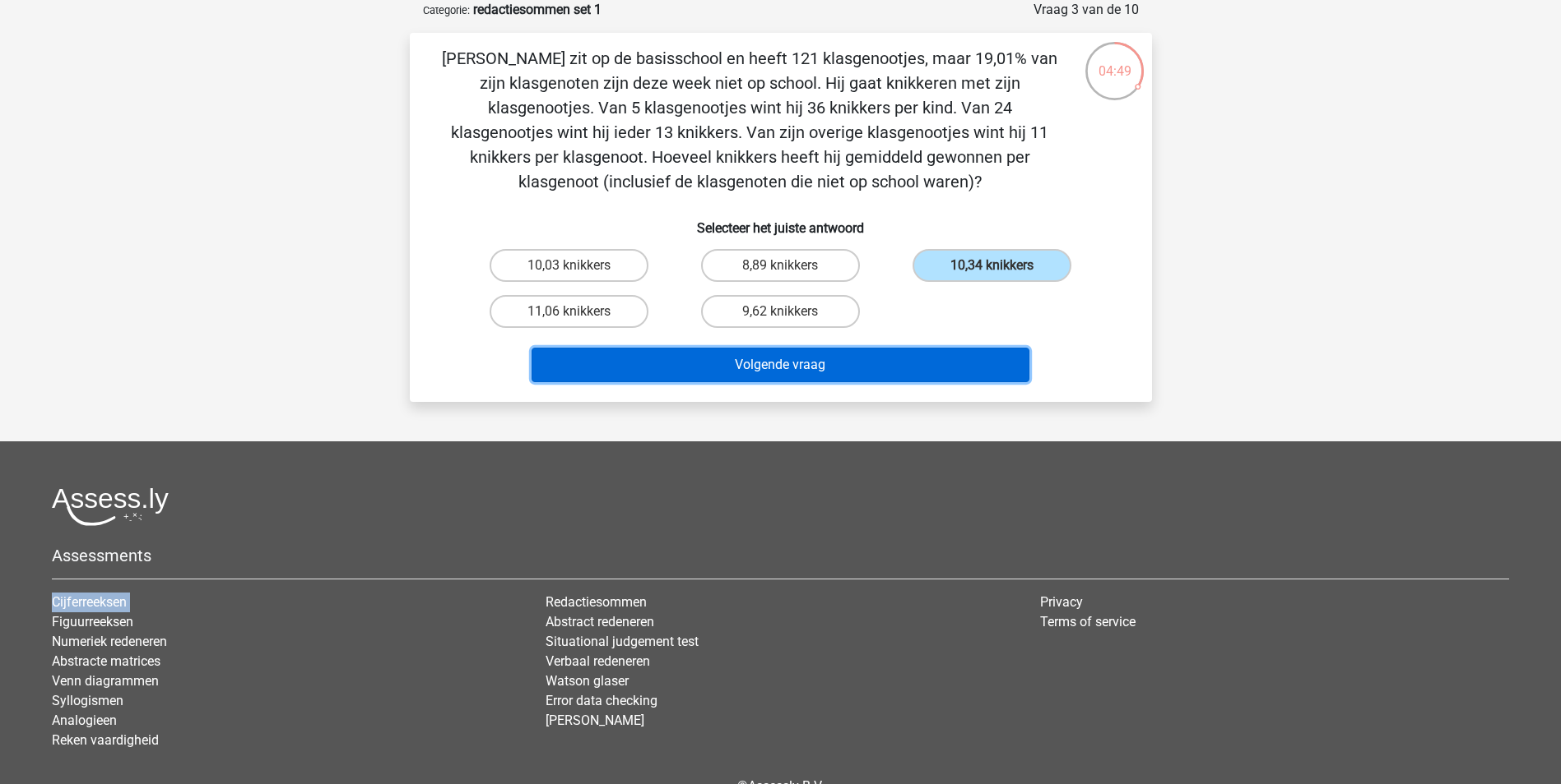
click at [877, 367] on button "Volgende vraag" at bounding box center [780, 364] width 498 height 34
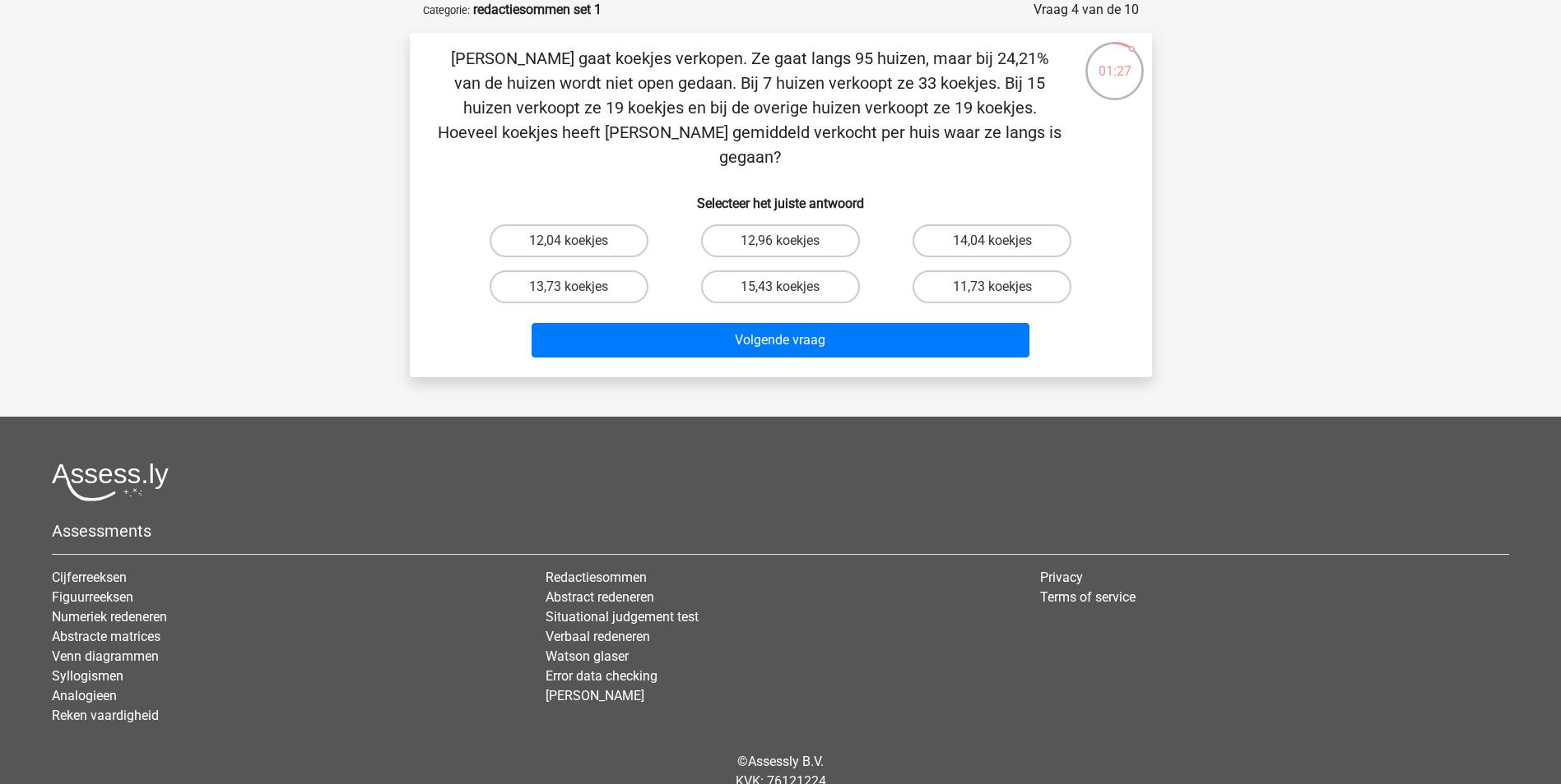
drag, startPoint x: 0, startPoint y: 384, endPoint x: 20, endPoint y: 370, distance: 24.4
click at [6, 375] on div "Kies premium johan johan.ouwehand@hotmail.com" at bounding box center [780, 385] width 1561 height 933
click at [972, 225] on label "14,04 koekjes" at bounding box center [992, 241] width 159 height 33
click at [992, 241] on input "14,04 koekjes" at bounding box center [997, 246] width 11 height 11
radio input "true"
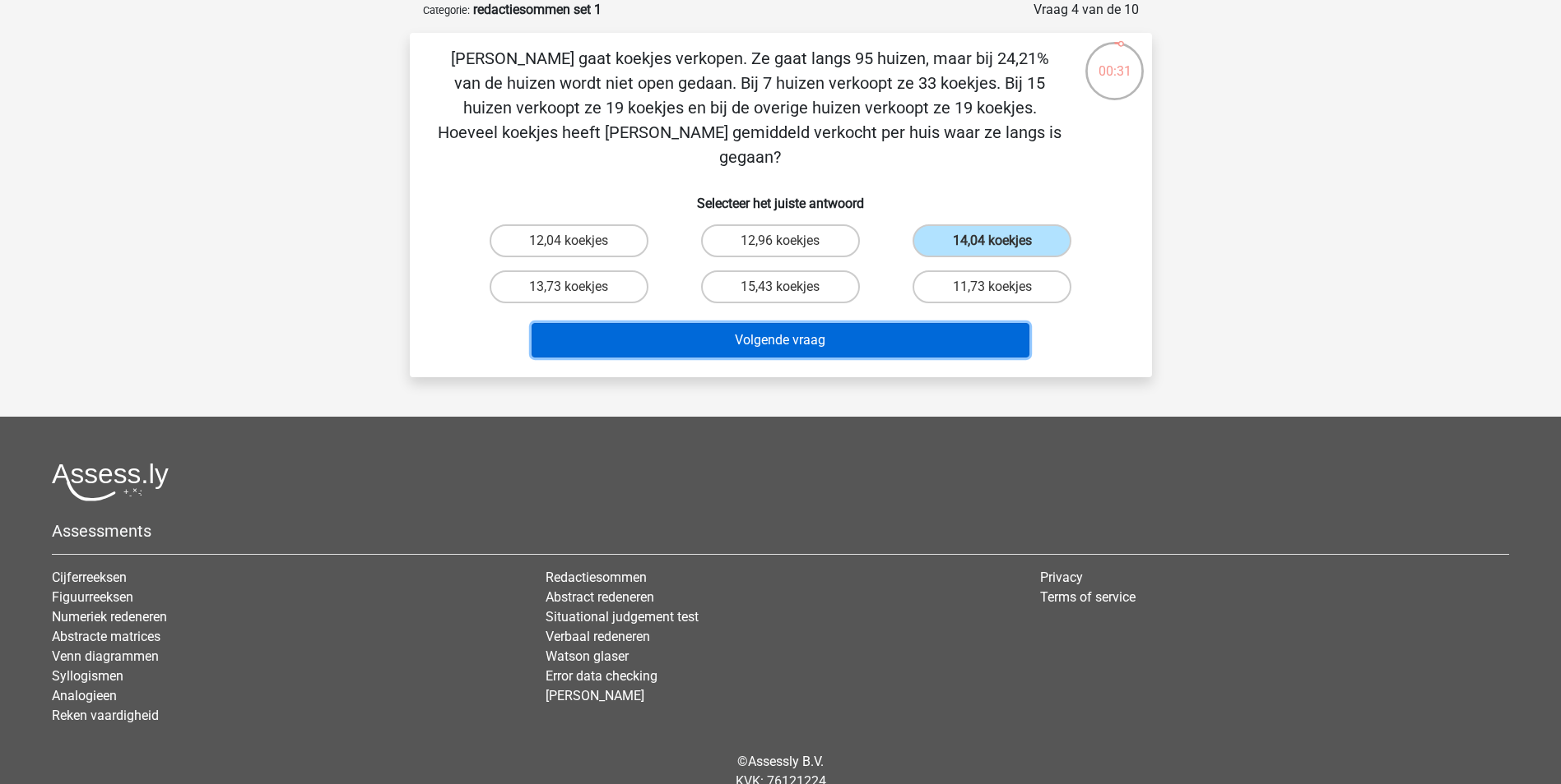
click at [857, 323] on button "Volgende vraag" at bounding box center [780, 340] width 498 height 34
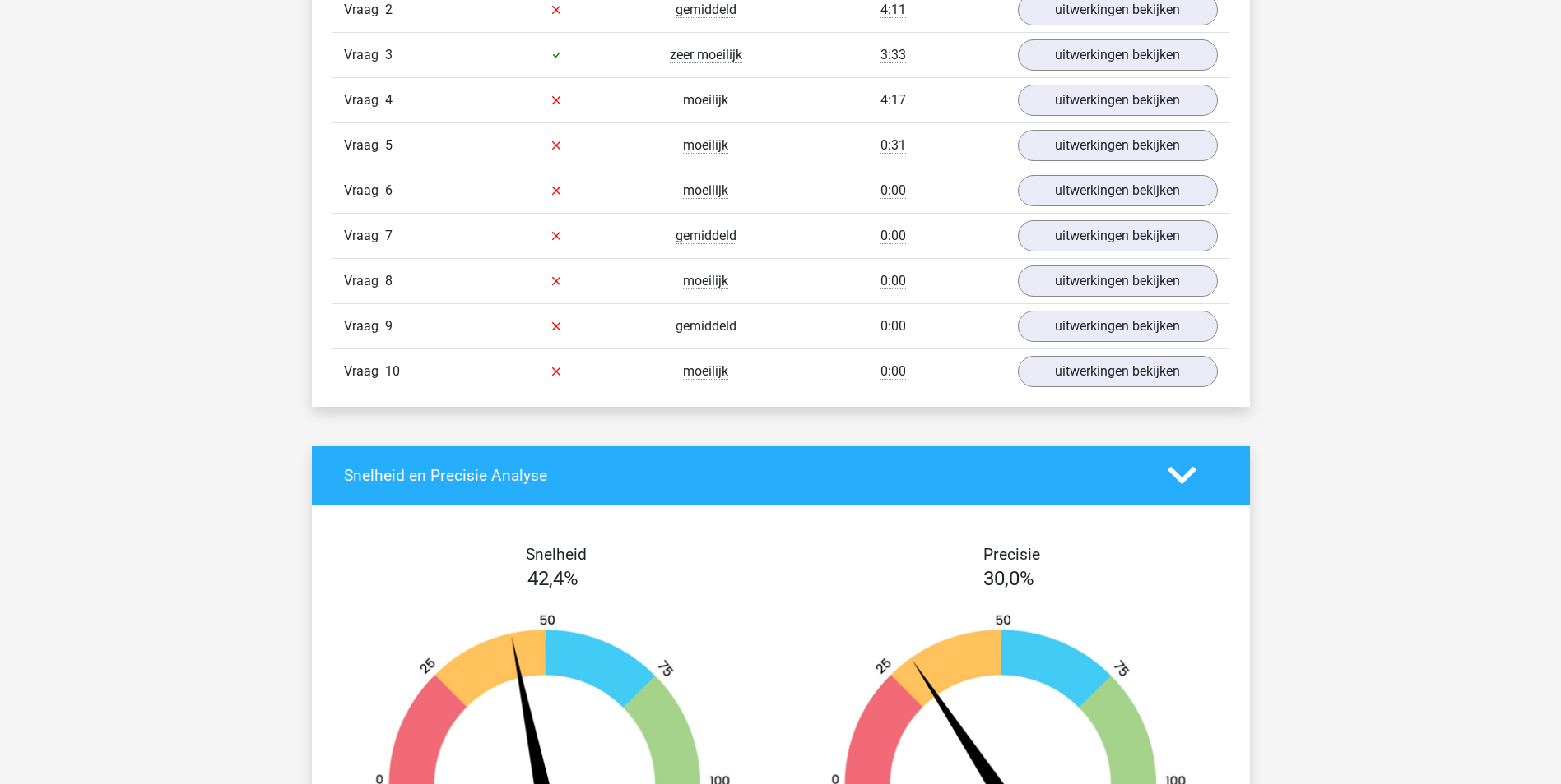
scroll to position [1234, 0]
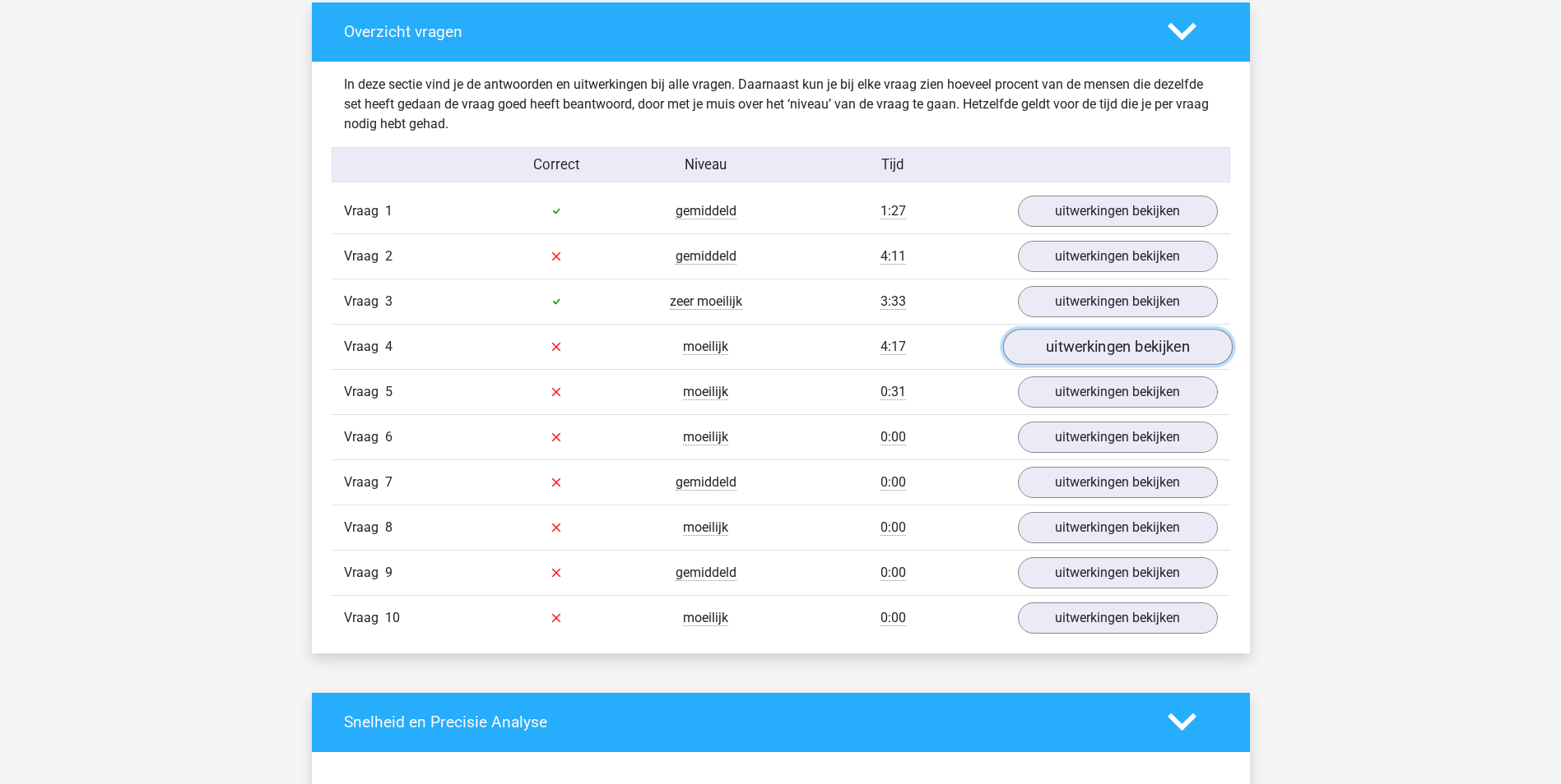
click at [1077, 345] on link "uitwerkingen bekijken" at bounding box center [1117, 347] width 229 height 36
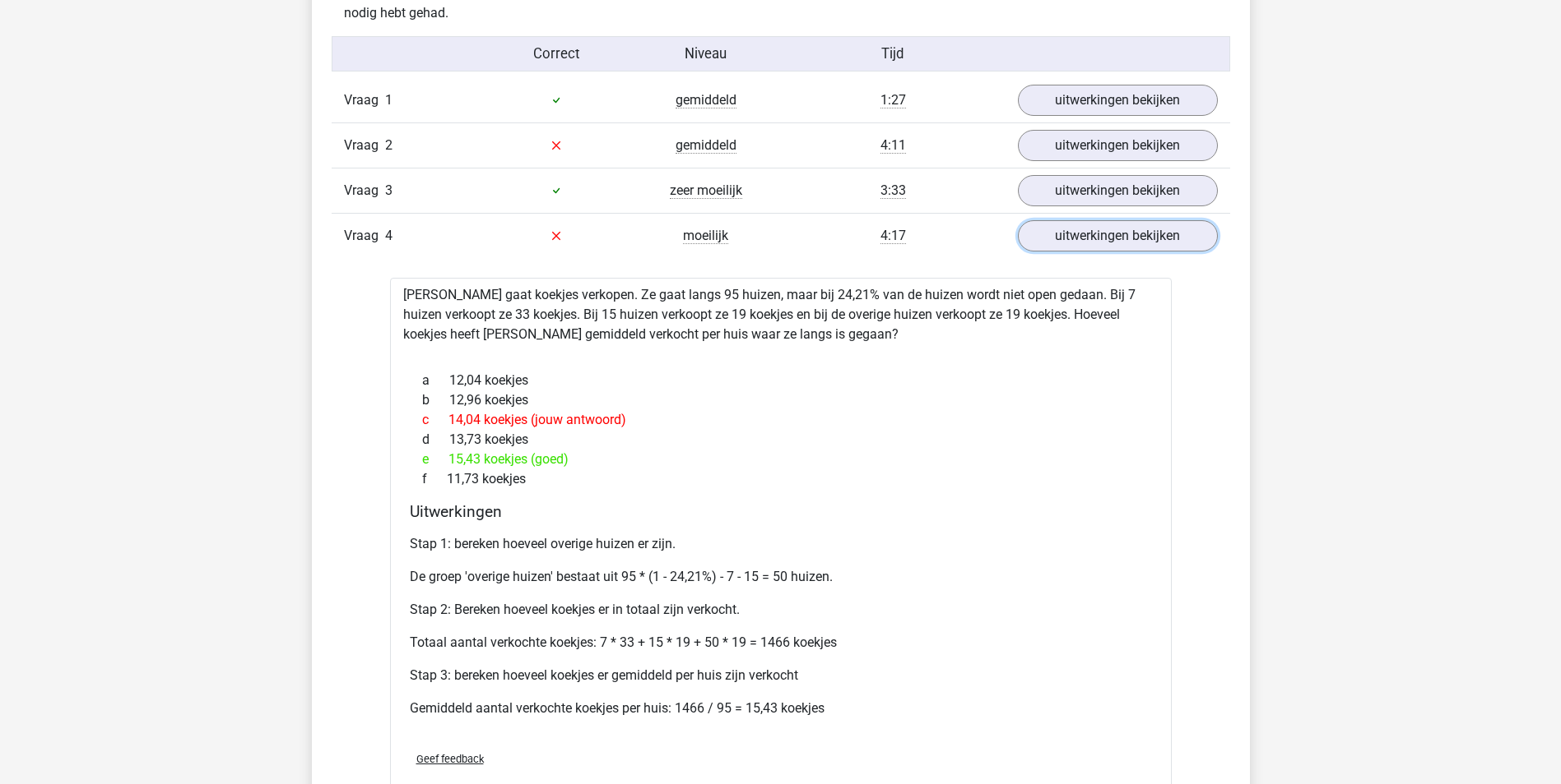
scroll to position [1316, 0]
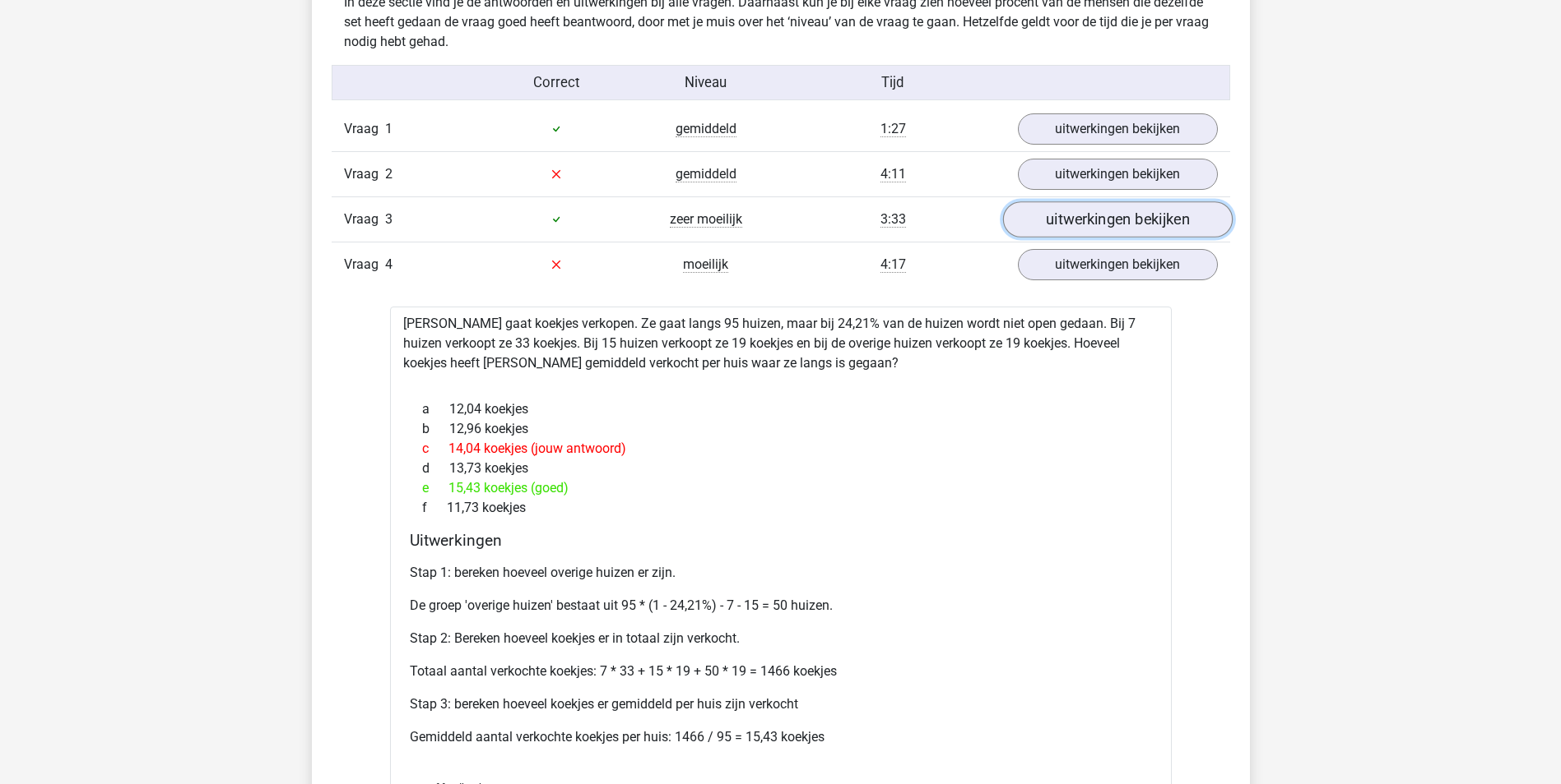
click at [1041, 220] on link "uitwerkingen bekijken" at bounding box center [1117, 219] width 229 height 36
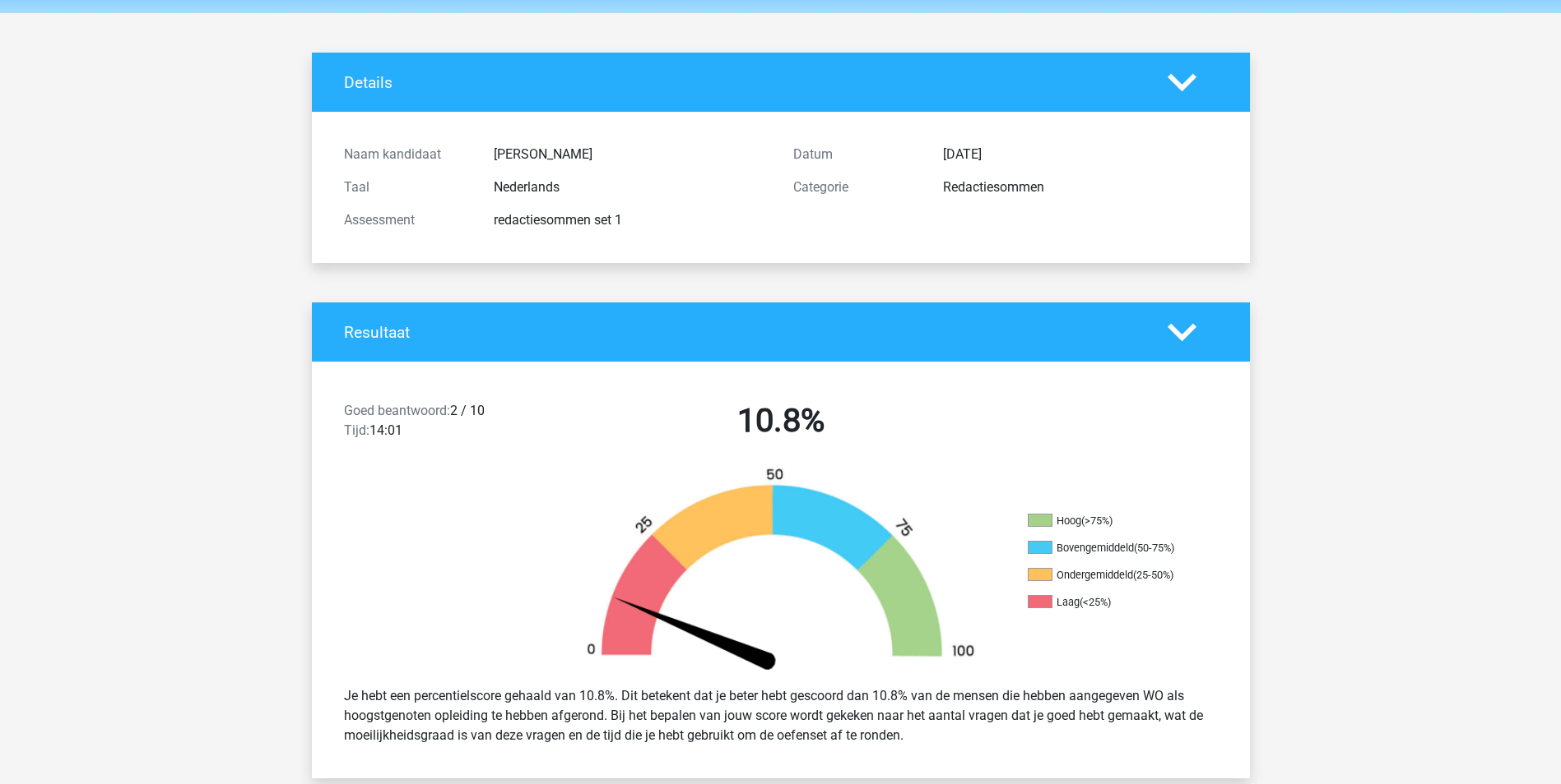
scroll to position [0, 0]
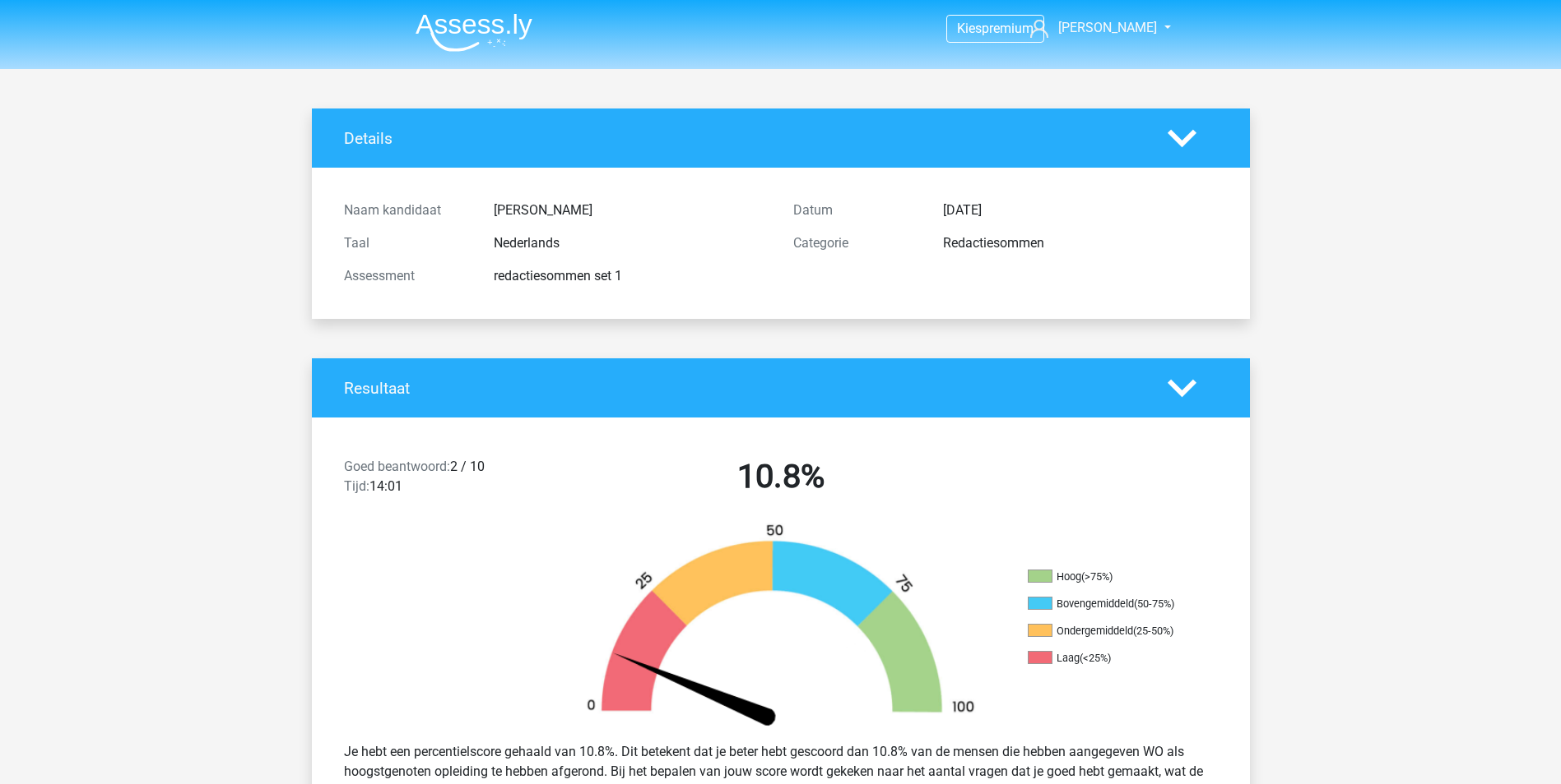
click at [477, 38] on img at bounding box center [474, 33] width 116 height 39
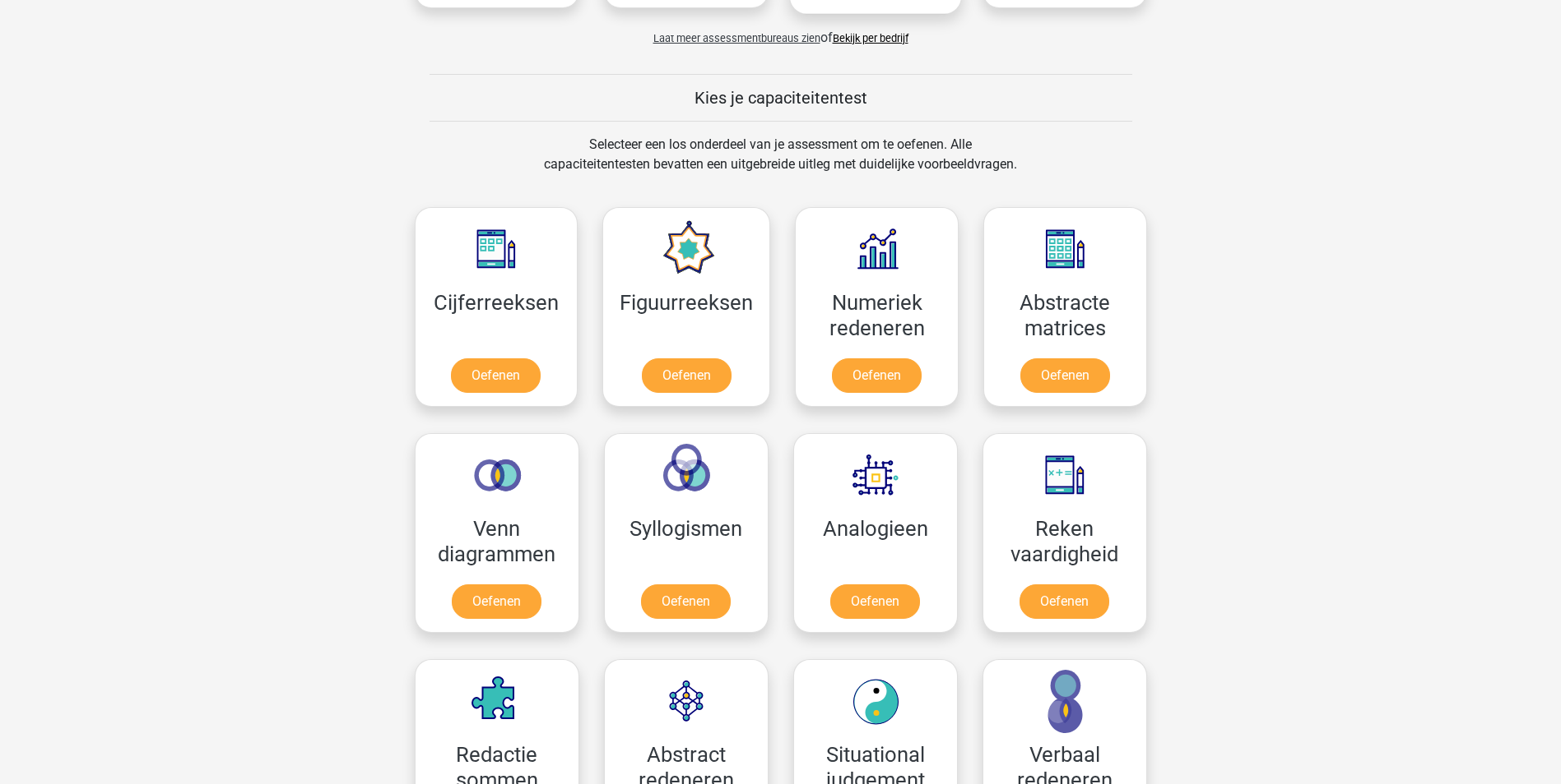
scroll to position [576, 0]
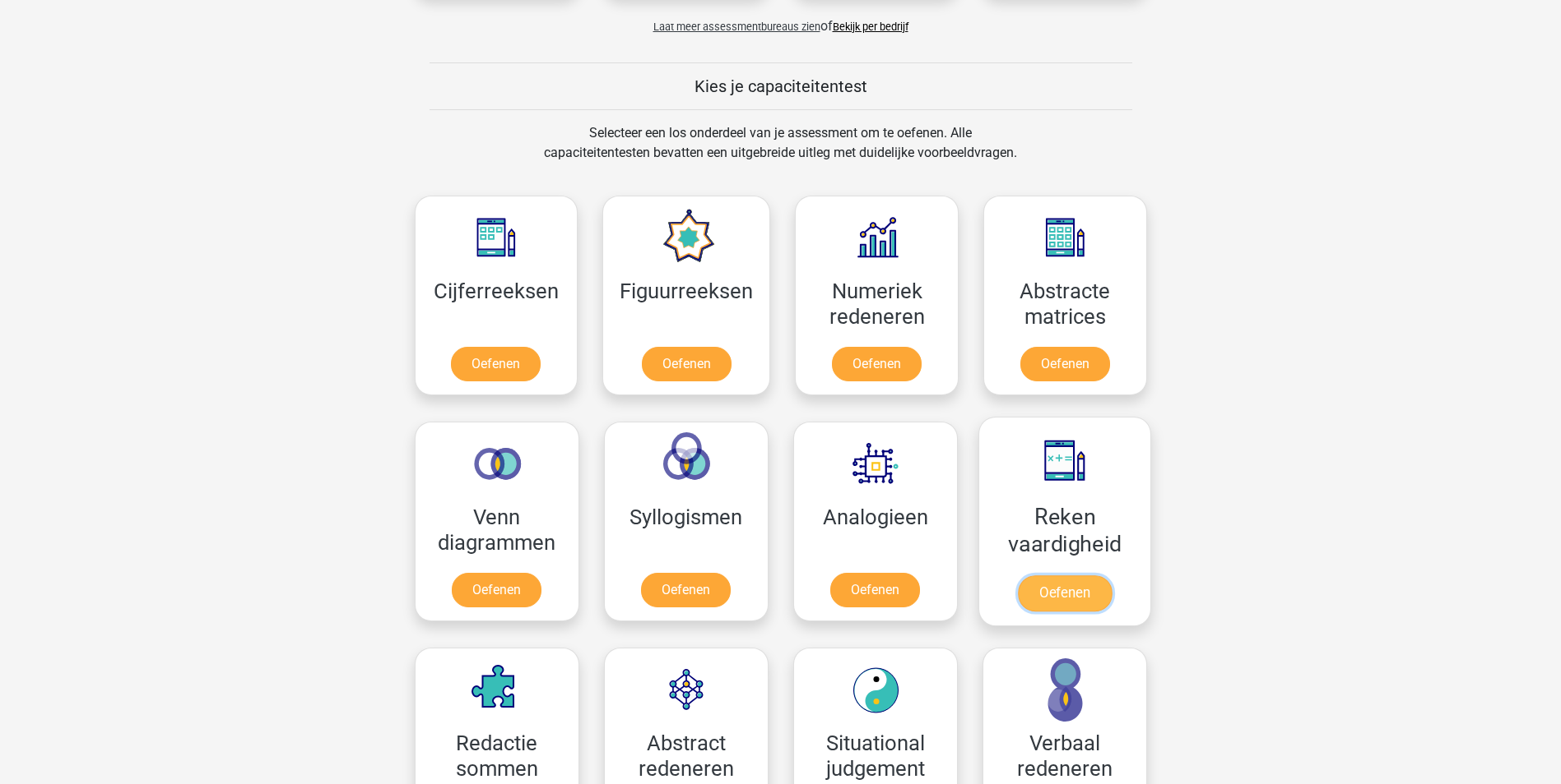
click at [1058, 587] on link "Oefenen" at bounding box center [1063, 594] width 94 height 36
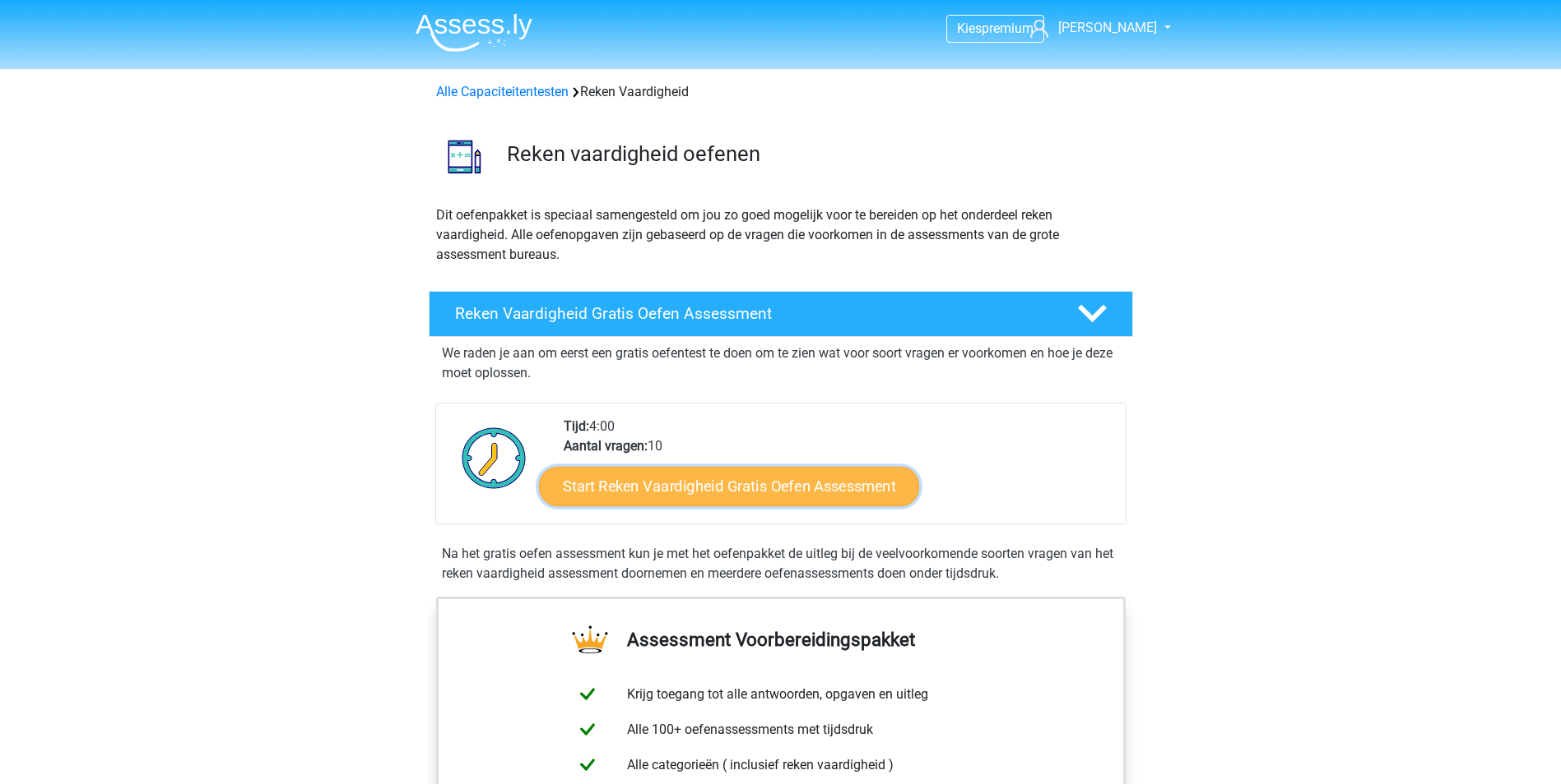
click at [802, 477] on link "Start Reken Vaardigheid Gratis Oefen Assessment" at bounding box center [729, 486] width 380 height 40
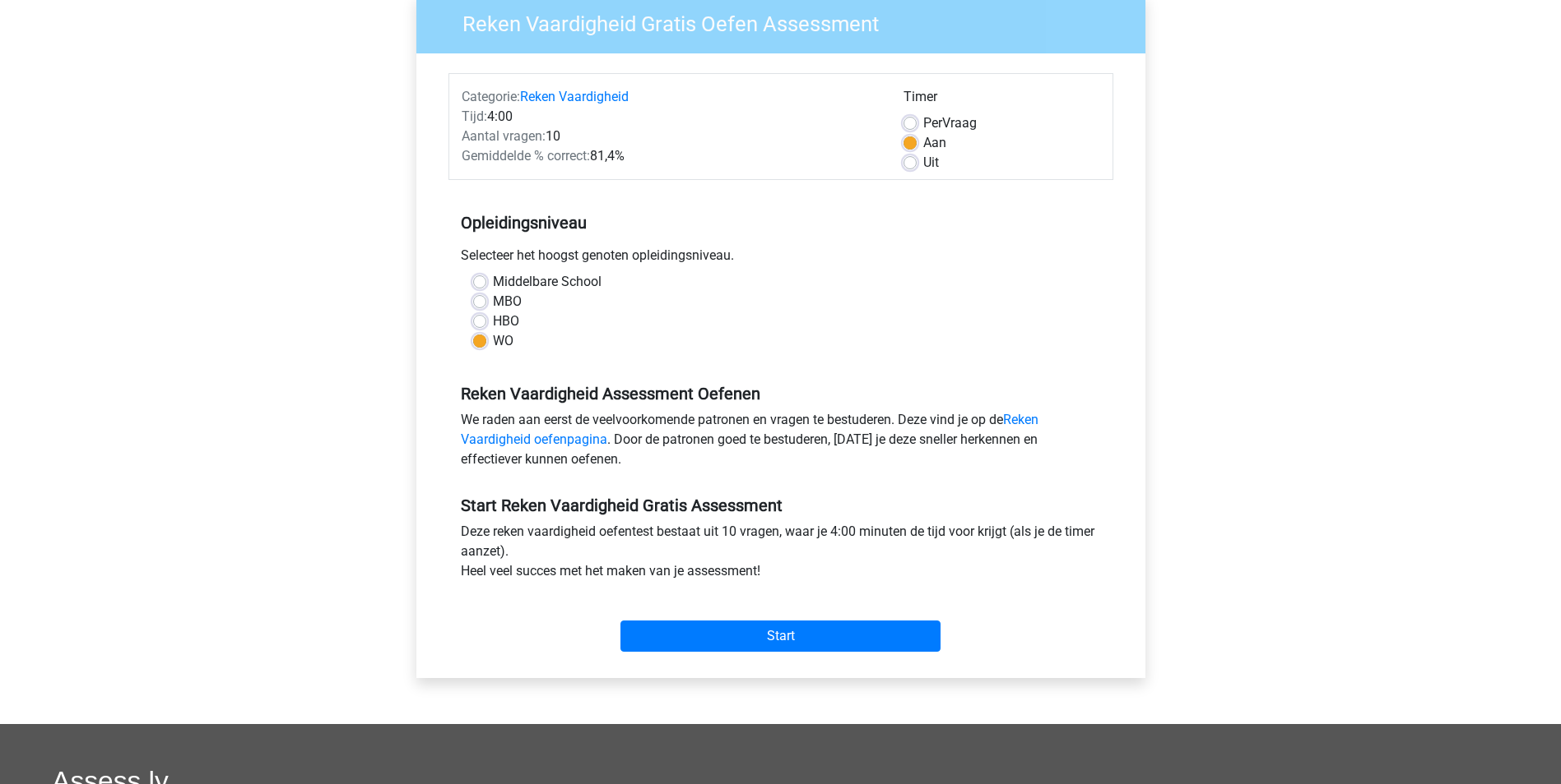
scroll to position [164, 0]
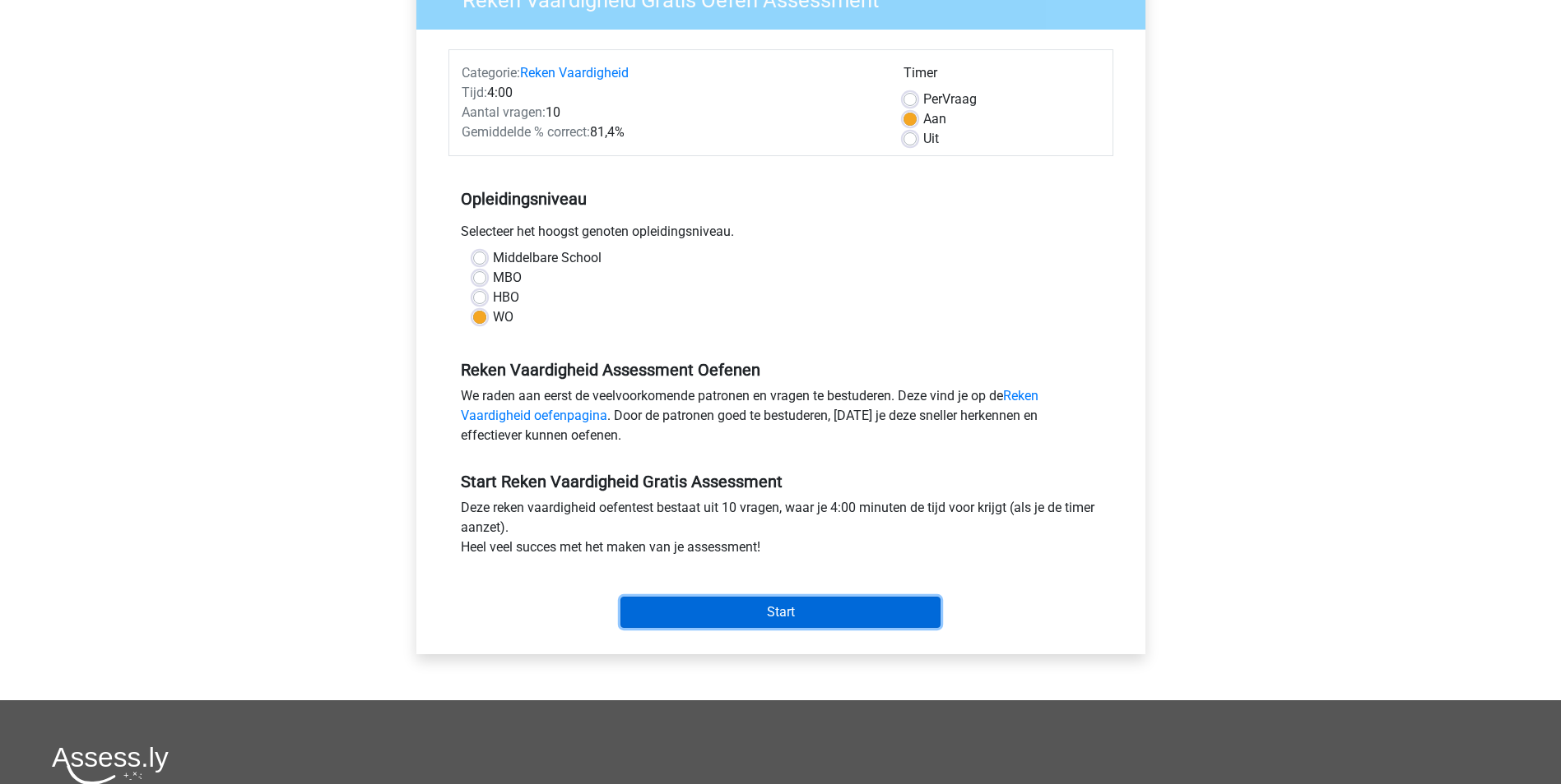
click at [882, 606] on input "Start" at bounding box center [780, 612] width 320 height 31
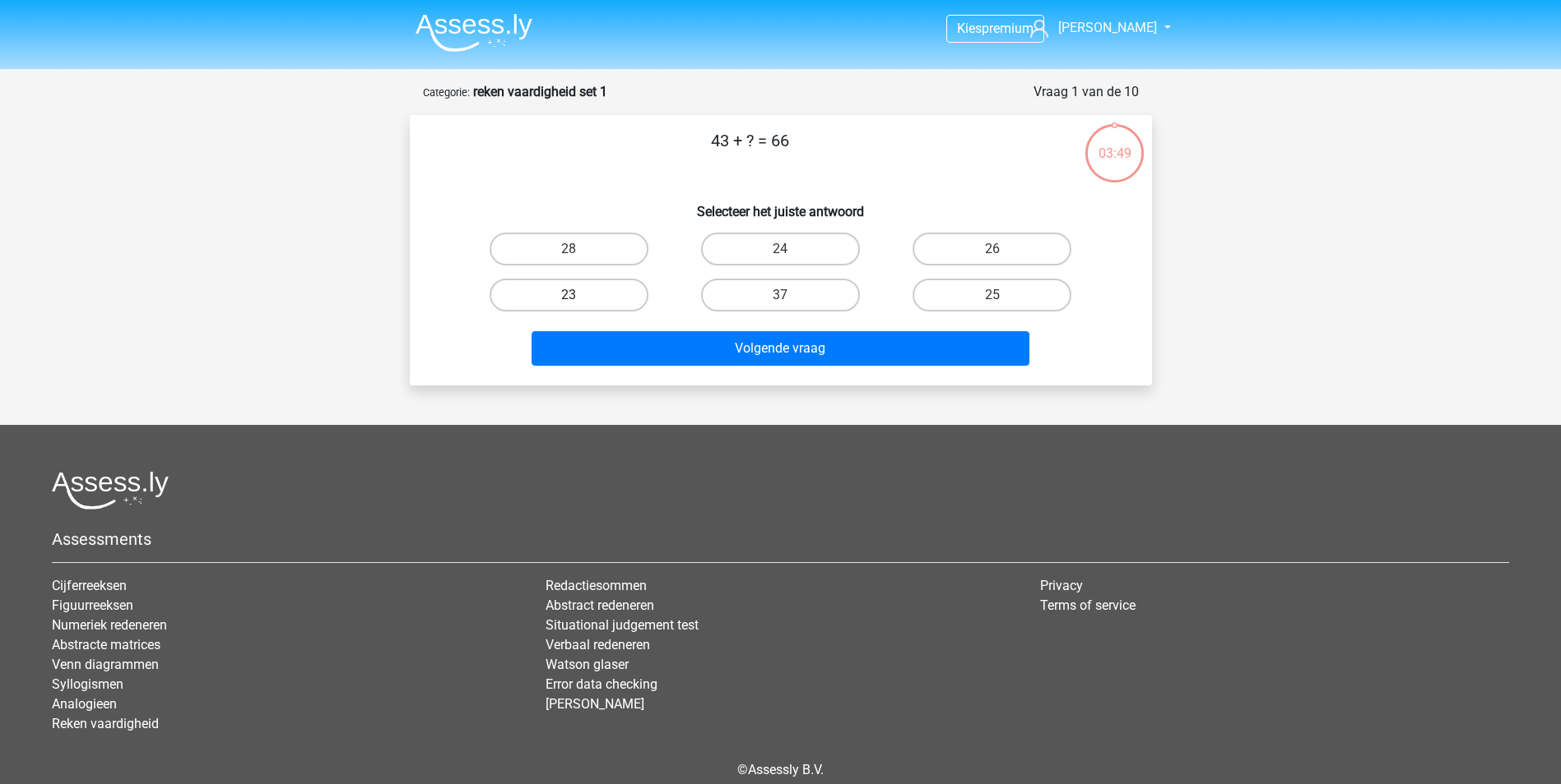
click at [529, 295] on label "23" at bounding box center [569, 295] width 159 height 33
click at [568, 295] on input "23" at bounding box center [574, 301] width 11 height 11
radio input "true"
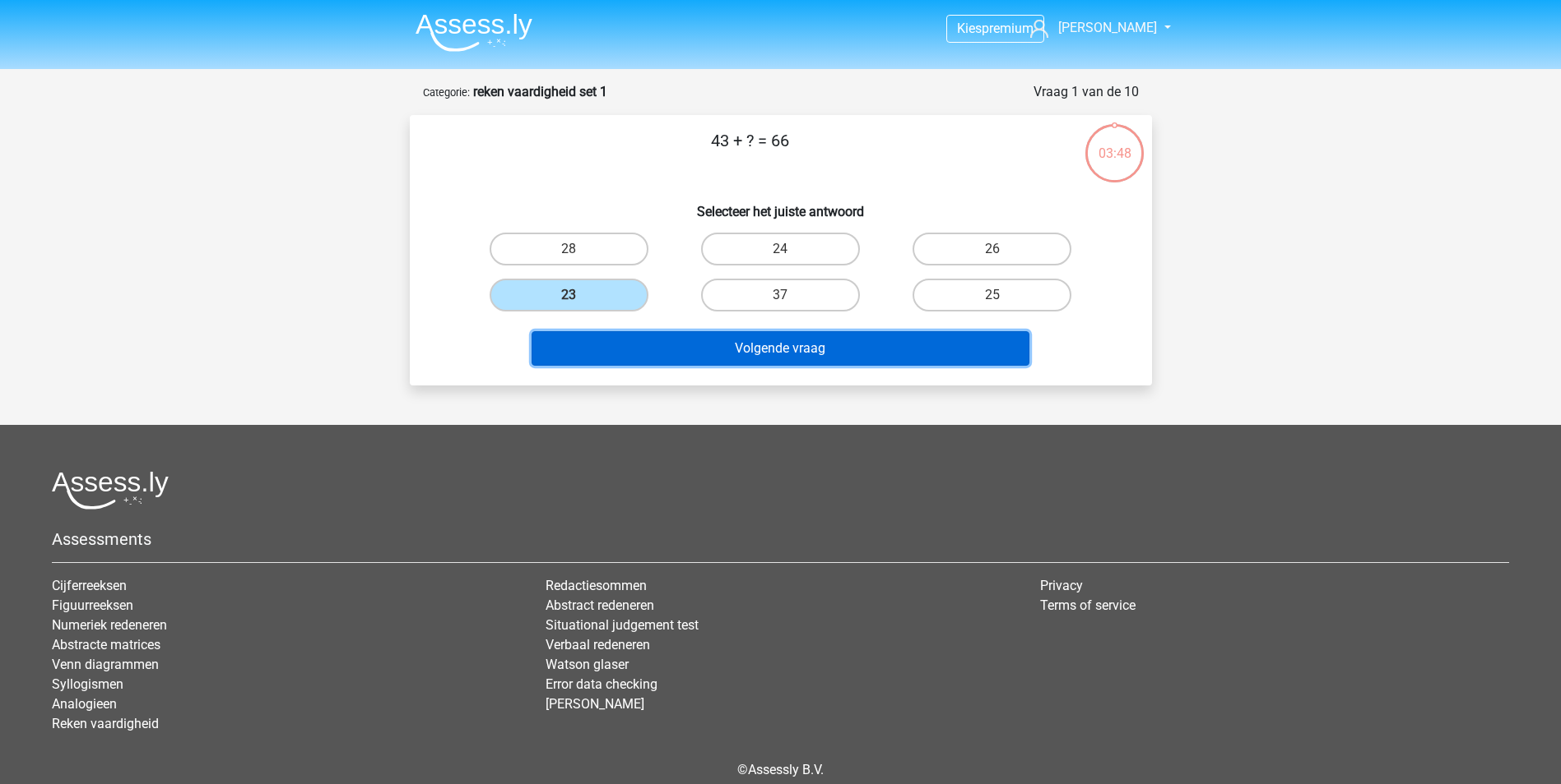
click at [670, 348] on button "Volgende vraag" at bounding box center [780, 348] width 498 height 34
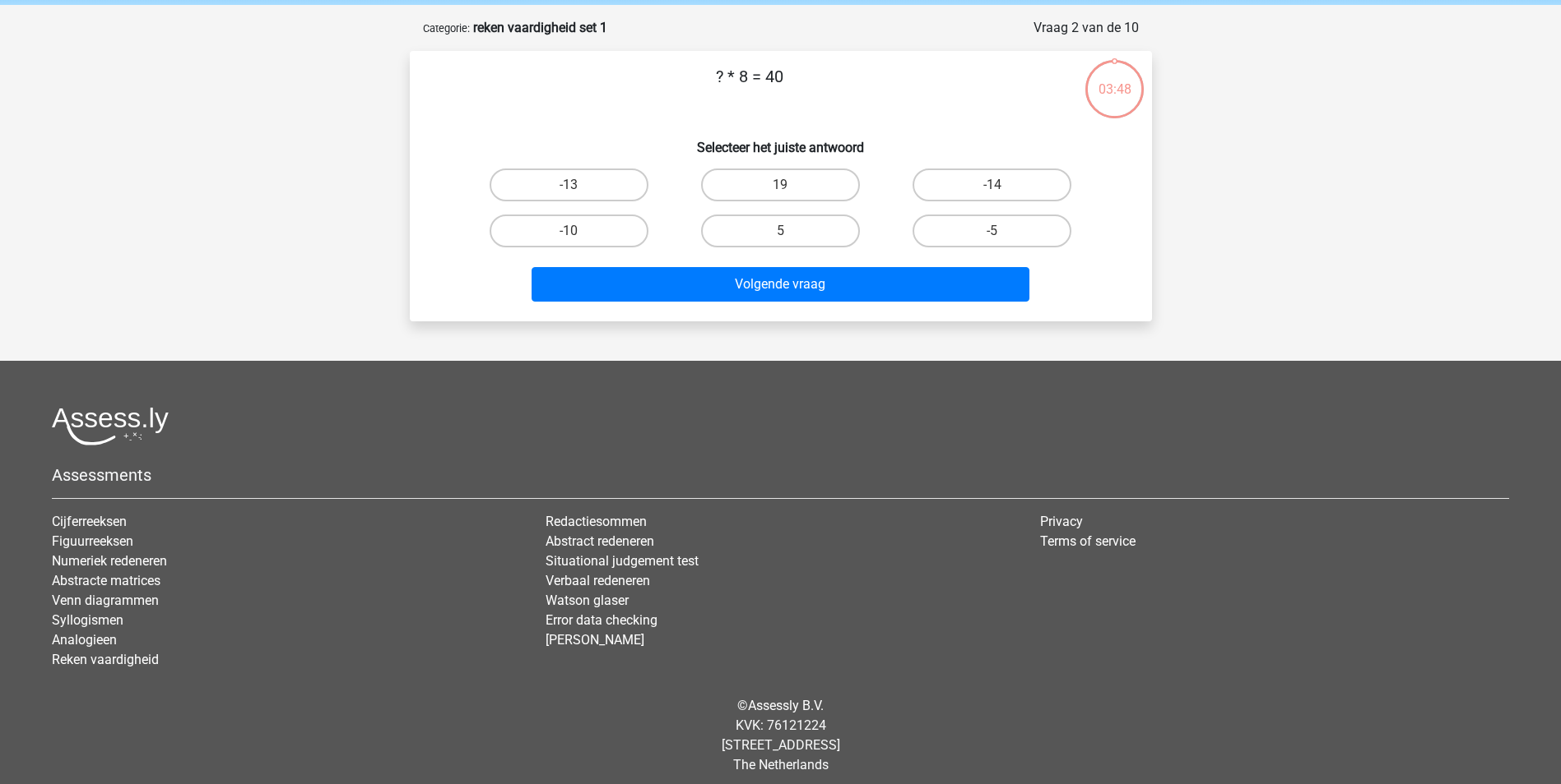
scroll to position [75, 0]
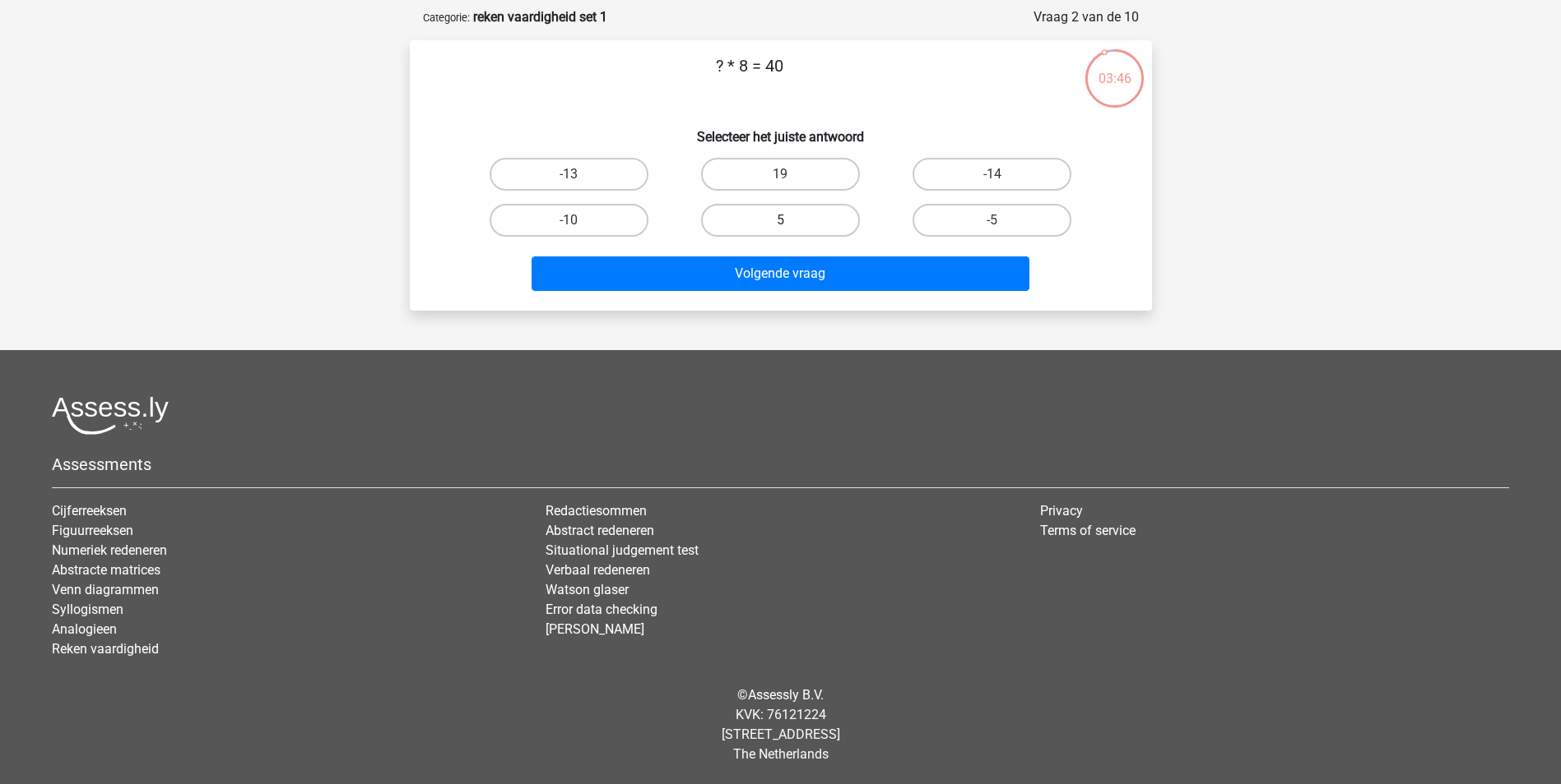
click at [768, 225] on label "5" at bounding box center [780, 220] width 159 height 33
click at [780, 225] on input "5" at bounding box center [785, 226] width 11 height 11
radio input "true"
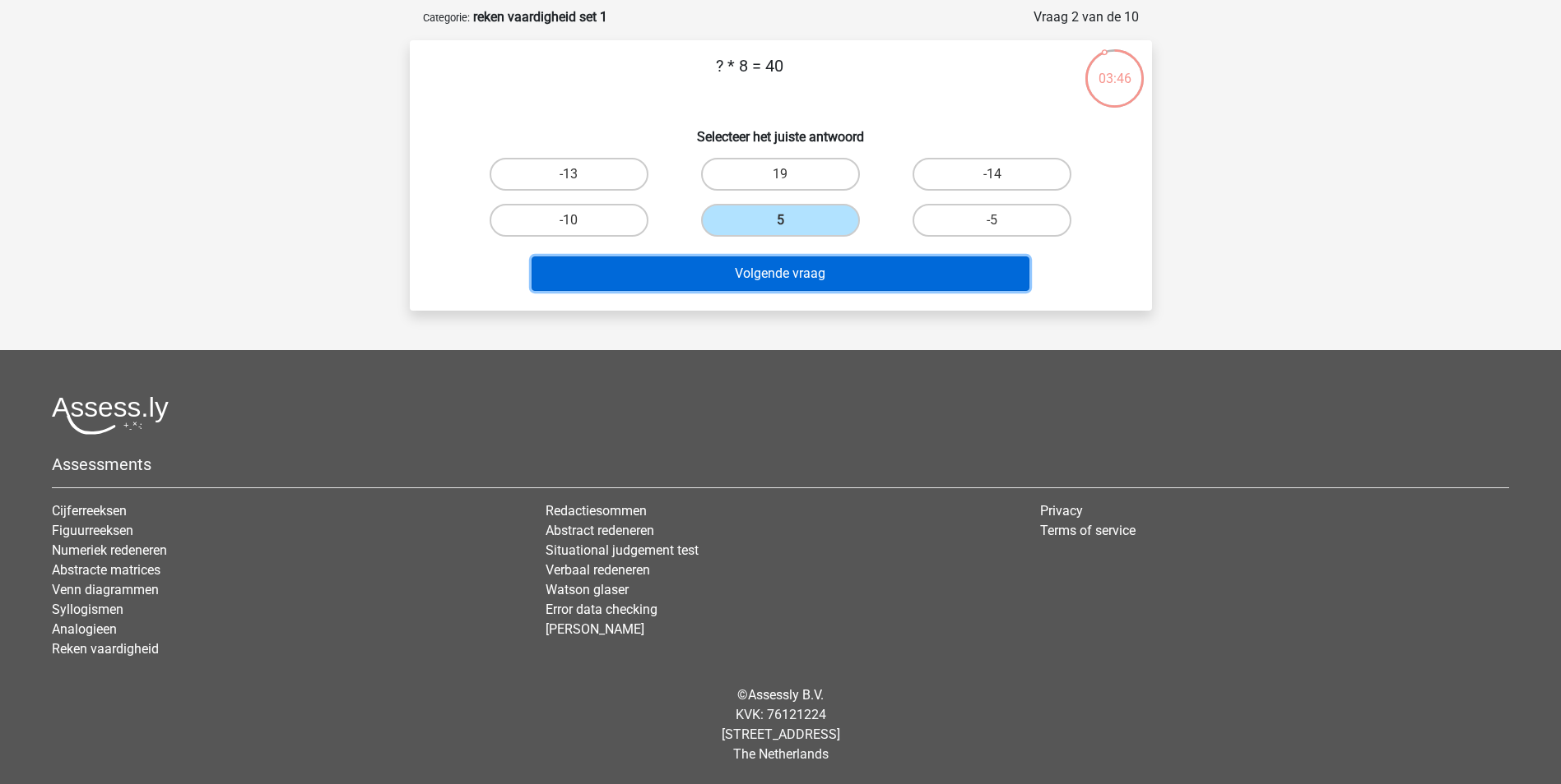
click at [776, 279] on button "Volgende vraag" at bounding box center [780, 273] width 498 height 34
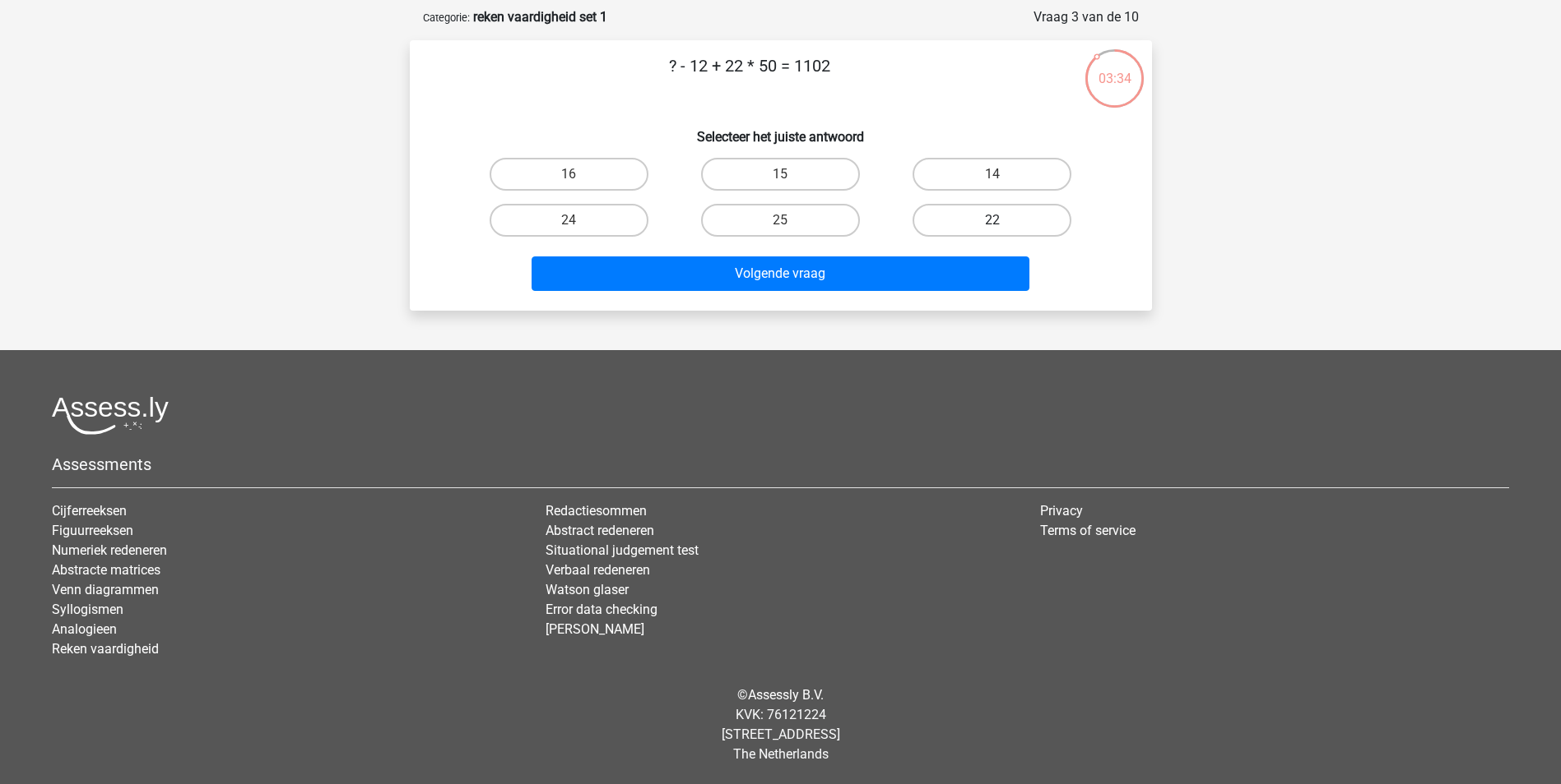
click at [964, 218] on label "22" at bounding box center [992, 220] width 159 height 33
click at [992, 220] on input "22" at bounding box center [997, 226] width 11 height 11
radio input "true"
click at [957, 173] on label "14" at bounding box center [992, 174] width 159 height 33
click at [992, 175] on input "14" at bounding box center [997, 180] width 11 height 11
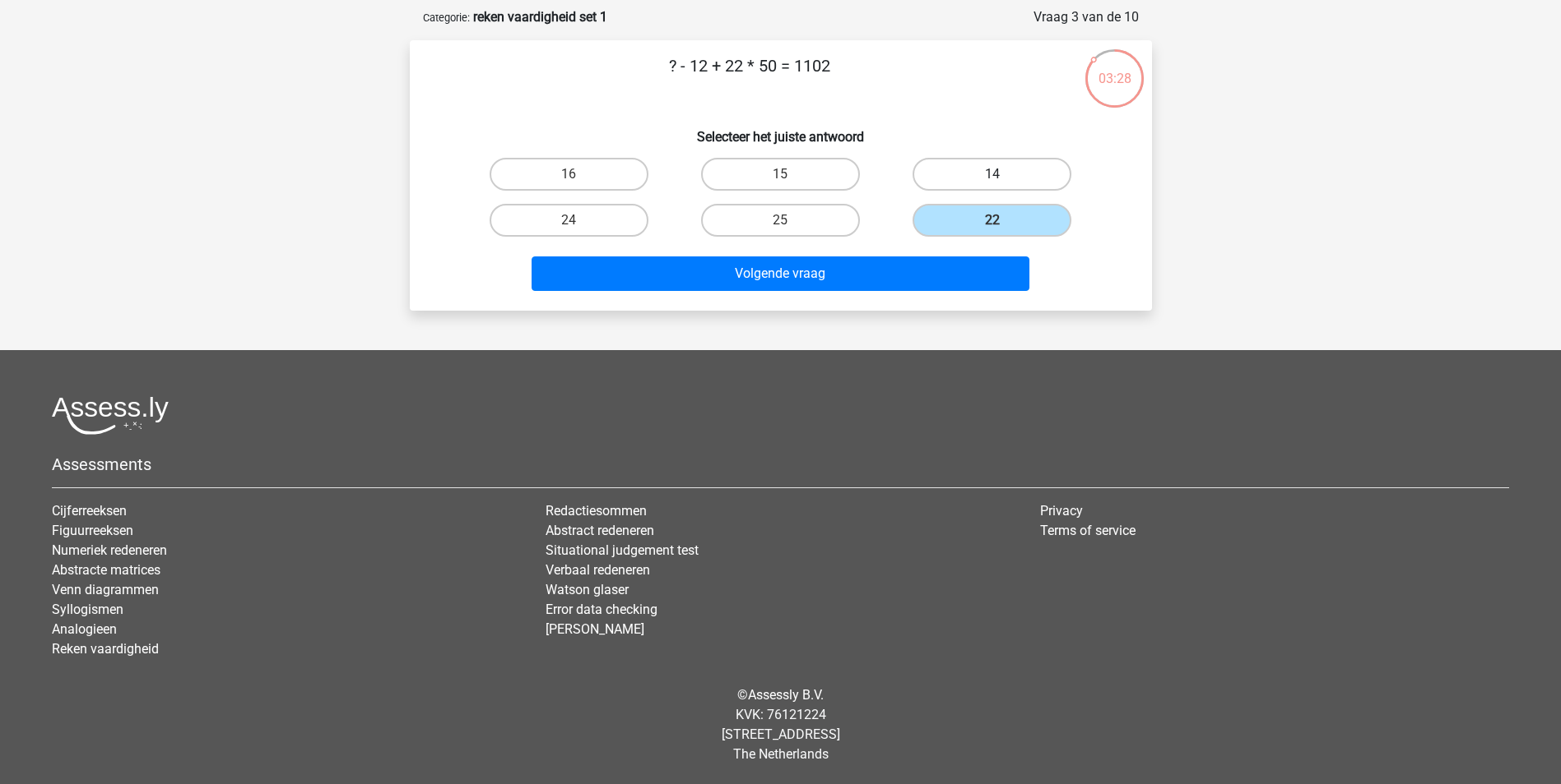
radio input "true"
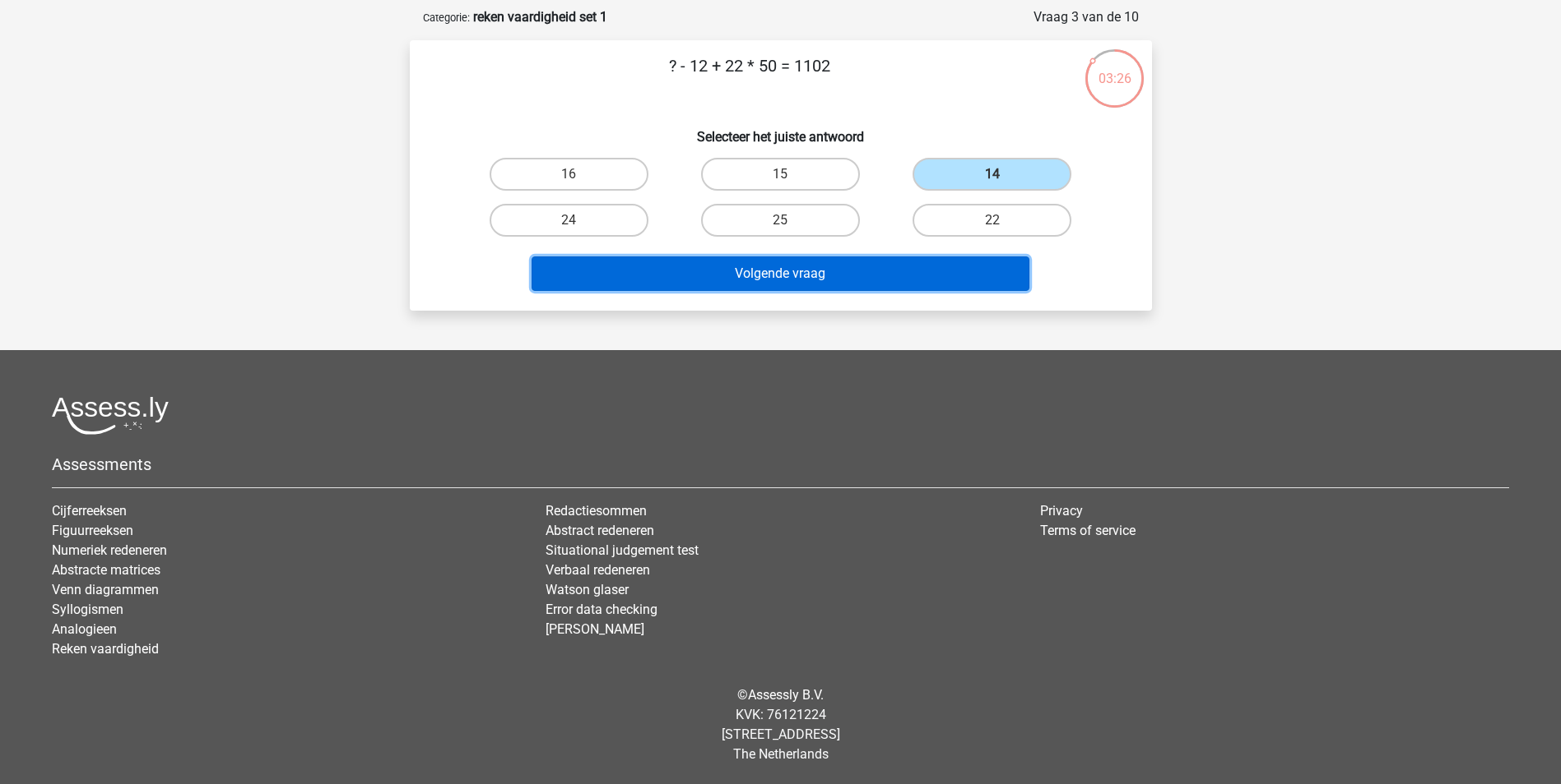
click at [793, 272] on button "Volgende vraag" at bounding box center [780, 273] width 498 height 34
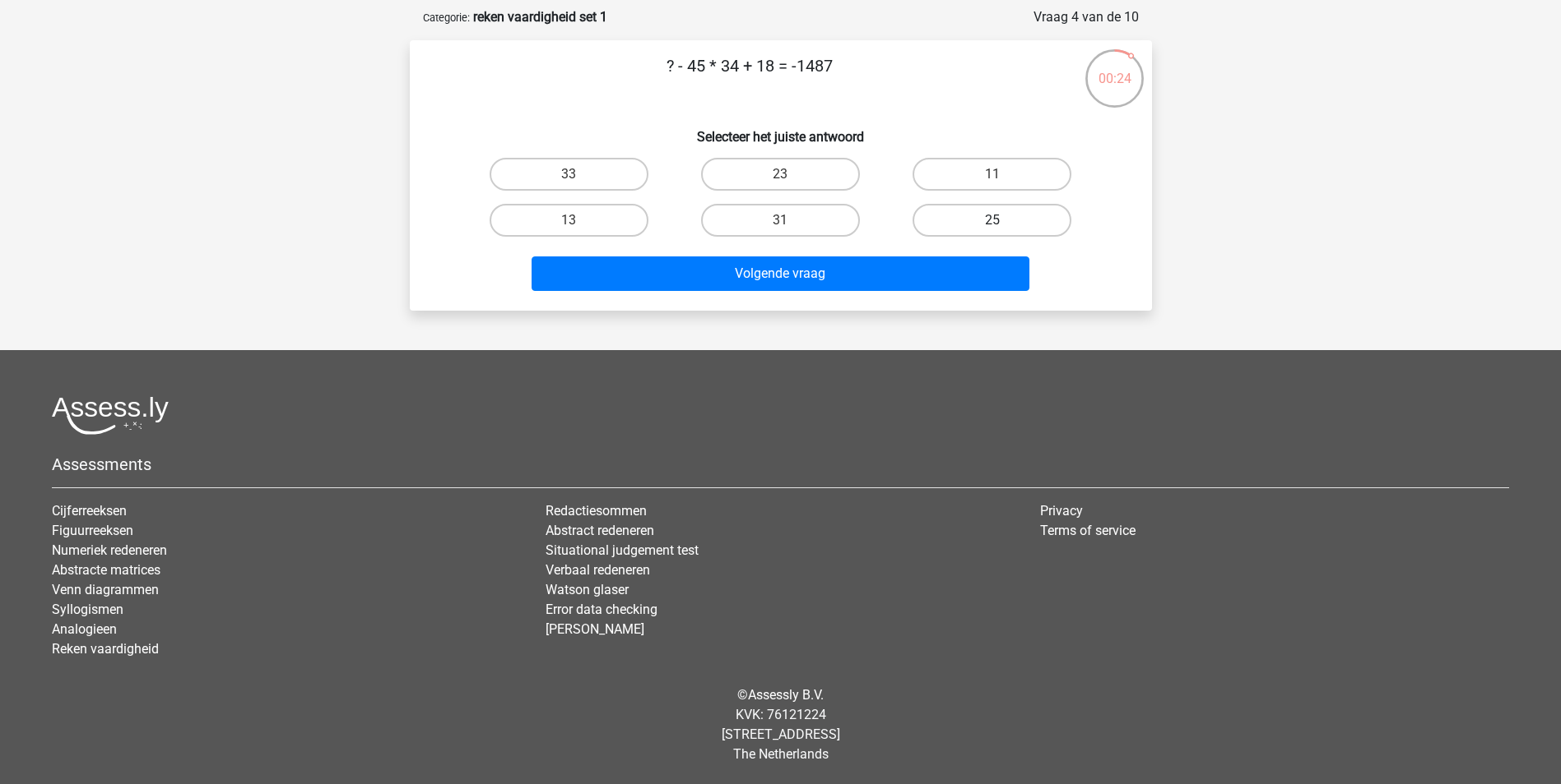
click at [958, 212] on label "25" at bounding box center [992, 220] width 159 height 33
click at [992, 220] on input "25" at bounding box center [997, 226] width 11 height 11
radio input "true"
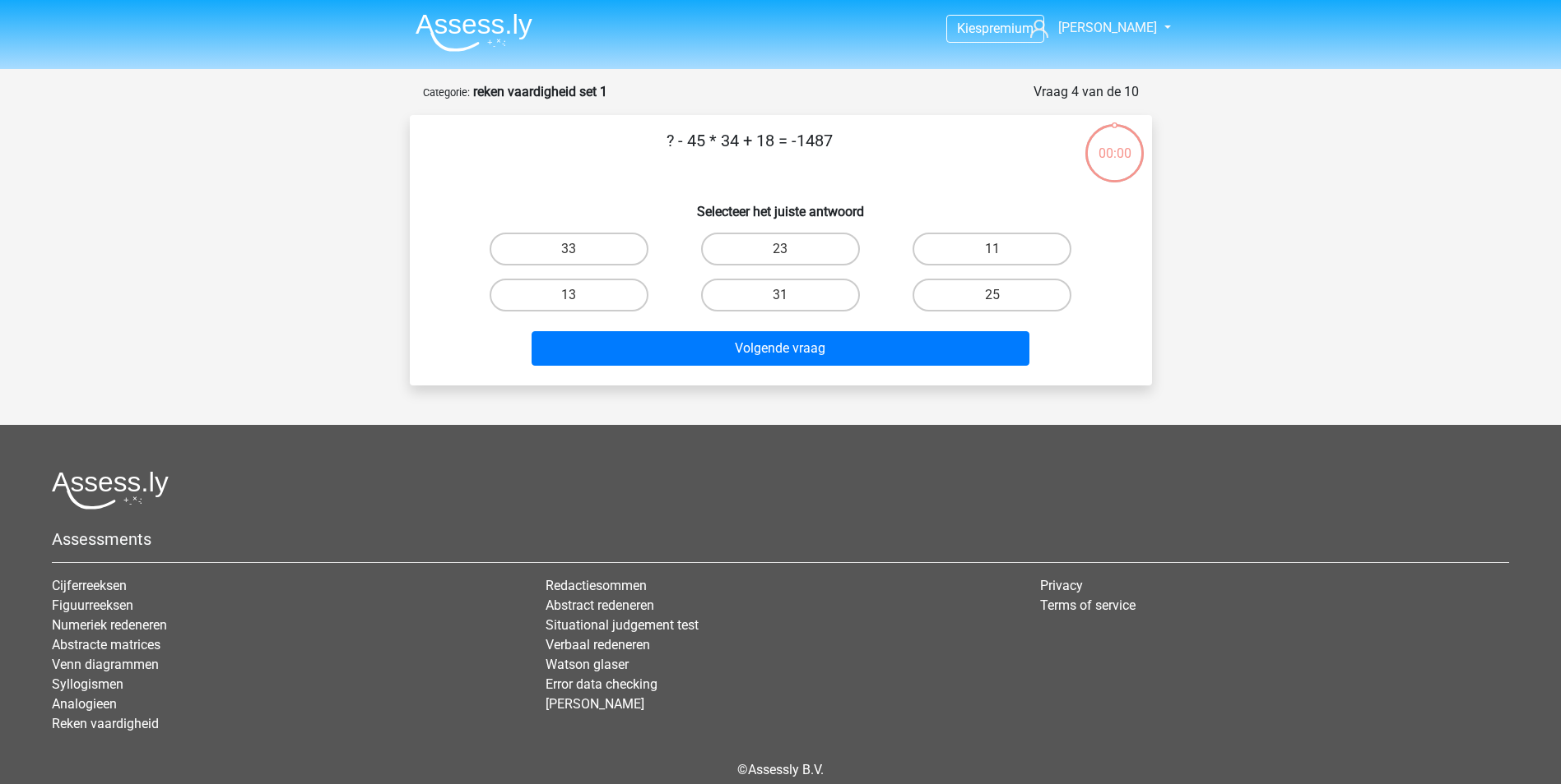
scroll to position [75, 0]
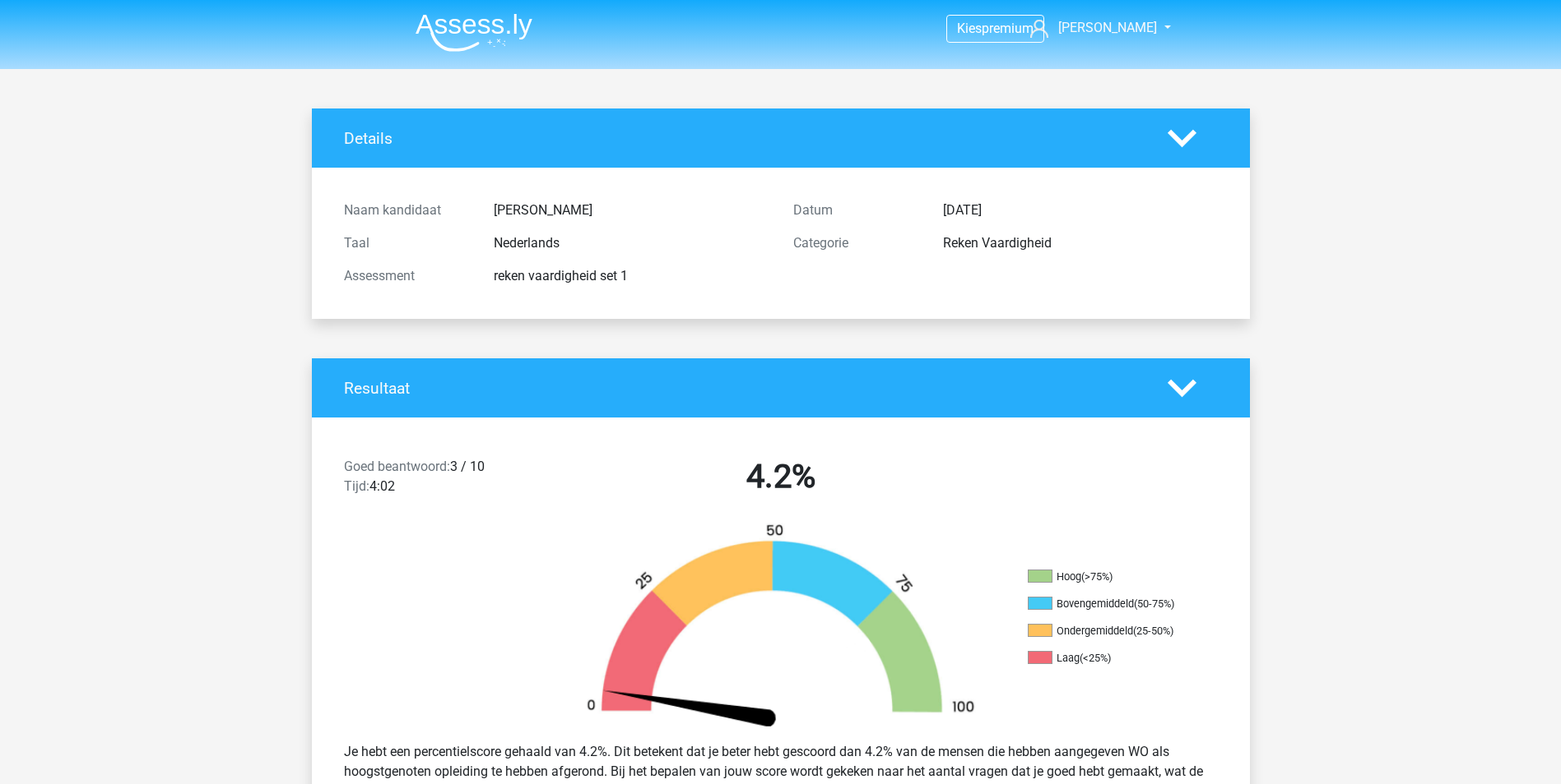
click at [477, 31] on img at bounding box center [474, 33] width 116 height 39
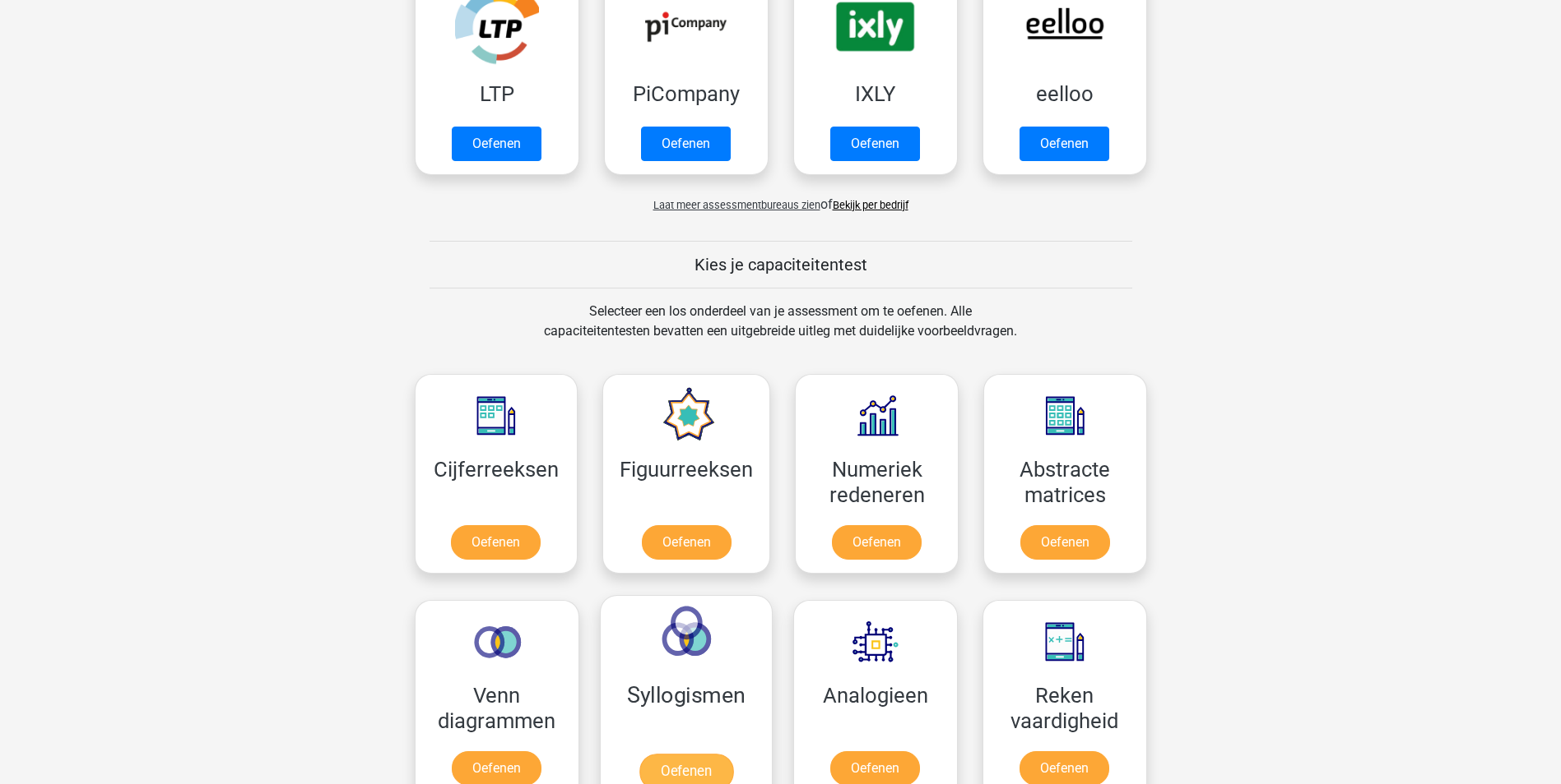
scroll to position [576, 0]
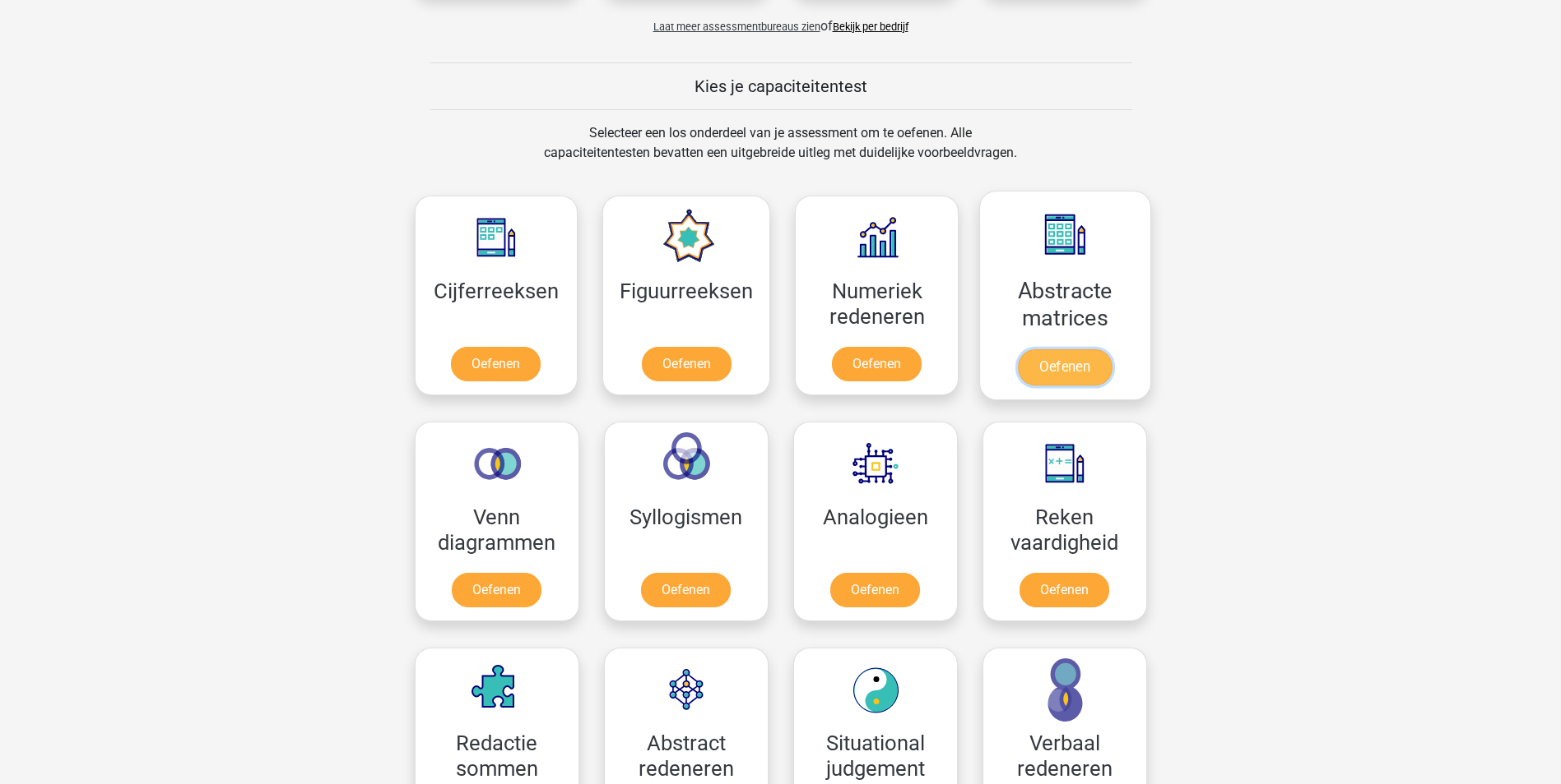
click at [1045, 349] on link "Oefenen" at bounding box center [1064, 367] width 94 height 36
